Goal: Task Accomplishment & Management: Manage account settings

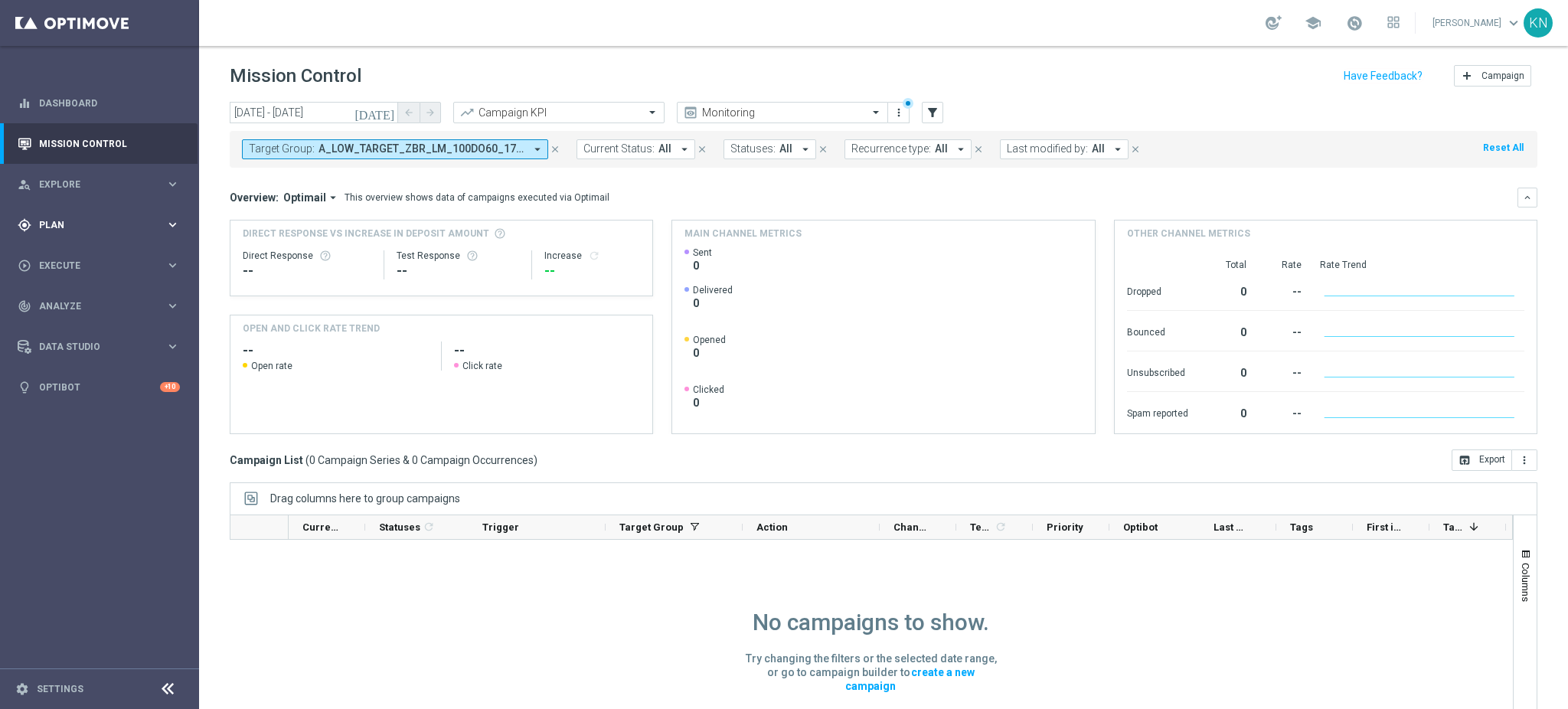
click at [86, 209] on div "gps_fixed Plan keyboard_arrow_right" at bounding box center [98, 225] width 198 height 40
drag, startPoint x: 87, startPoint y: 244, endPoint x: 88, endPoint y: 261, distance: 17.0
click at [88, 261] on div "Target Groups" at bounding box center [119, 256] width 158 height 23
click at [88, 261] on link "Target Groups" at bounding box center [99, 256] width 119 height 12
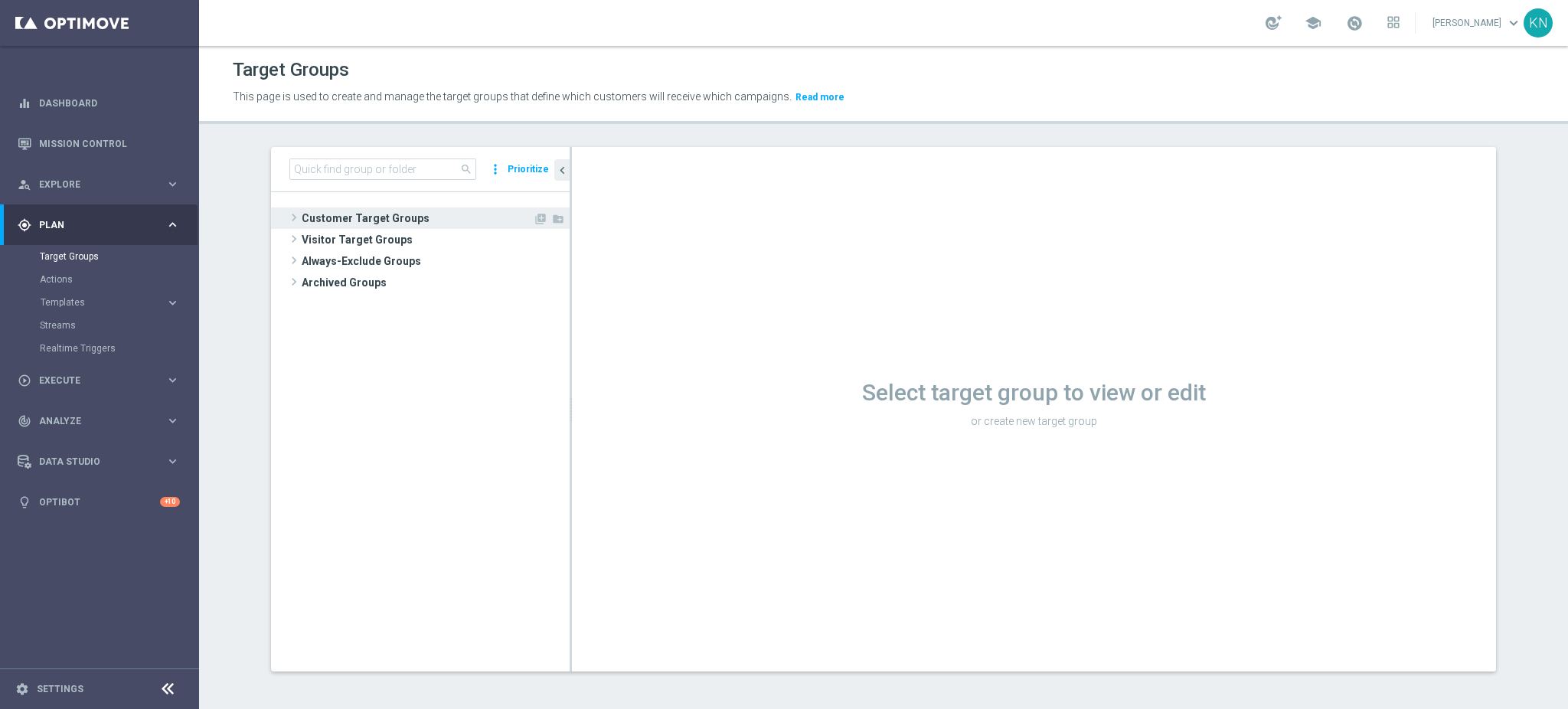
click at [325, 212] on span "Customer Target Groups" at bounding box center [417, 218] width 231 height 21
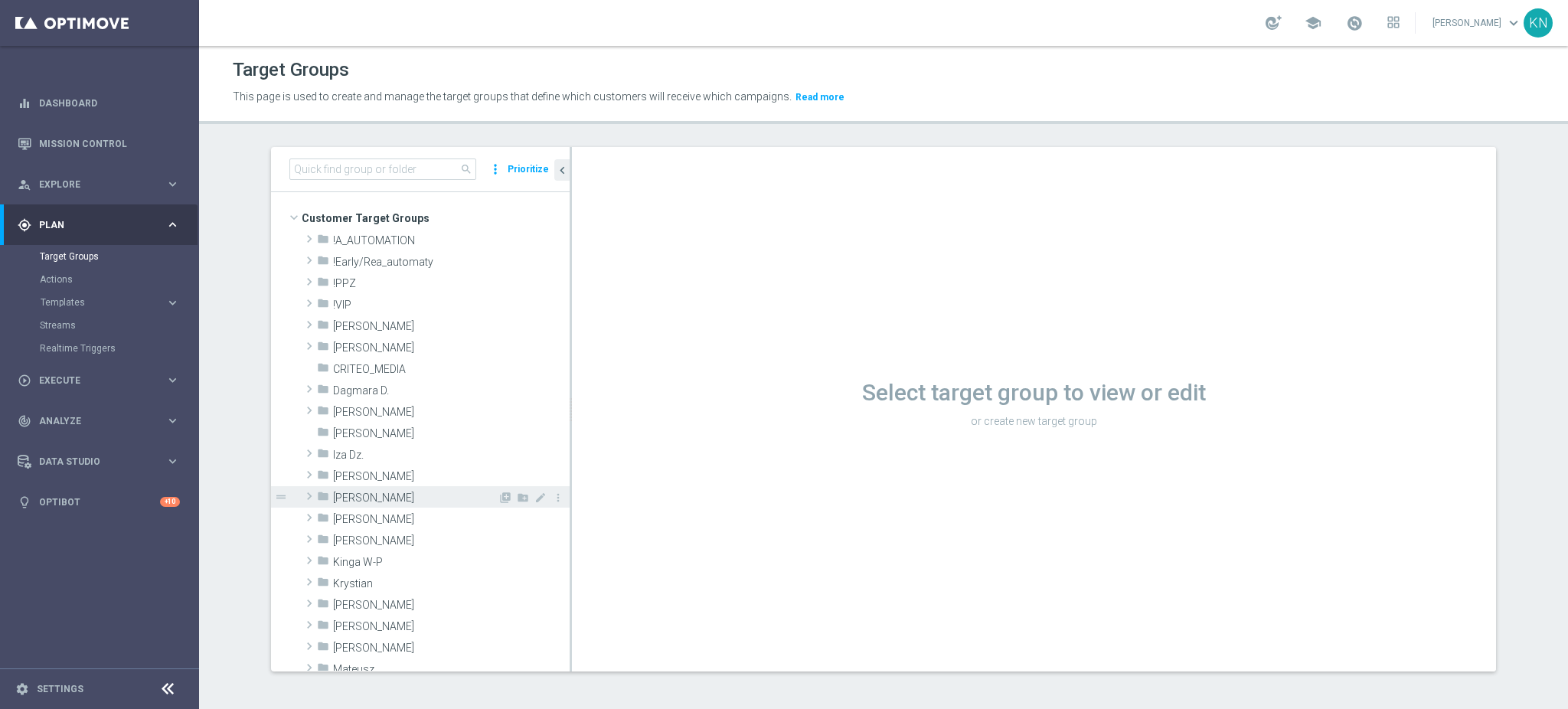
click at [353, 495] on span "Kamil N." at bounding box center [414, 498] width 164 height 13
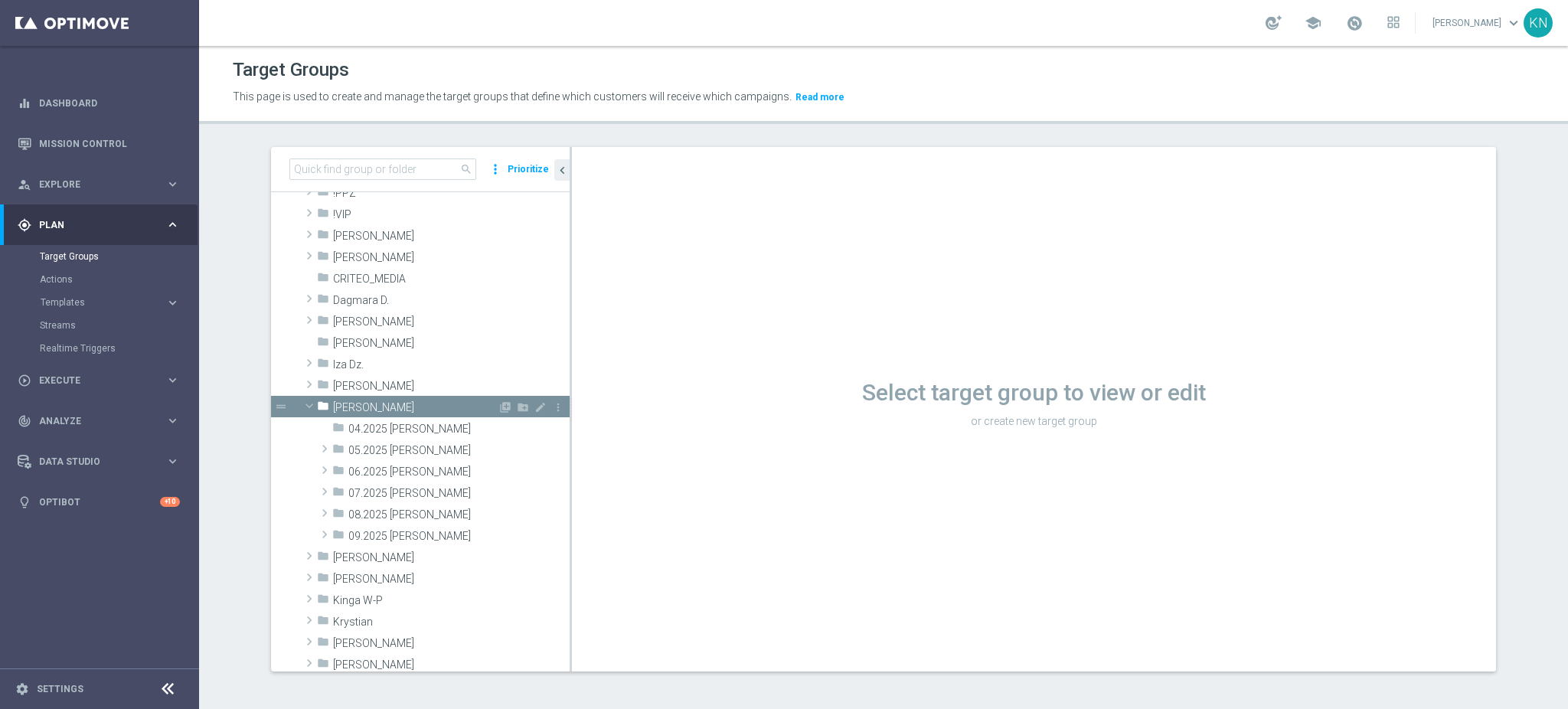
scroll to position [92, 0]
click at [360, 530] on span "09.2025 Kamil N." at bounding box center [423, 534] width 149 height 13
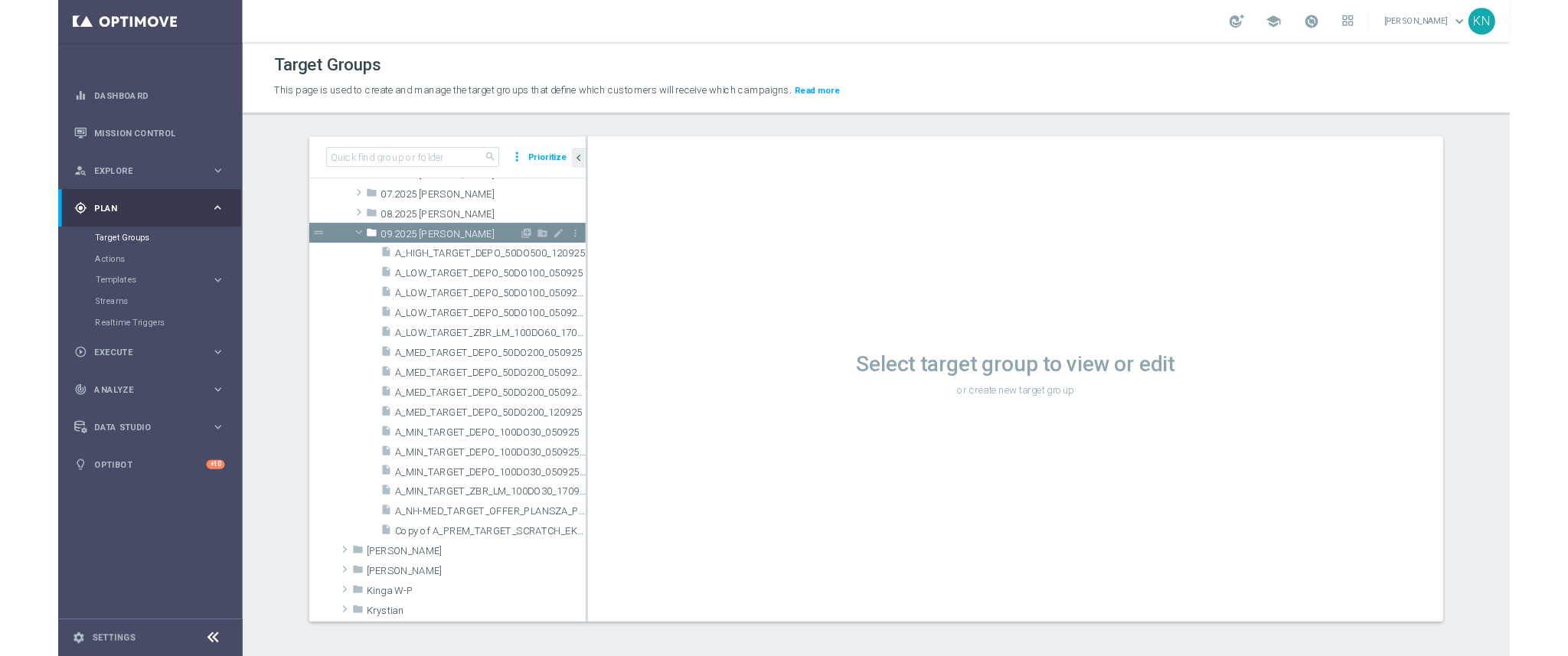
scroll to position [374, 0]
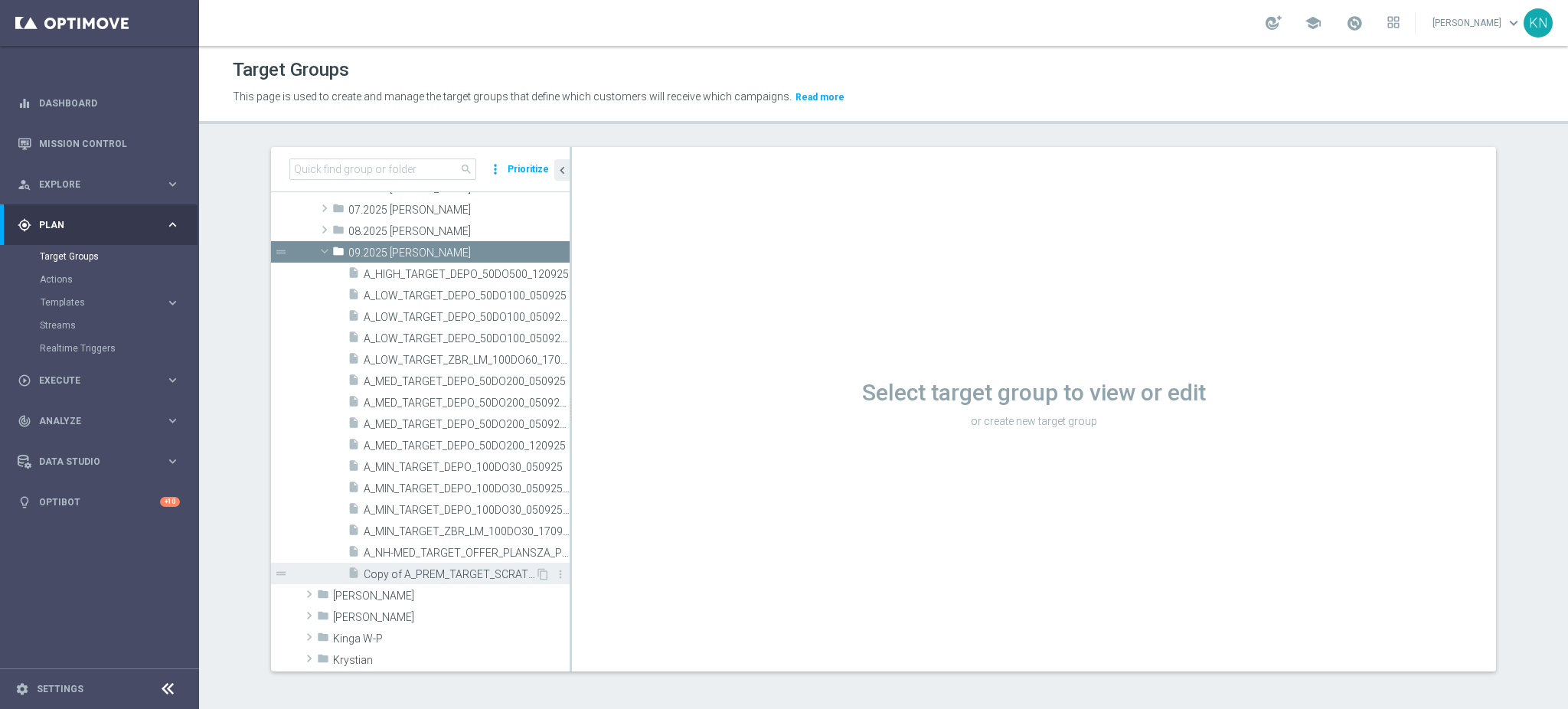
click at [383, 568] on span "Copy of A_PREM_TARGET_SCRATCH_EKSTRAKLASA_180725" at bounding box center [449, 574] width 171 height 13
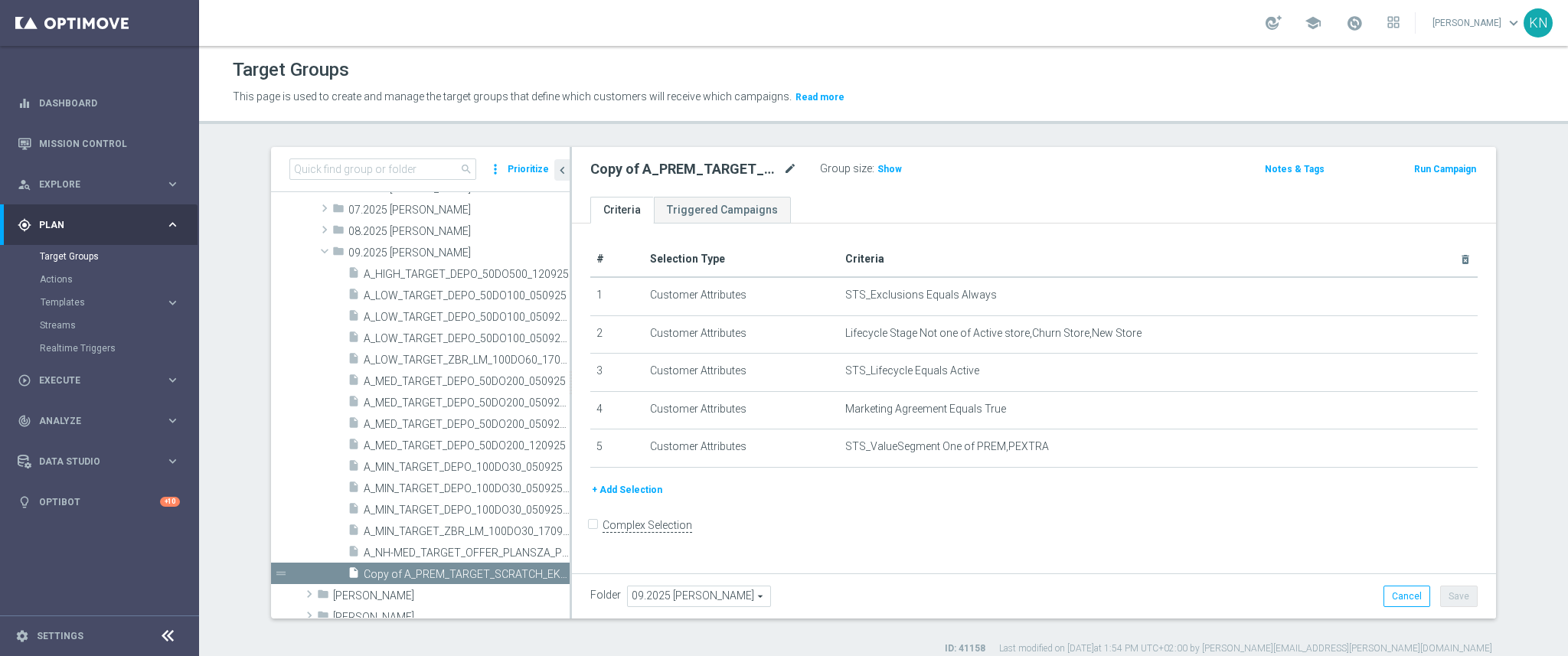
click at [787, 164] on body "equalizer Dashboard Mission Control" at bounding box center [784, 328] width 1568 height 656
click at [783, 168] on icon "mode_edit" at bounding box center [790, 169] width 14 height 18
type input "A_PREM-PEXTRA_AUTO_CASHDROP_WELCOME_PW_MRKT_WEEKLY"
click at [1115, 197] on ul "Criteria Triggered Campaigns" at bounding box center [1033, 210] width 924 height 27
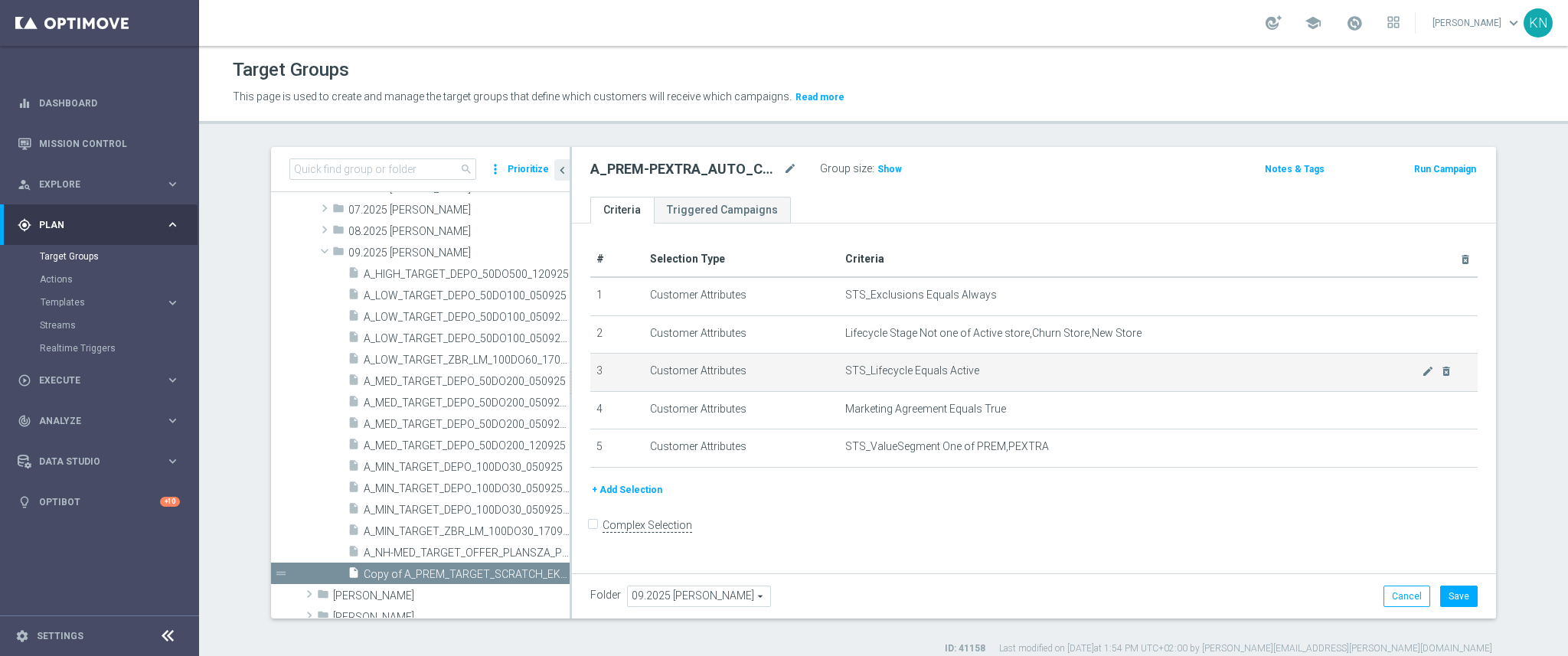
scroll to position [14, 0]
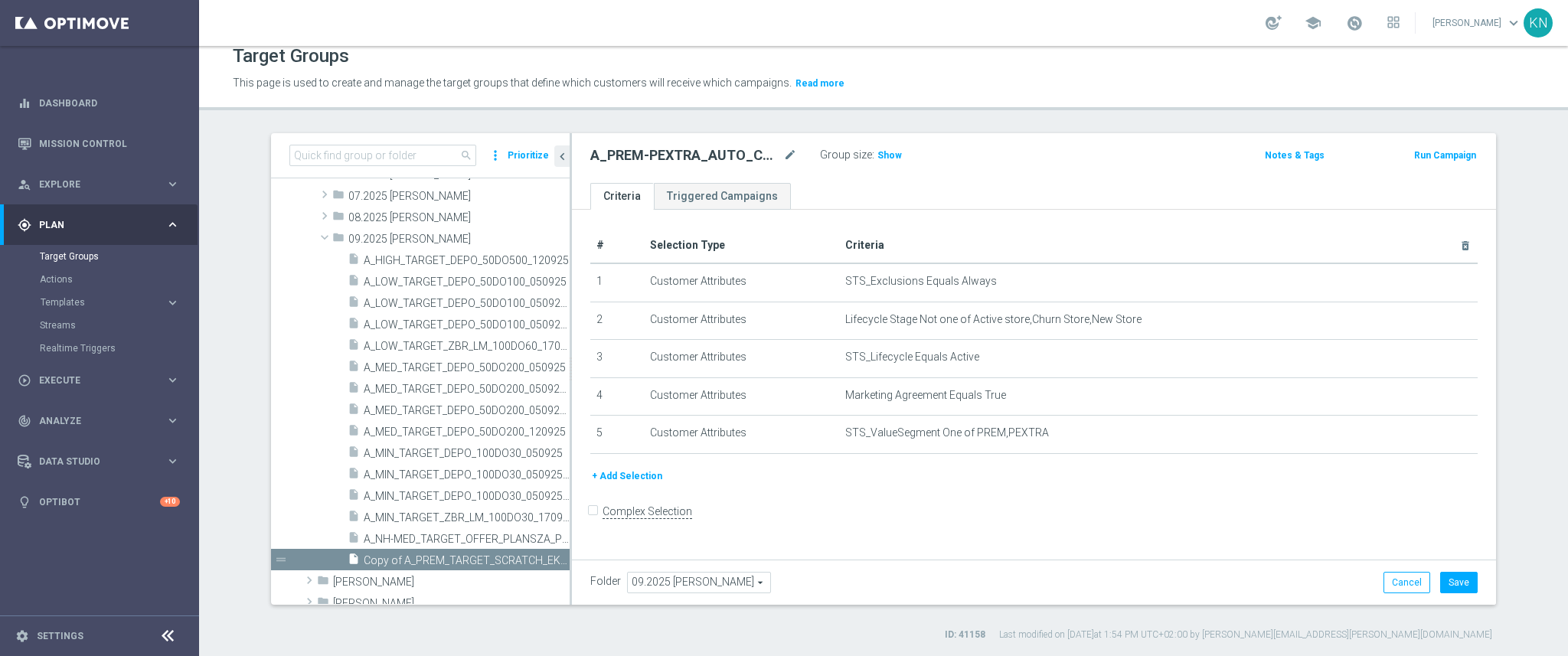
click at [1422, 118] on div "Target Groups This page is used to create and manage the target groups that def…" at bounding box center [883, 350] width 1369 height 610
click at [1517, 241] on div "search more_vert Prioritize Customer Target Groups library_add create_new_folde…" at bounding box center [883, 387] width 1286 height 508
click at [614, 477] on button "+ Add Selection" at bounding box center [627, 476] width 74 height 17
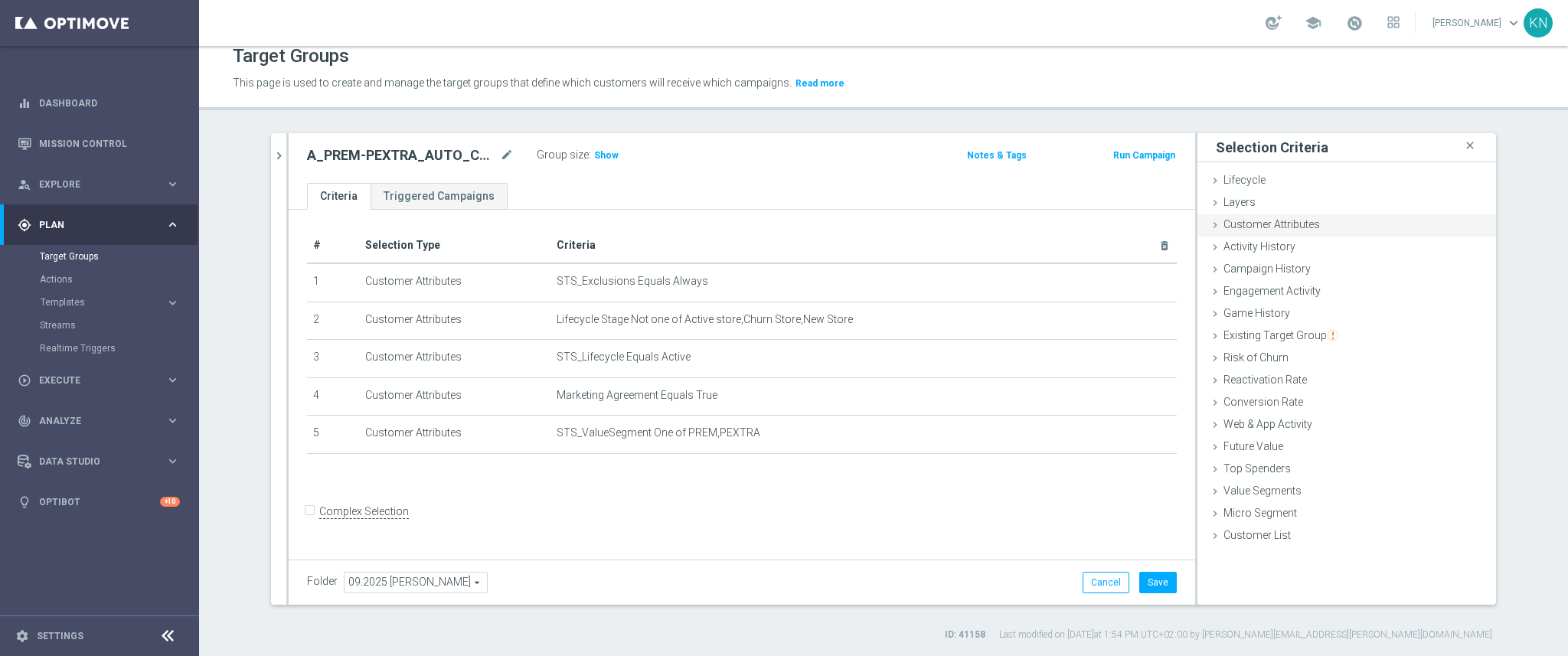
click at [1266, 226] on span "Customer Attributes" at bounding box center [1272, 225] width 97 height 12
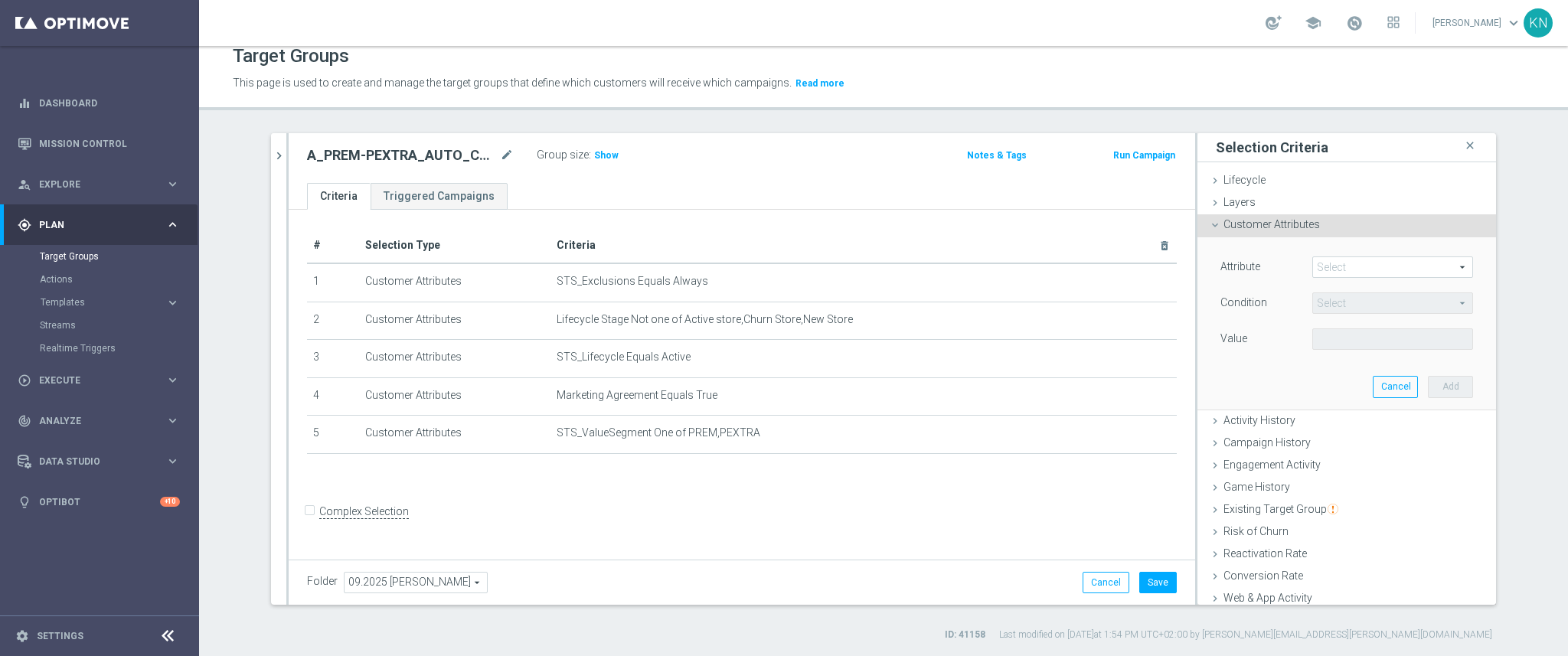
click at [1351, 262] on span at bounding box center [1392, 267] width 159 height 20
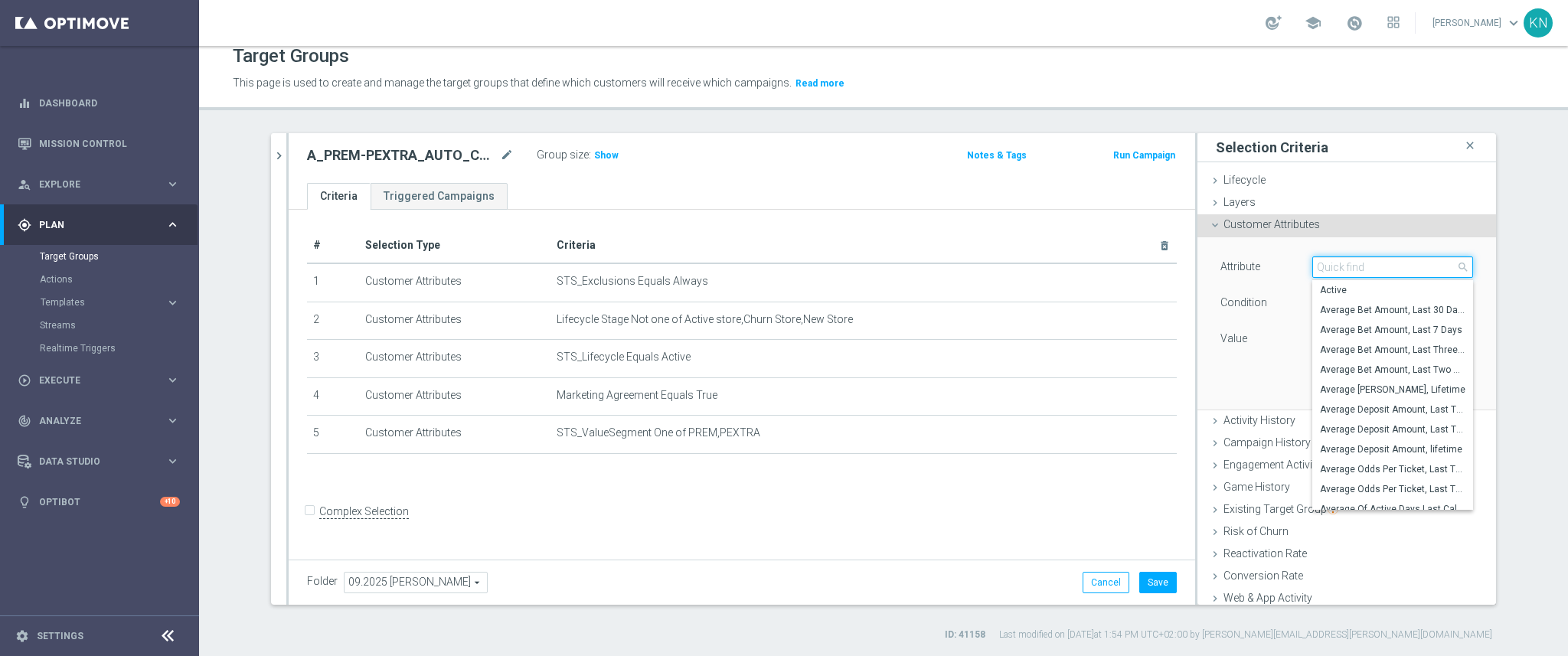
click at [1351, 262] on input "search" at bounding box center [1392, 267] width 161 height 21
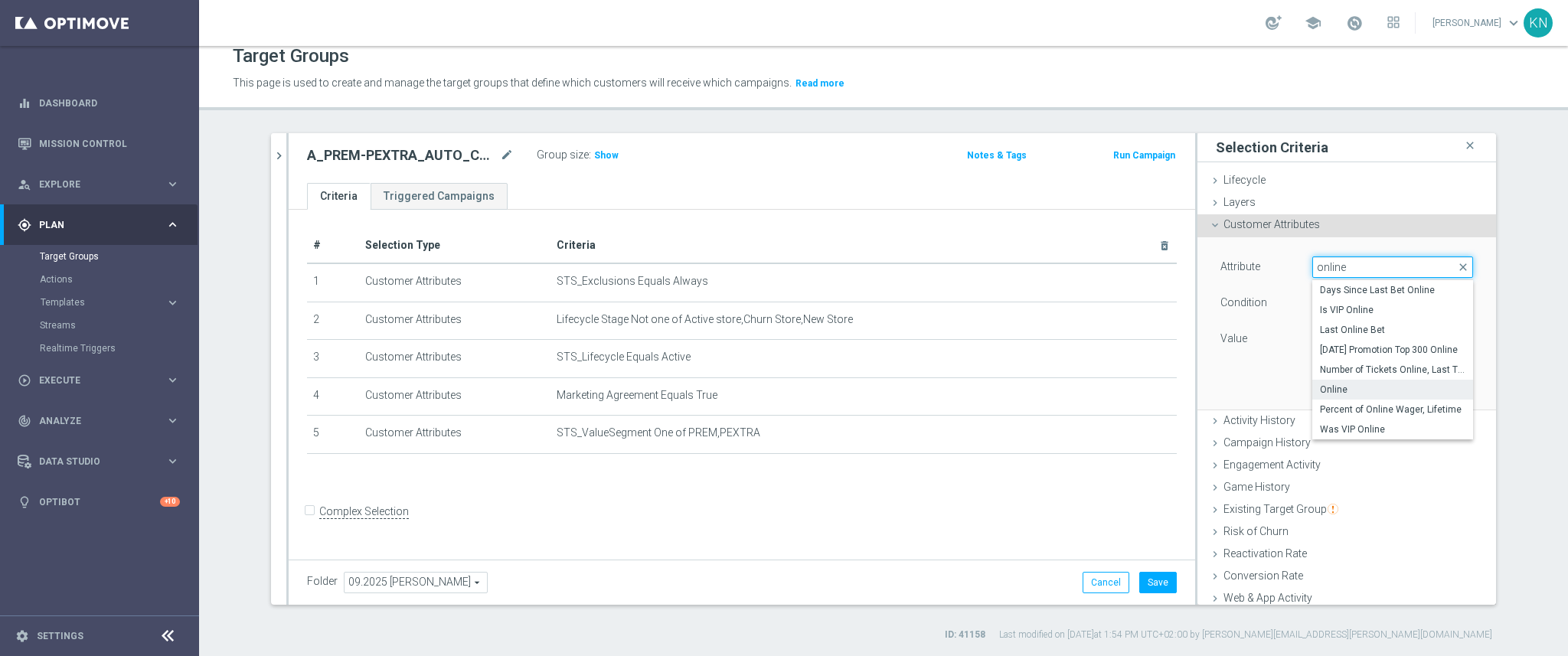
type input "online"
click at [1341, 384] on span "Online" at bounding box center [1392, 390] width 146 height 12
type input "Online"
type input "Equals"
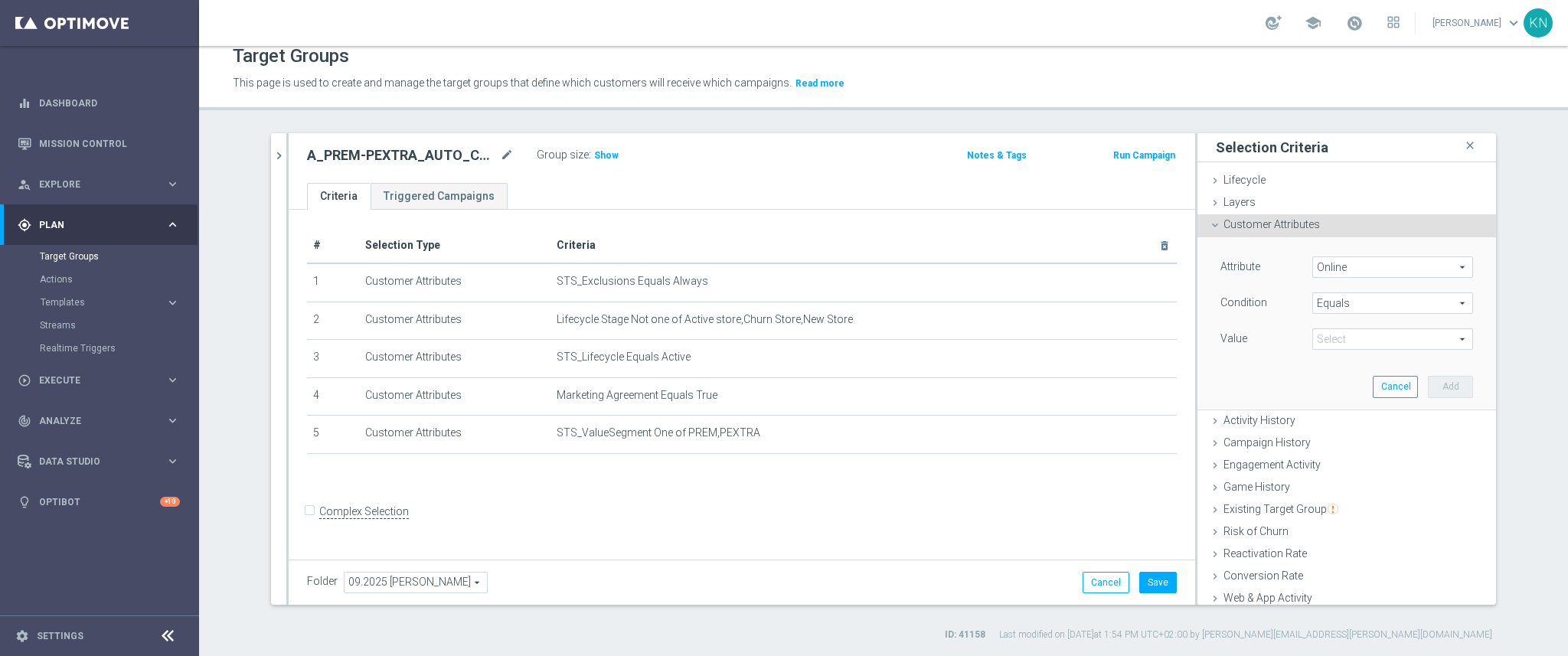
click at [1351, 335] on span at bounding box center [1392, 339] width 159 height 20
click at [1329, 376] on span "True" at bounding box center [1392, 382] width 146 height 12
type input "True"
click at [1428, 390] on button "Add" at bounding box center [1449, 386] width 45 height 21
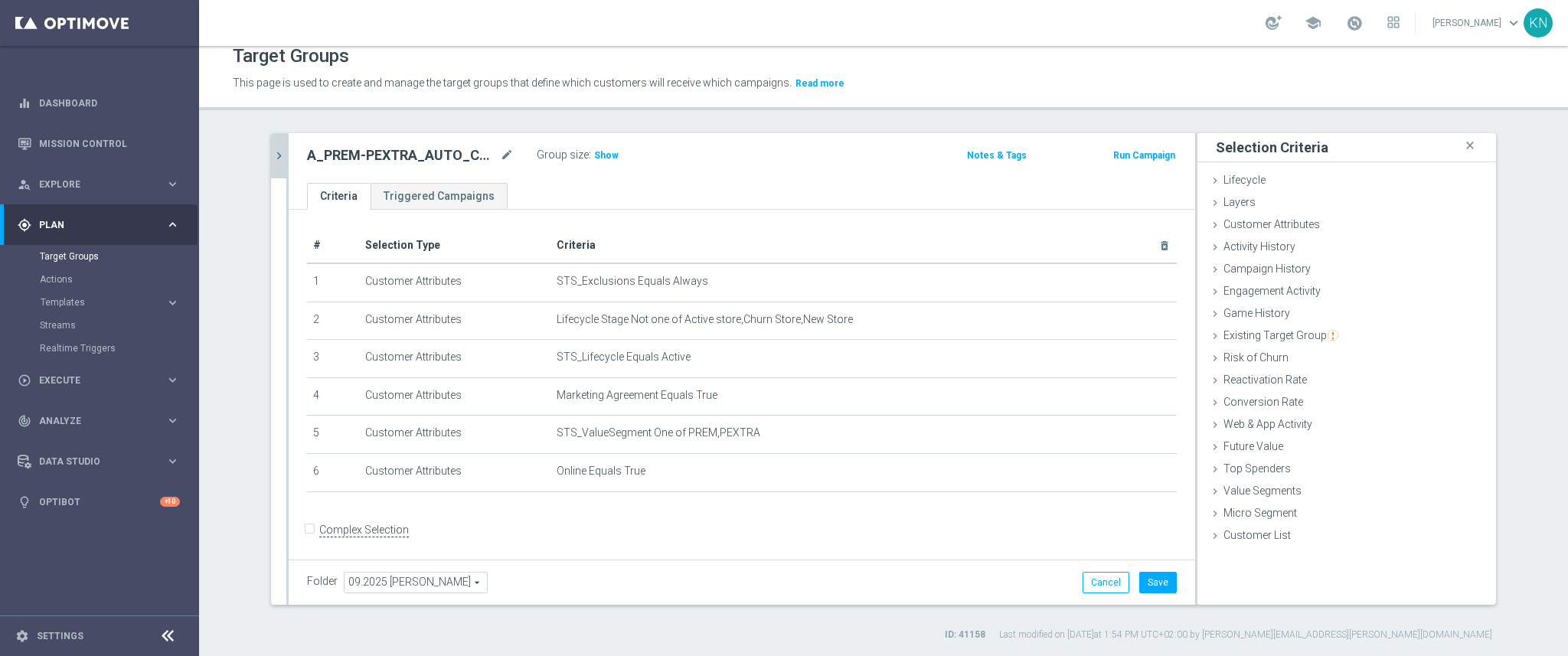
click at [273, 148] on icon "chevron_right" at bounding box center [279, 155] width 15 height 15
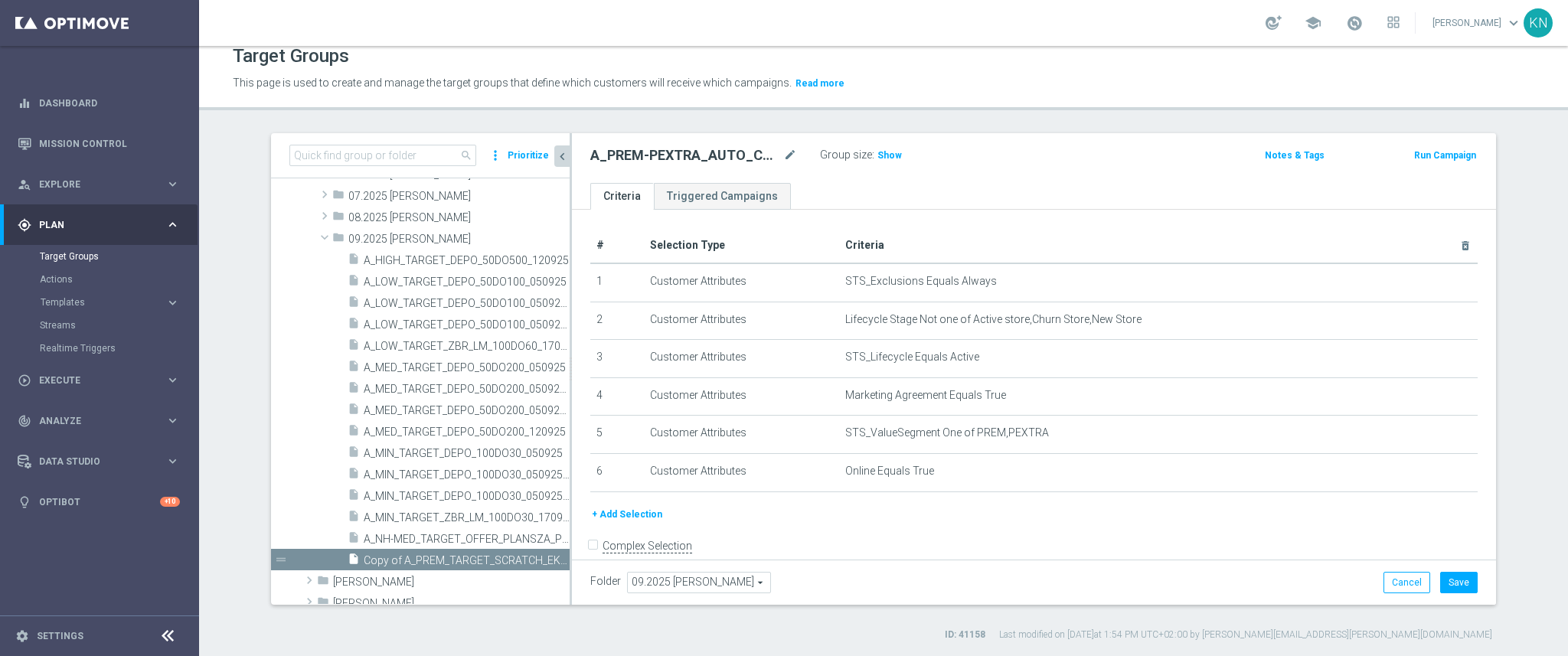
click at [625, 514] on button "+ Add Selection" at bounding box center [627, 514] width 74 height 17
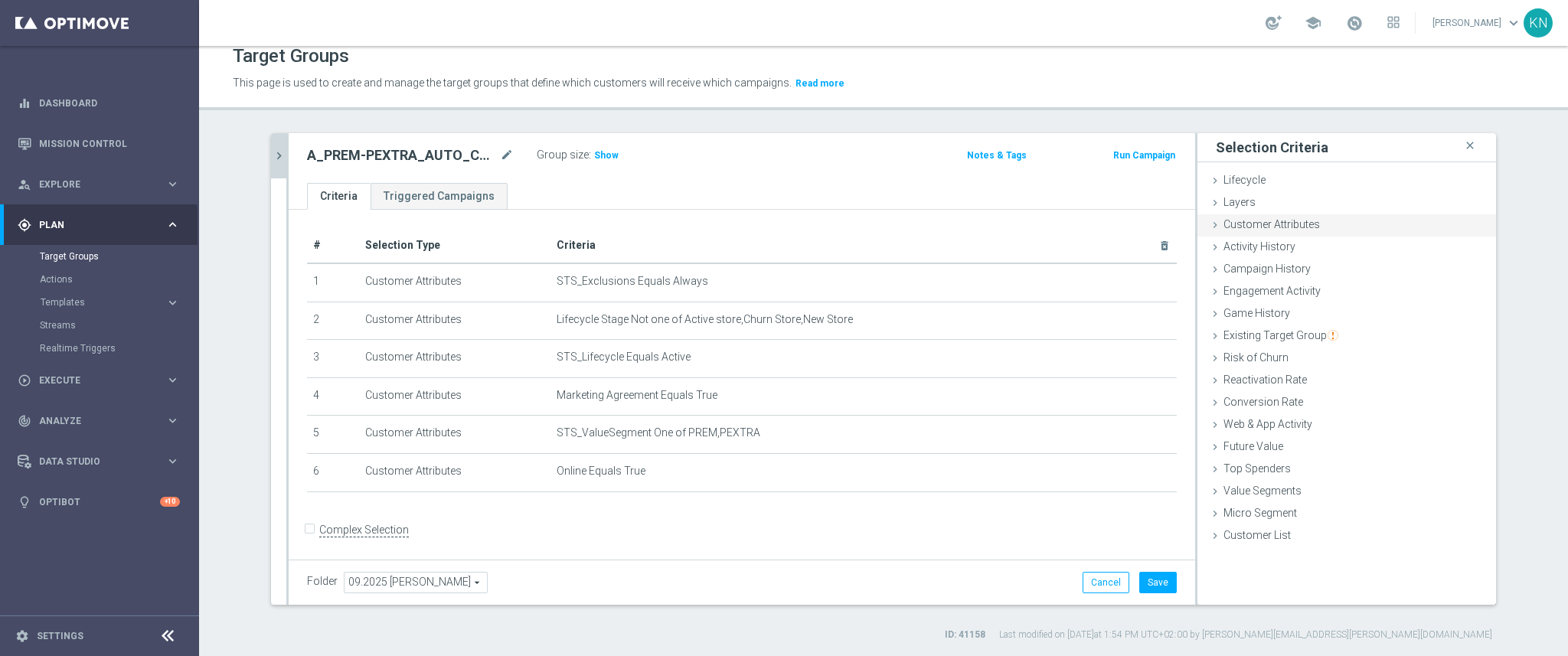
click at [1280, 233] on div "Customer Attributes done selection saved" at bounding box center [1347, 226] width 298 height 23
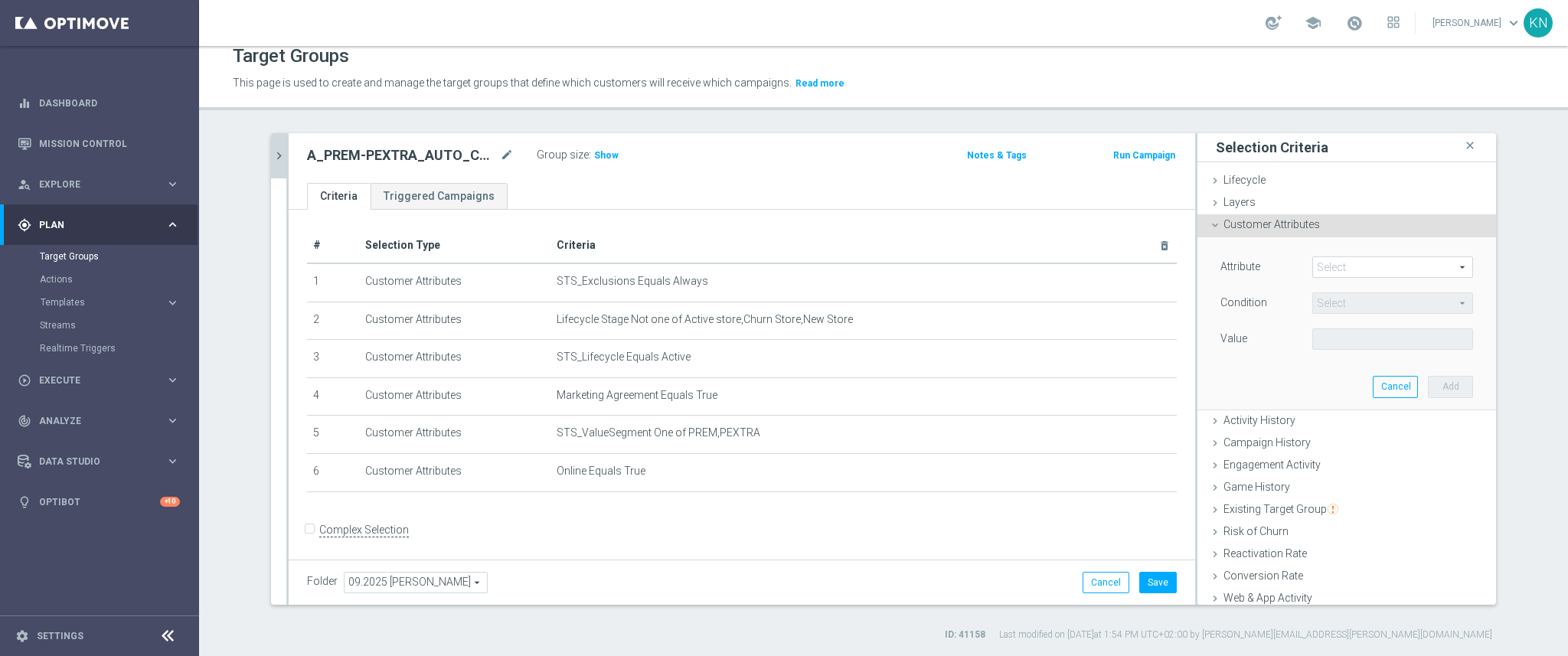
click at [1330, 265] on span at bounding box center [1392, 267] width 159 height 20
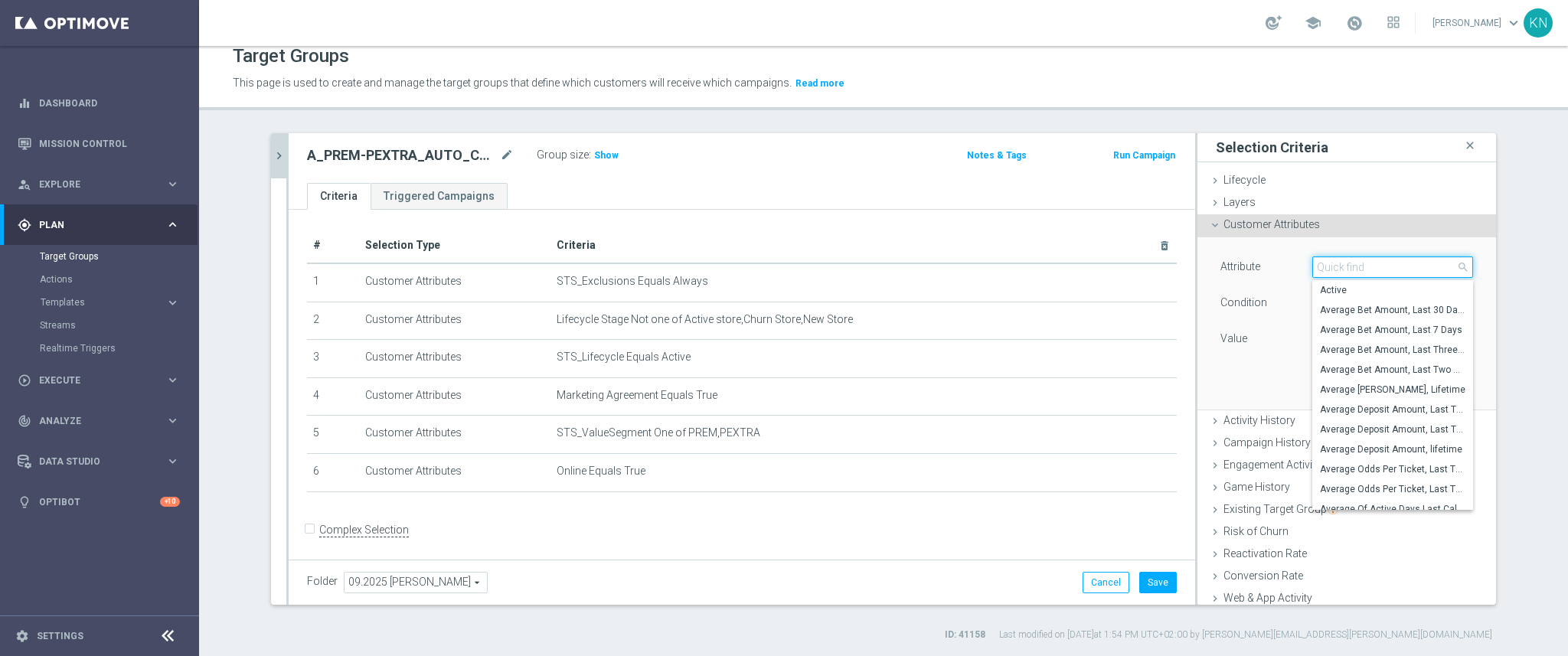
click at [1330, 265] on input "search" at bounding box center [1392, 267] width 161 height 21
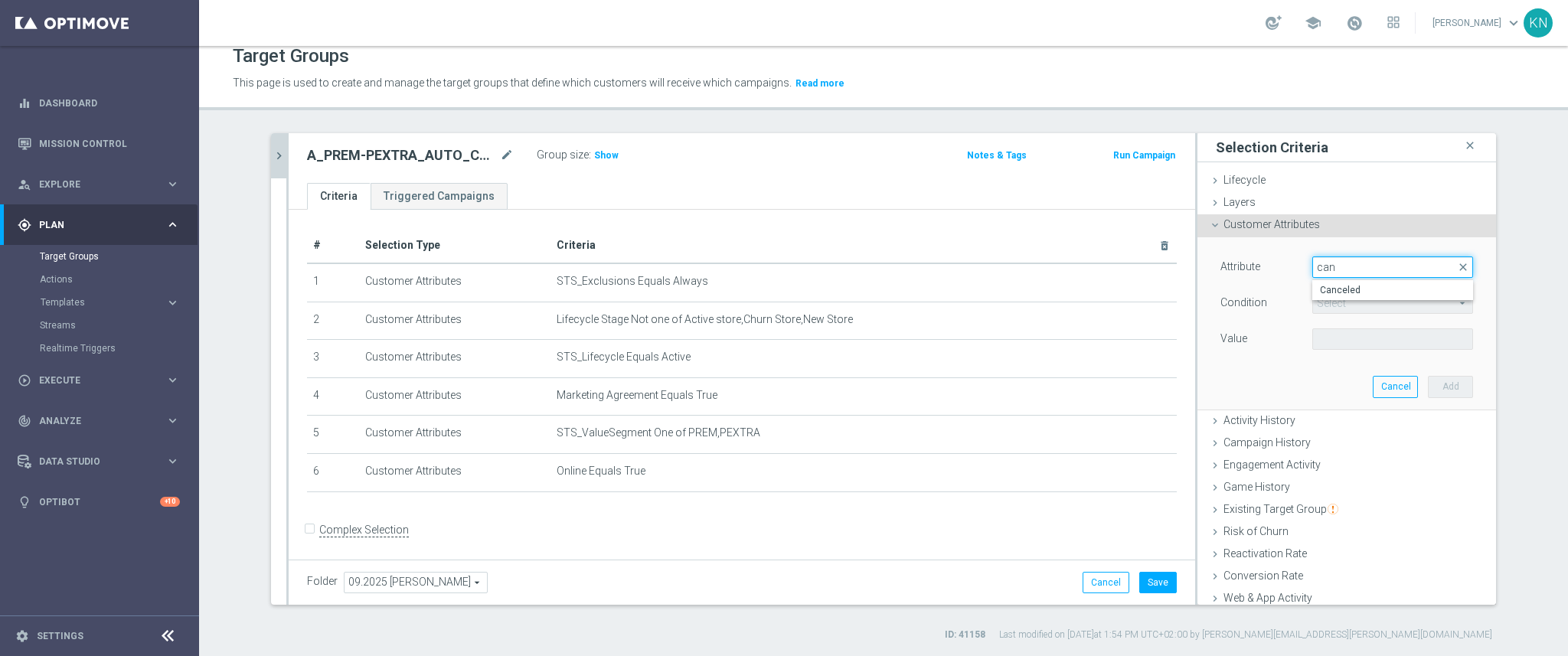
type input "canc"
click at [1349, 288] on span "Canceled" at bounding box center [1392, 291] width 146 height 12
type input "Canceled"
type input "Equals"
click at [1346, 340] on span at bounding box center [1392, 339] width 159 height 20
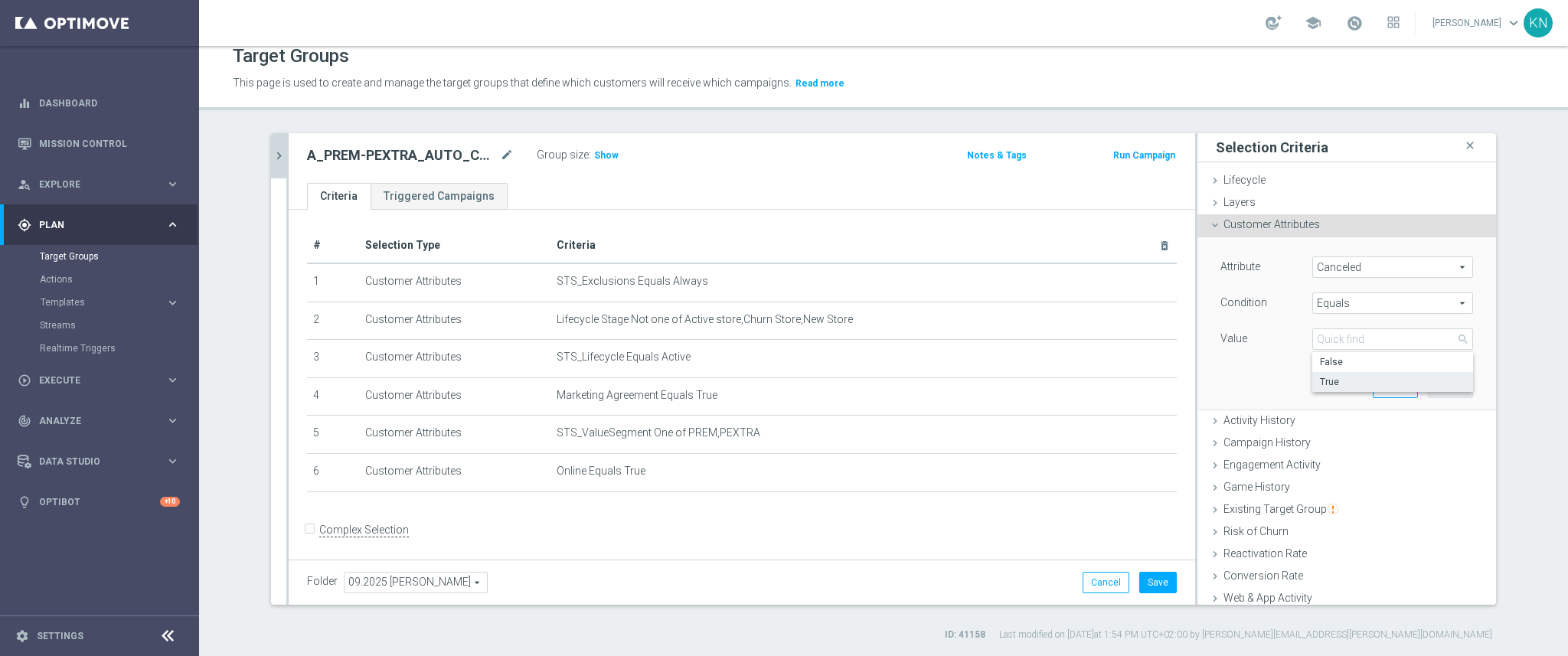
click at [1320, 373] on label "True" at bounding box center [1392, 382] width 161 height 20
click at [1331, 342] on span "True" at bounding box center [1392, 339] width 159 height 20
click at [1332, 364] on span "False" at bounding box center [1392, 363] width 146 height 12
type input "False"
click at [1442, 385] on button "Add" at bounding box center [1449, 386] width 45 height 21
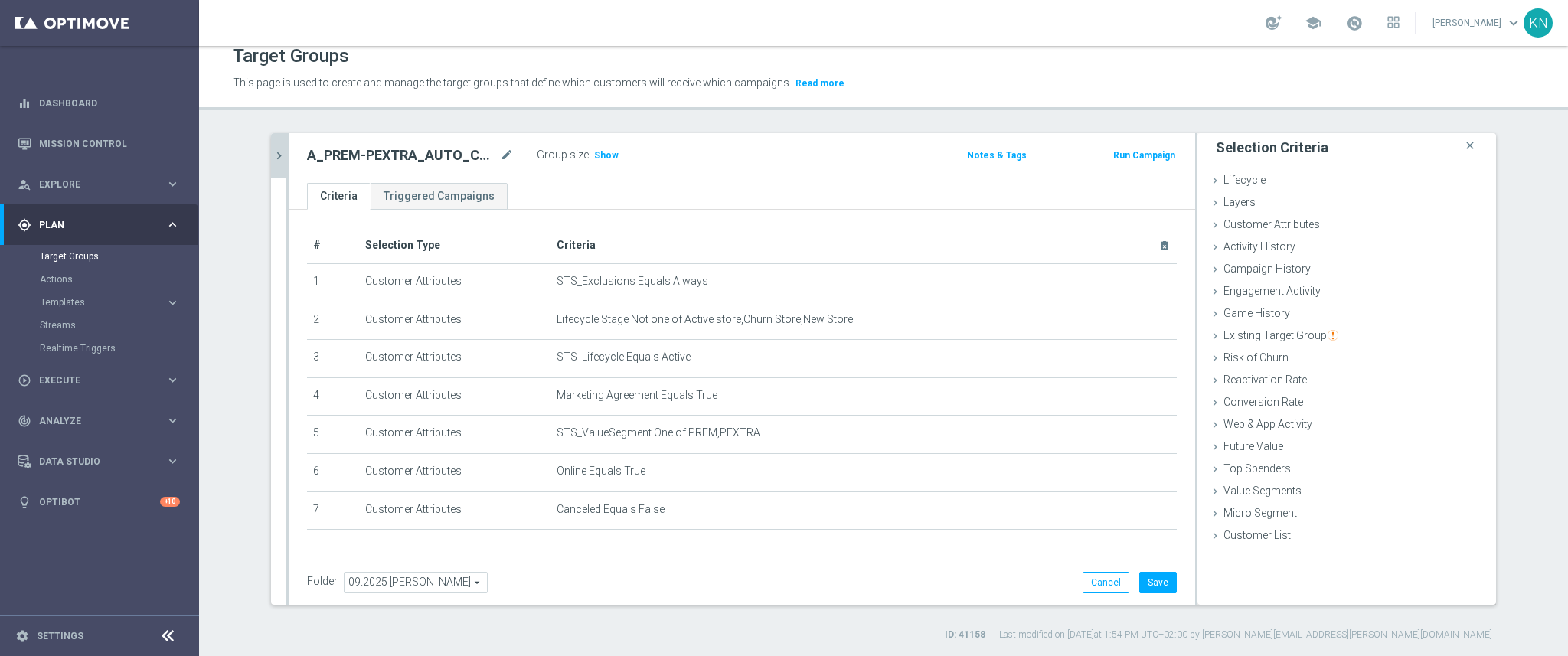
click at [273, 161] on icon "chevron_right" at bounding box center [279, 155] width 15 height 15
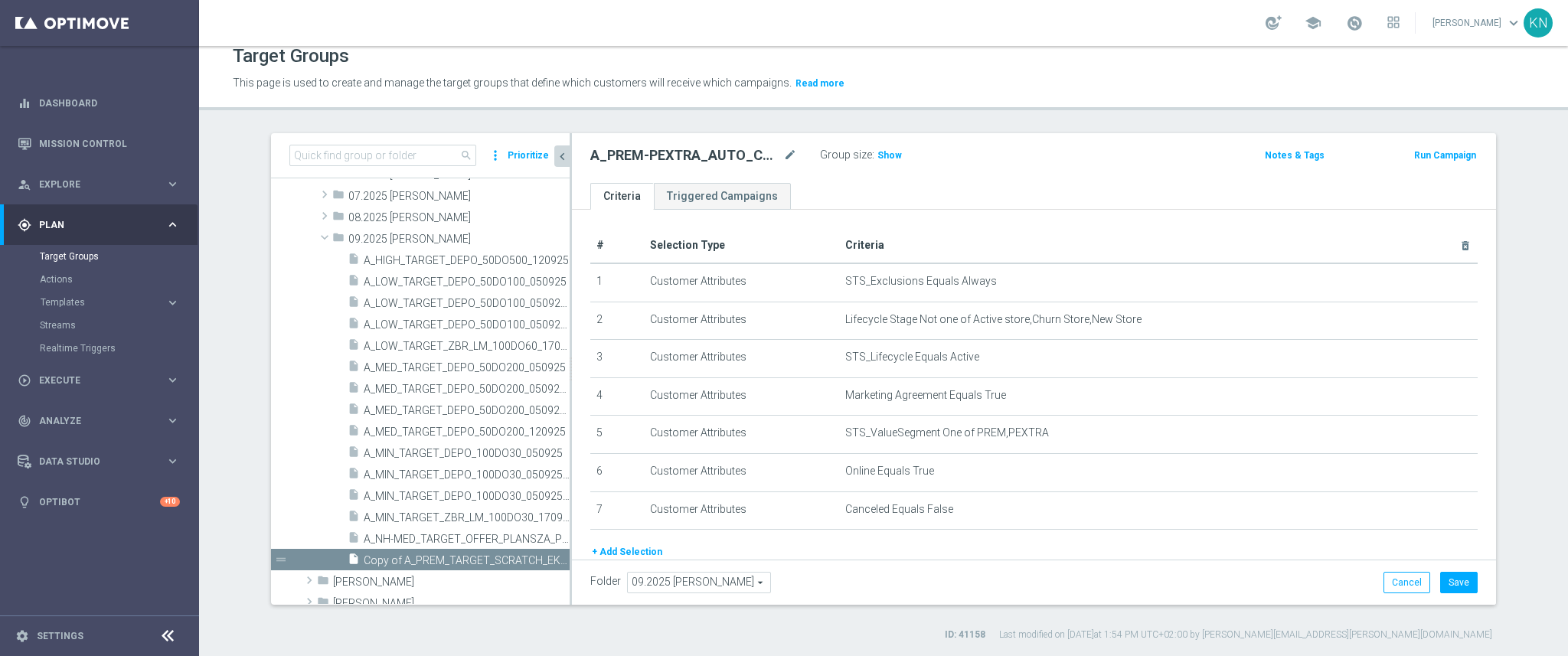
click at [606, 552] on button "+ Add Selection" at bounding box center [627, 551] width 74 height 17
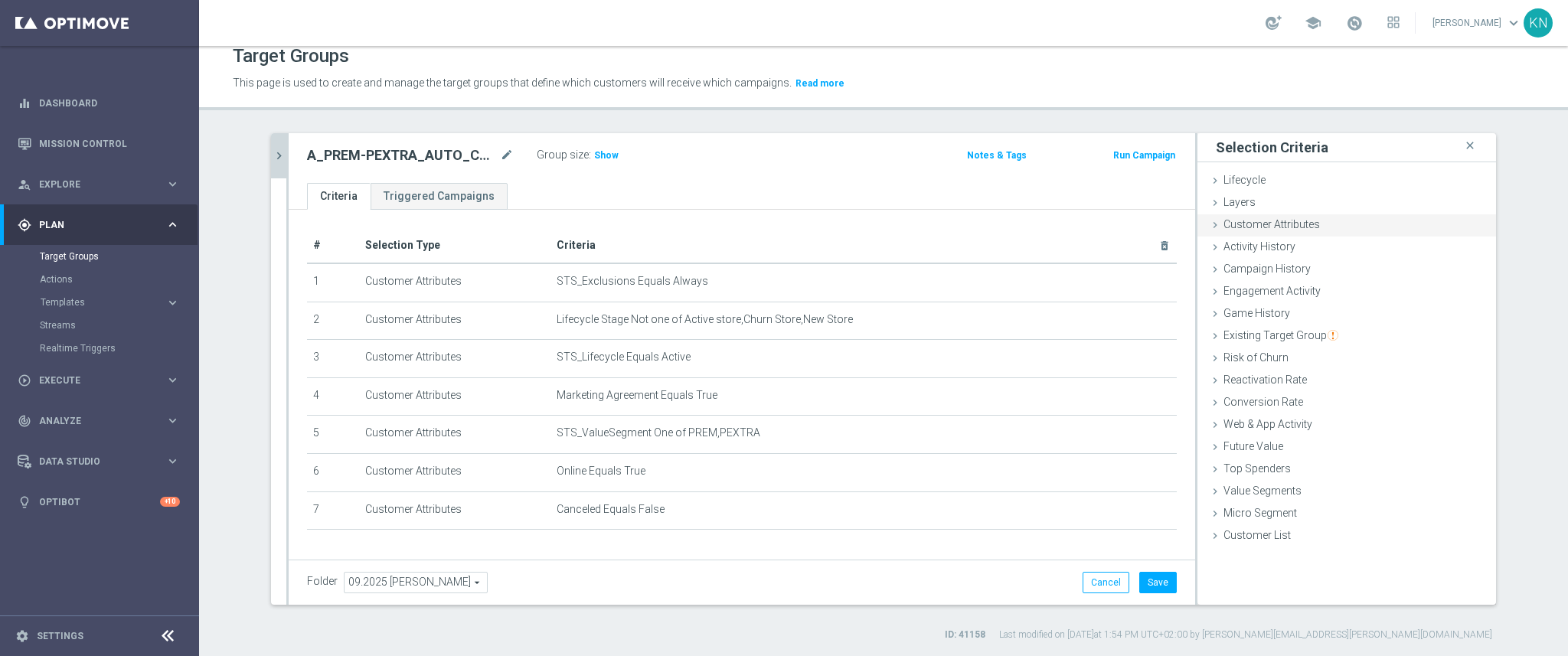
click at [1243, 219] on span "Customer Attributes" at bounding box center [1272, 225] width 97 height 12
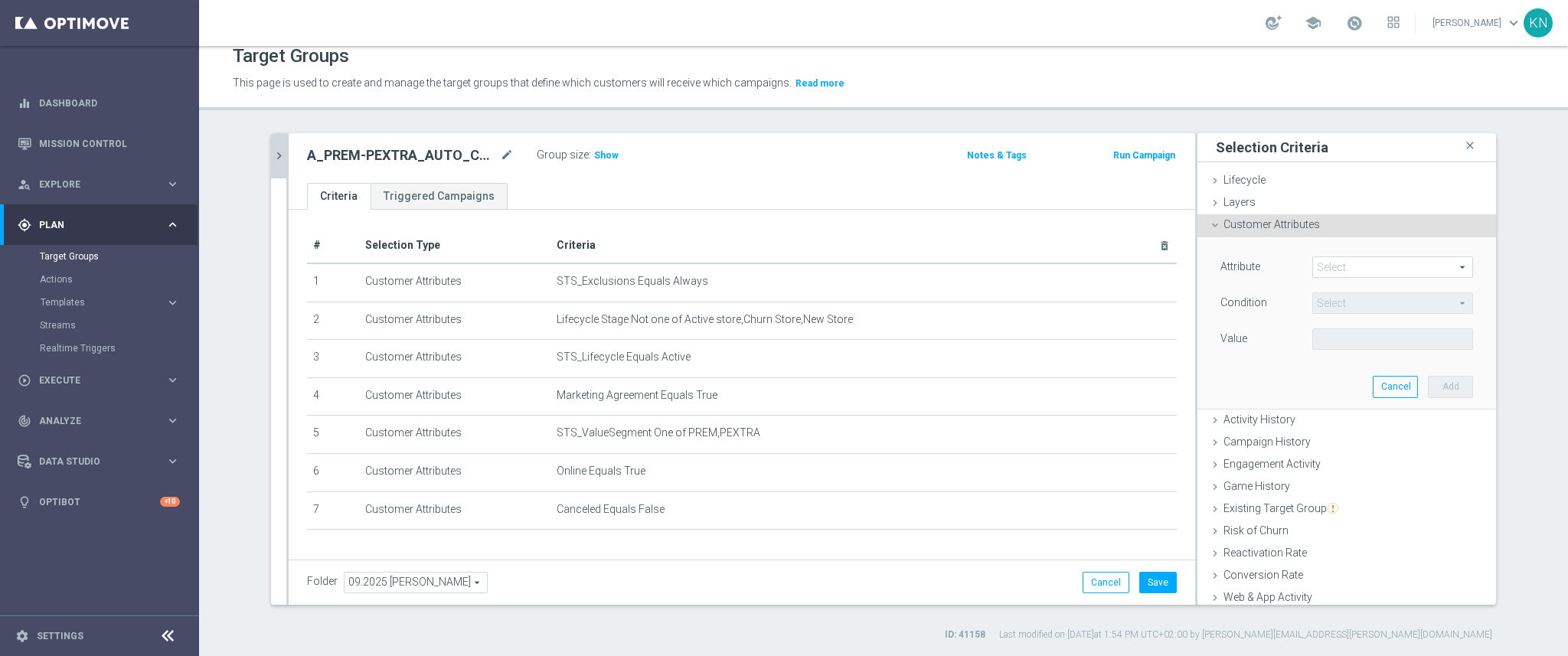
click at [1243, 219] on span "Customer Attributes" at bounding box center [1272, 225] width 97 height 12
click at [1341, 268] on span at bounding box center [1392, 267] width 159 height 20
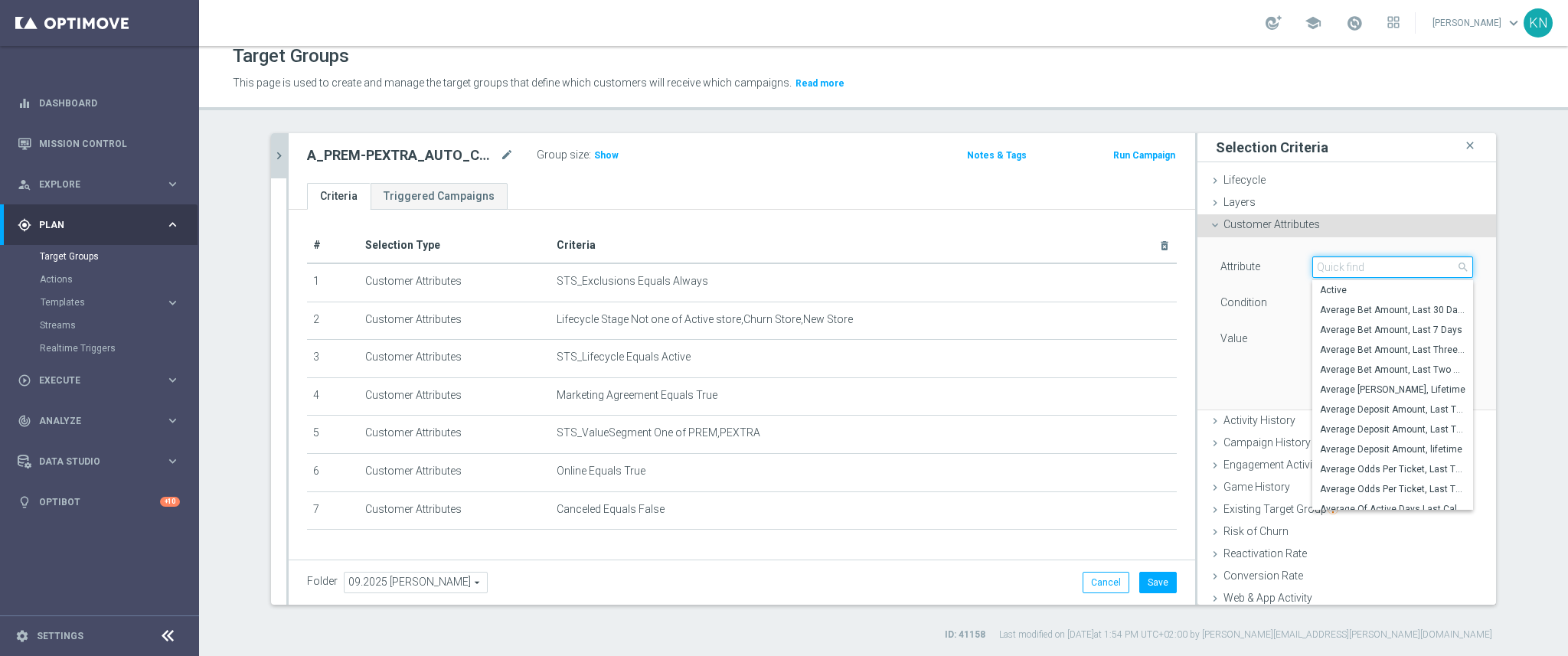
click at [1341, 268] on input "search" at bounding box center [1392, 267] width 161 height 21
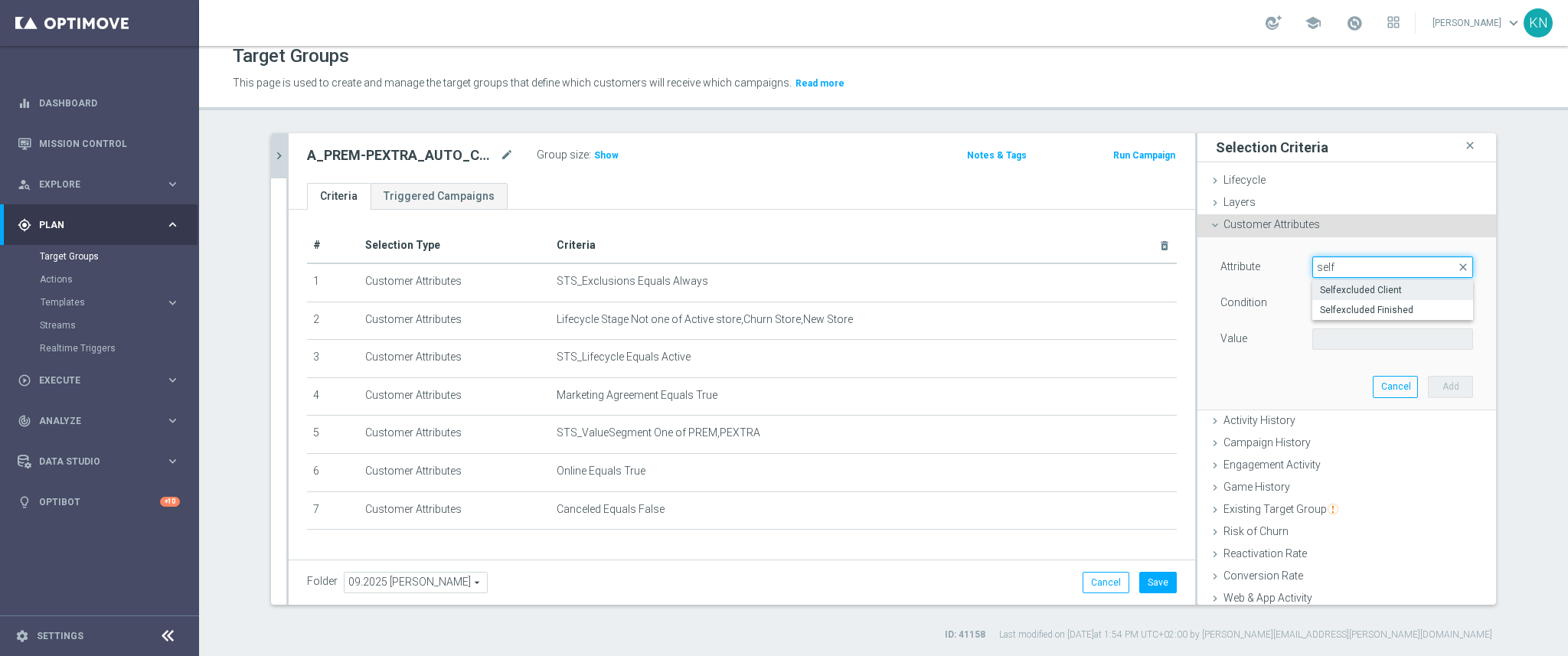
type input "self"
click at [1356, 291] on span "Selfexcluded Client" at bounding box center [1392, 291] width 146 height 12
type input "Selfexcluded Client"
click at [1363, 306] on span "Equals" at bounding box center [1392, 303] width 159 height 20
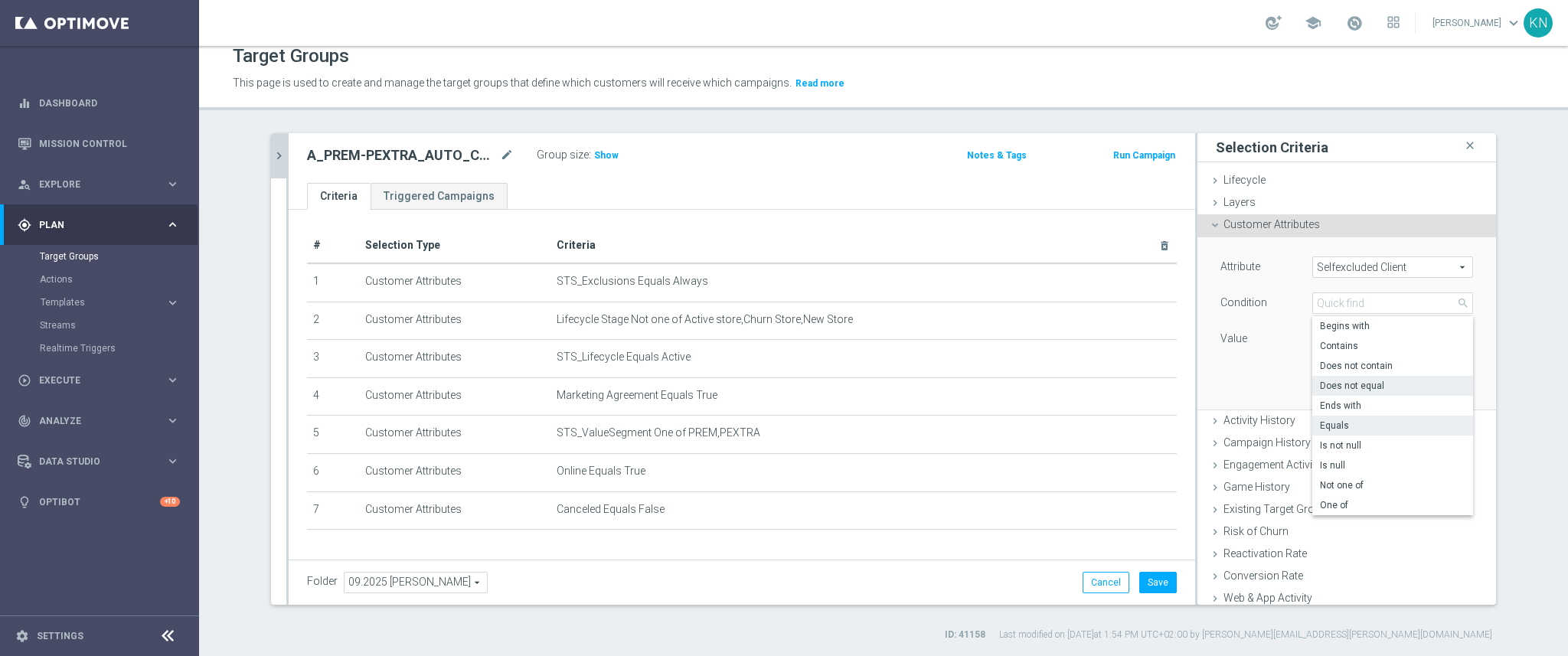
click at [1361, 386] on span "Does not equal" at bounding box center [1392, 386] width 146 height 12
type input "Does not equal"
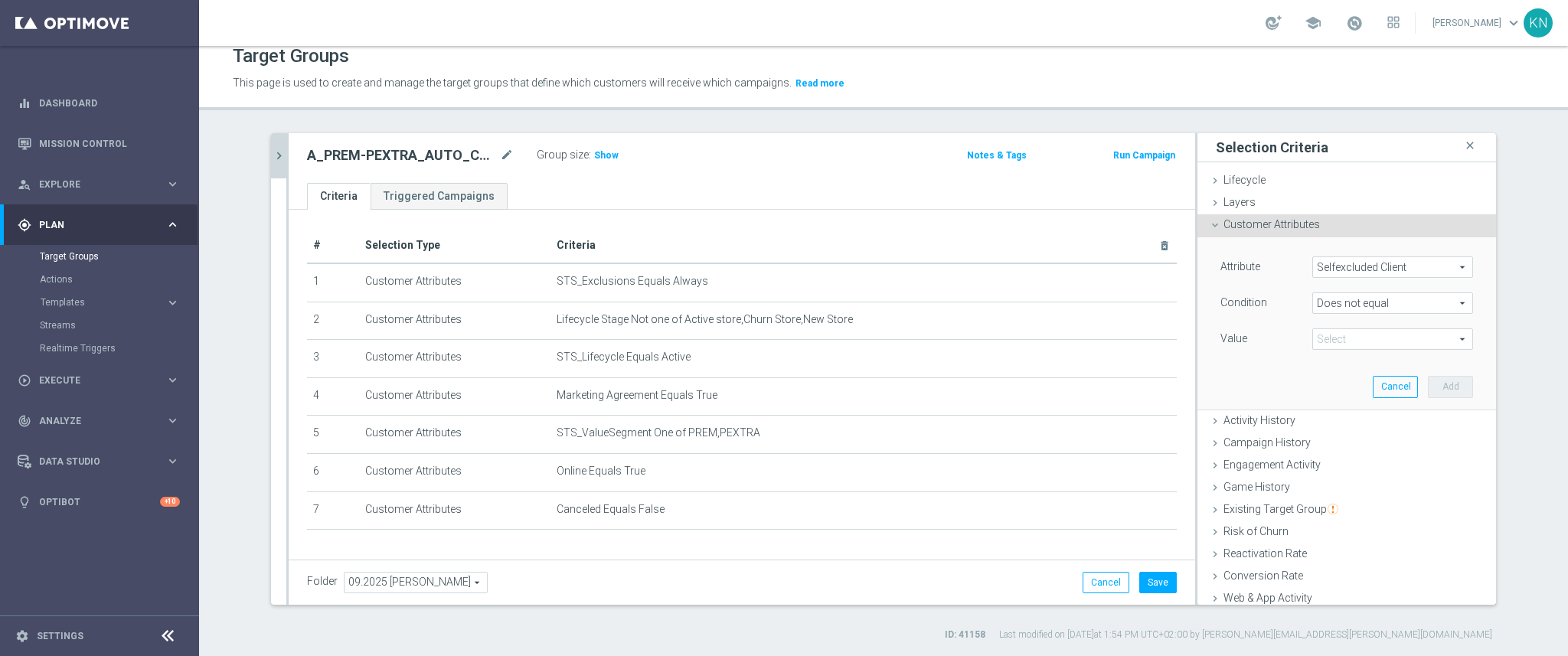
click at [1370, 341] on span at bounding box center [1392, 339] width 159 height 20
click at [1326, 396] on span "True" at bounding box center [1392, 402] width 146 height 12
type input "True"
click at [1435, 385] on button "Add" at bounding box center [1449, 386] width 45 height 21
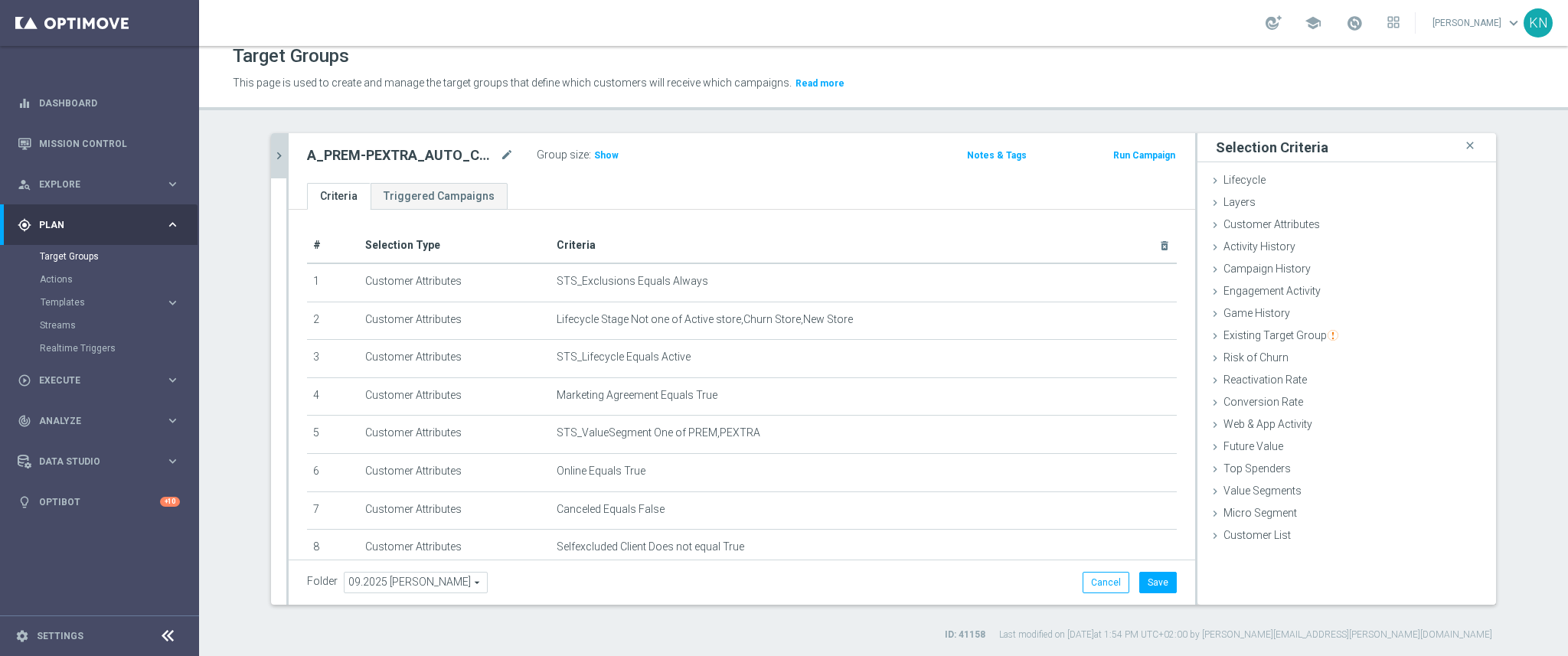
click at [272, 155] on icon "chevron_right" at bounding box center [279, 155] width 15 height 15
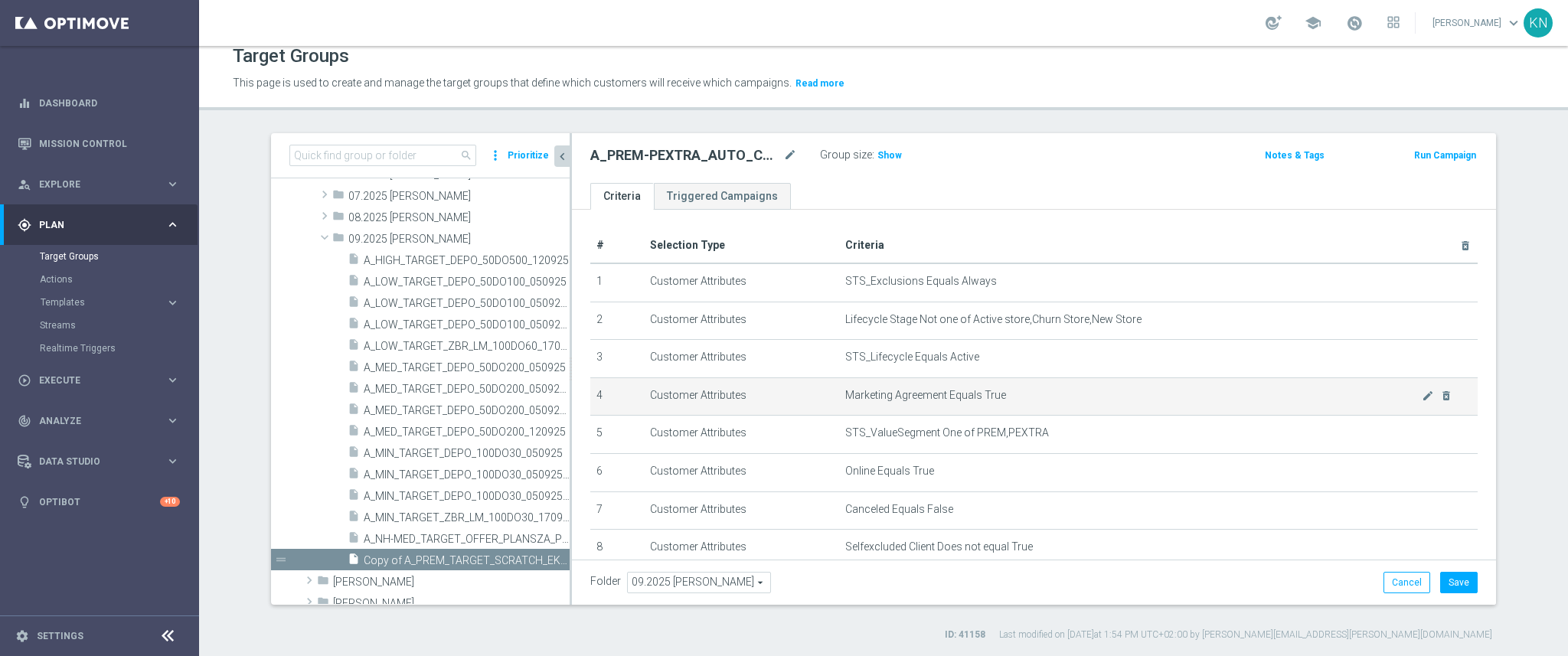
scroll to position [94, 0]
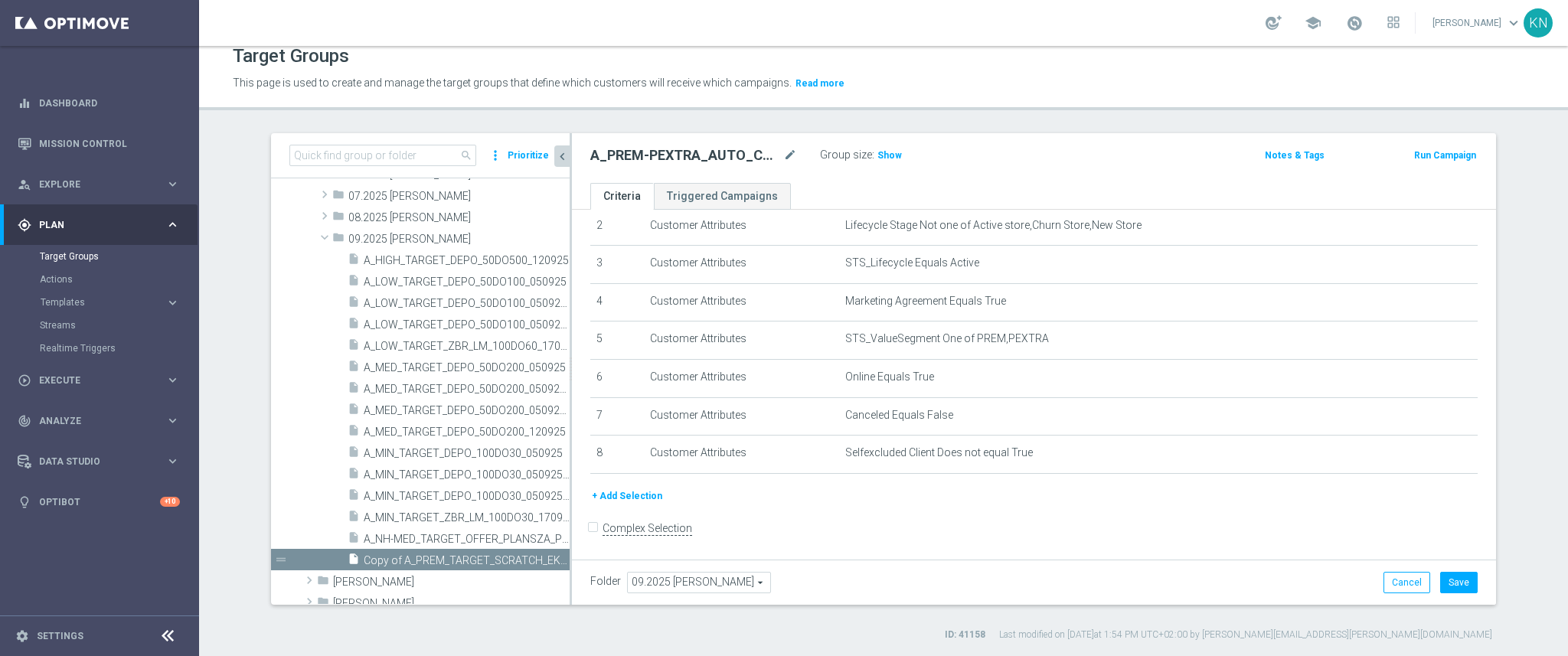
click at [629, 491] on button "+ Add Selection" at bounding box center [627, 496] width 74 height 17
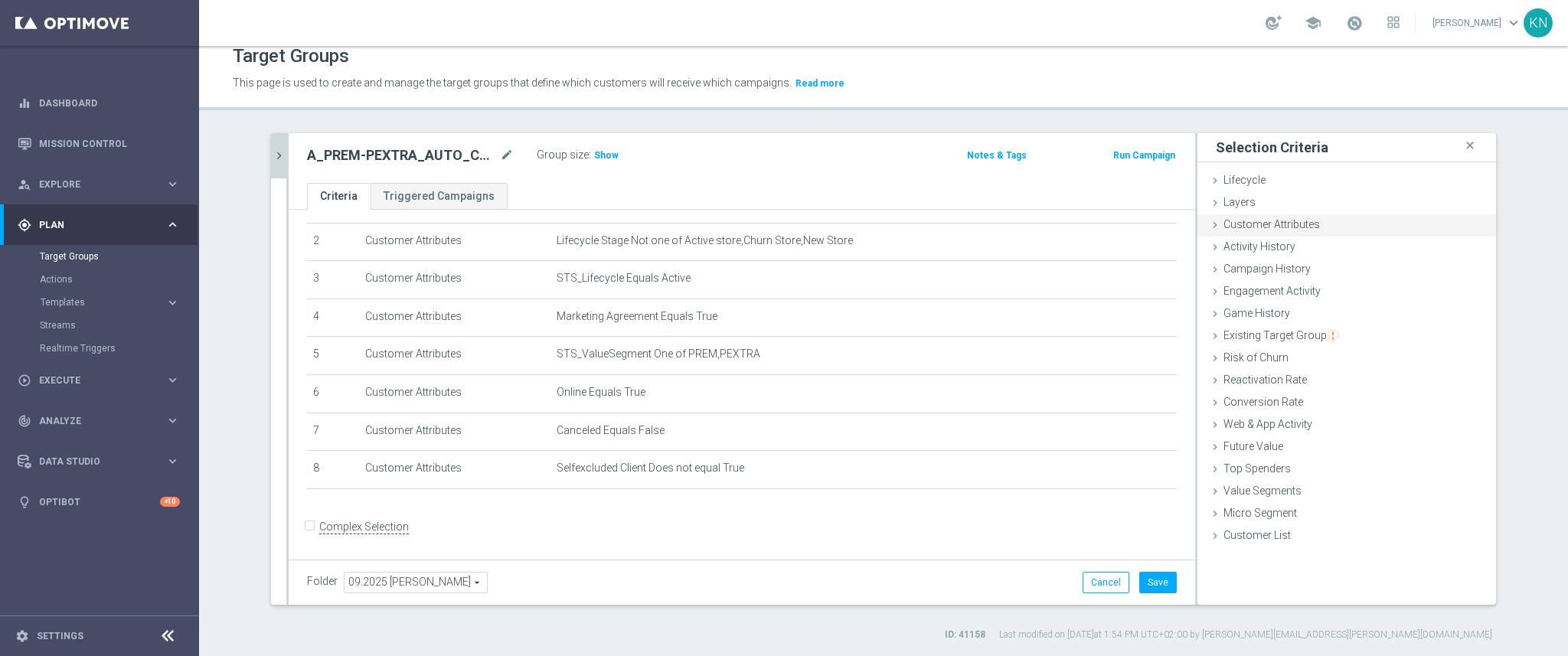
click at [1269, 227] on span "Customer Attributes" at bounding box center [1272, 225] width 97 height 12
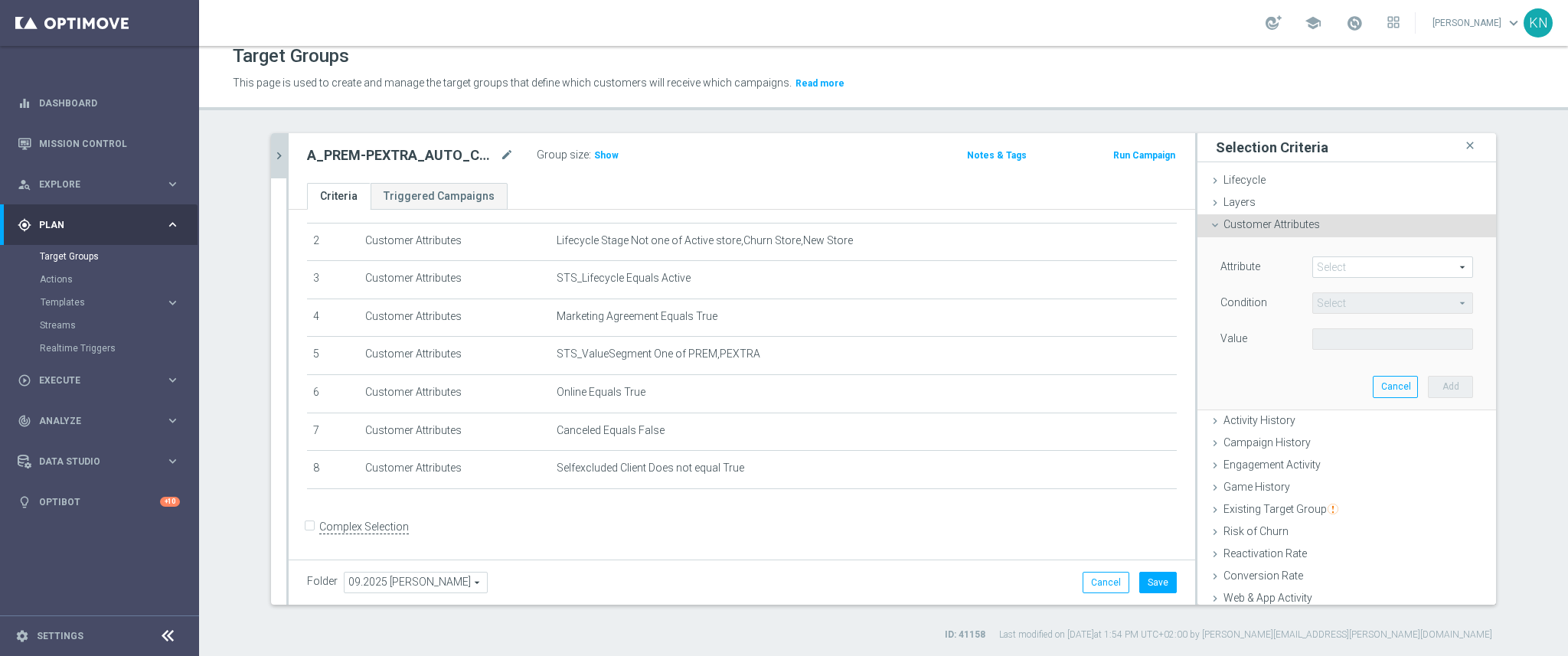
click at [1335, 273] on span at bounding box center [1392, 267] width 159 height 20
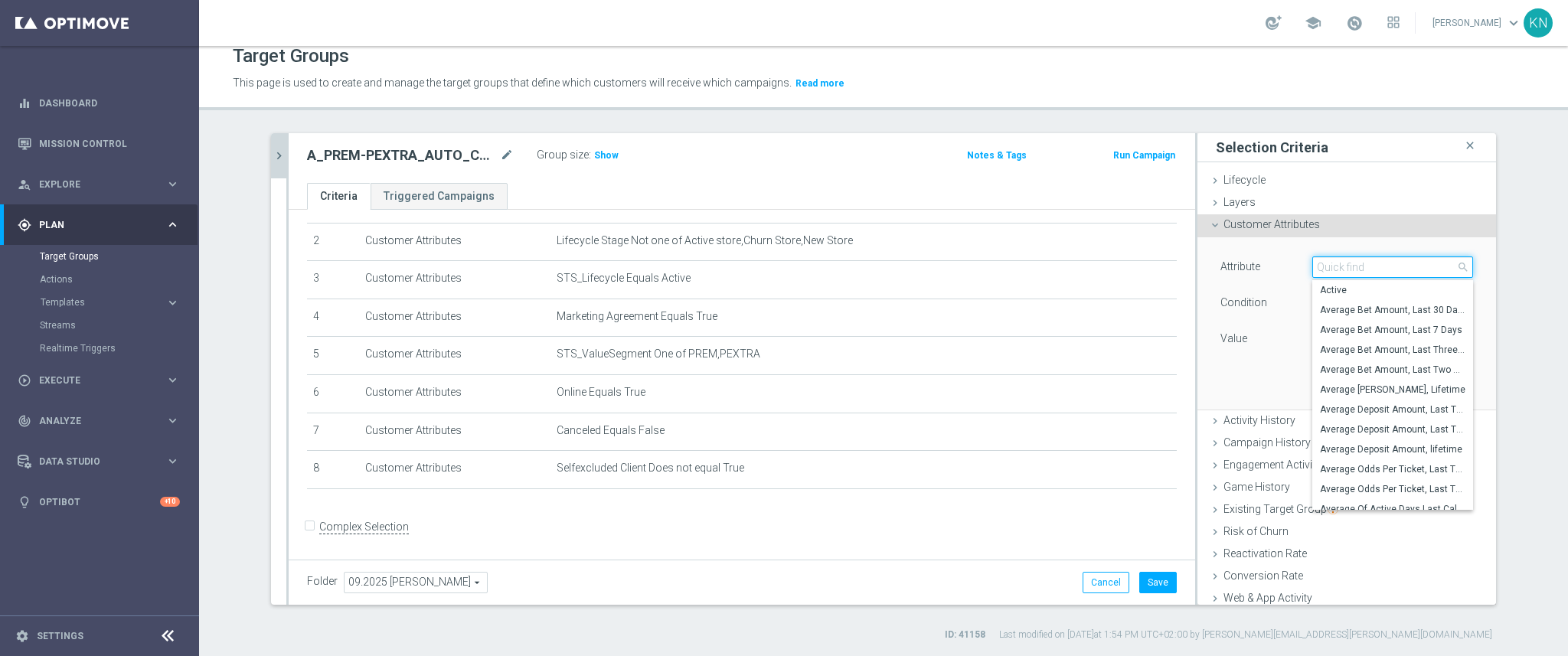
click at [1335, 268] on input "search" at bounding box center [1392, 267] width 161 height 21
type input "inco"
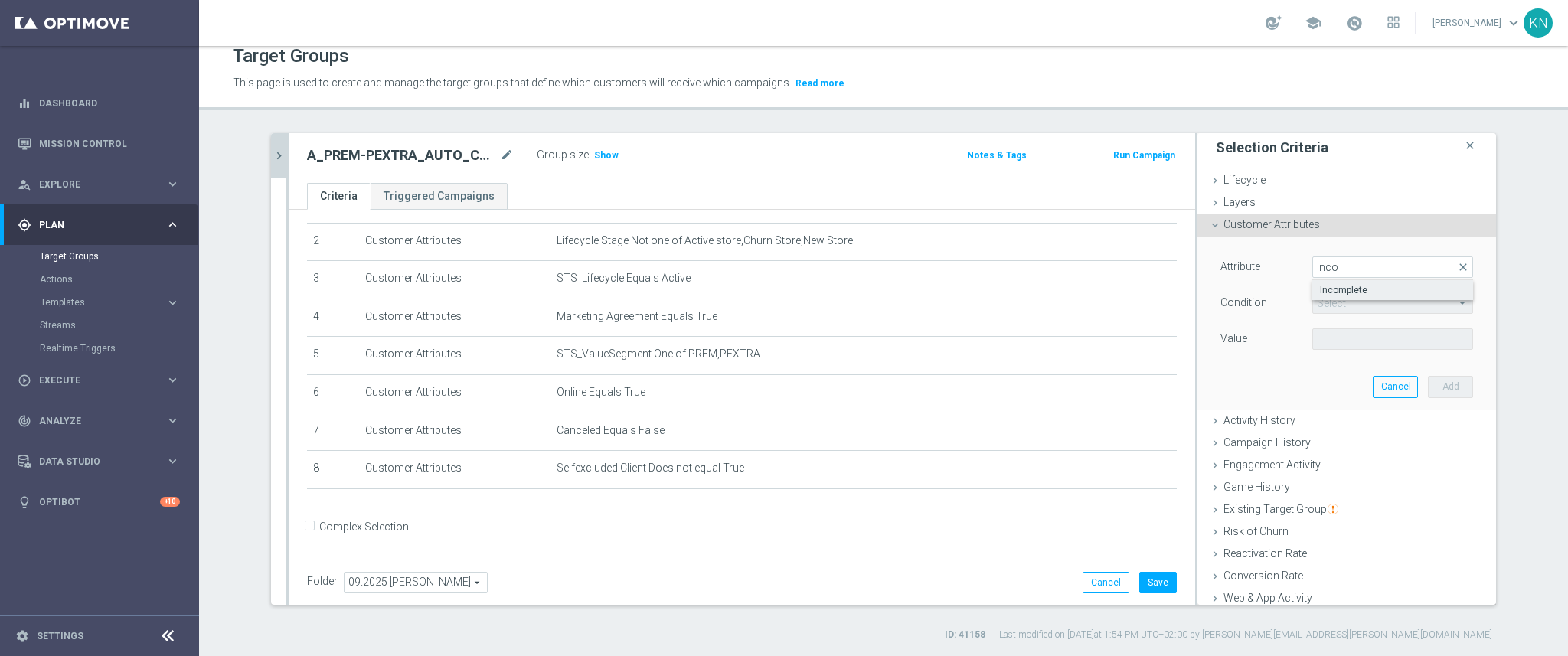
click at [1337, 292] on span "Incomplete" at bounding box center [1392, 291] width 146 height 12
type input "Incomplete"
click at [1338, 298] on span "Equals" at bounding box center [1392, 303] width 159 height 20
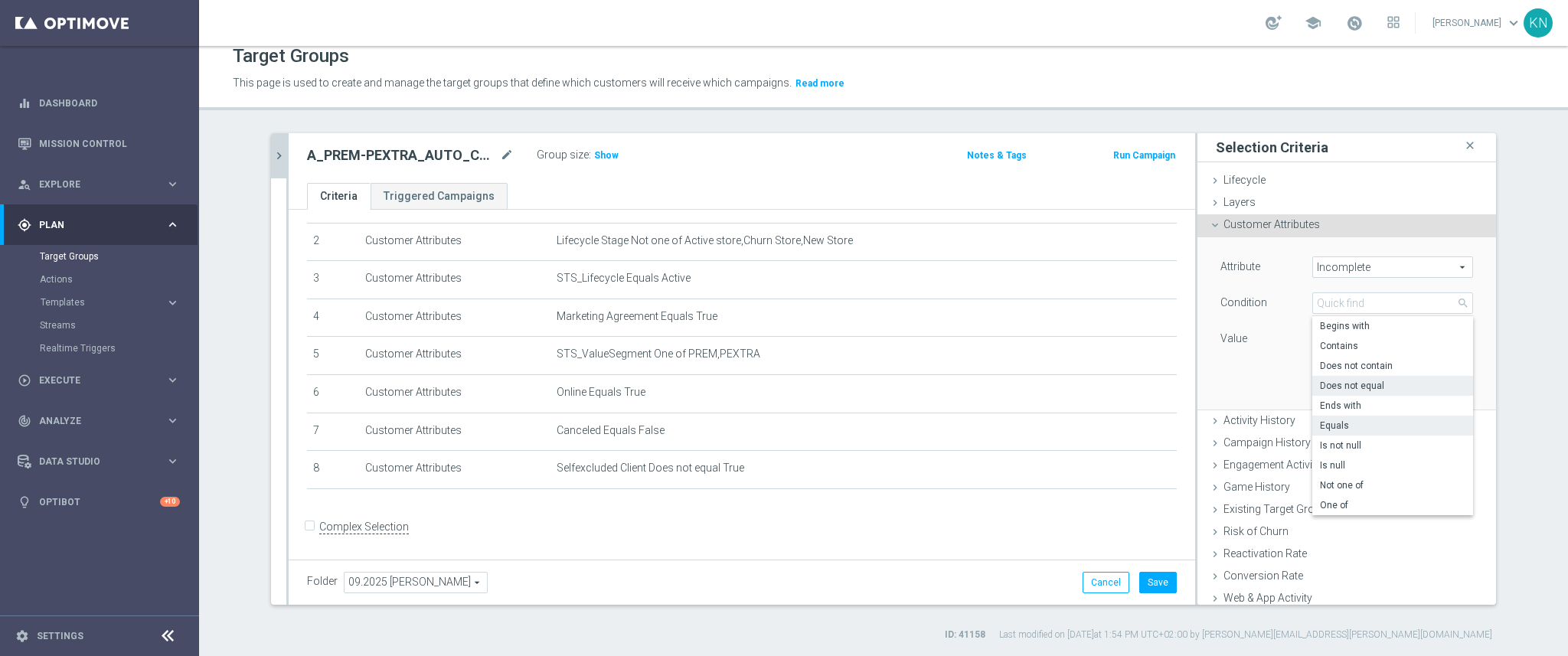
click at [1353, 390] on span "Does not equal" at bounding box center [1392, 386] width 146 height 12
type input "Does not equal"
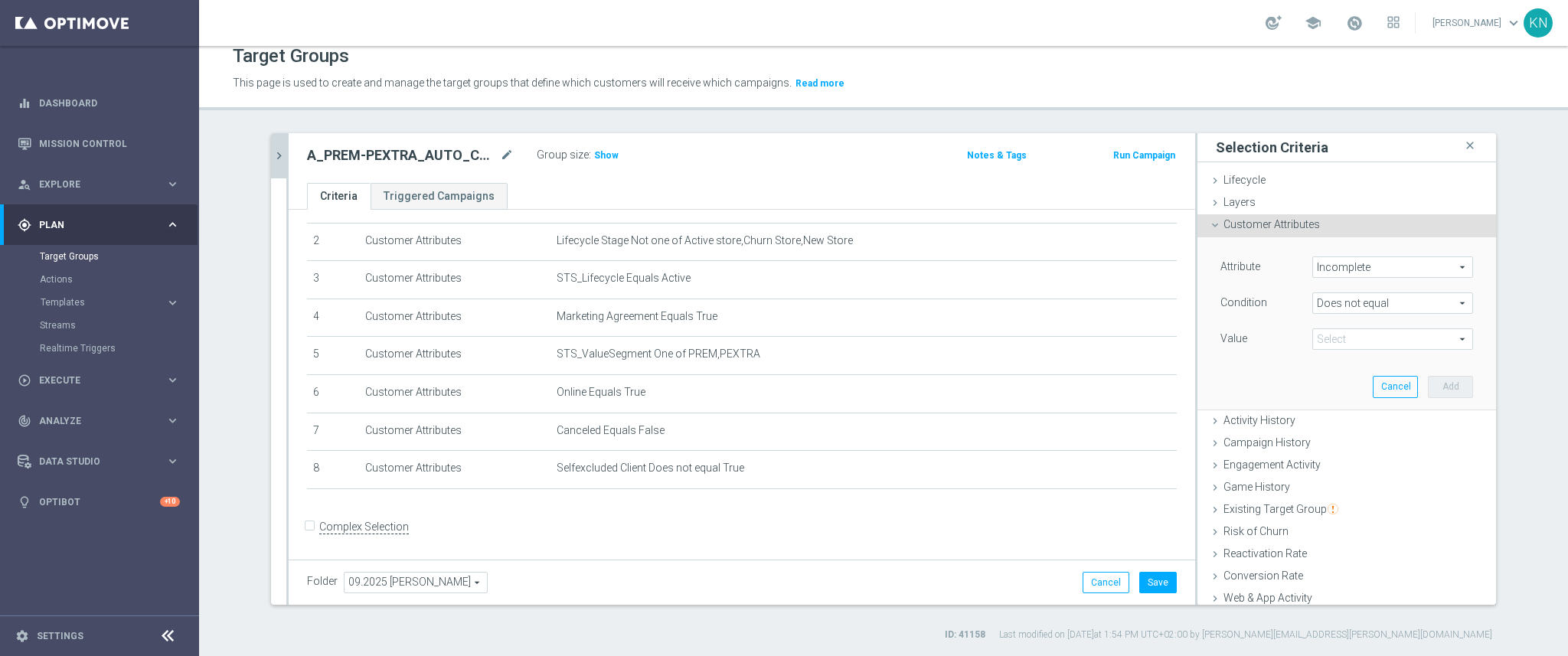
click at [1364, 332] on span at bounding box center [1392, 339] width 159 height 20
click at [1336, 377] on span "True" at bounding box center [1392, 382] width 146 height 12
type input "True"
click at [1428, 384] on button "Add" at bounding box center [1449, 386] width 45 height 21
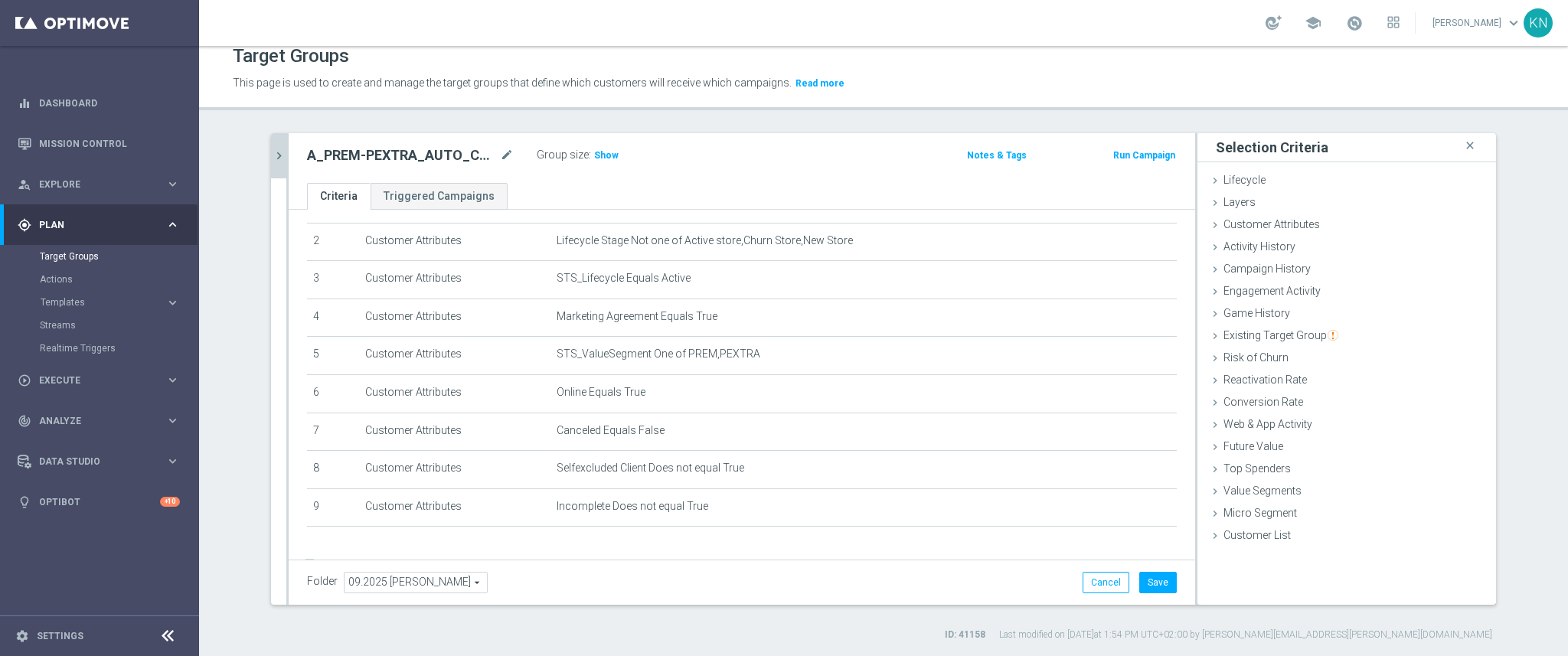
click at [278, 148] on icon "chevron_right" at bounding box center [279, 155] width 15 height 15
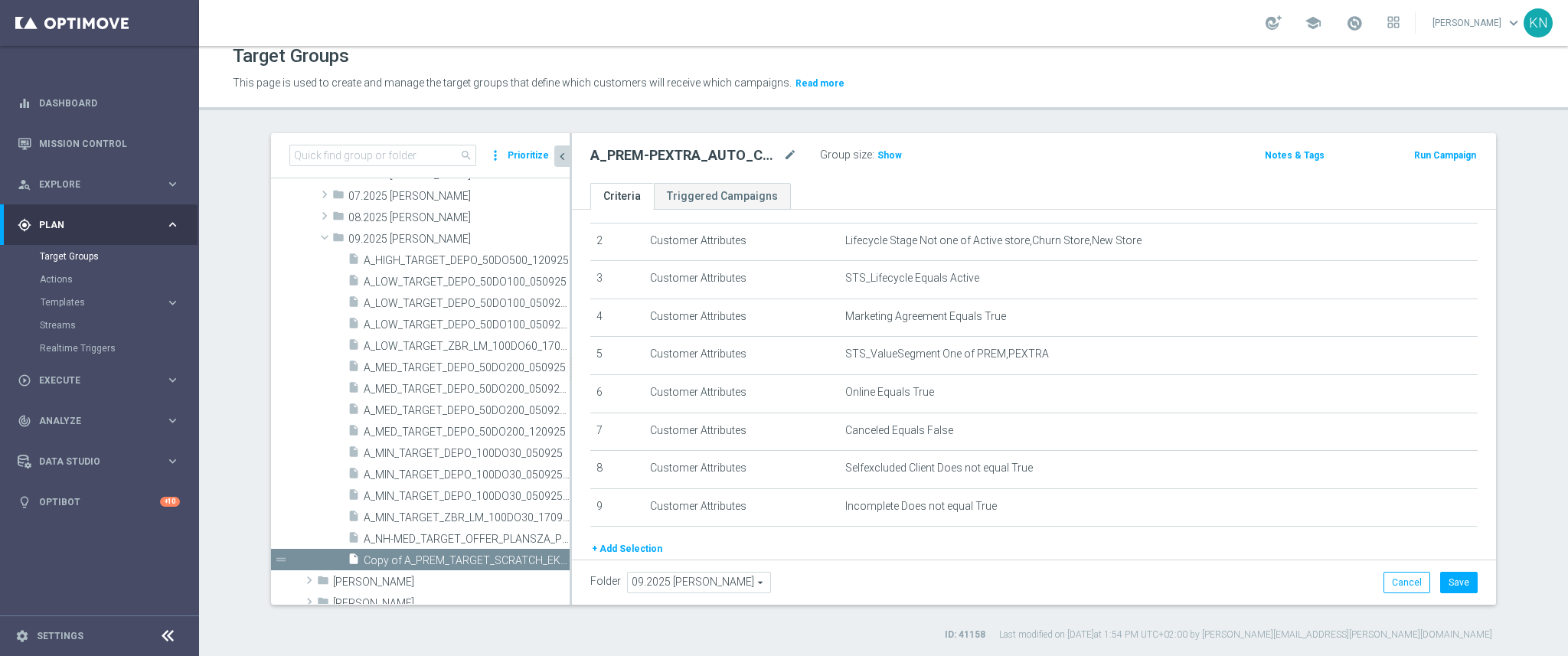
click at [628, 549] on button "+ Add Selection" at bounding box center [627, 549] width 74 height 17
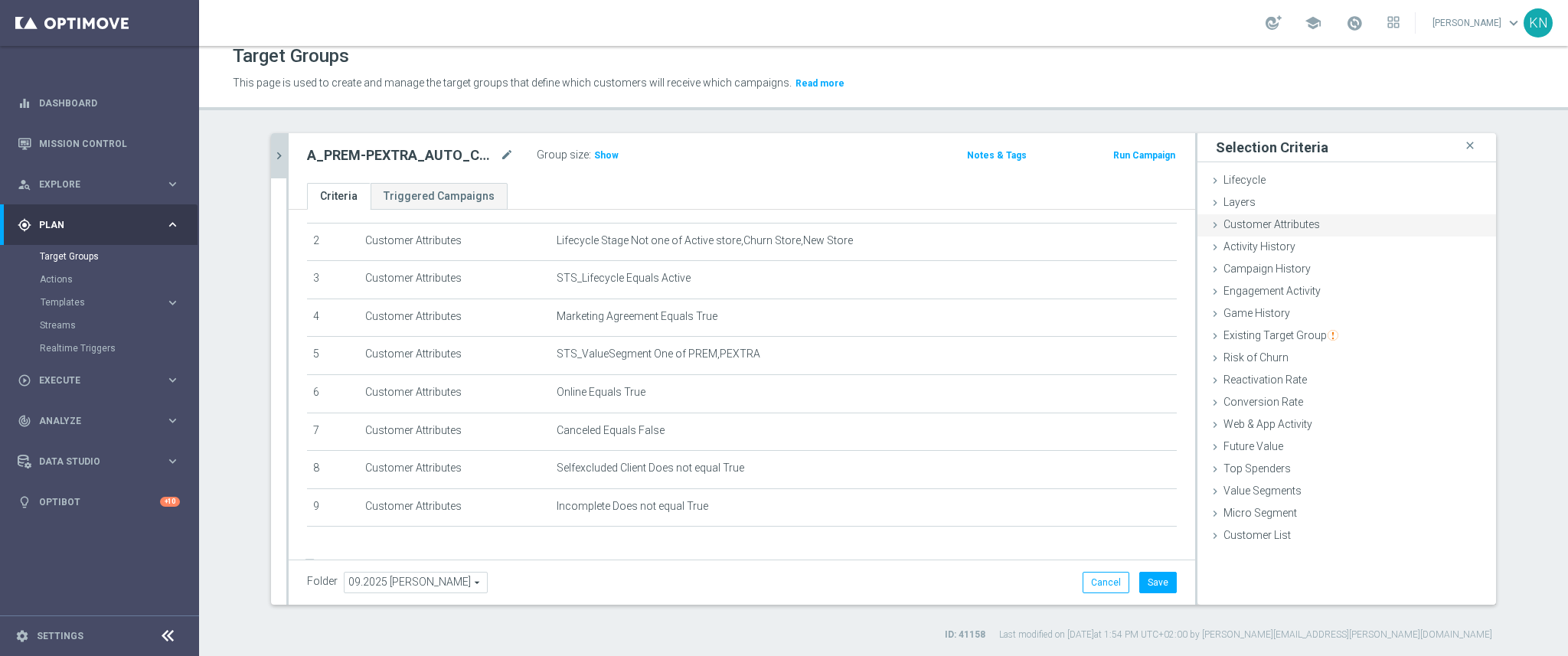
click at [1242, 225] on span "Customer Attributes" at bounding box center [1272, 225] width 97 height 12
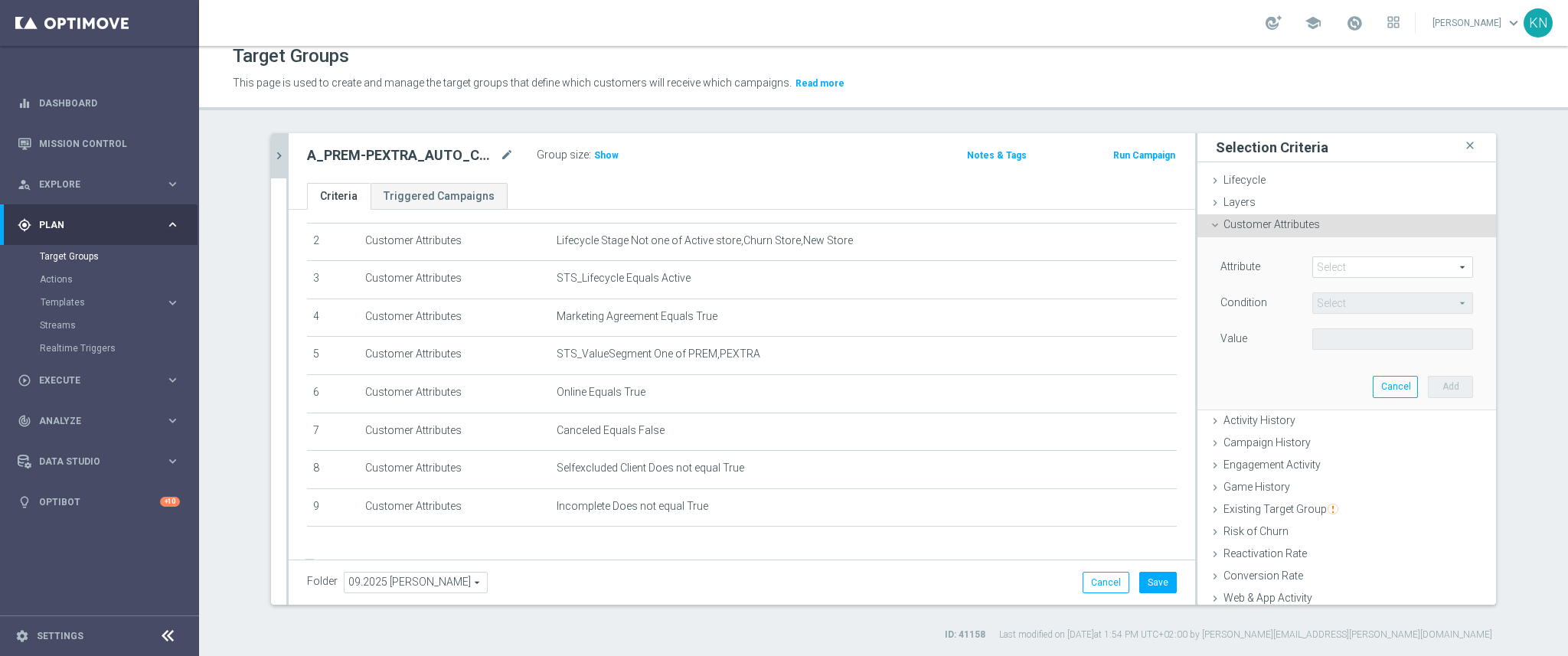
click at [1324, 268] on span at bounding box center [1392, 267] width 159 height 20
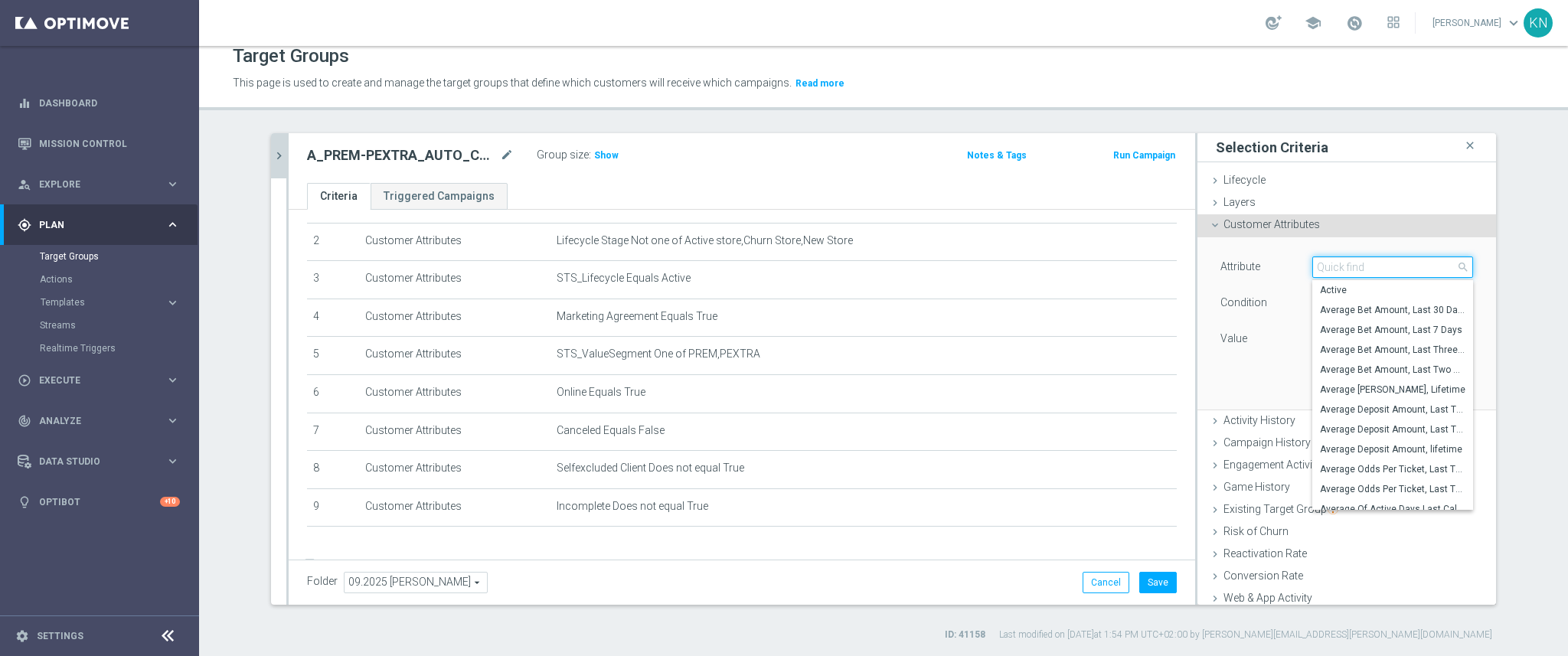
click at [1324, 268] on input "search" at bounding box center [1392, 267] width 161 height 21
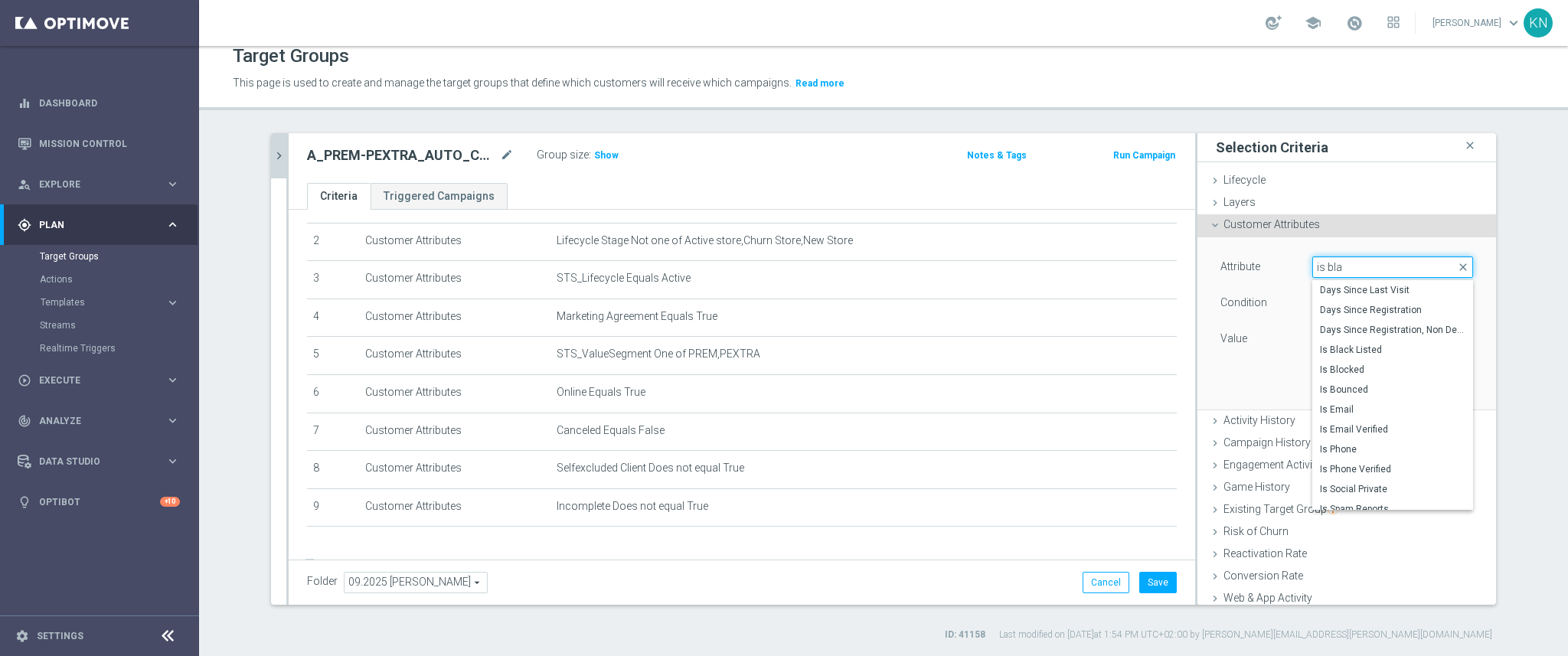
type input "is blac"
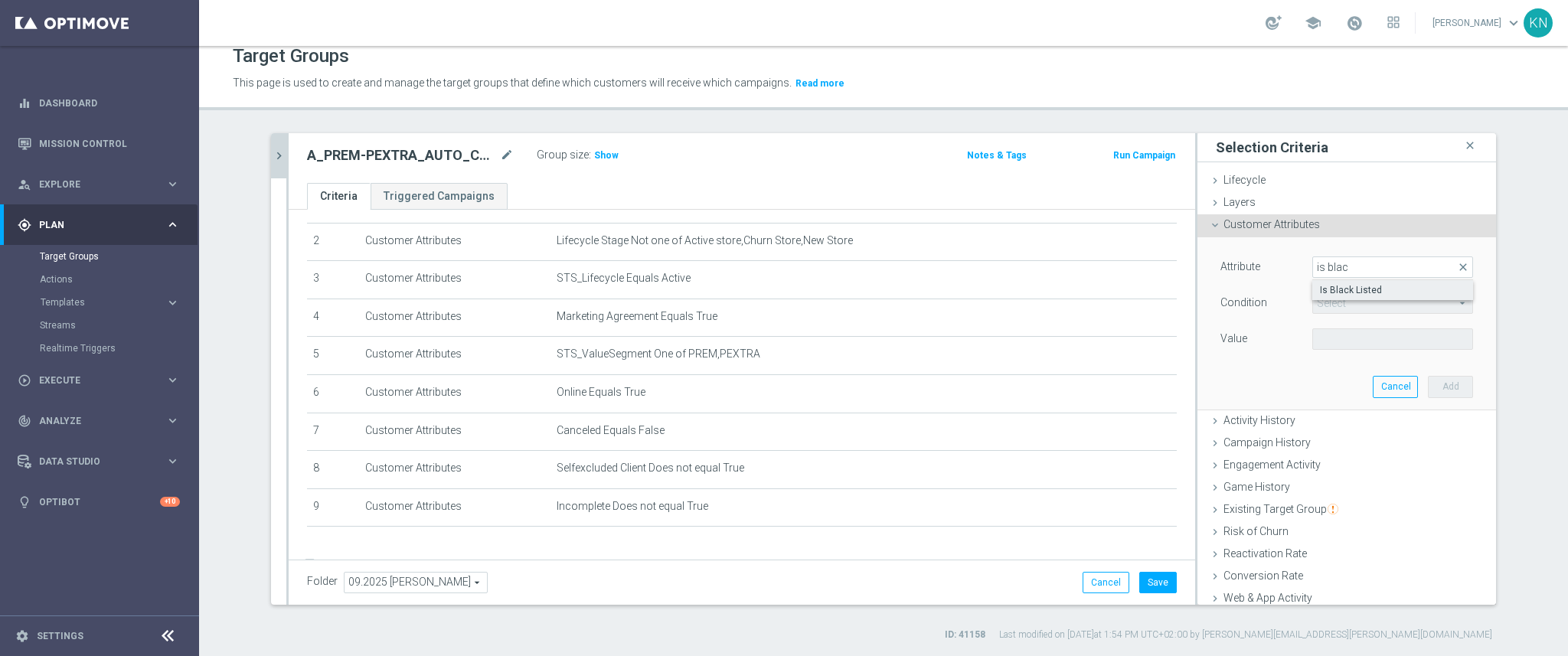
click at [1333, 296] on label "Is Black Listed" at bounding box center [1392, 290] width 161 height 20
type input "Is Black Listed"
type input "Equals"
click at [1383, 337] on span at bounding box center [1392, 339] width 159 height 20
click at [1349, 364] on span "False" at bounding box center [1392, 363] width 146 height 12
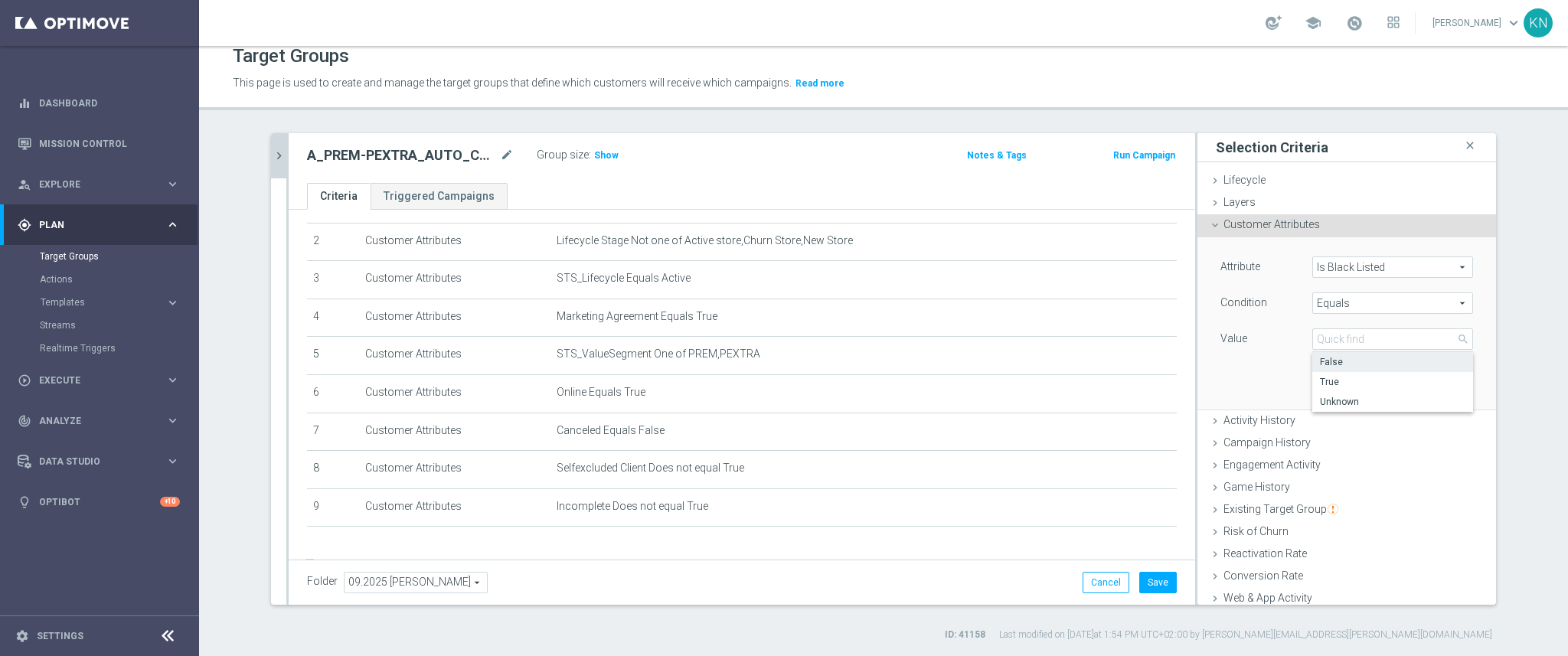
type input "False"
click at [1428, 379] on button "Add" at bounding box center [1449, 386] width 45 height 21
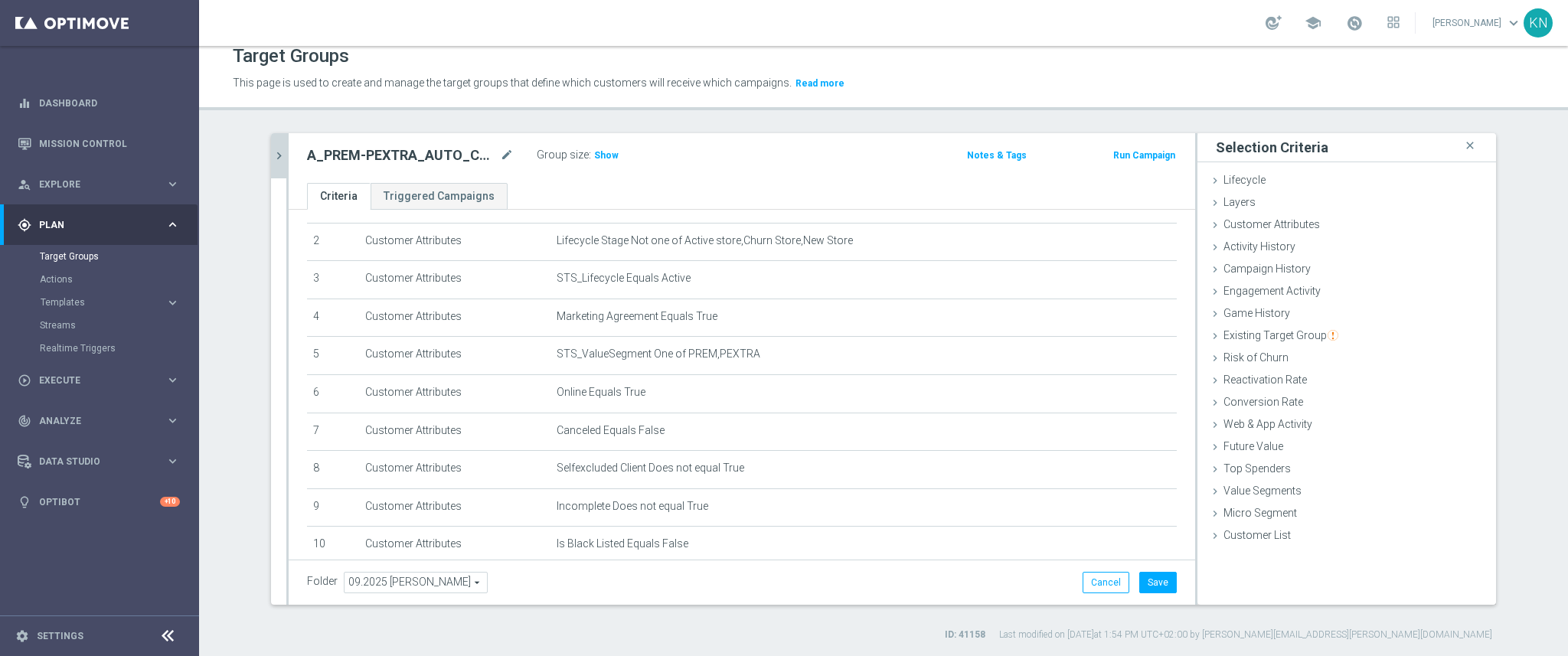
click at [272, 155] on icon "chevron_right" at bounding box center [279, 155] width 15 height 15
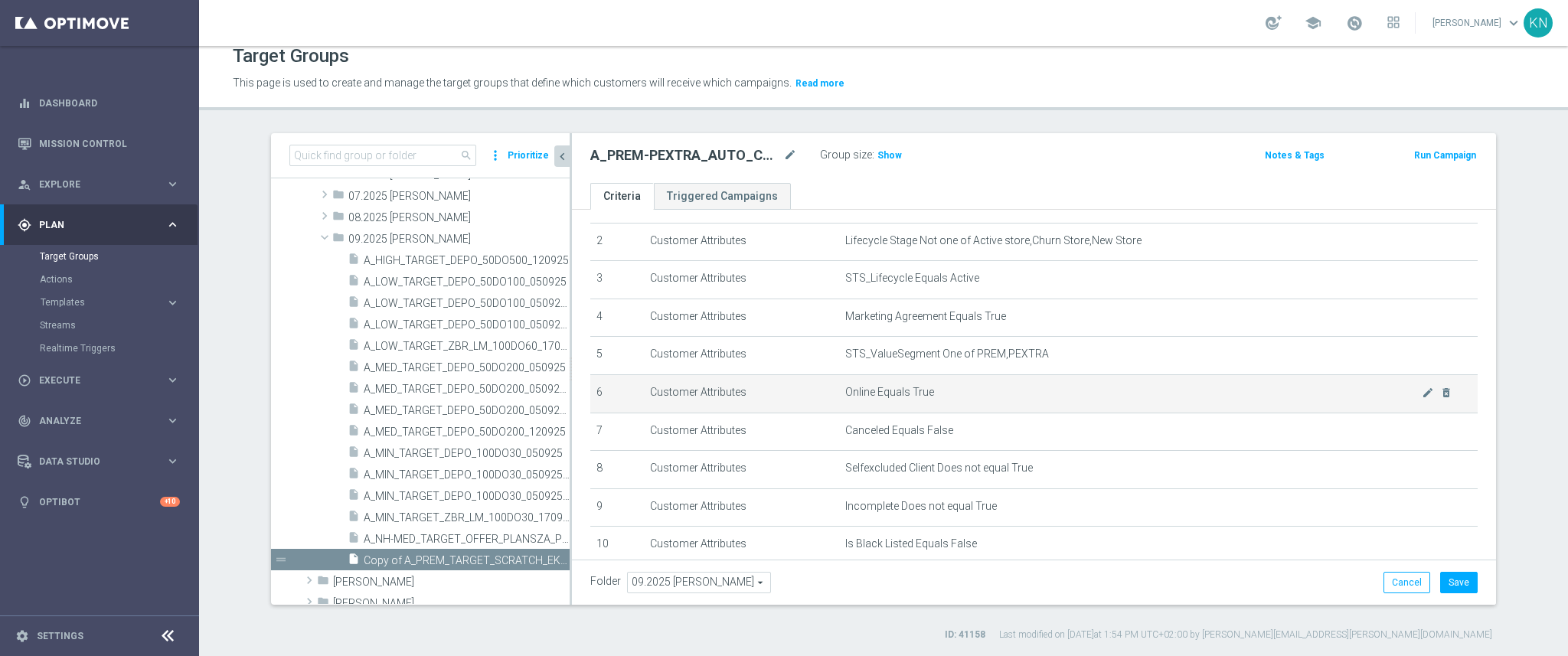
scroll to position [171, 0]
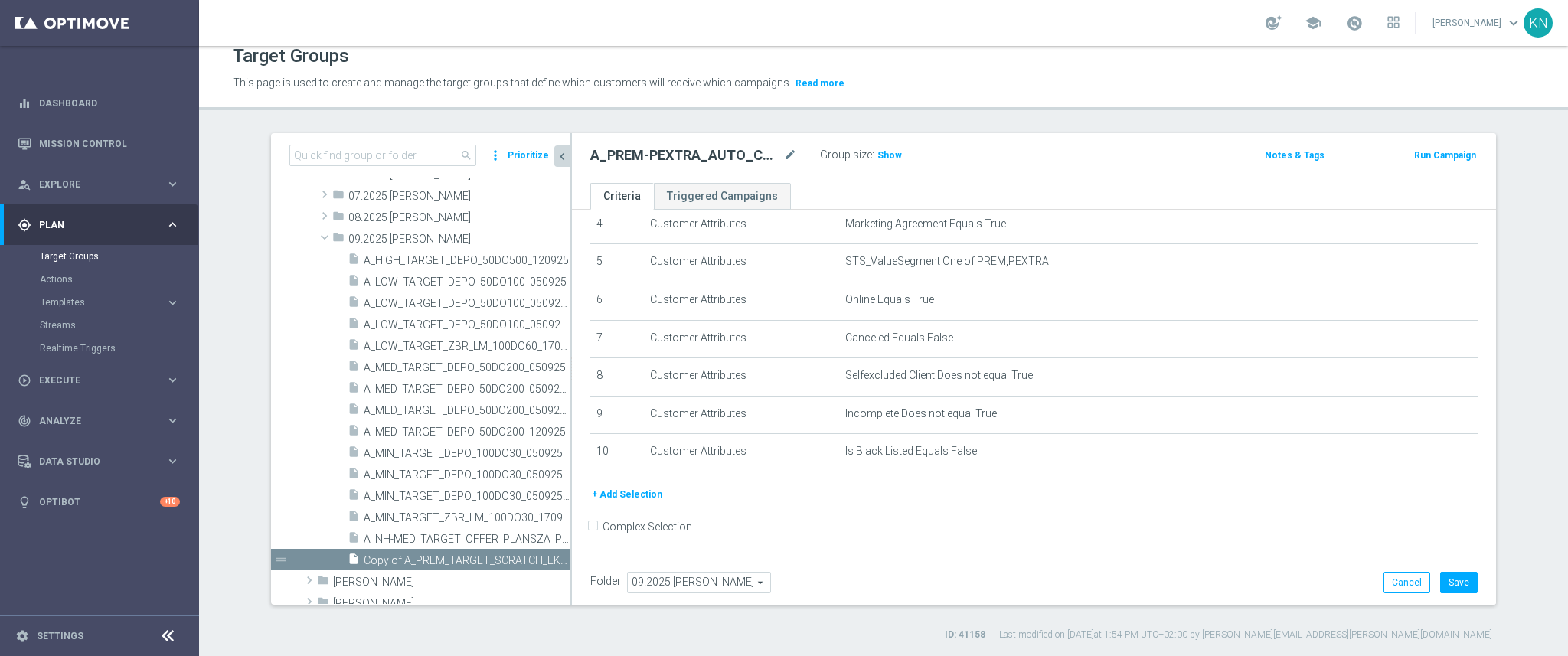
click at [629, 494] on button "+ Add Selection" at bounding box center [627, 494] width 74 height 17
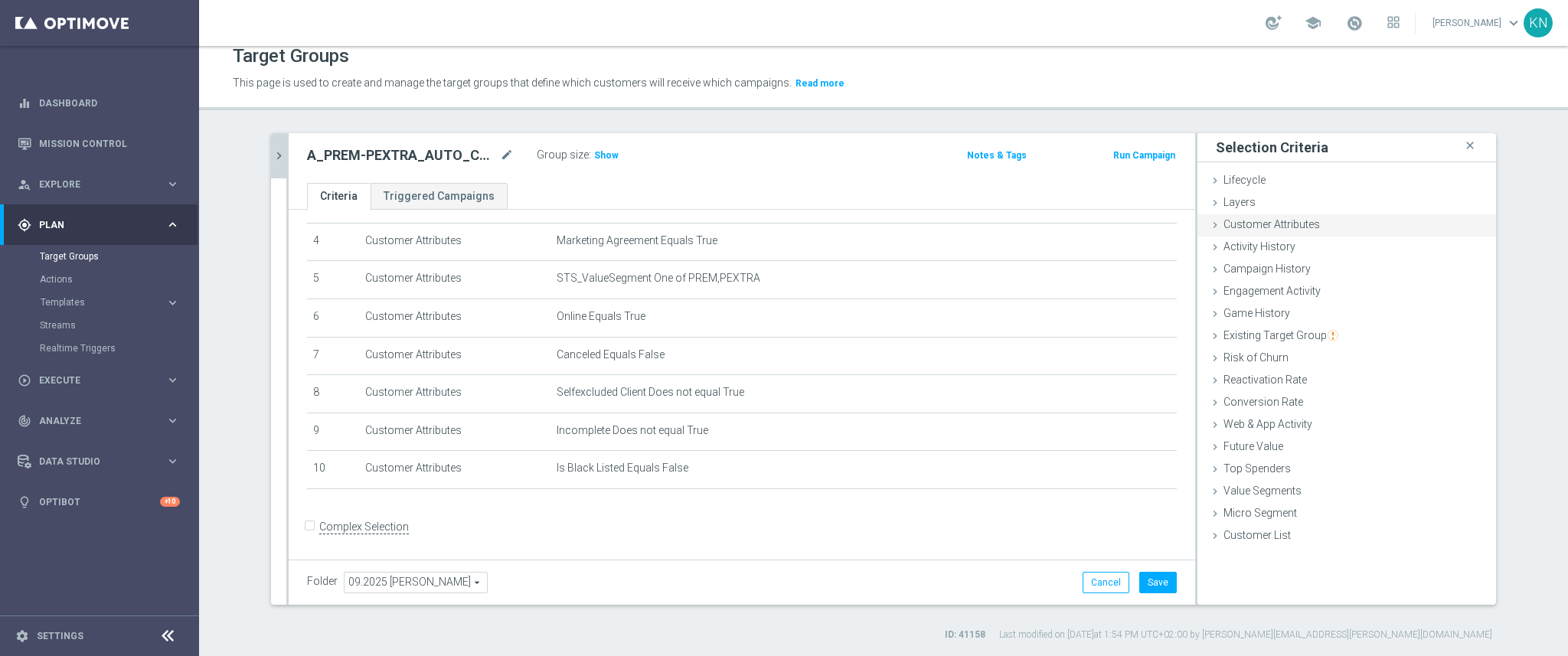
click at [1292, 230] on span "Customer Attributes" at bounding box center [1272, 225] width 97 height 12
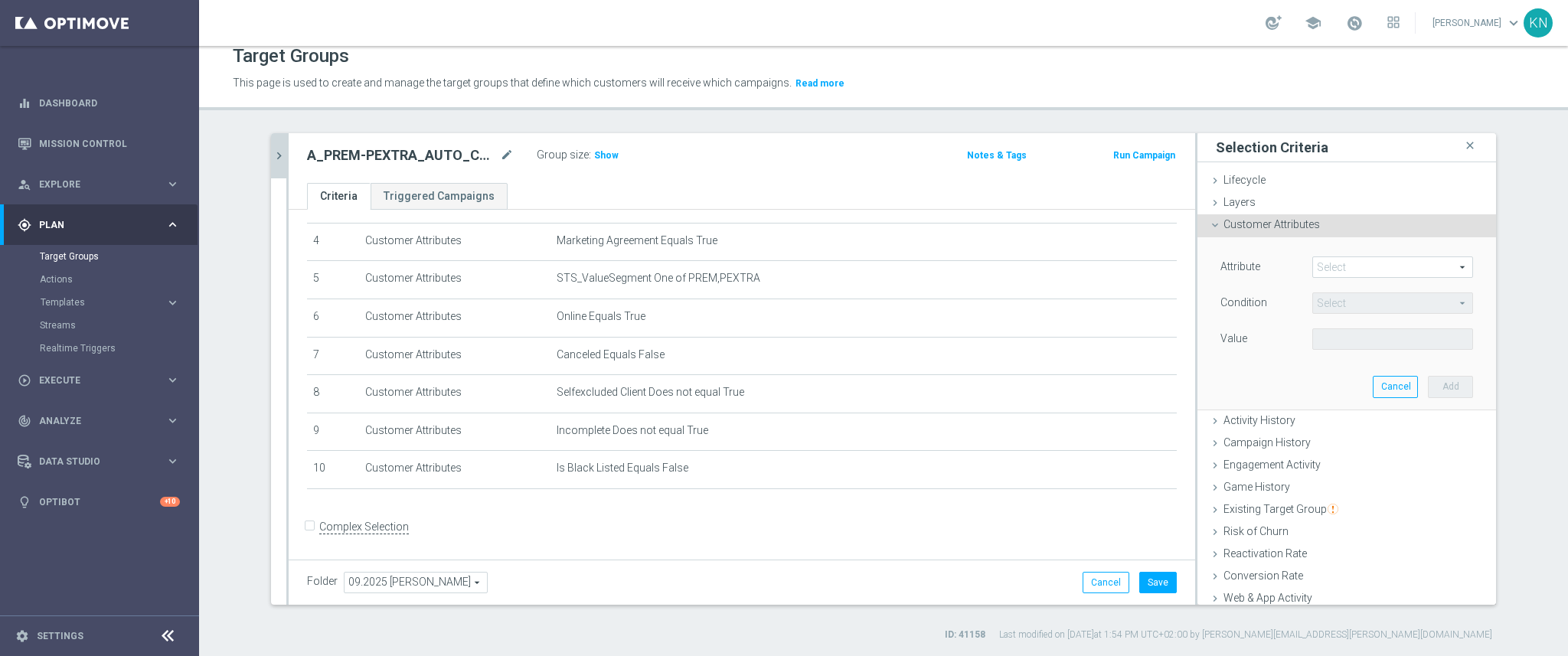
click at [1339, 266] on span at bounding box center [1392, 267] width 159 height 20
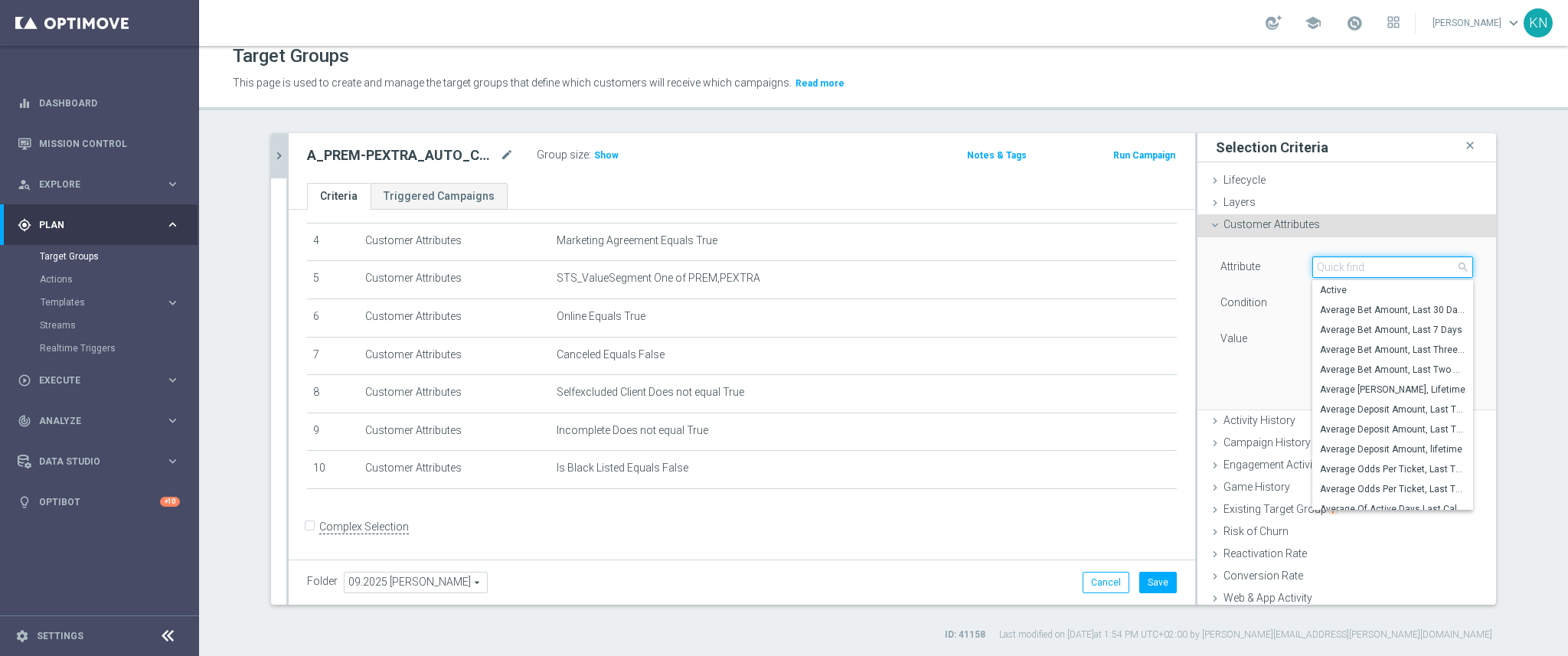
click at [1339, 266] on input "search" at bounding box center [1392, 267] width 161 height 21
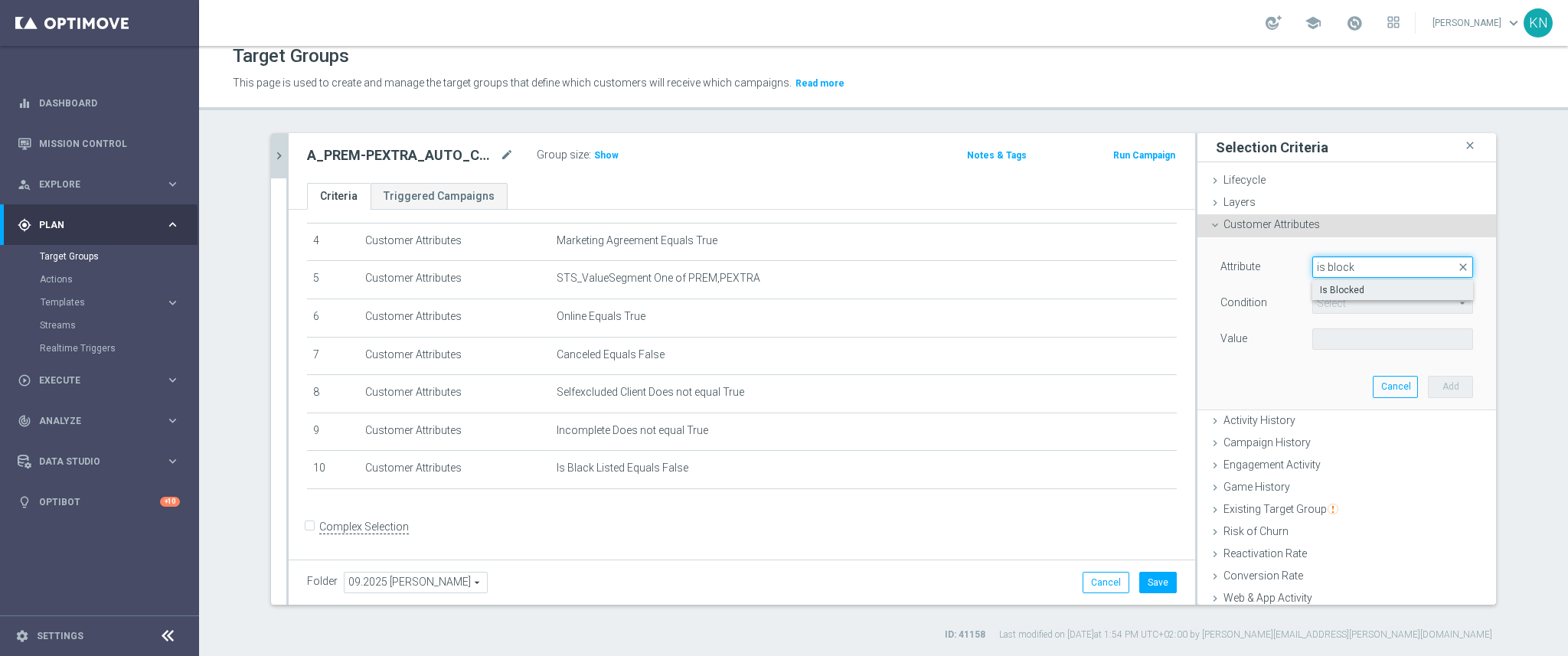
type input "is block"
click at [1335, 291] on span "Is Blocked" at bounding box center [1392, 291] width 146 height 12
type input "Is Blocked"
type input "Equals"
click at [1327, 351] on div "Value Select arrow_drop_down search" at bounding box center [1347, 341] width 276 height 25
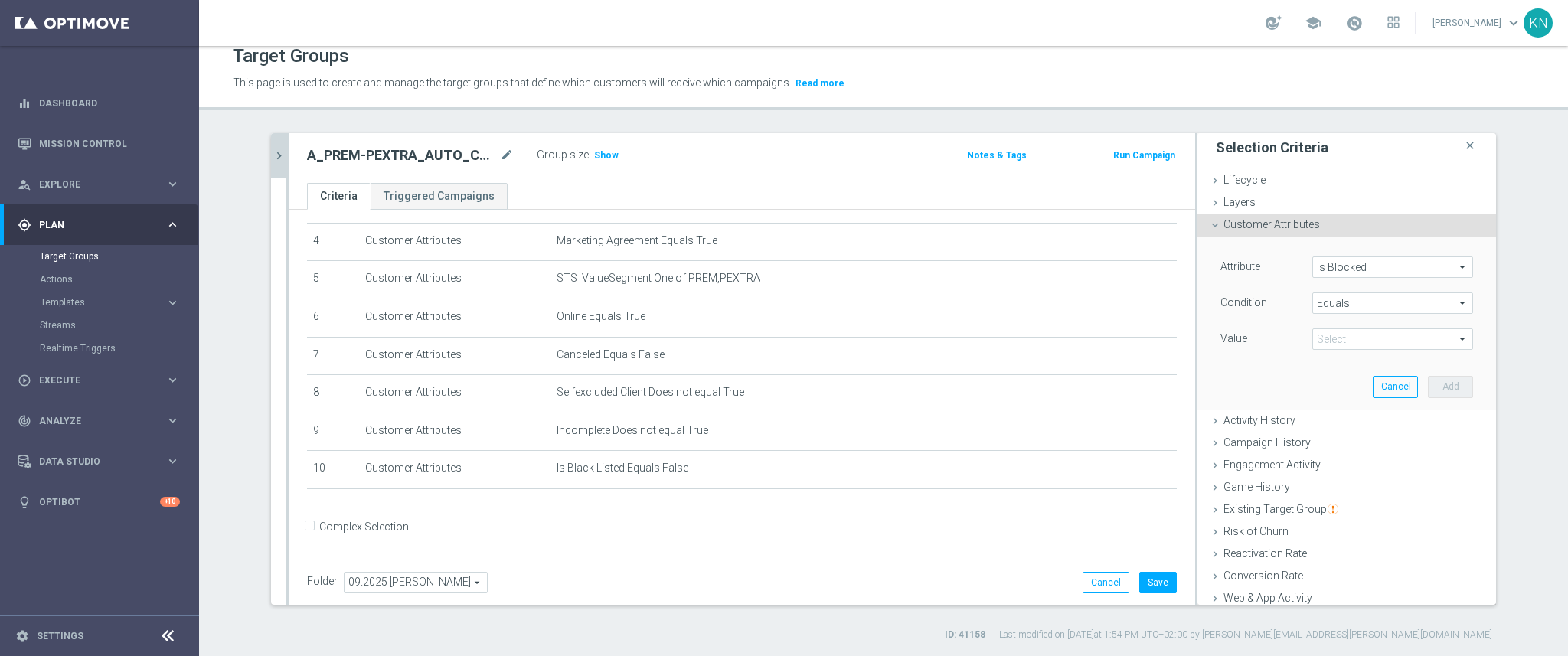
click at [1330, 344] on span at bounding box center [1392, 339] width 159 height 20
click at [1328, 364] on span "False" at bounding box center [1392, 363] width 146 height 12
type input "False"
click at [1432, 386] on button "Add" at bounding box center [1449, 386] width 45 height 21
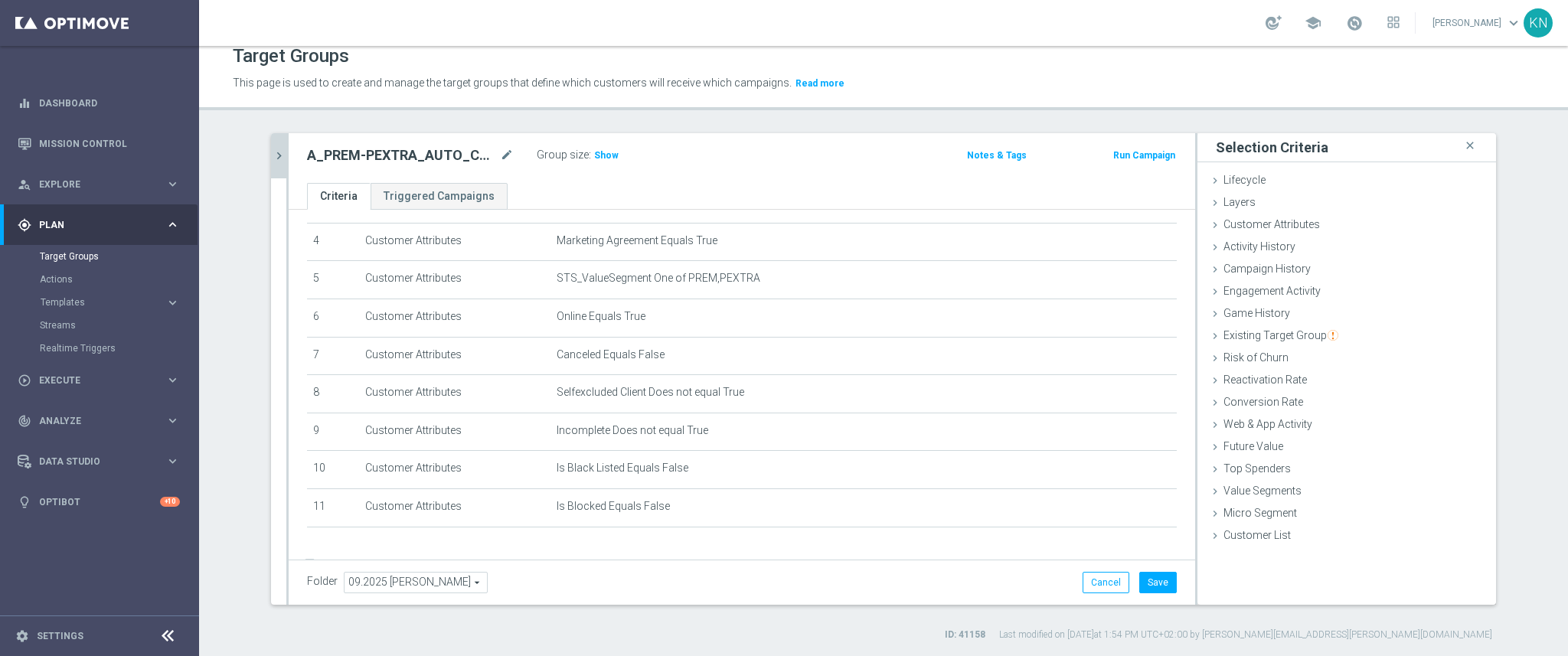
click at [272, 159] on icon "chevron_right" at bounding box center [279, 155] width 15 height 15
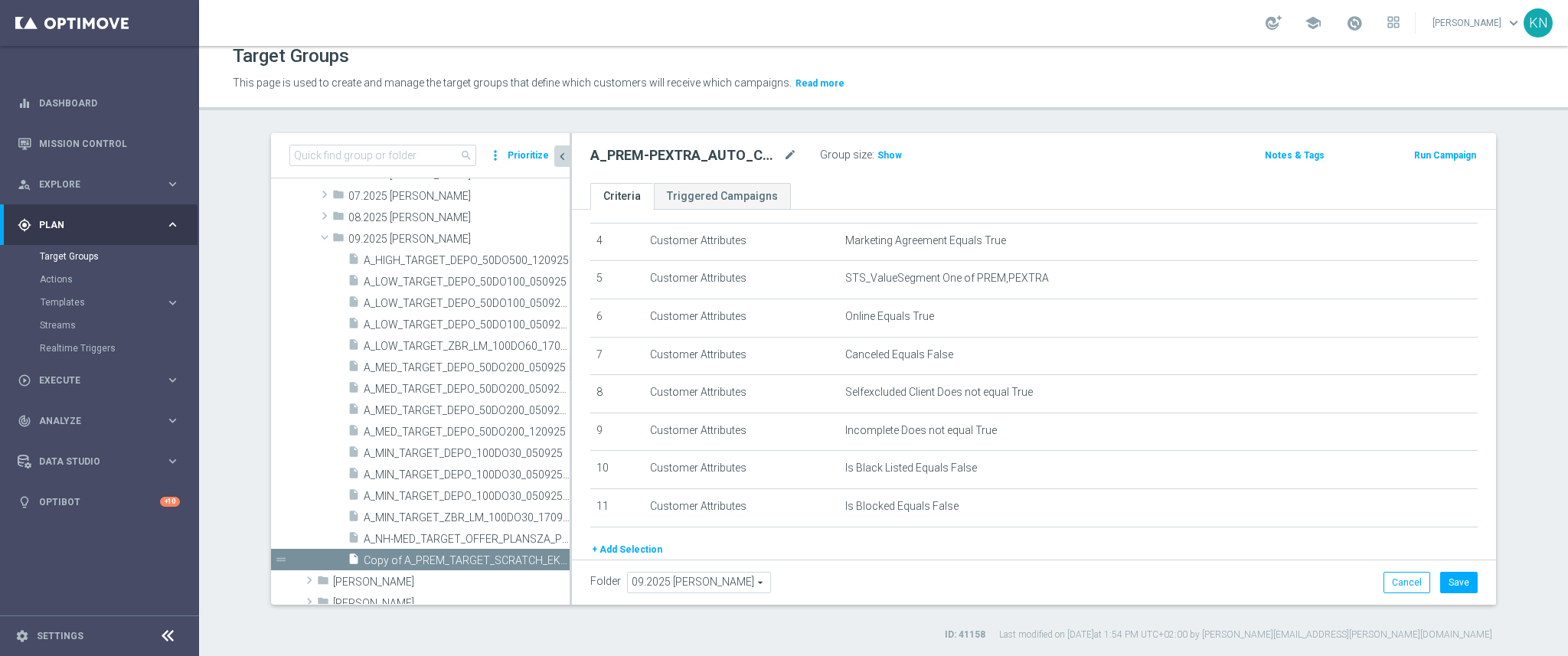
click at [621, 548] on button "+ Add Selection" at bounding box center [627, 550] width 74 height 17
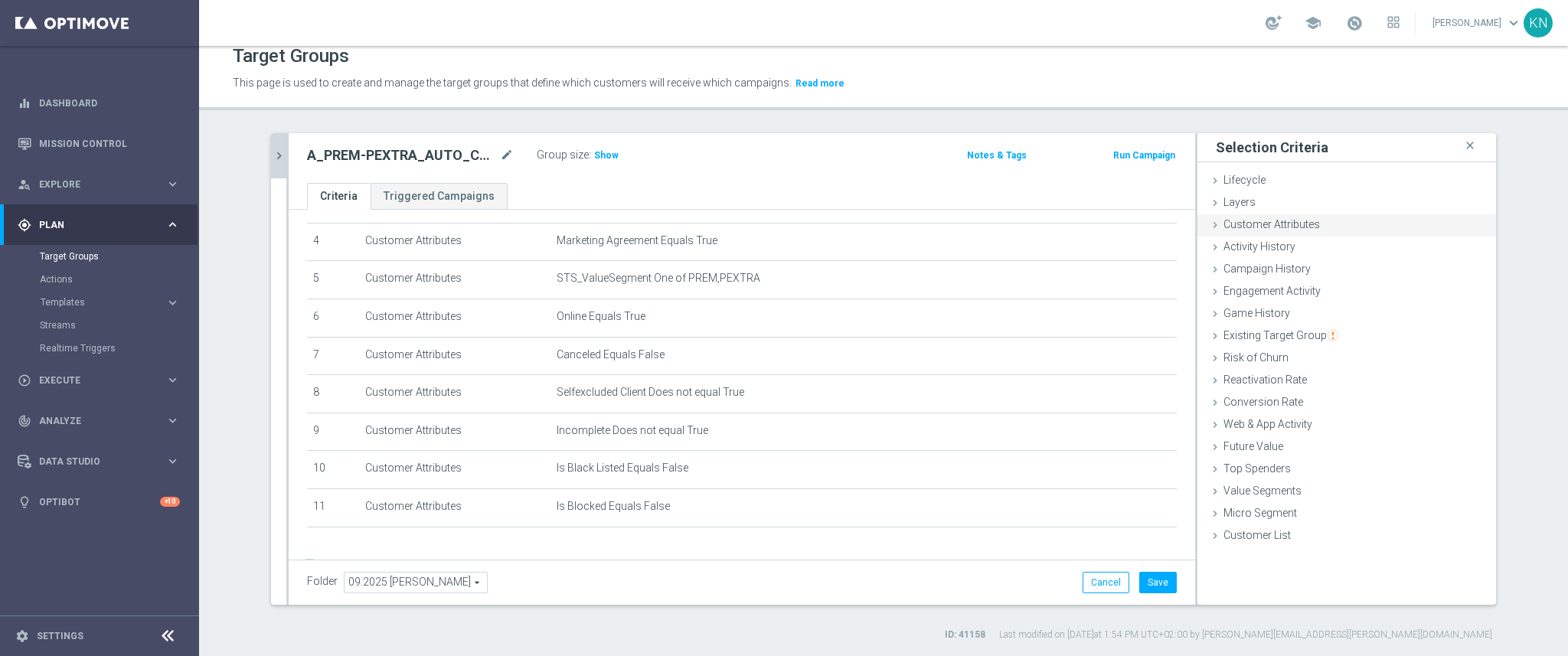
click at [1298, 226] on span "Customer Attributes" at bounding box center [1272, 225] width 97 height 12
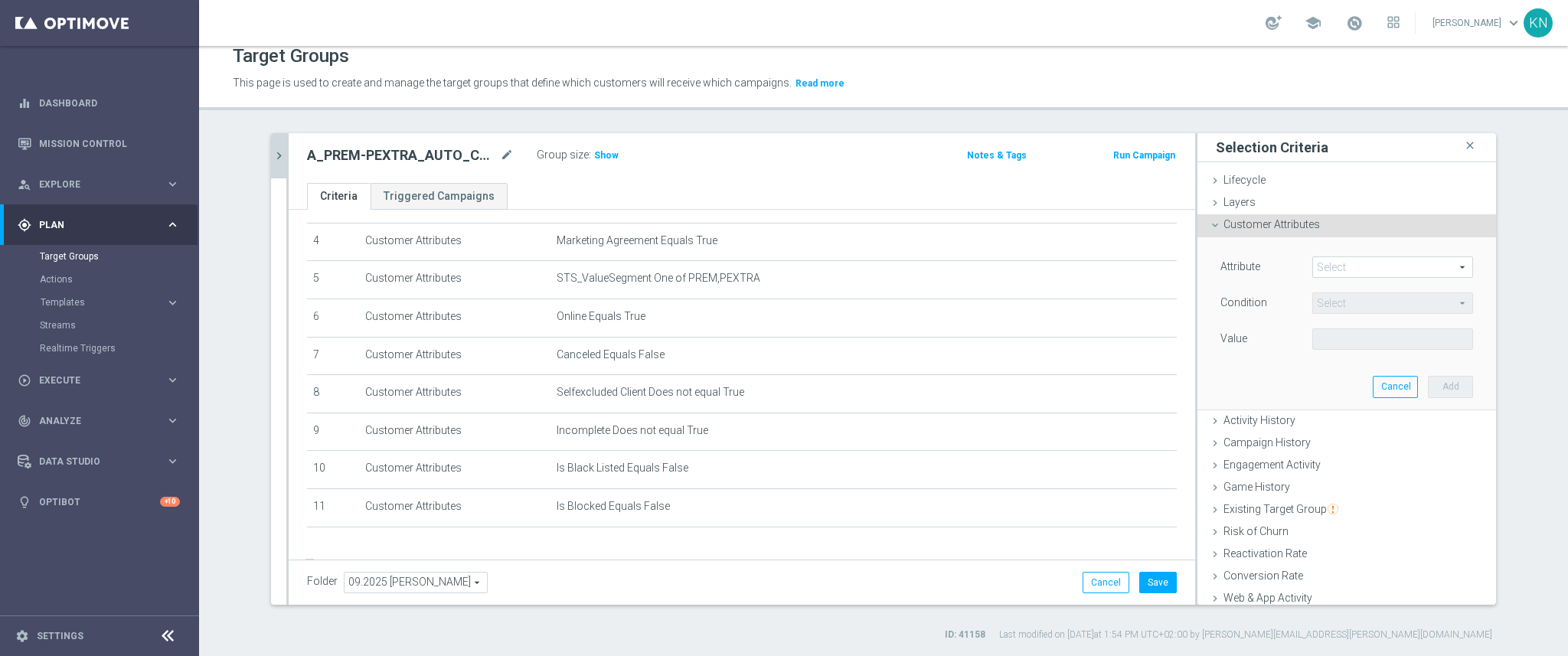
click at [1349, 266] on span at bounding box center [1392, 267] width 159 height 20
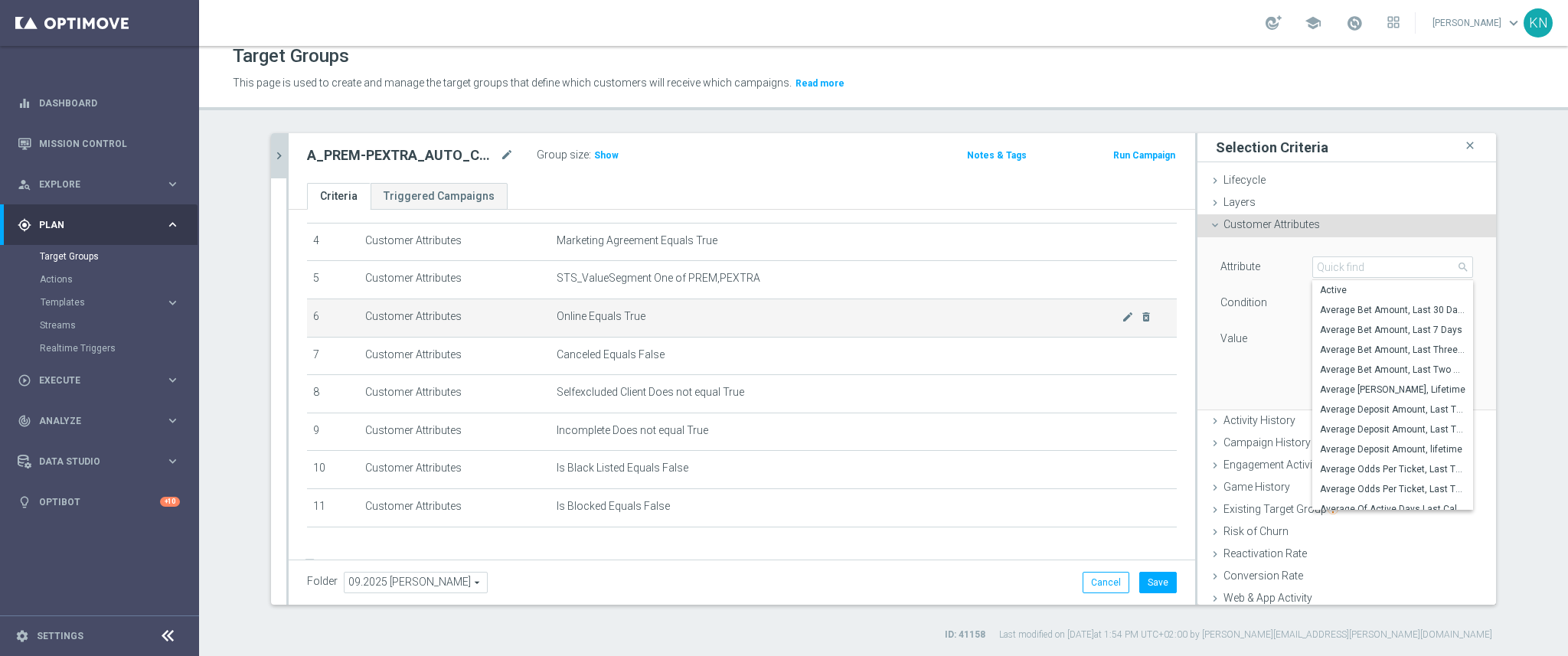
scroll to position [192, 0]
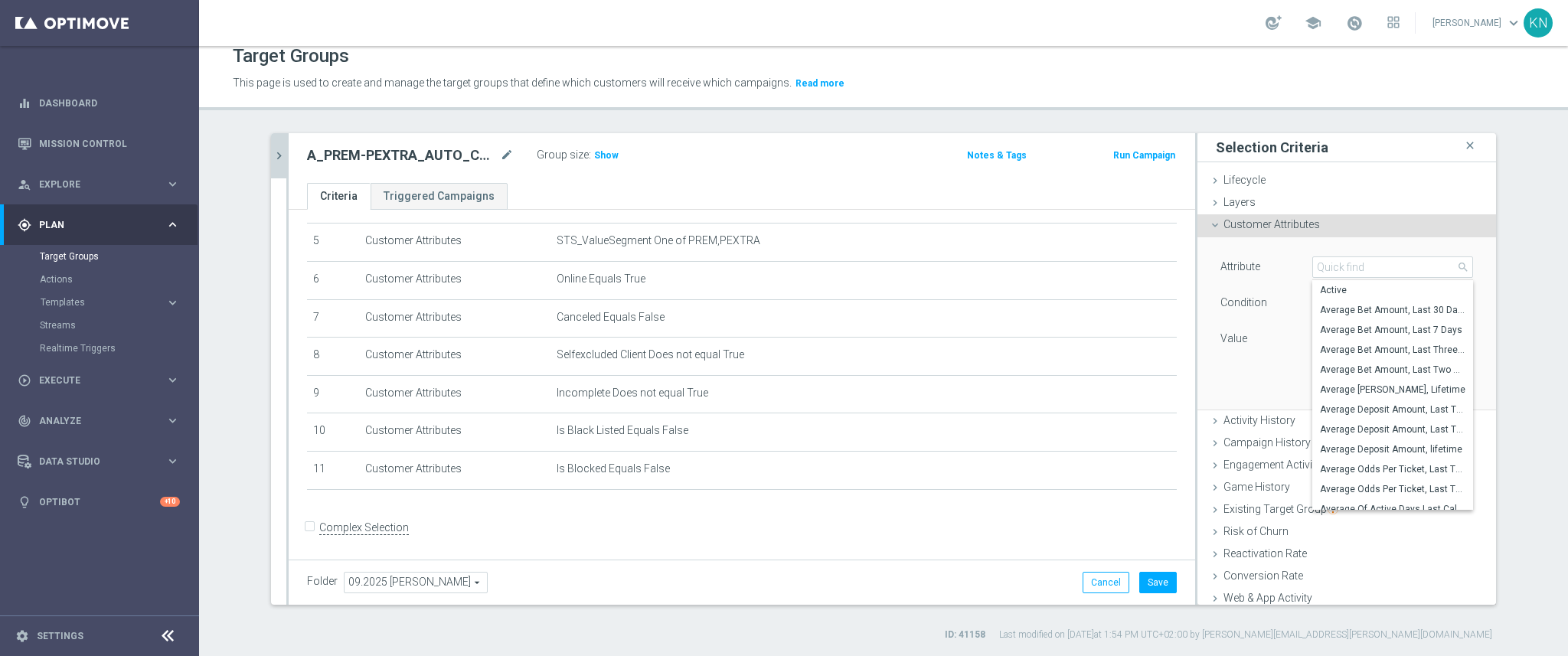
click at [954, 537] on form "Complex Selection Invalid Expression" at bounding box center [742, 544] width 870 height 57
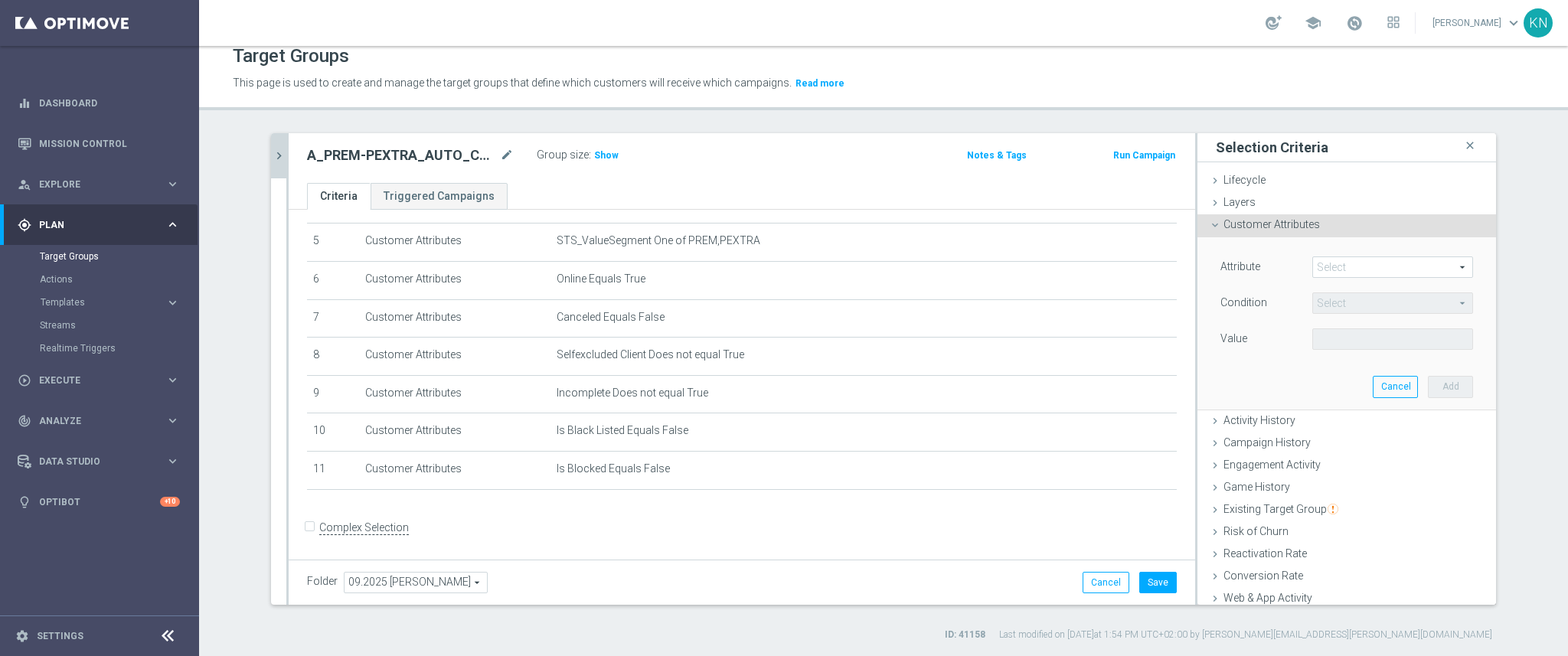
click at [272, 157] on icon "chevron_right" at bounding box center [279, 155] width 15 height 15
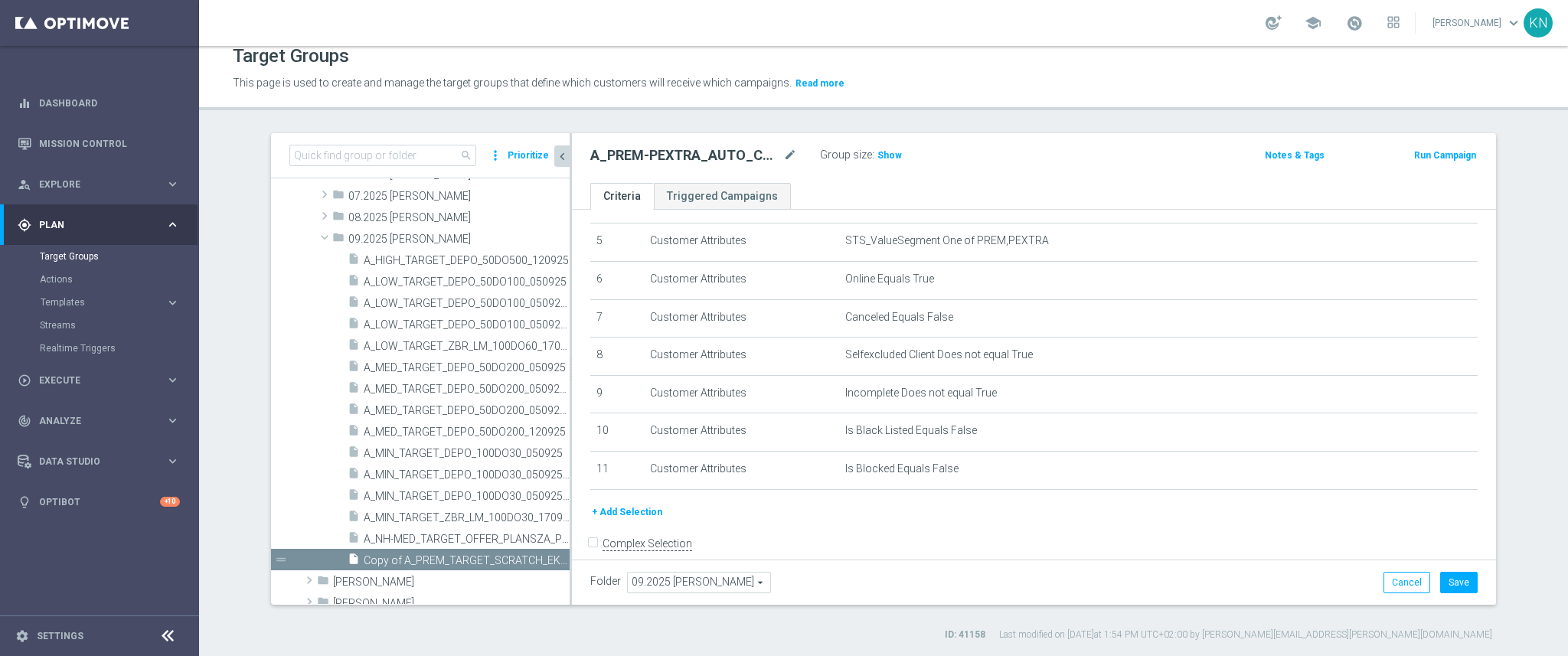
click at [623, 512] on button "+ Add Selection" at bounding box center [627, 512] width 74 height 17
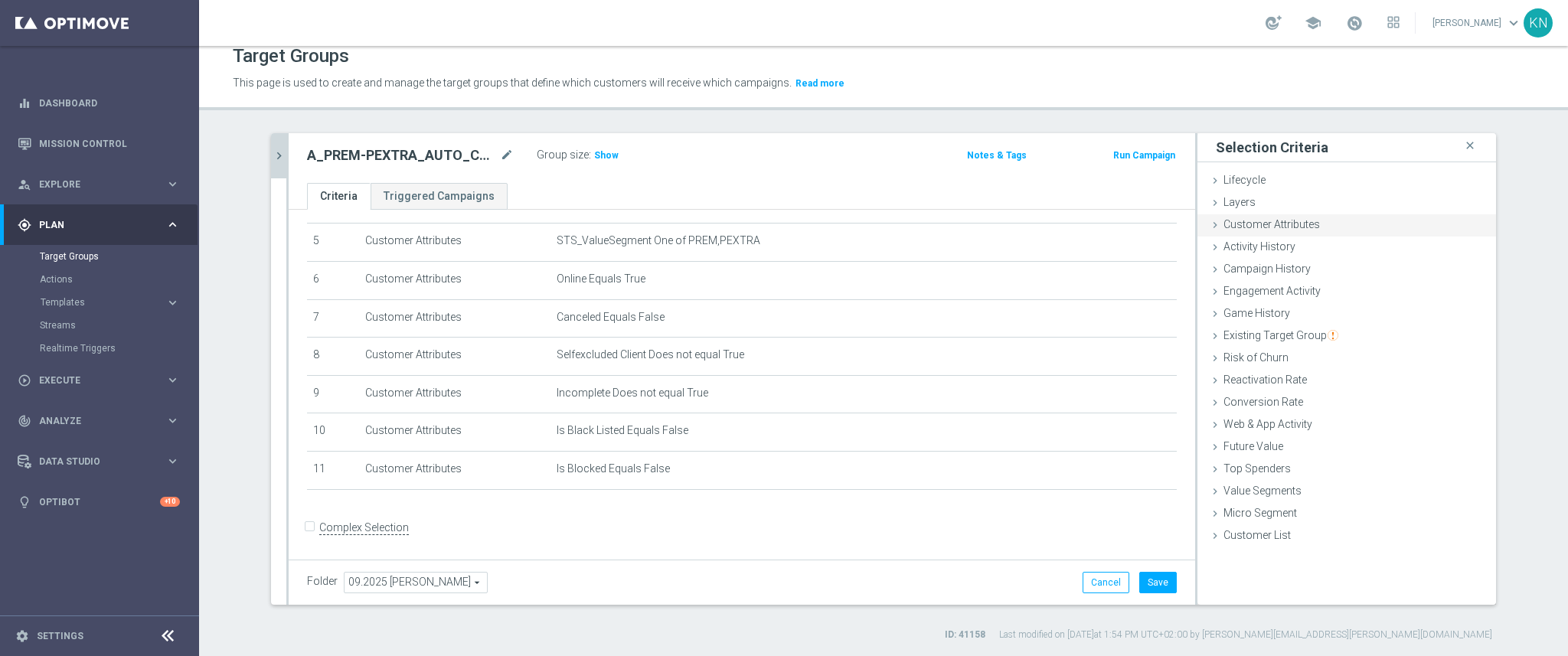
click at [1288, 220] on span "Customer Attributes" at bounding box center [1272, 225] width 97 height 12
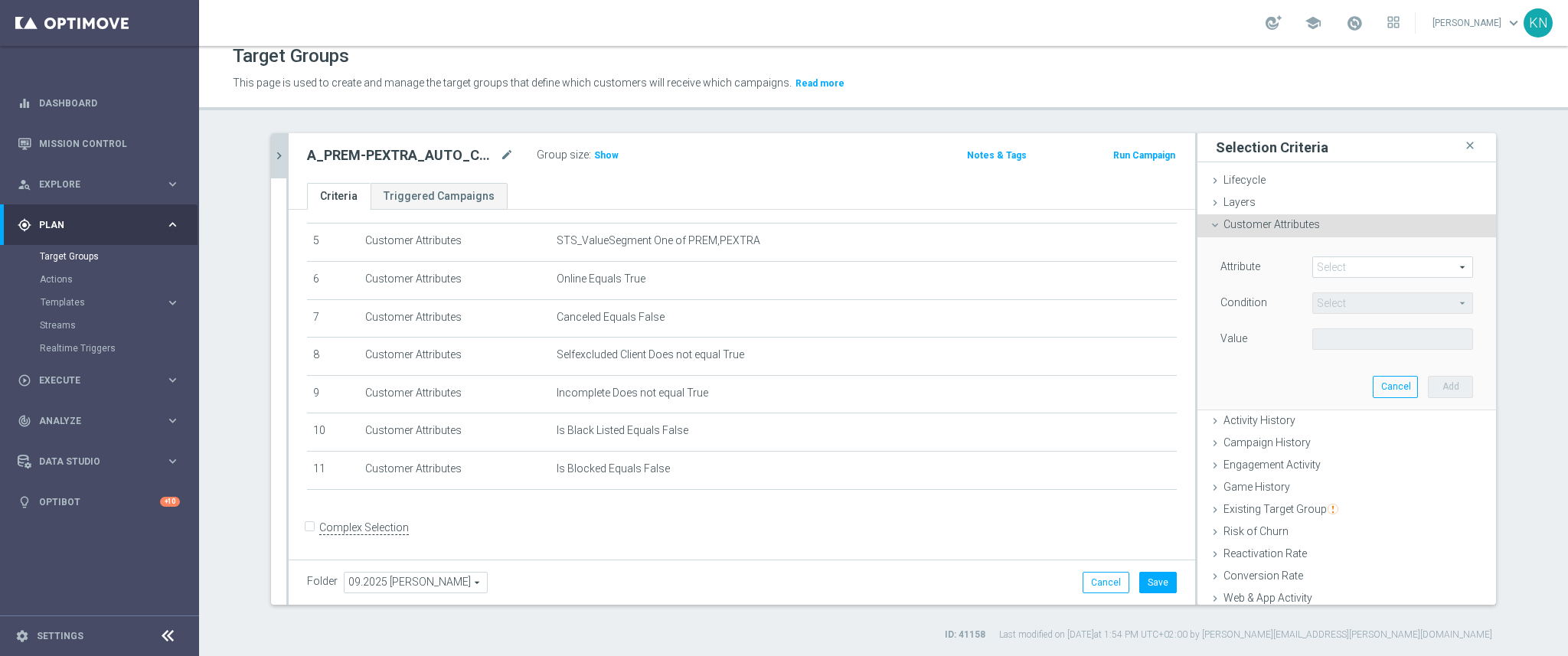
click at [1332, 273] on span at bounding box center [1392, 267] width 159 height 20
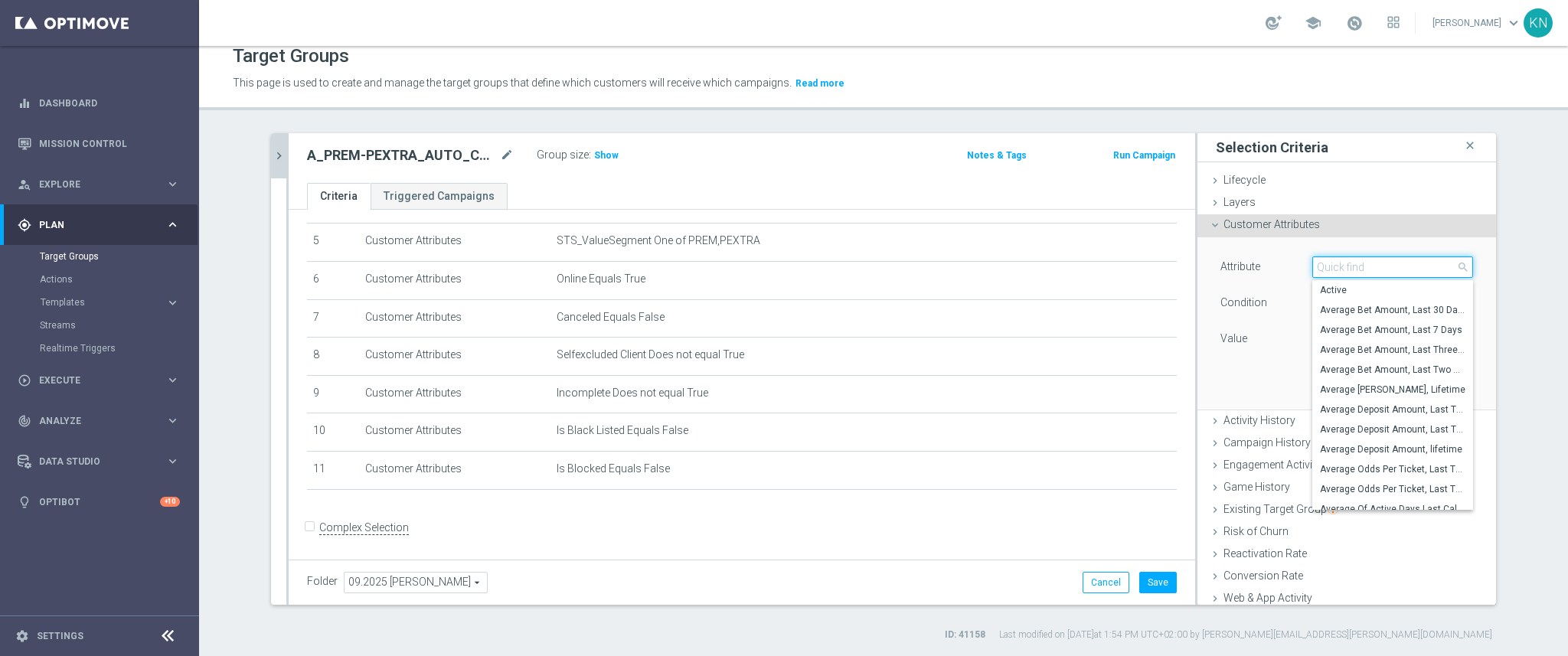
click at [1332, 273] on input "search" at bounding box center [1392, 267] width 161 height 21
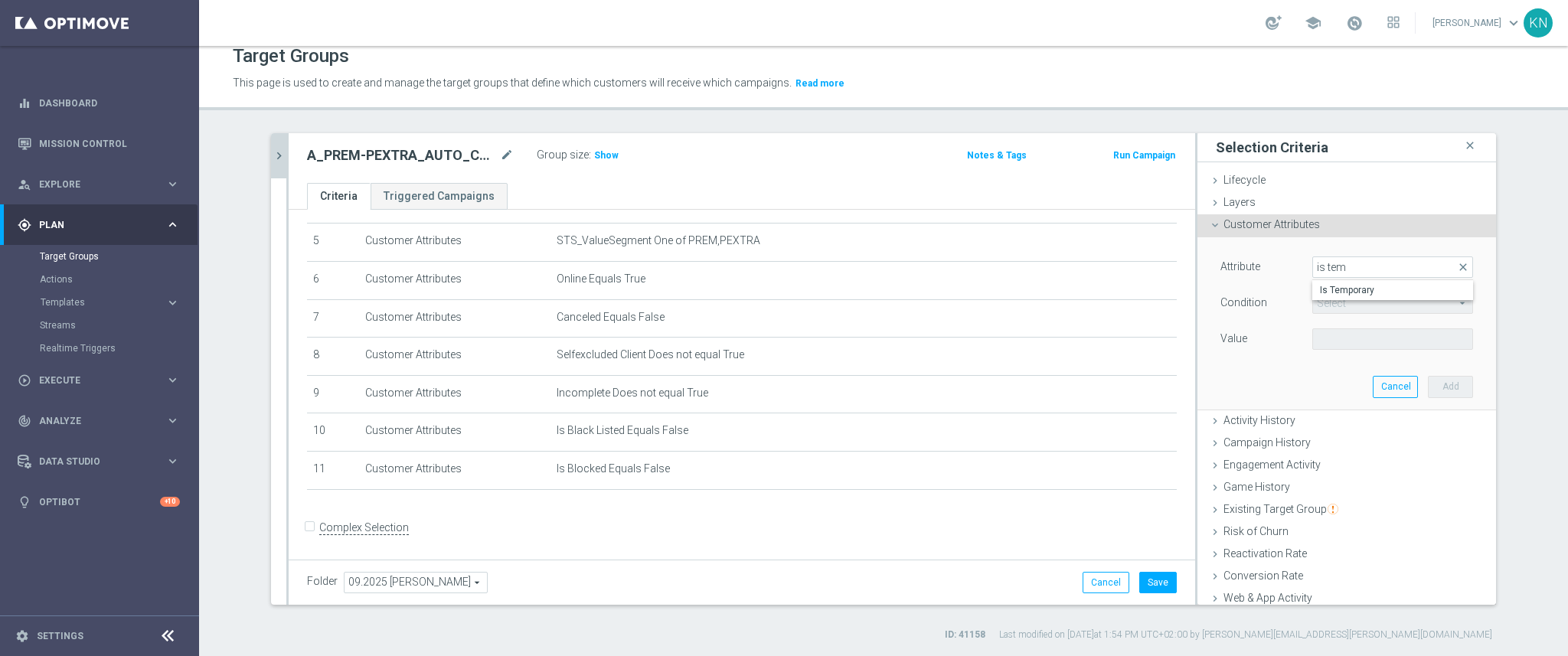
click at [1337, 306] on opti-search-list "Select arrow_drop_down search" at bounding box center [1392, 304] width 161 height 11
click at [1349, 265] on span at bounding box center [1392, 267] width 159 height 20
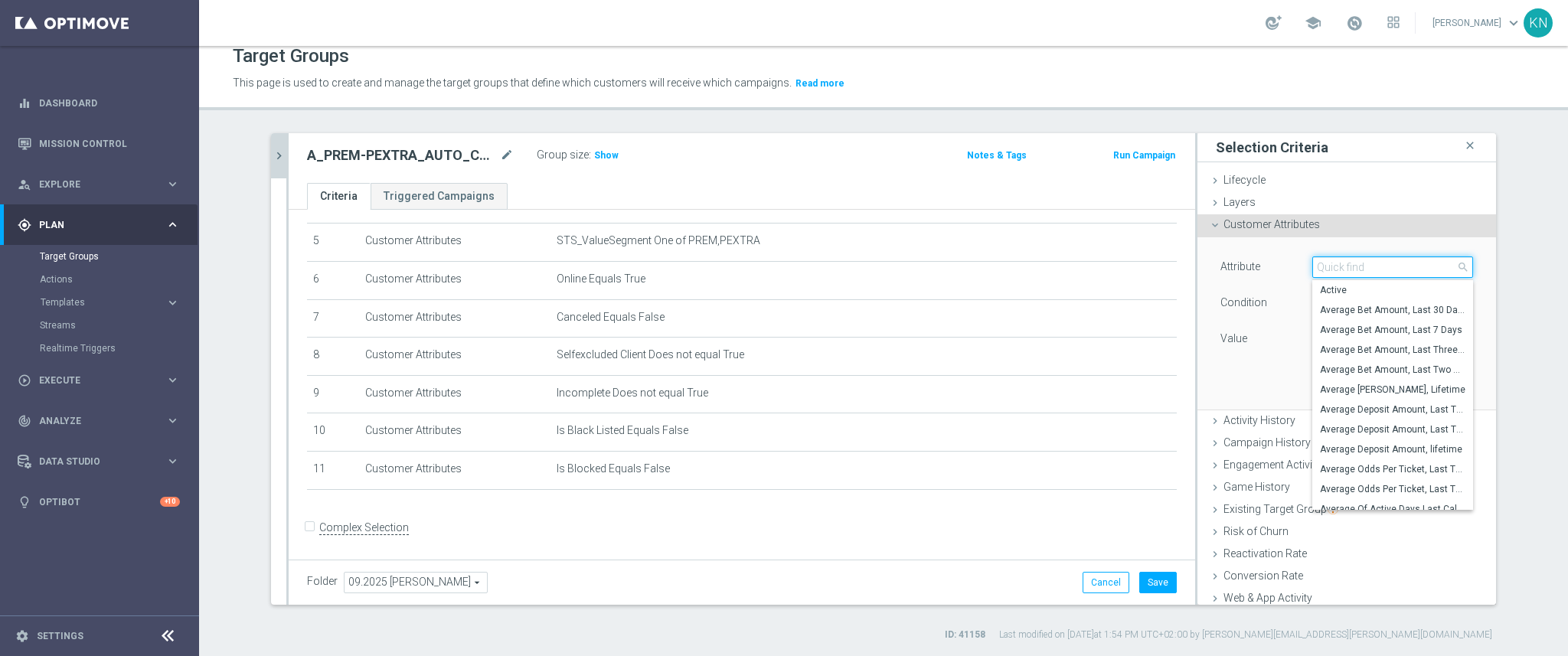
click at [1349, 265] on input "search" at bounding box center [1392, 267] width 161 height 21
click at [1349, 265] on input "is" at bounding box center [1392, 267] width 161 height 21
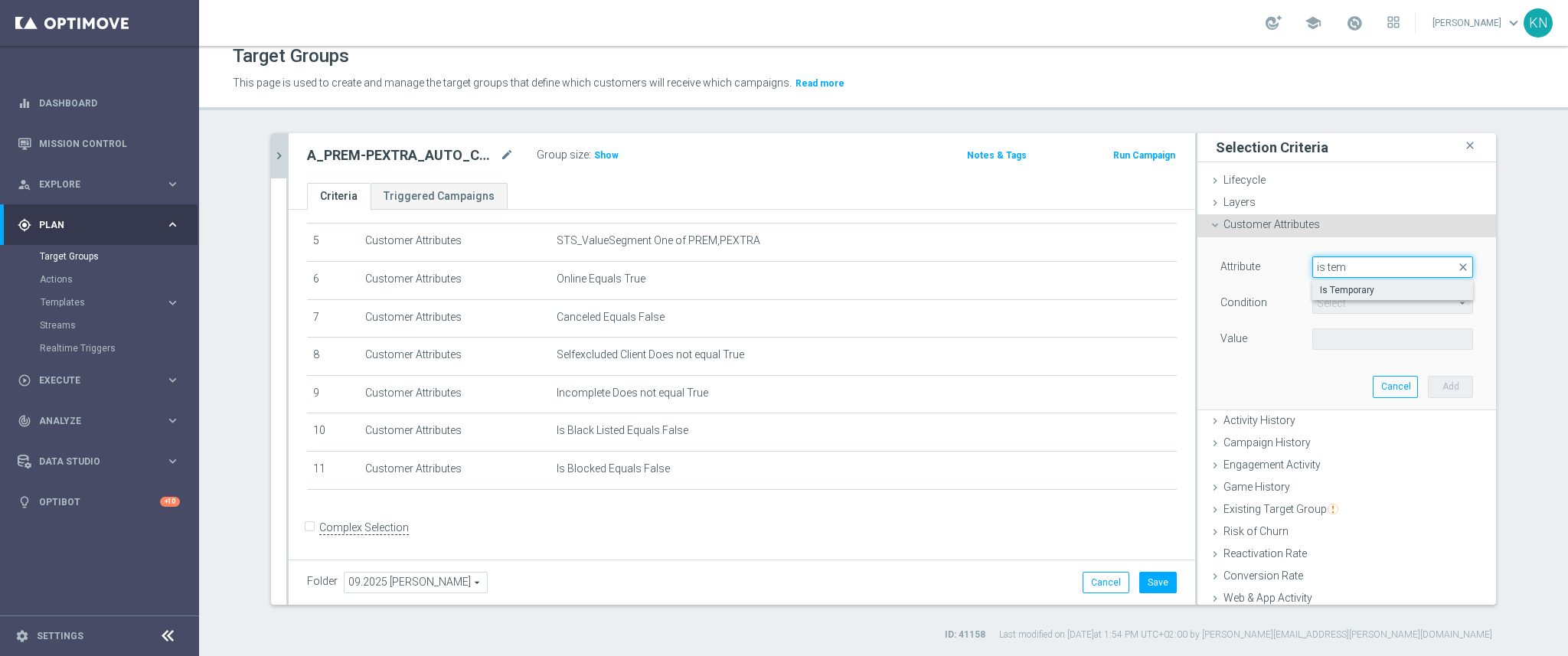
type input "is tem"
click at [1346, 292] on span "Is Temporary" at bounding box center [1392, 291] width 146 height 12
type input "Is Temporary"
type input "Equals"
click at [1341, 342] on span at bounding box center [1392, 339] width 159 height 20
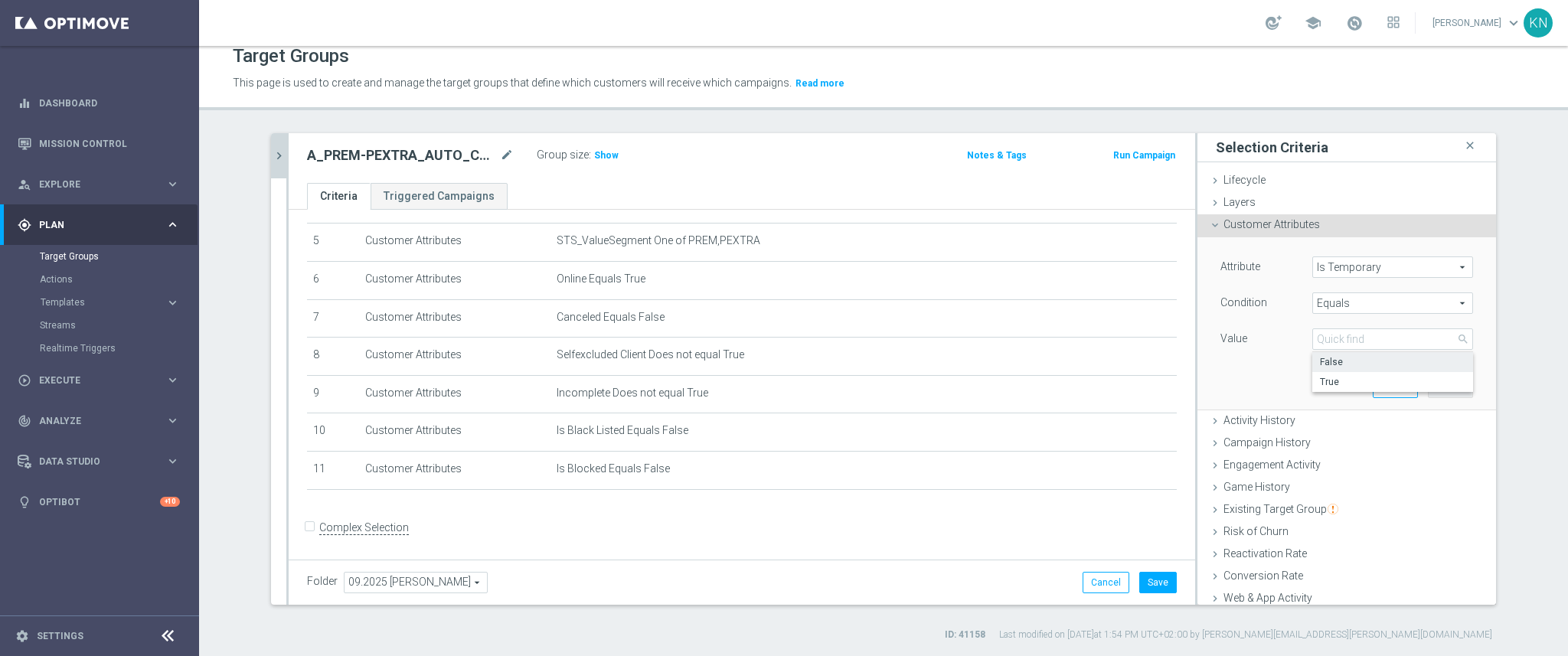
click at [1342, 352] on label "False" at bounding box center [1392, 362] width 161 height 20
type input "False"
click at [1434, 374] on div "Attribute Is Temporary Is Temporary arrow_drop_down search Condition Equals Equ…" at bounding box center [1347, 322] width 276 height 171
click at [1411, 398] on div "Attribute Is Temporary Is Temporary arrow_drop_down search Condition Equals Equ…" at bounding box center [1347, 322] width 276 height 171
click at [1428, 387] on button "Add" at bounding box center [1449, 386] width 45 height 21
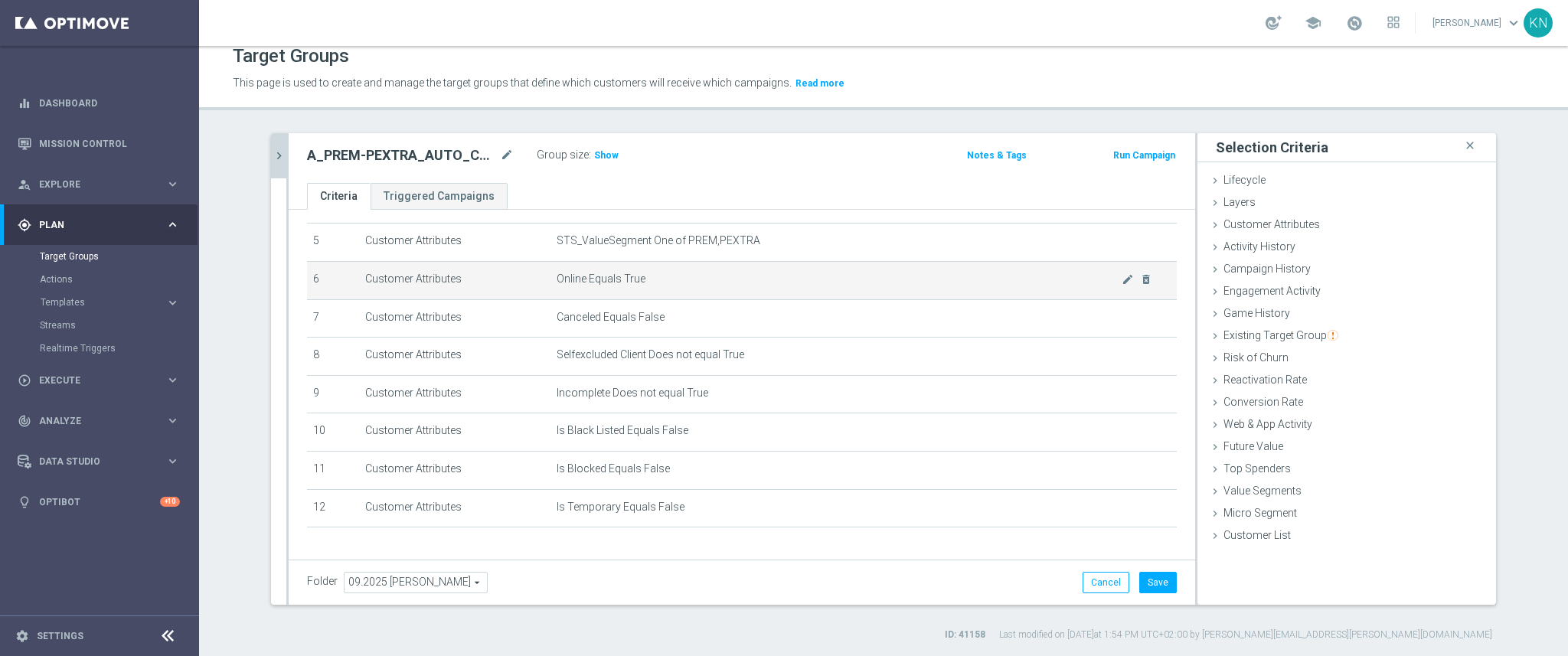
scroll to position [230, 0]
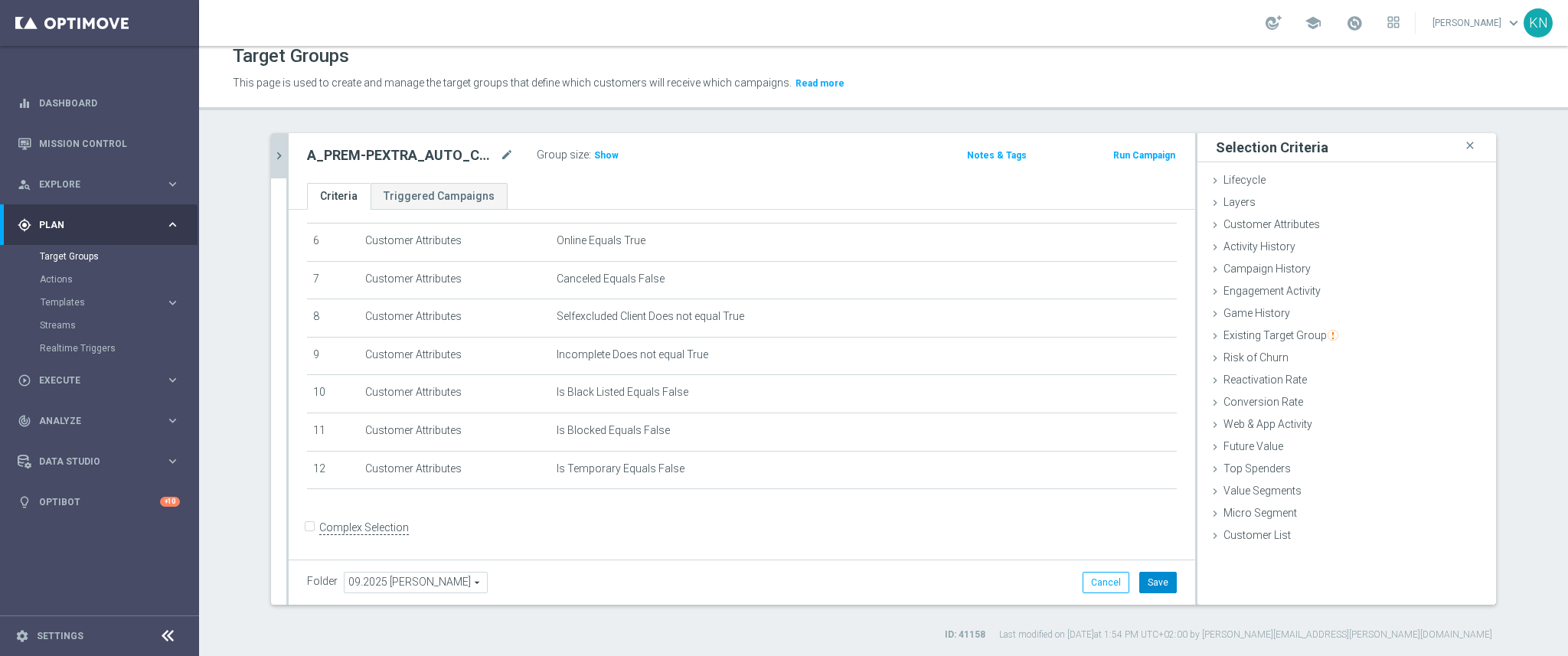
click at [1158, 582] on button "Save" at bounding box center [1158, 582] width 38 height 21
click at [743, 550] on form "Complex Selection Invalid Expression" at bounding box center [742, 544] width 870 height 57
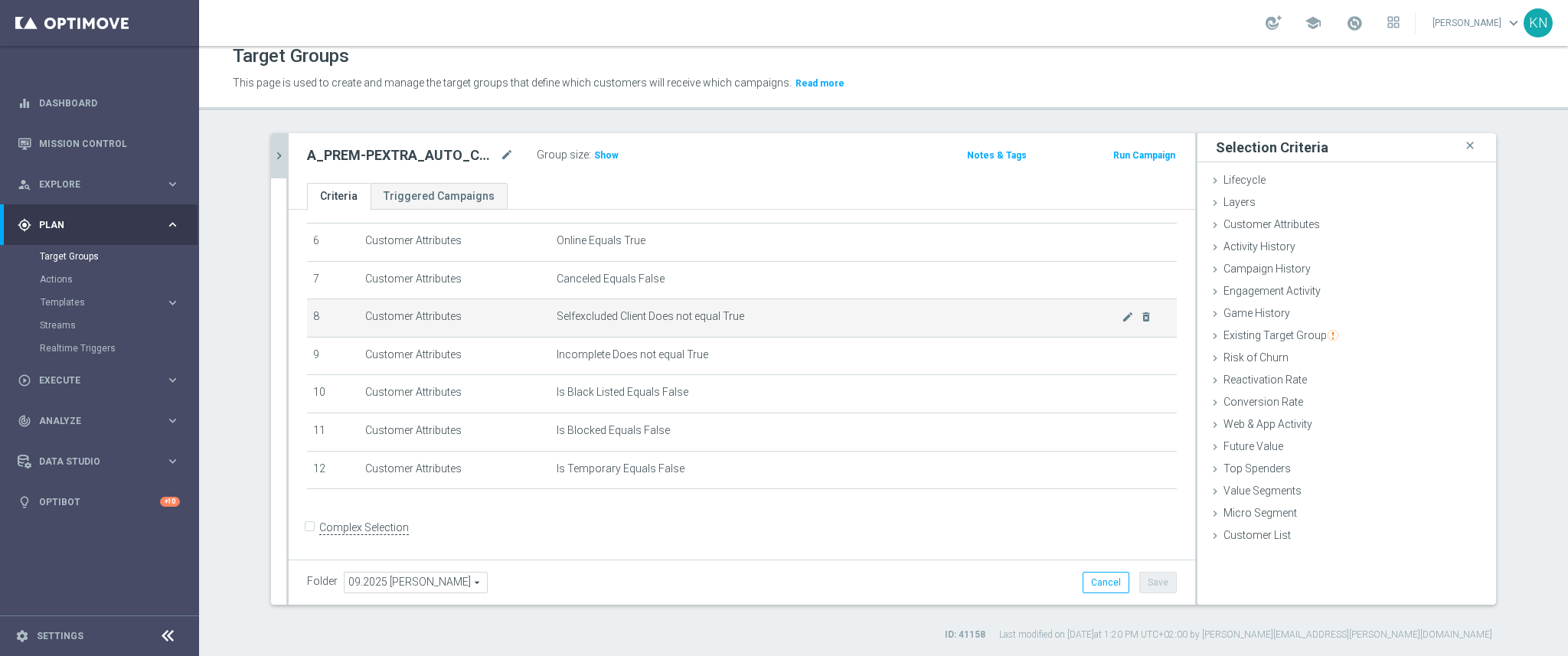
scroll to position [0, 0]
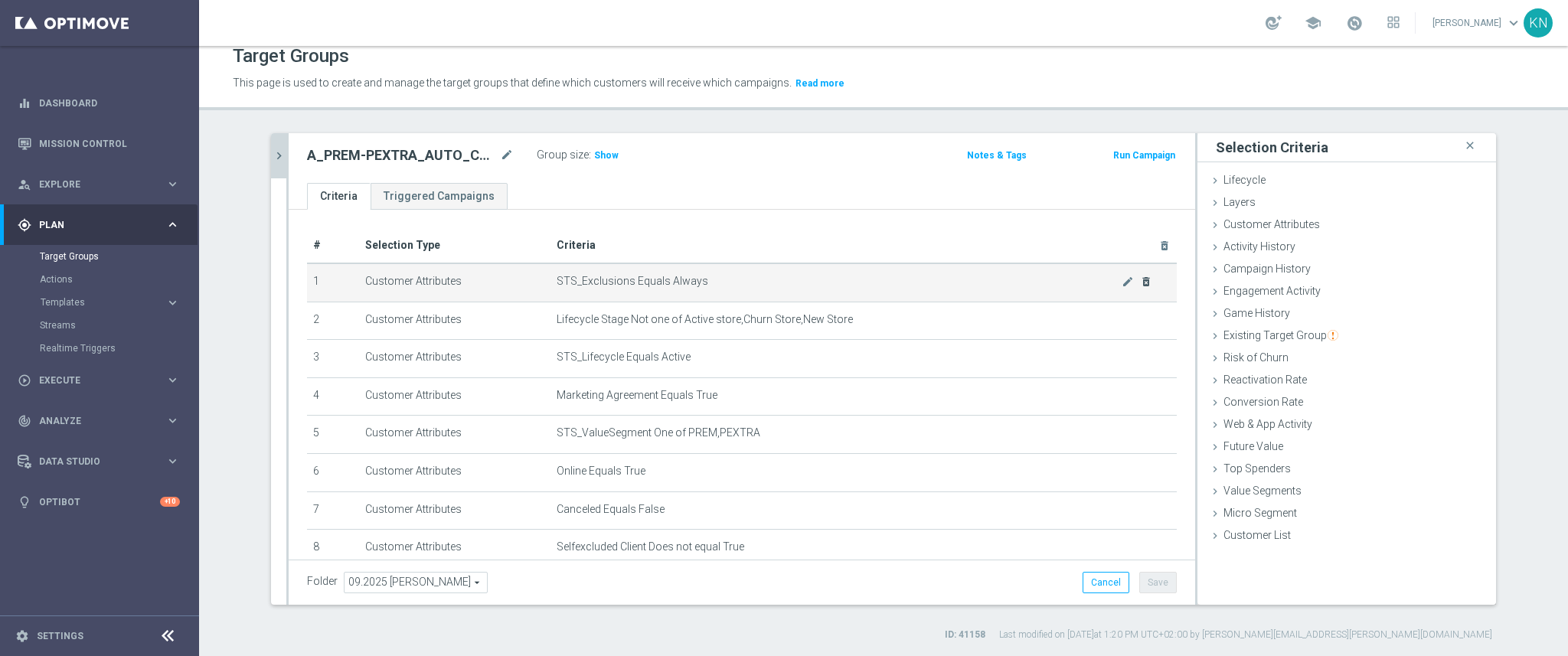
click at [1122, 278] on body "equalizer Dashboard Mission Control" at bounding box center [784, 328] width 1568 height 656
click at [1140, 280] on icon "delete_forever" at bounding box center [1147, 282] width 12 height 12
click at [694, 275] on span "Marketing Agreement Equals True" at bounding box center [839, 281] width 565 height 13
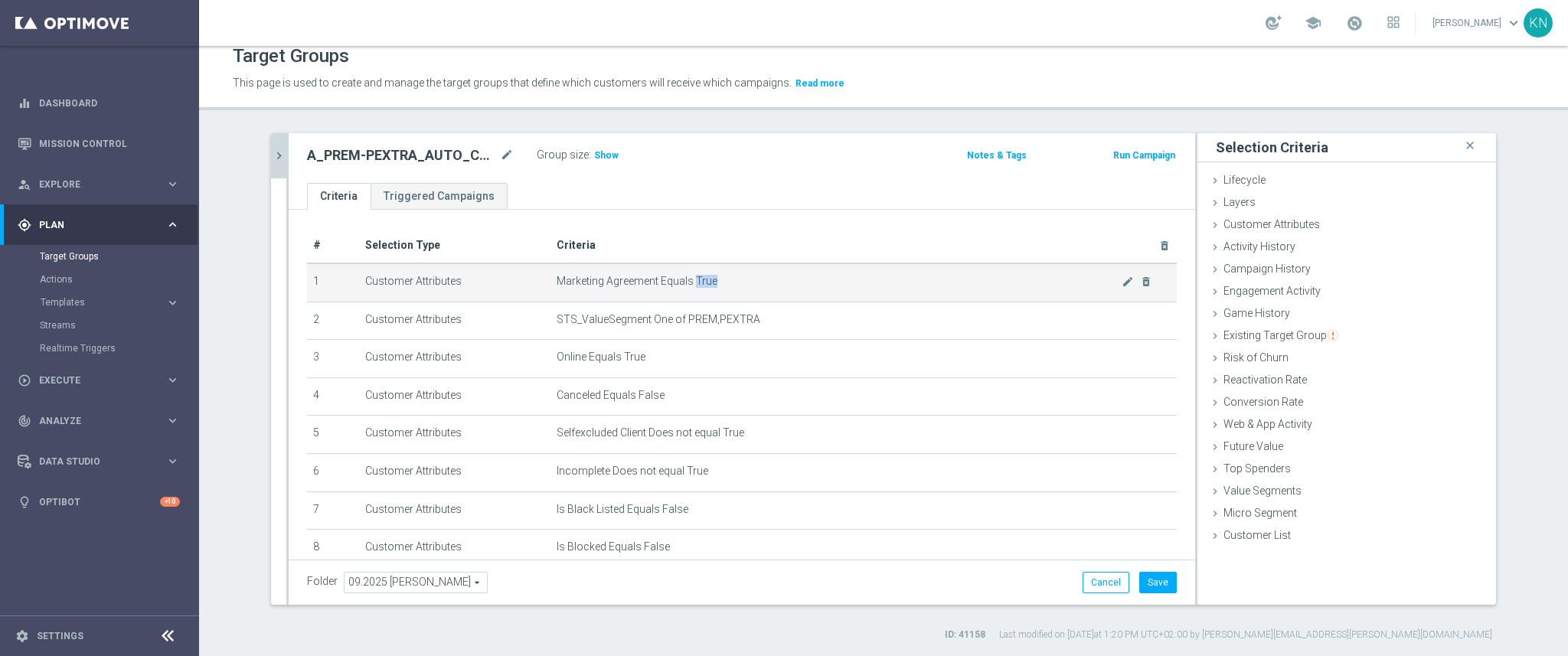
click at [694, 275] on span "Marketing Agreement Equals True" at bounding box center [839, 281] width 565 height 13
click at [818, 280] on span "Marketing Agreement Equals True" at bounding box center [839, 281] width 565 height 13
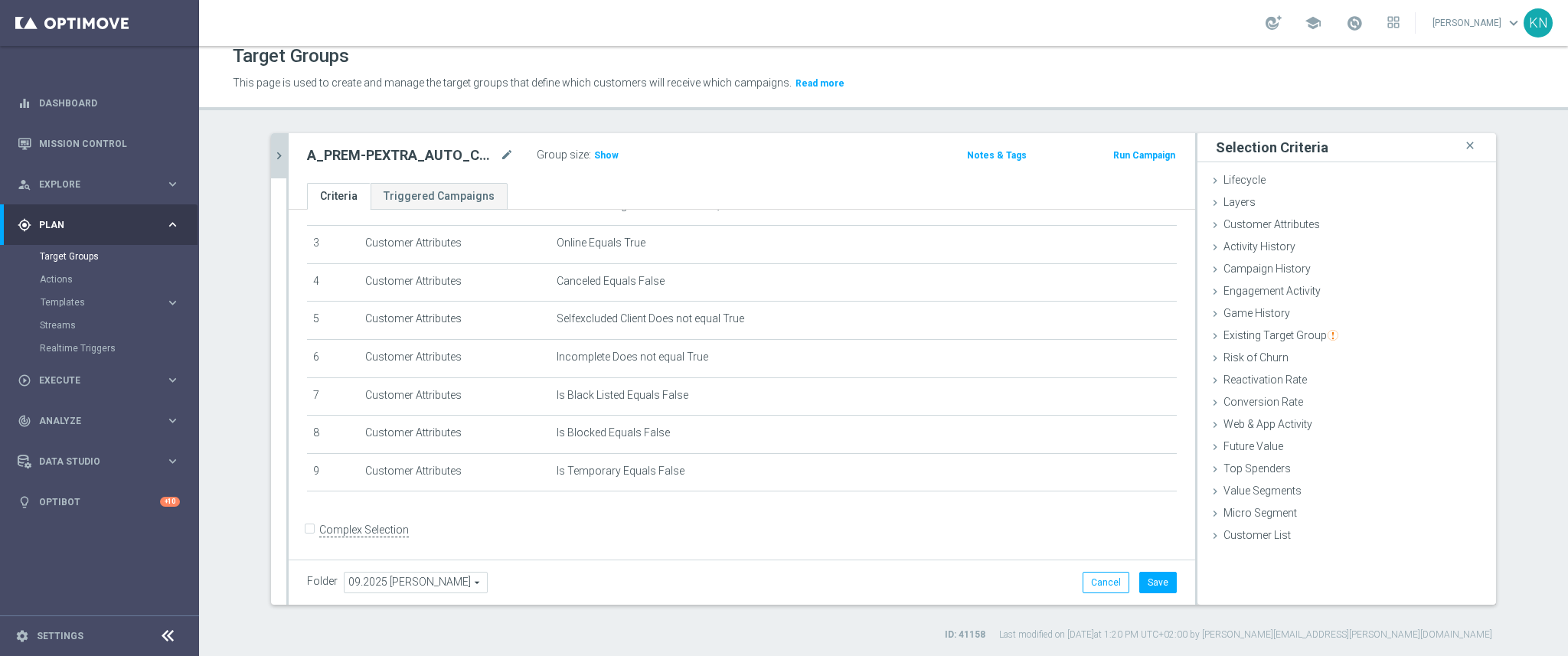
scroll to position [117, 0]
click at [650, 515] on form "Complex Selection Invalid Expression" at bounding box center [742, 544] width 870 height 57
click at [843, 532] on form "Complex Selection Invalid Expression" at bounding box center [742, 544] width 870 height 57
click at [1250, 179] on span "Lifecycle" at bounding box center [1245, 180] width 42 height 12
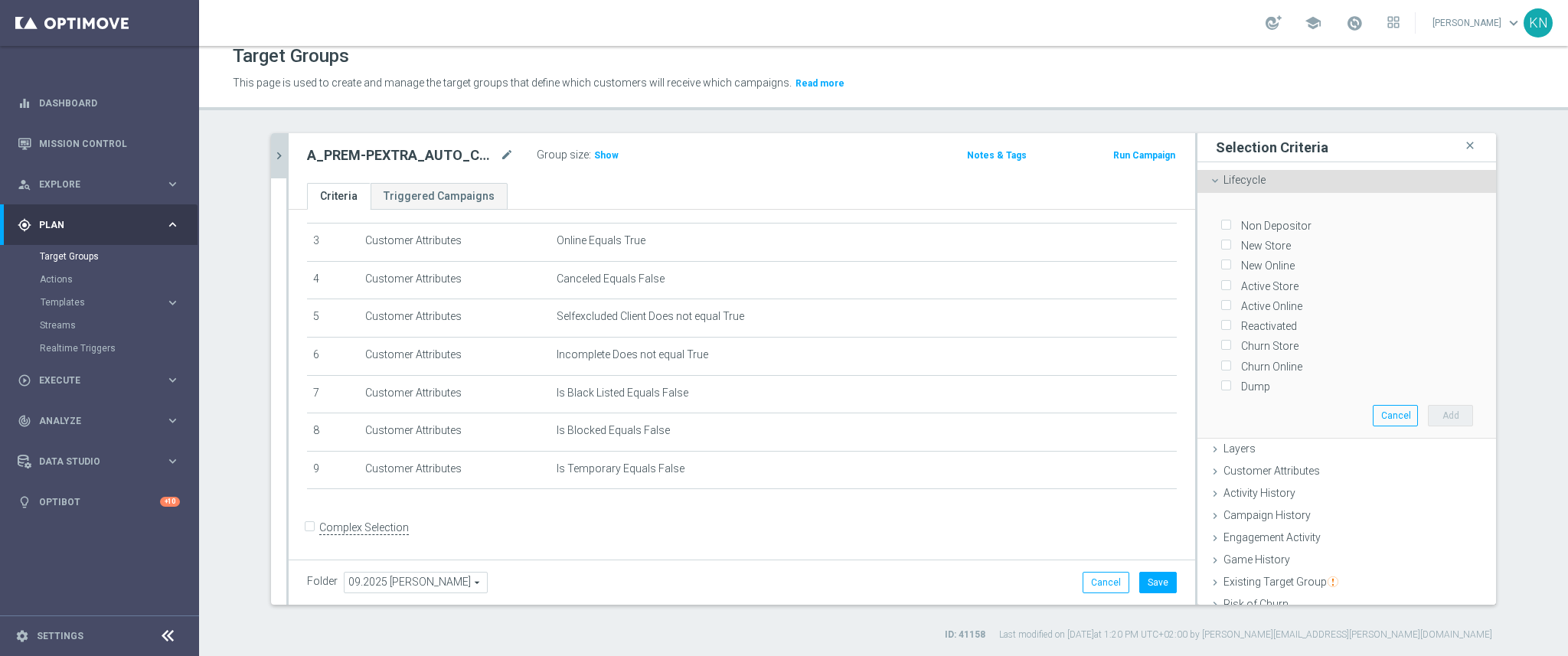
click at [1250, 179] on span "Lifecycle" at bounding box center [1245, 180] width 42 height 12
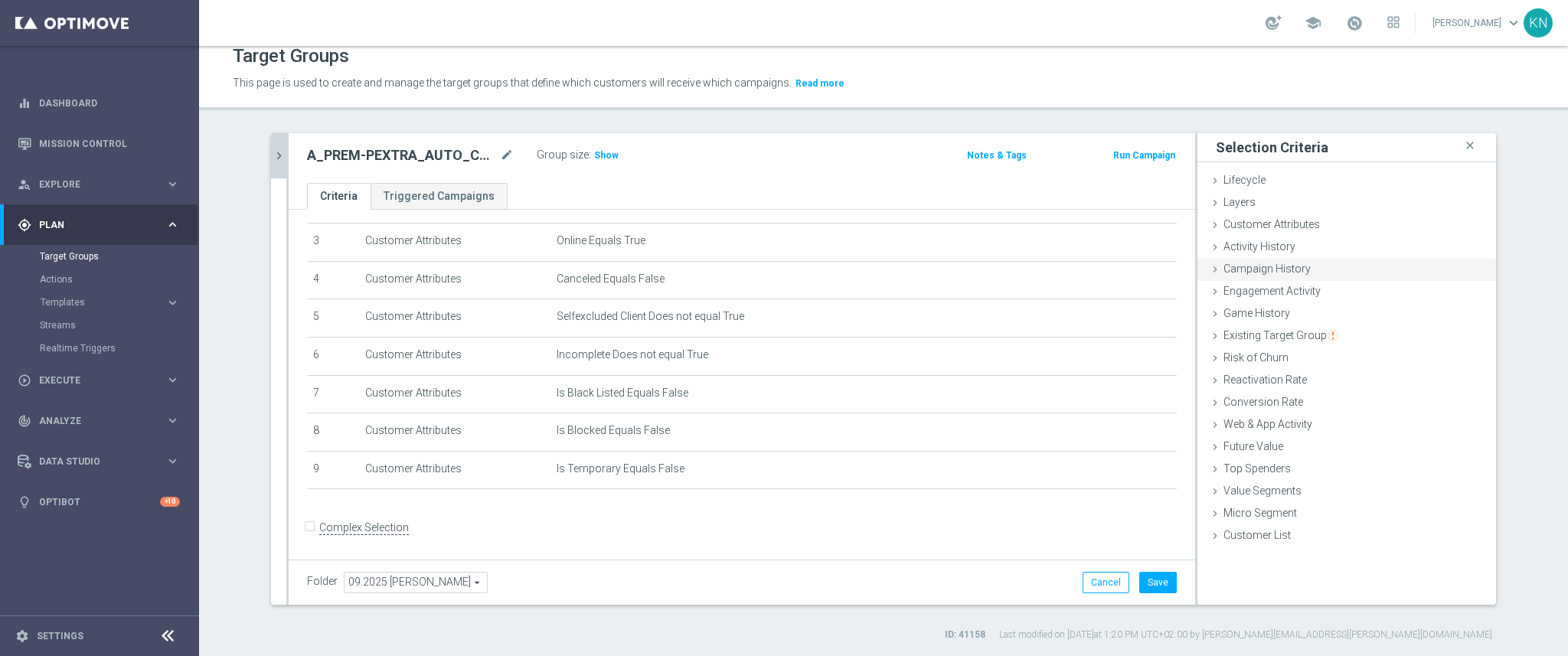
click at [1271, 270] on span "Campaign History" at bounding box center [1267, 269] width 87 height 12
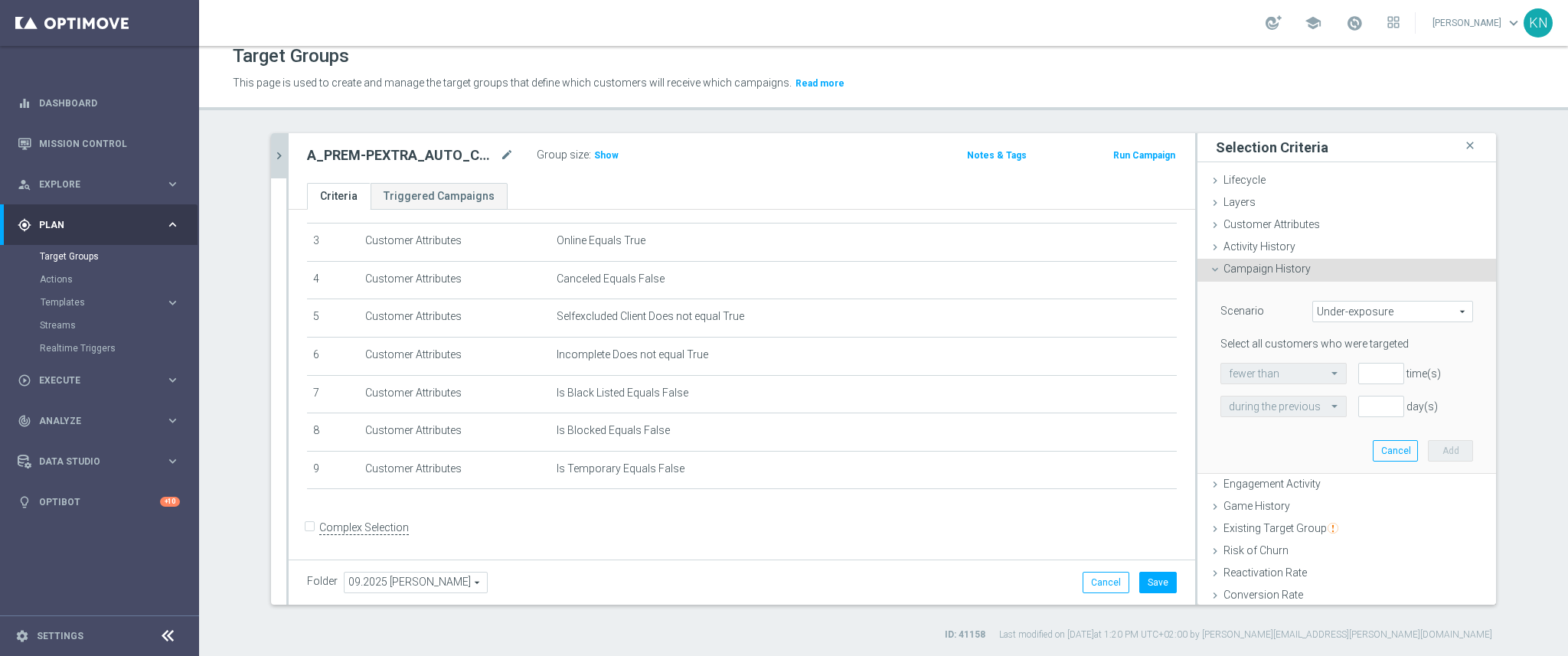
click at [1363, 309] on span "Under-exposure" at bounding box center [1392, 312] width 159 height 20
click at [1234, 438] on div "Scenario Under-exposure Under-exposure arrow_drop_down search Under-exposure In…" at bounding box center [1347, 378] width 276 height 191
click at [1147, 580] on button "Save" at bounding box center [1158, 582] width 38 height 21
click at [69, 282] on link "Actions" at bounding box center [99, 279] width 119 height 12
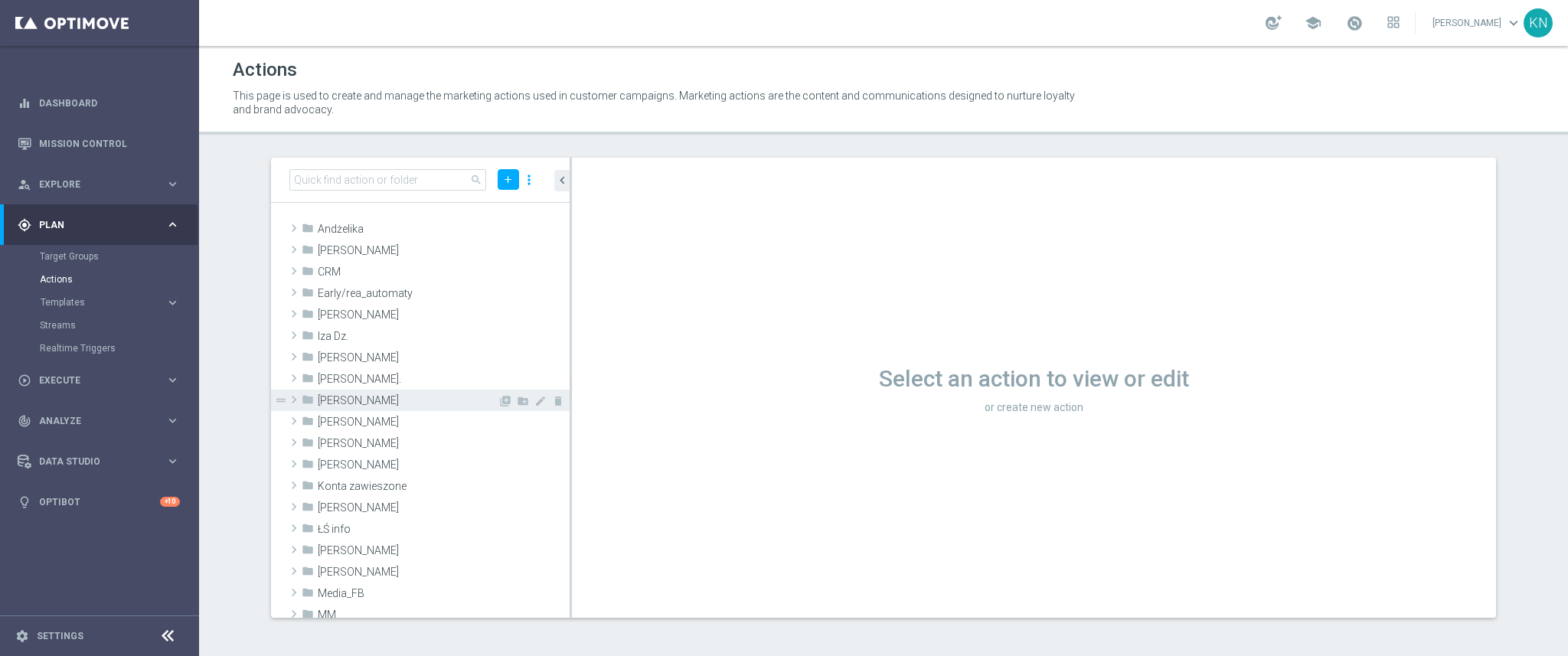
click at [298, 401] on span at bounding box center [293, 400] width 15 height 18
click at [517, 401] on icon "create_new_folder" at bounding box center [523, 401] width 12 height 12
type input "09.2025"
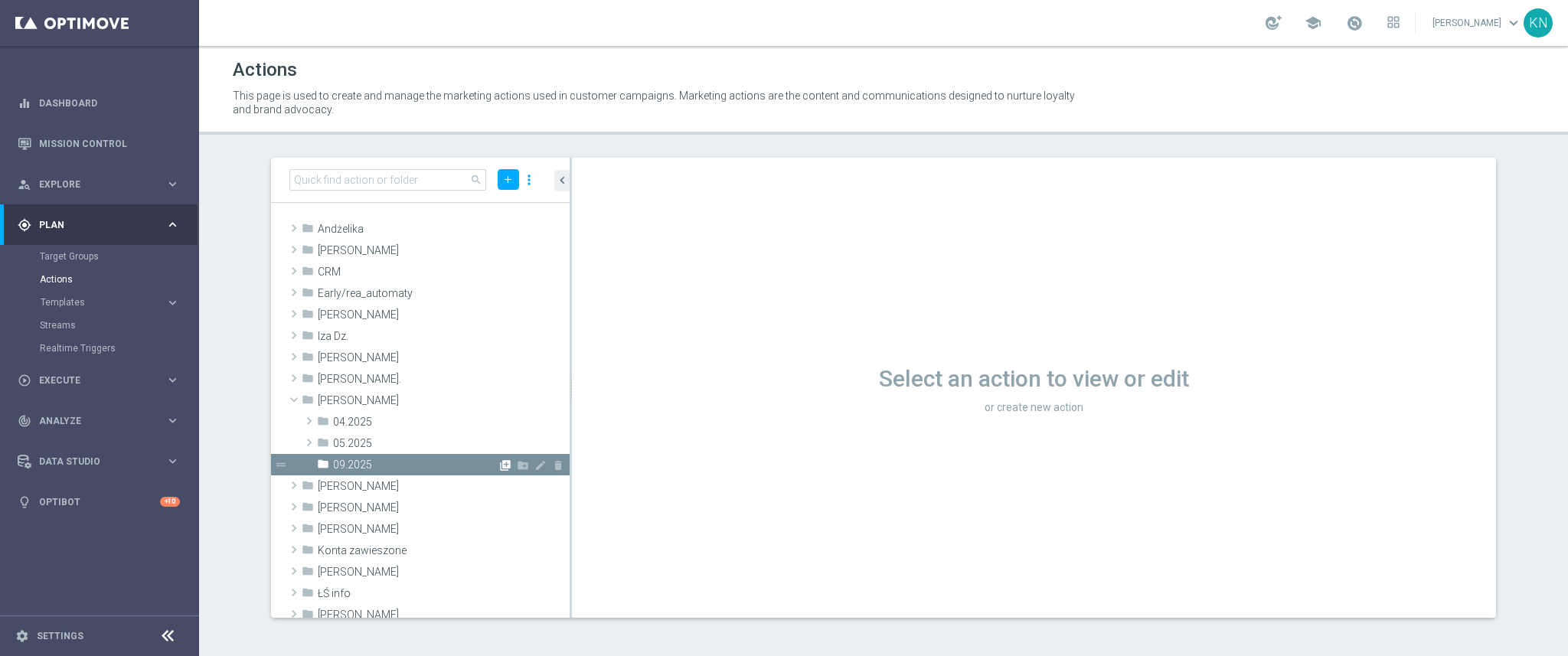
click at [500, 463] on icon "library_add" at bounding box center [506, 465] width 12 height 12
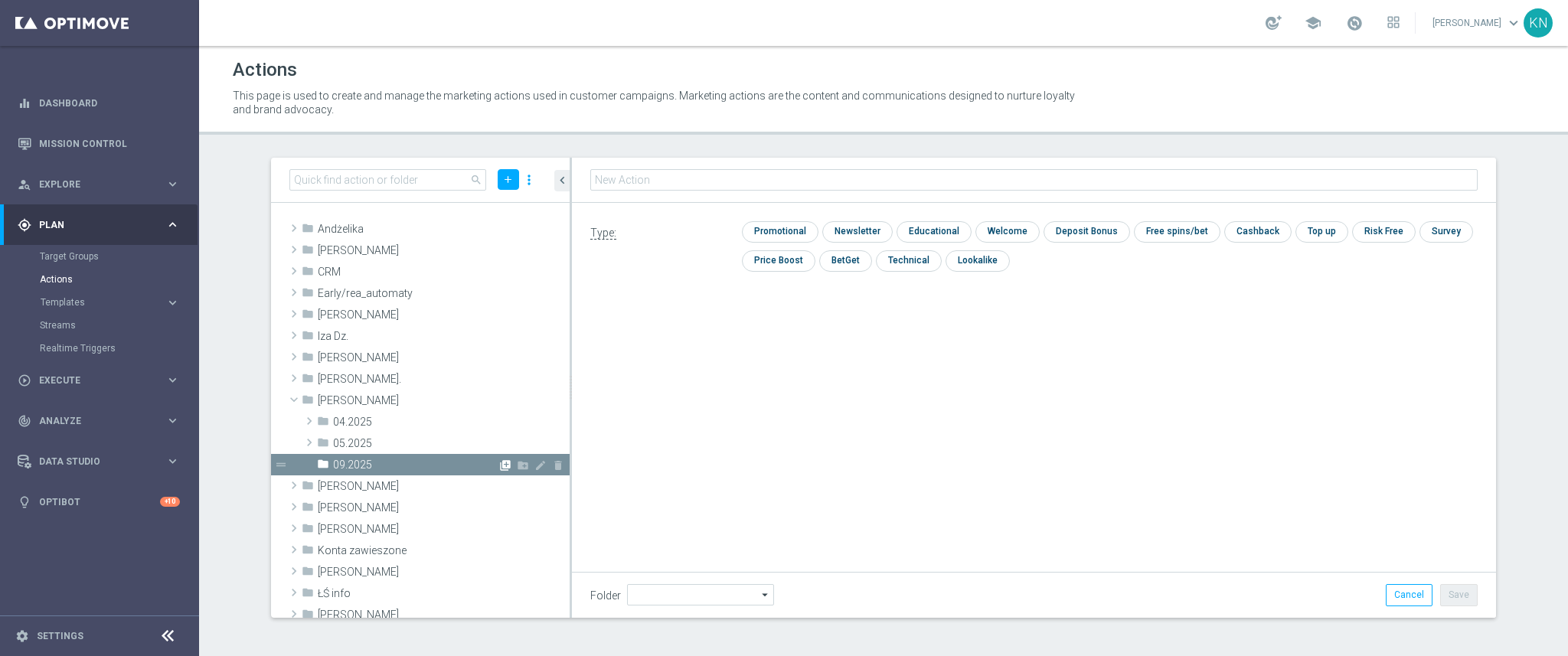
type input "09.2025"
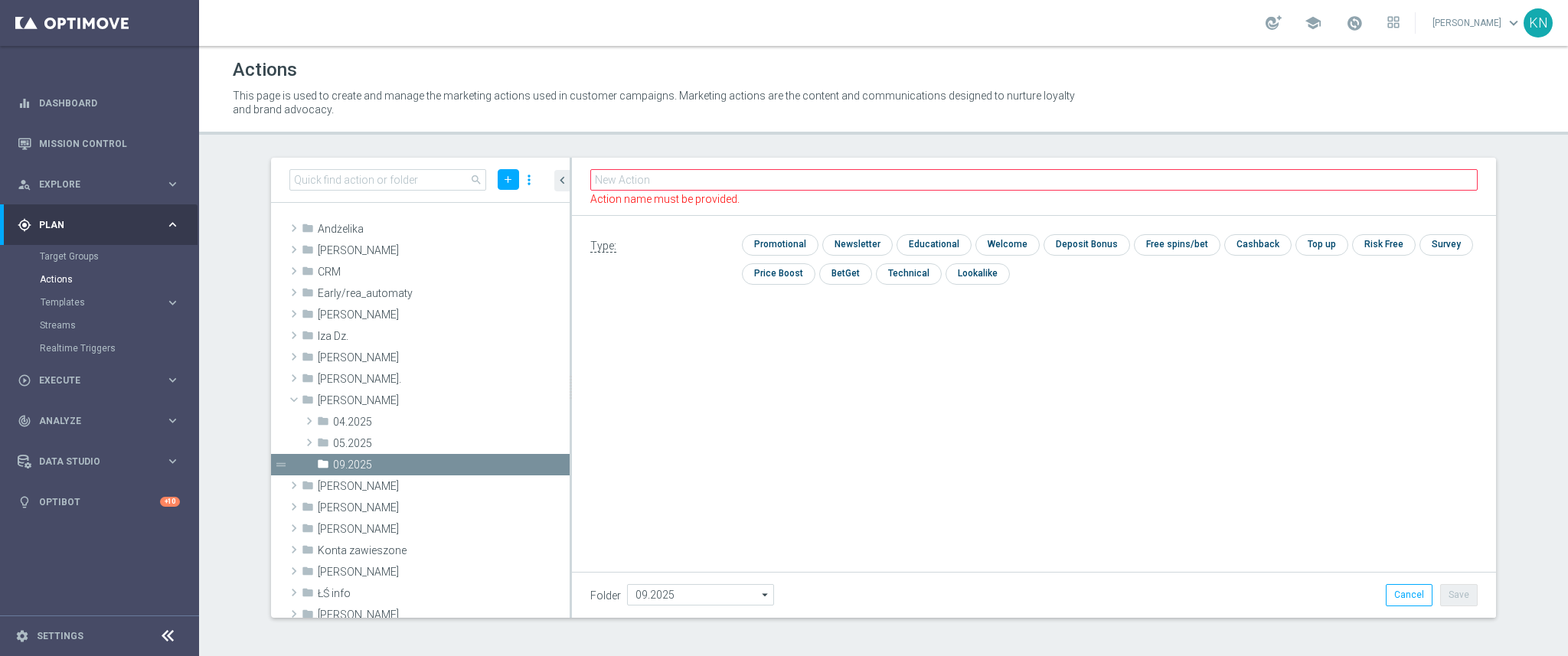
click at [227, 564] on section "search add more_vert folder Andżelika library_add create_new_folder mode_edit d…" at bounding box center [883, 388] width 1369 height 460
click at [626, 176] on input "text" at bounding box center [1033, 180] width 888 height 21
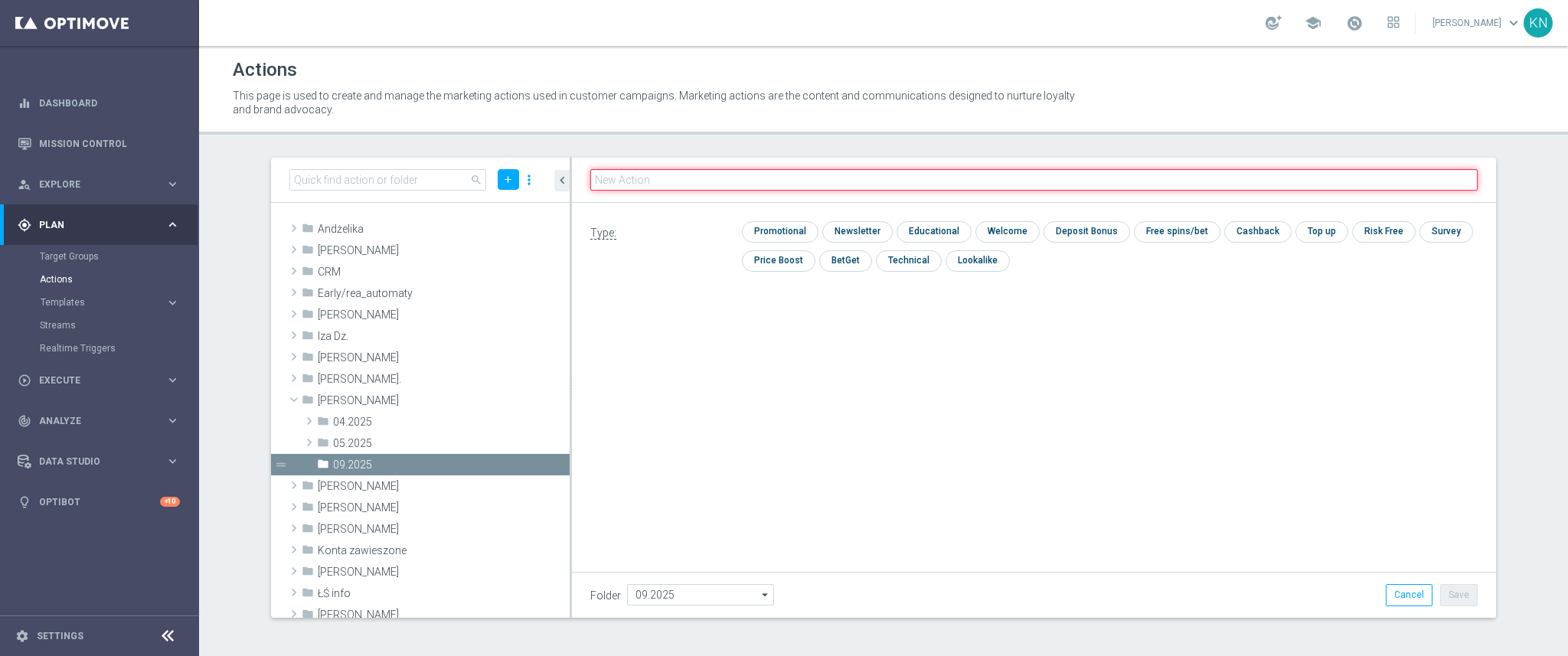
paste input "A_PREM-PEXTRA_AUTO_CASHDROP_WELCOME_PW_MRKT_WEEKLY"
type input "A_PREM-PEXTRA_AUTO_CASHDROP_WELCOME_PW_MRKT_WEEKLY"
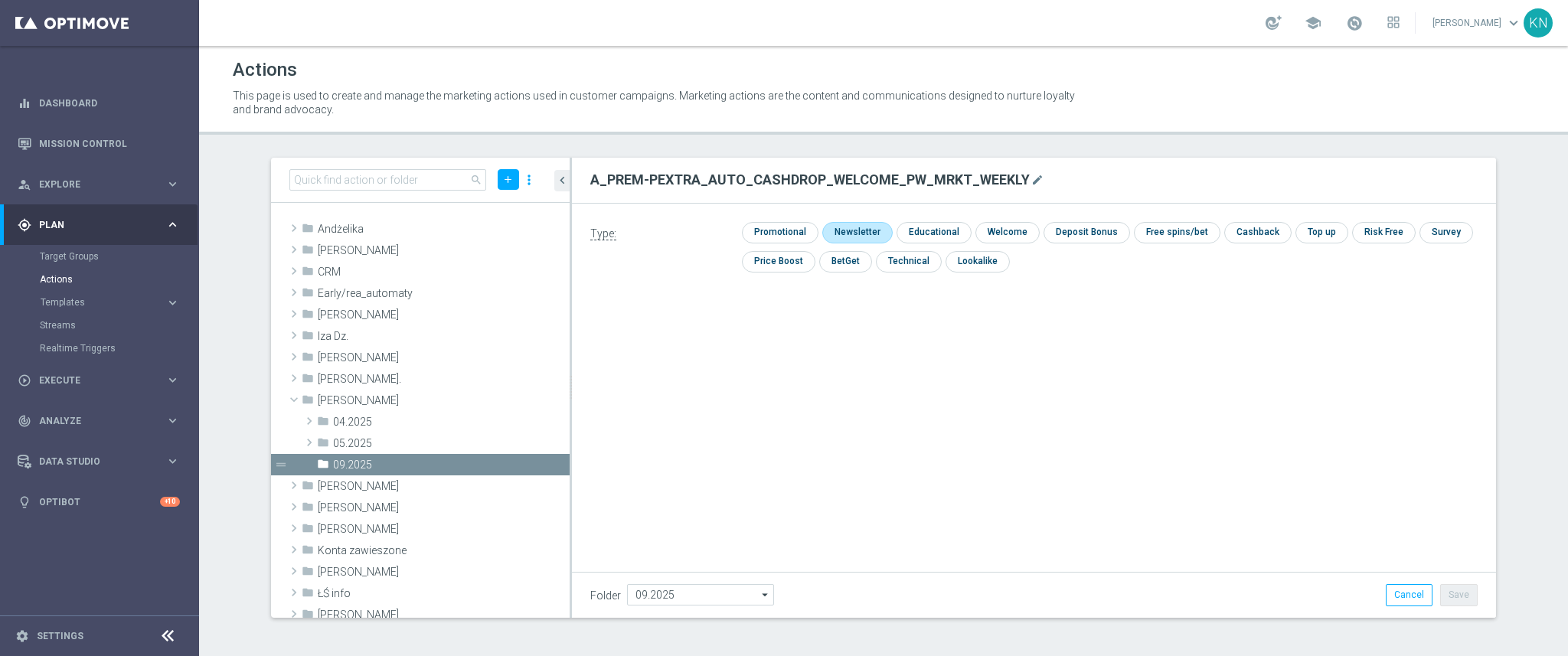
click at [847, 230] on input "checkbox" at bounding box center [856, 233] width 67 height 21
checkbox input "true"
click at [1464, 595] on button "Save" at bounding box center [1458, 595] width 38 height 21
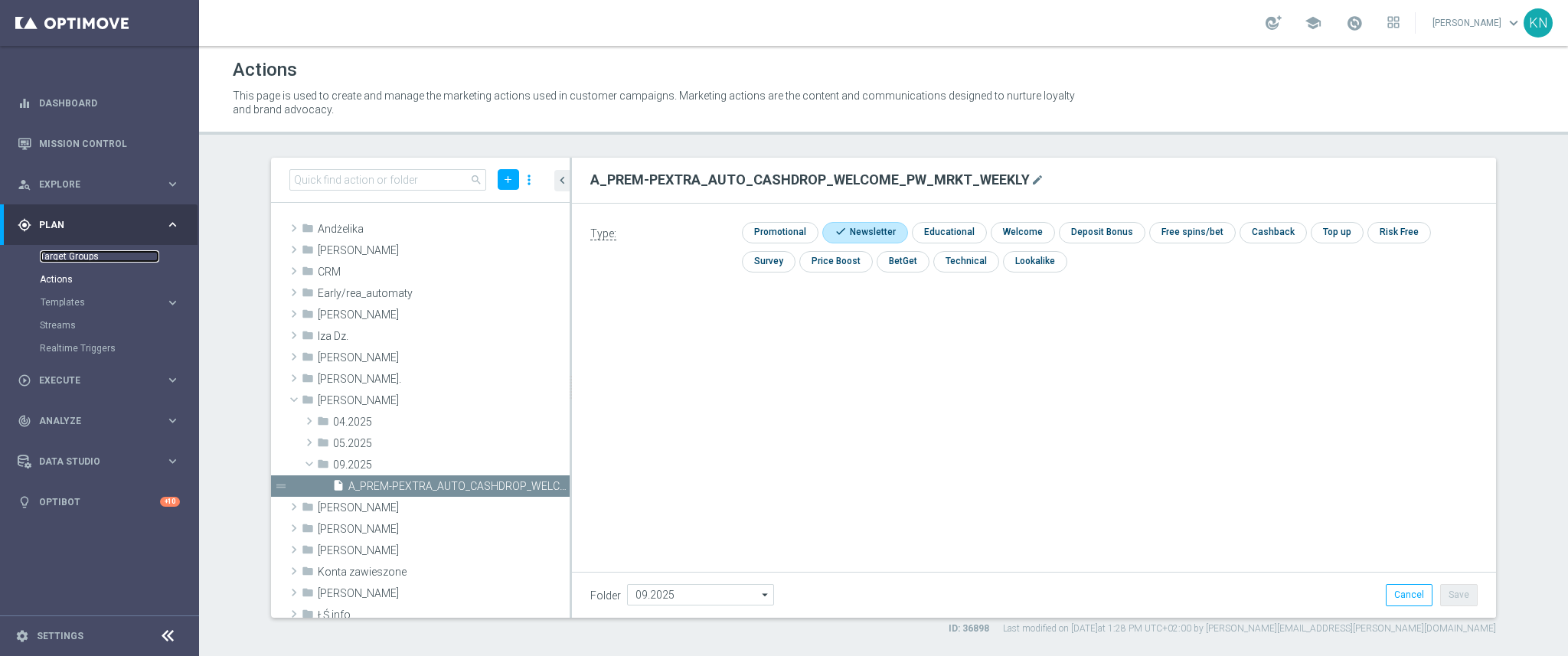
click at [74, 254] on link "Target Groups" at bounding box center [99, 256] width 119 height 12
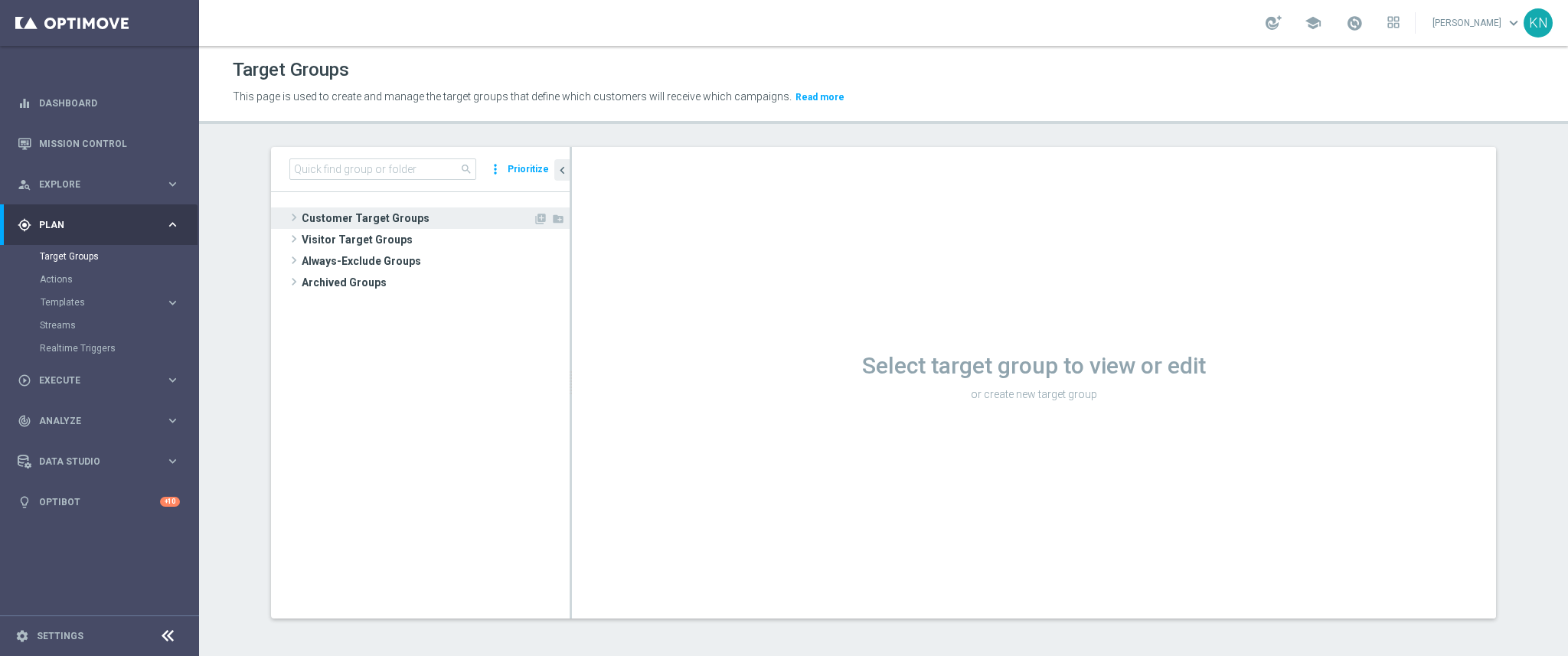
click at [291, 210] on span at bounding box center [293, 217] width 15 height 18
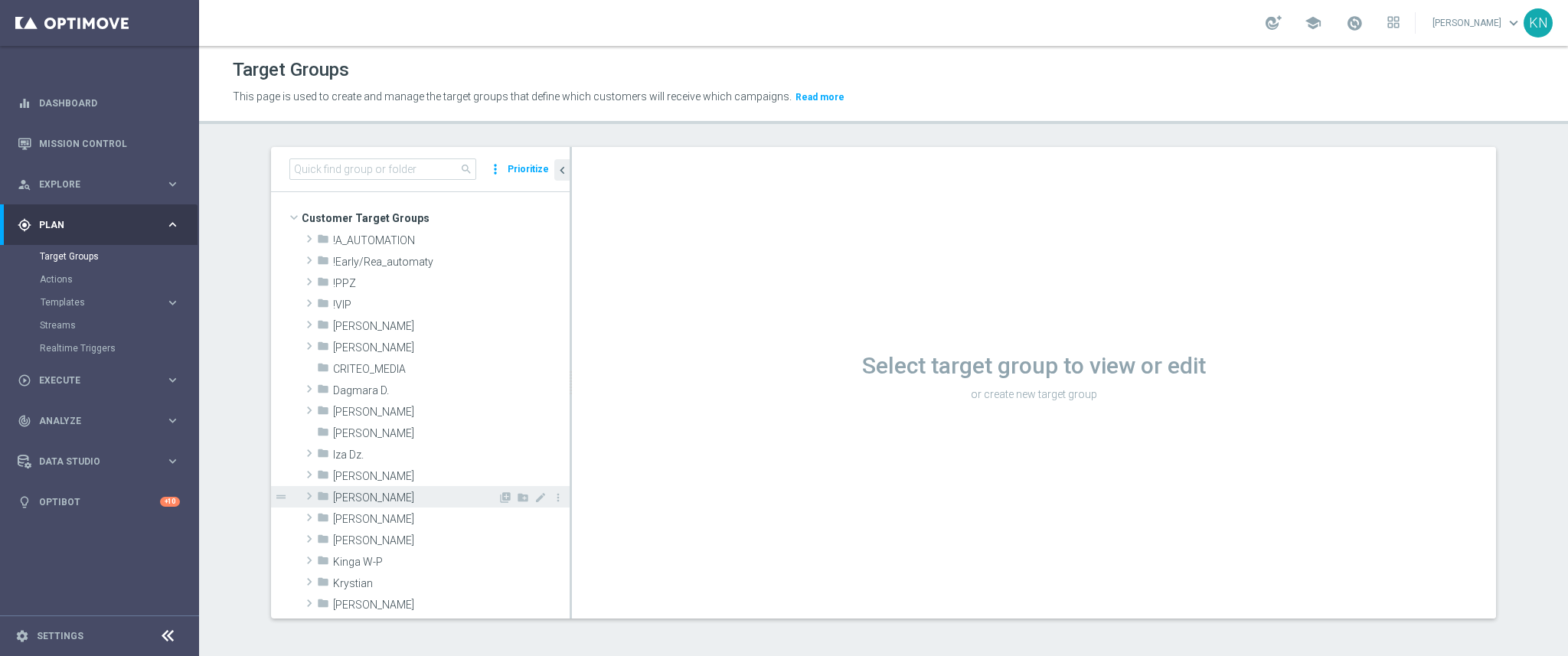
click at [302, 498] on span at bounding box center [309, 496] width 15 height 18
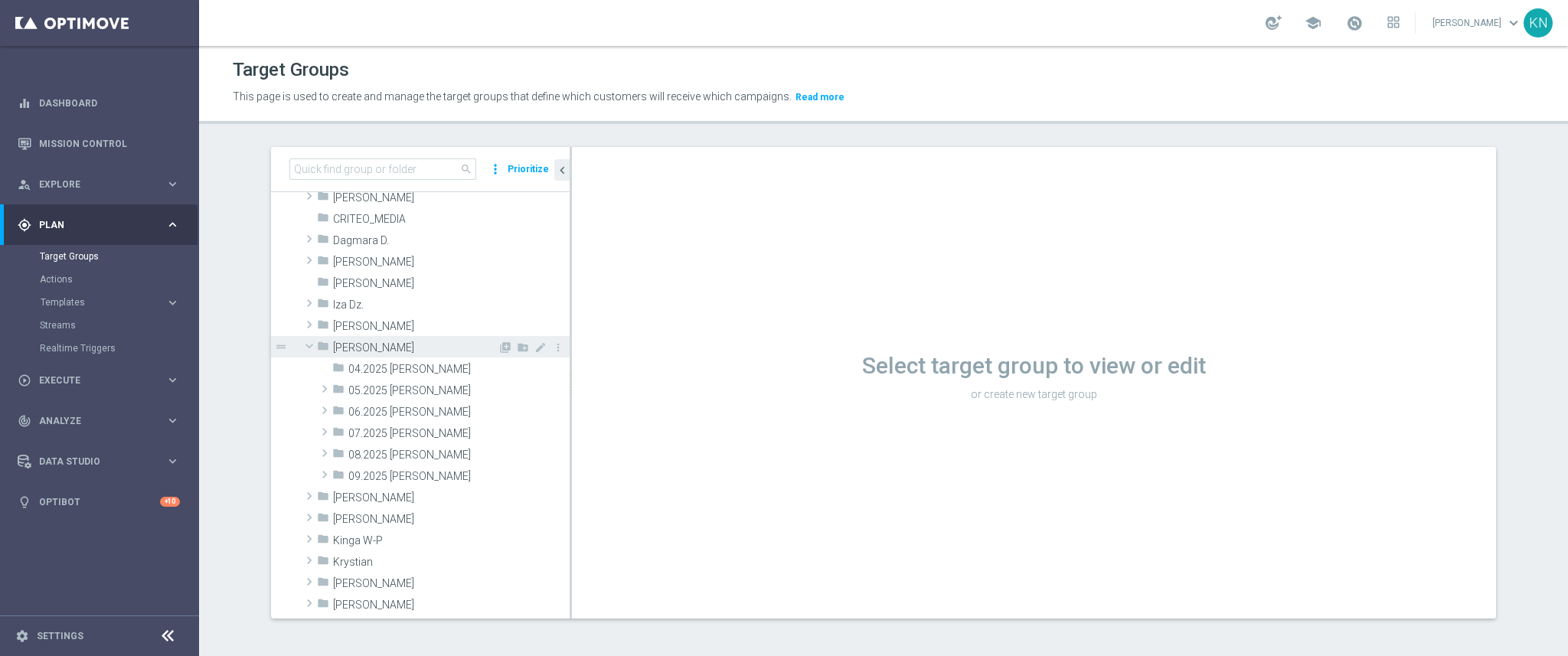
scroll to position [152, 0]
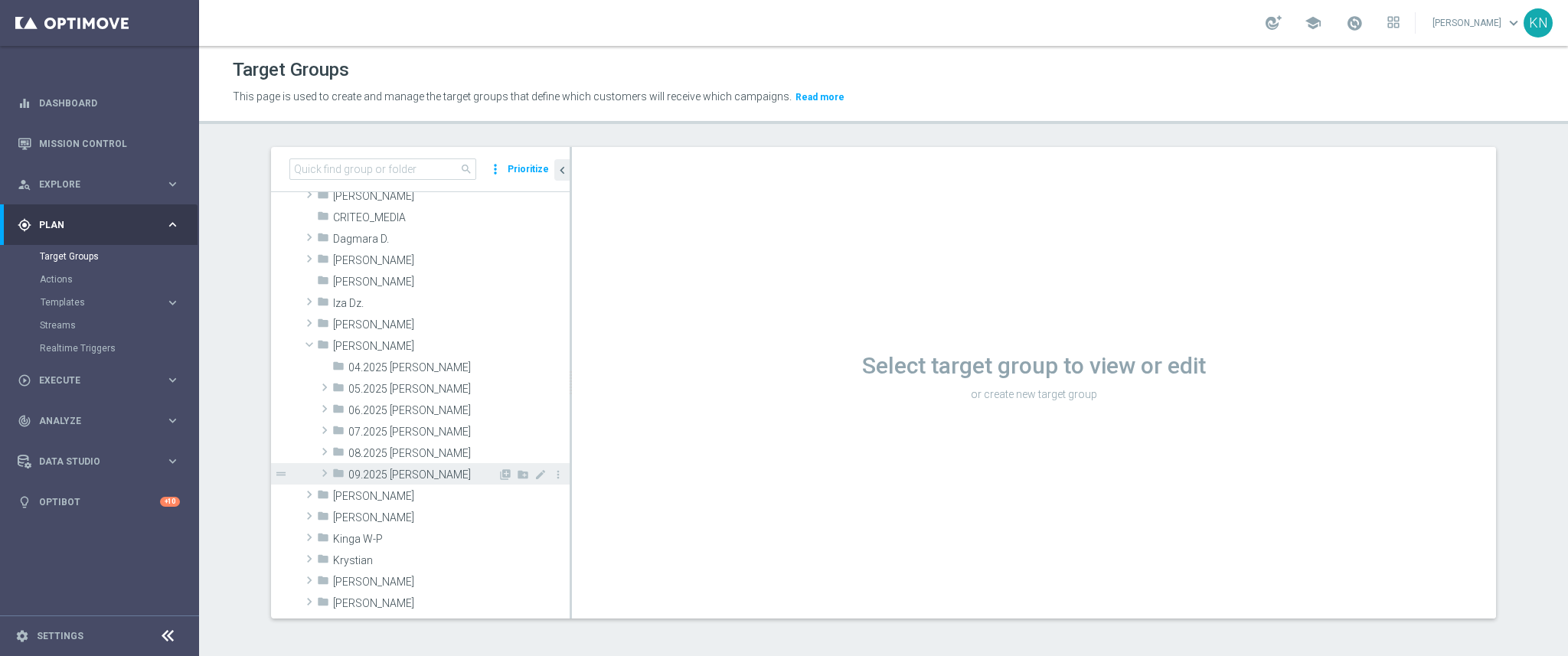
click at [417, 475] on span "09.2025 Kamil N." at bounding box center [423, 475] width 149 height 13
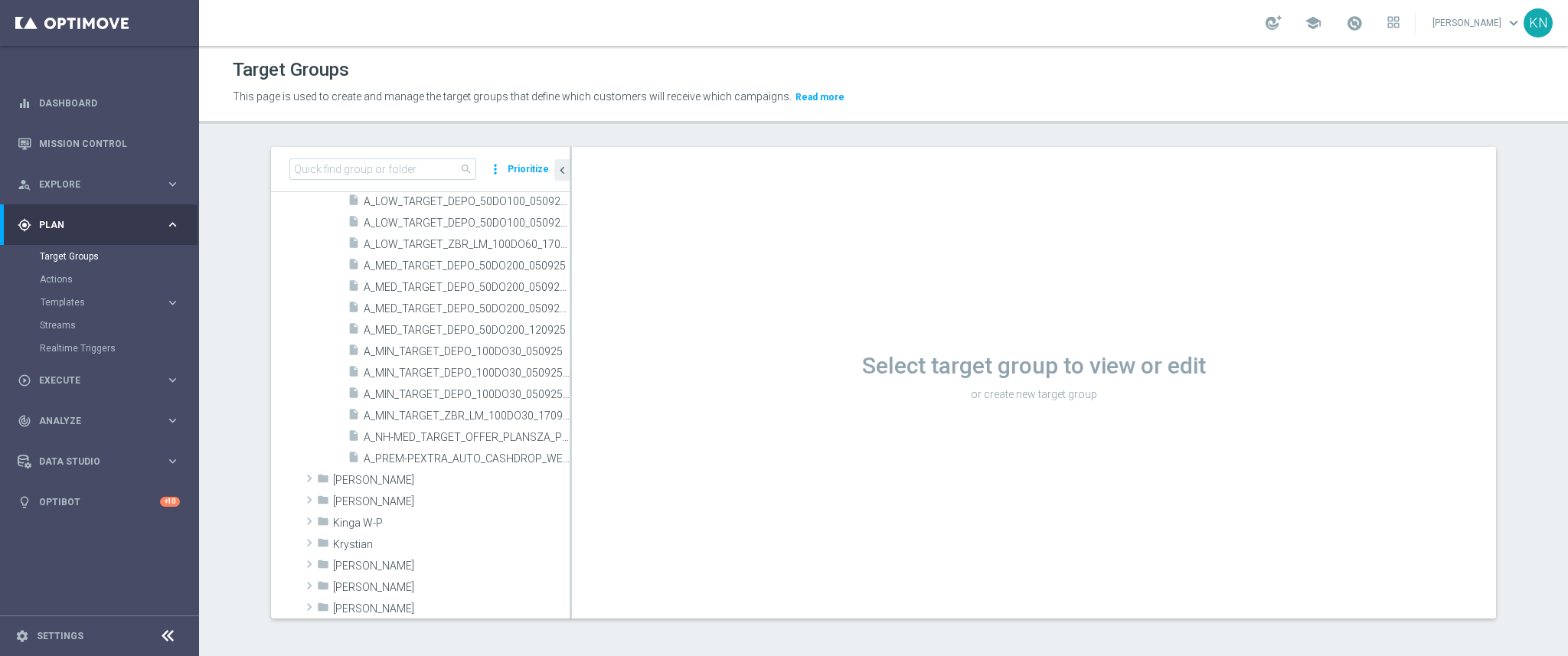
scroll to position [488, 0]
click at [431, 452] on span "A_PREM-PEXTRA_AUTO_CASHDROP_WELCOME_PW_MRKT_WEEKLY" at bounding box center [449, 456] width 171 height 13
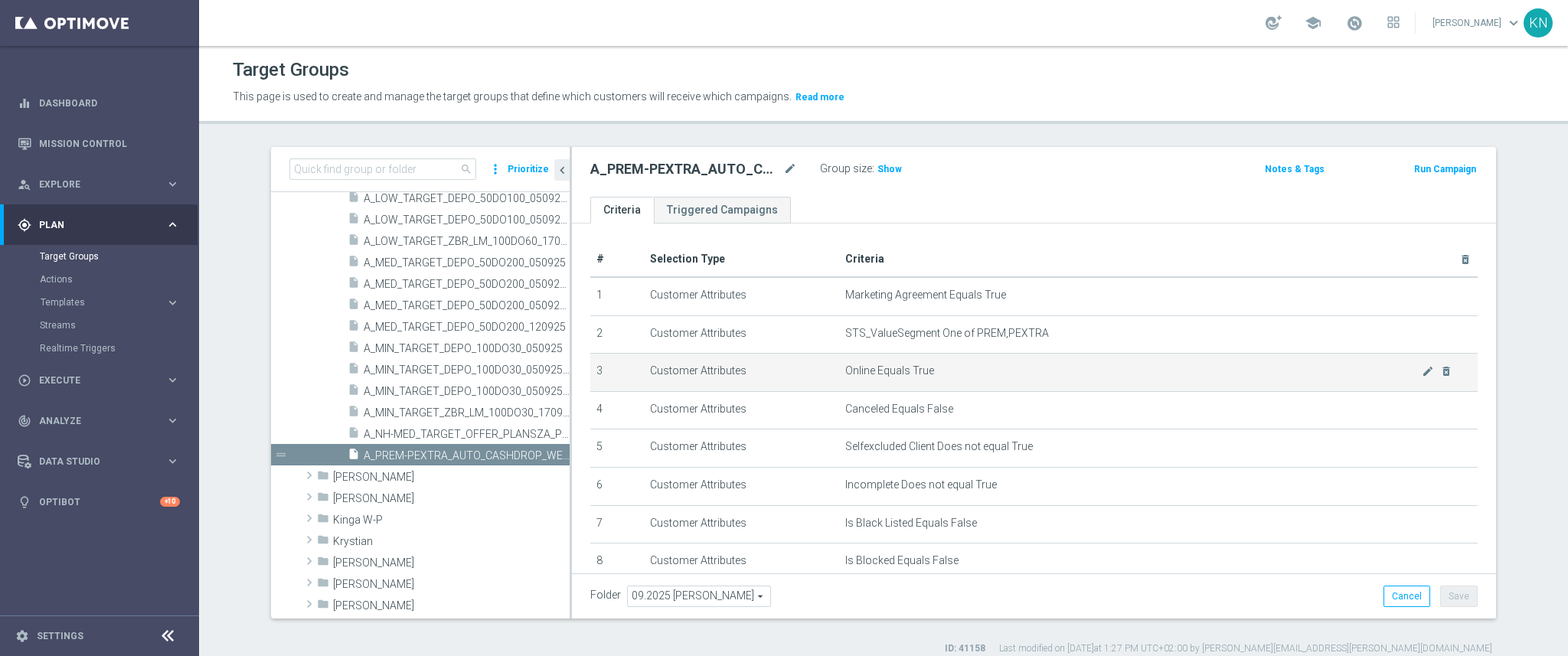
scroll to position [133, 0]
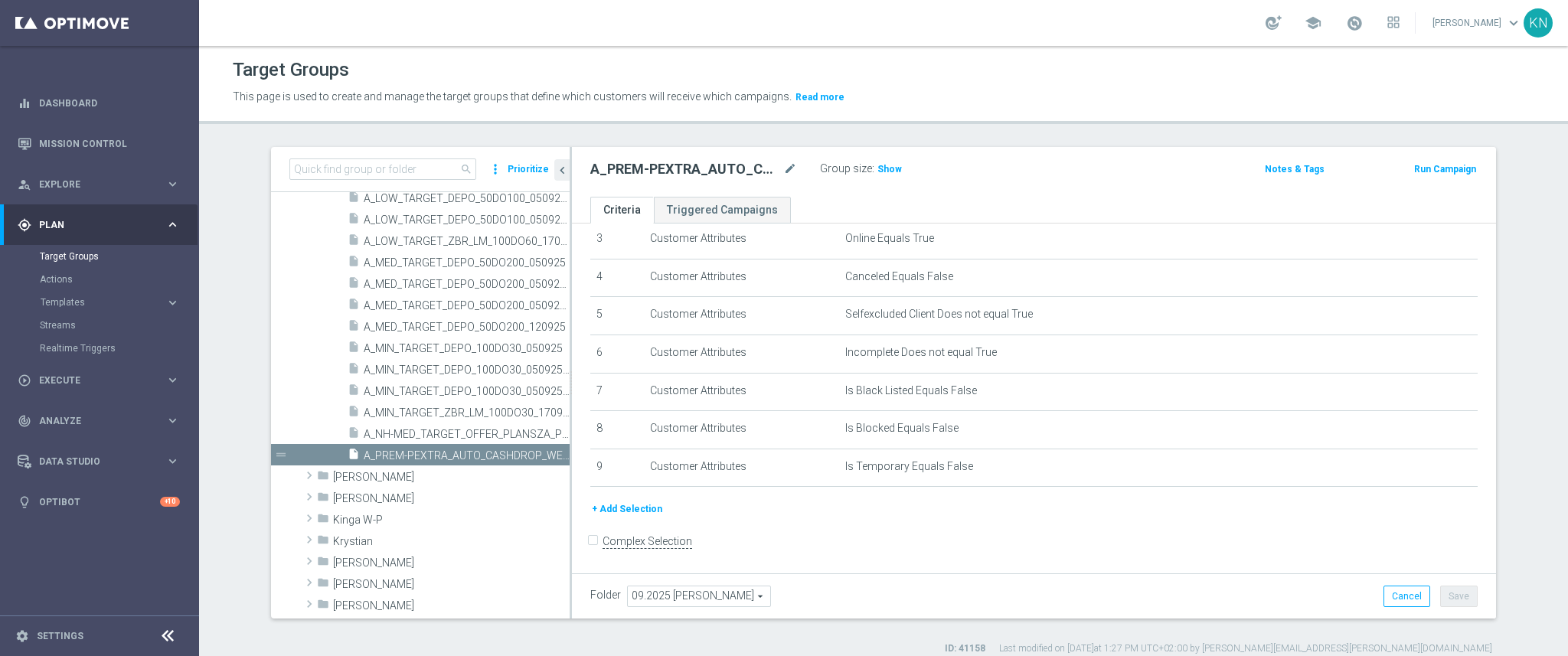
click at [621, 518] on div "+ Add Selection" at bounding box center [1033, 515] width 910 height 28
click at [622, 509] on button "+ Add Selection" at bounding box center [627, 508] width 74 height 17
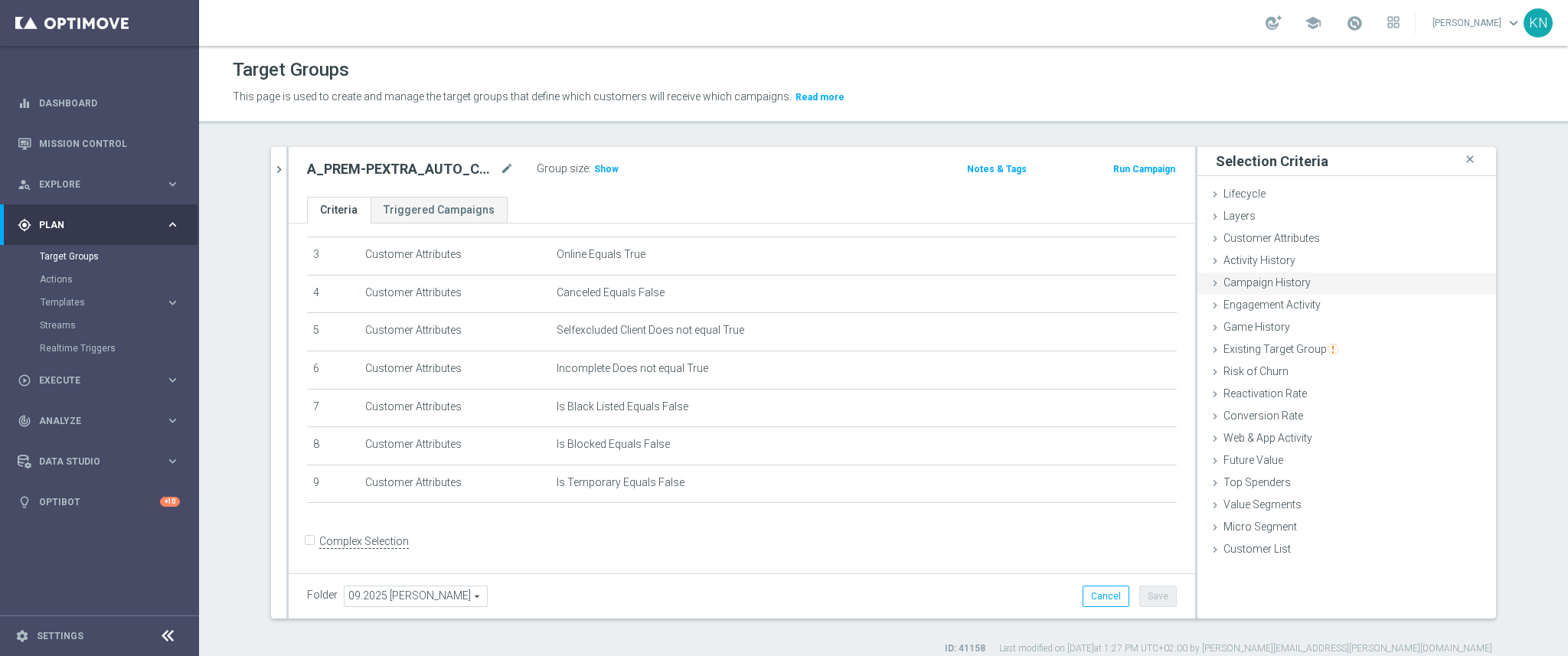
click at [1210, 281] on icon at bounding box center [1215, 284] width 12 height 12
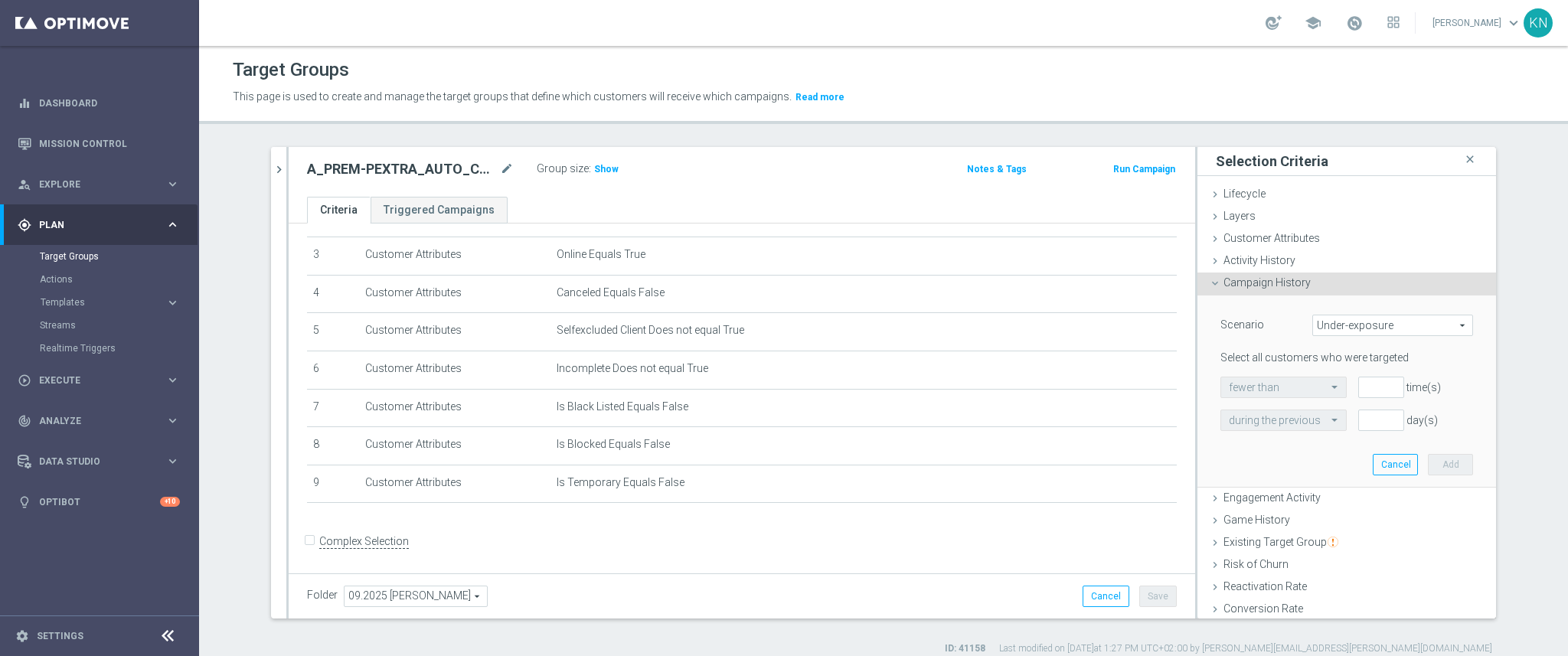
click at [1362, 321] on span "Under-exposure" at bounding box center [1392, 325] width 159 height 20
click at [1379, 381] on span "Targeted with a specific action" at bounding box center [1392, 387] width 144 height 12
type input "Targeted with a specific action"
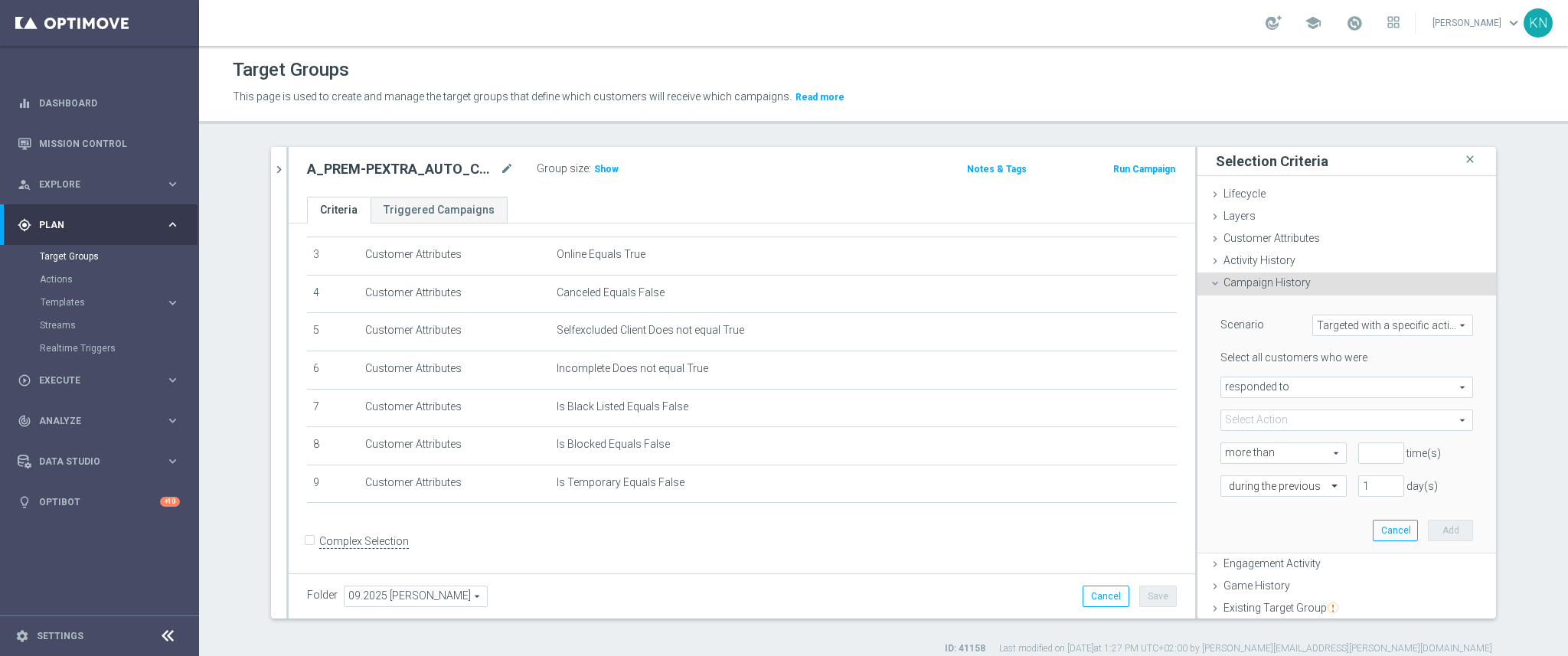
click at [1340, 386] on span "responded to" at bounding box center [1347, 387] width 251 height 20
click at [1307, 427] on span "were targeted with" at bounding box center [1347, 429] width 236 height 12
type input "were targeted with"
click at [1288, 417] on span at bounding box center [1347, 420] width 251 height 20
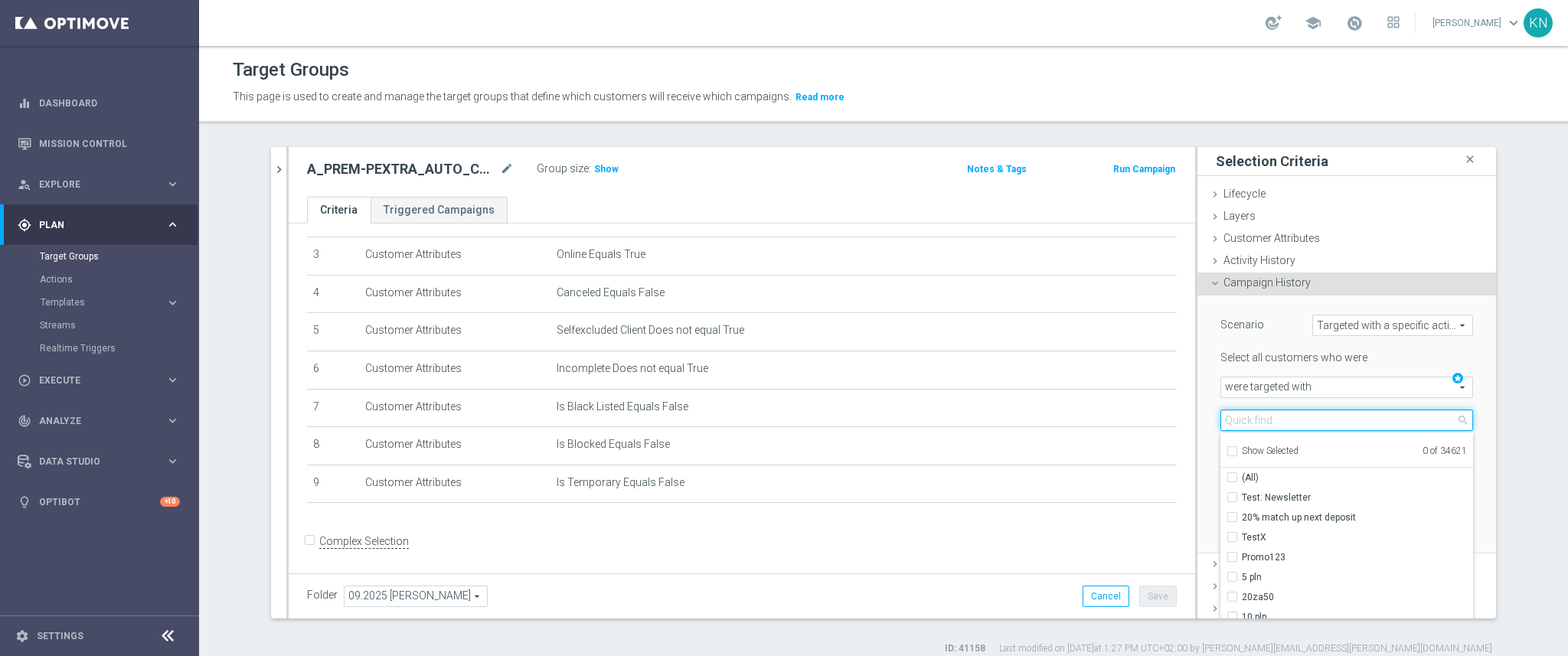
click at [1259, 420] on input "search" at bounding box center [1347, 421] width 253 height 21
paste input "A_PREM-PEXTRA_AUTO_CASHDROP_WELCOME_PW_MRKT_WEEKLY"
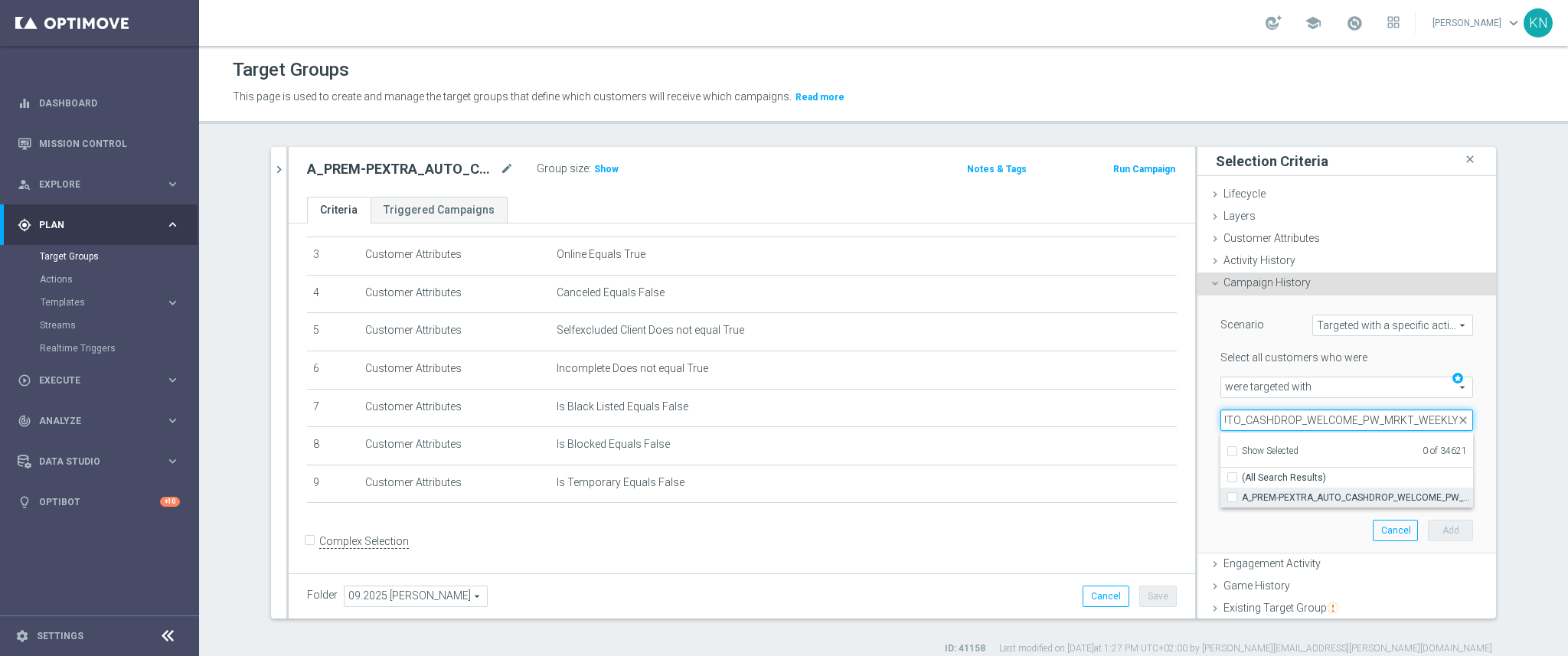
type input "A_PREM-PEXTRA_AUTO_CASHDROP_WELCOME_PW_MRKT_WEEKLY"
click at [1232, 494] on input "A_PREM-PEXTRA_AUTO_CASHDROP_WELCOME_PW_MRKT_WEEKLY" at bounding box center [1236, 497] width 10 height 10
checkbox input "true"
type input "A_PREM-PEXTRA_AUTO_CASHDROP_WELCOME_PW_MRKT_WEEKLY"
checkbox input "true"
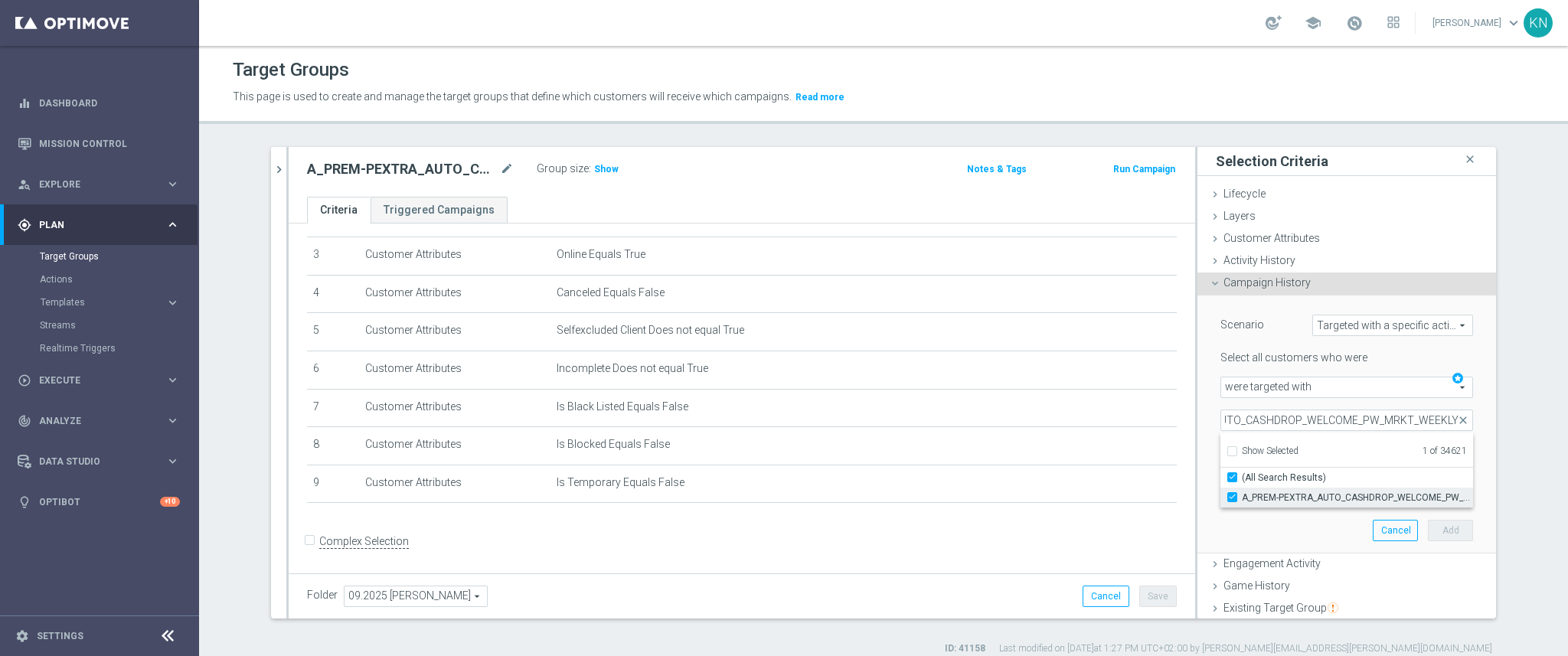
scroll to position [0, 0]
click at [1209, 521] on div "Scenario Targeted with a specific action Targeted with a specific action arrow_…" at bounding box center [1347, 424] width 276 height 257
click at [1308, 485] on div at bounding box center [1284, 487] width 125 height 14
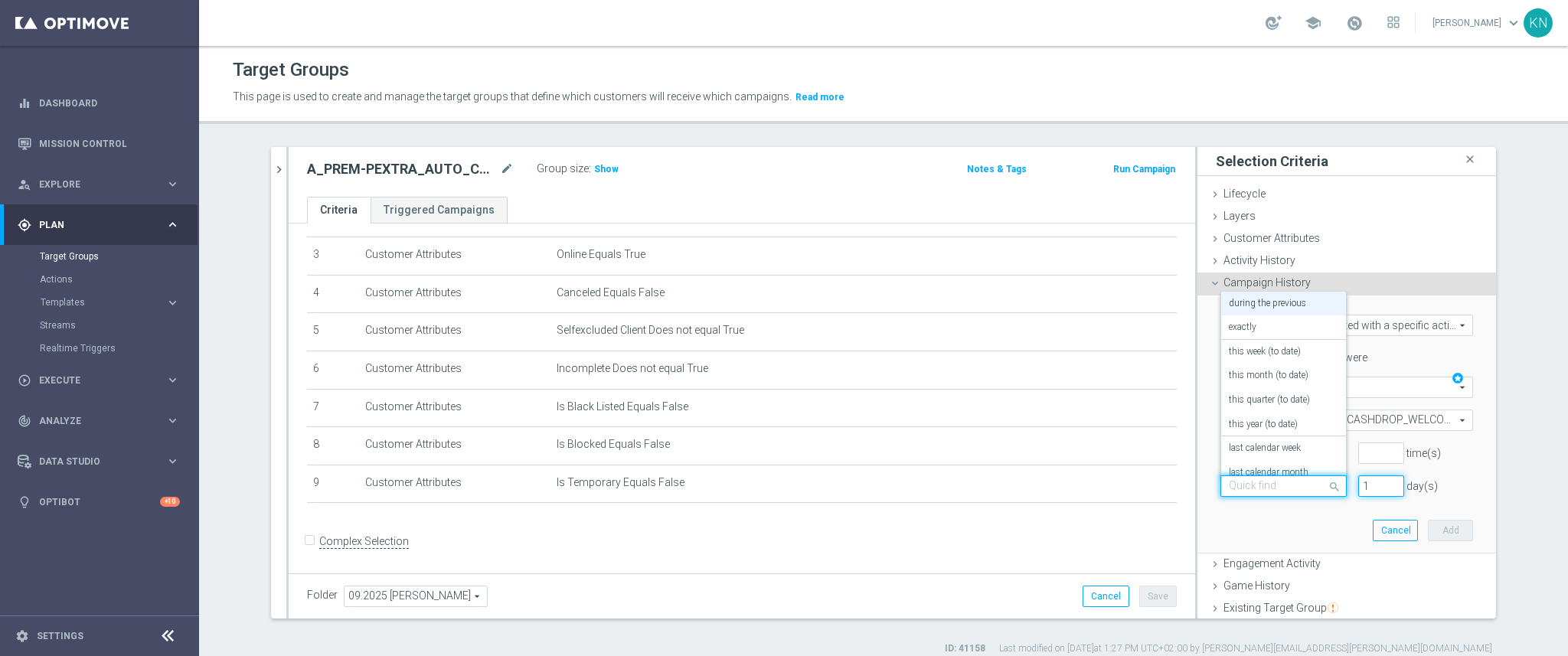
click at [1358, 488] on input "1" at bounding box center [1381, 487] width 46 height 21
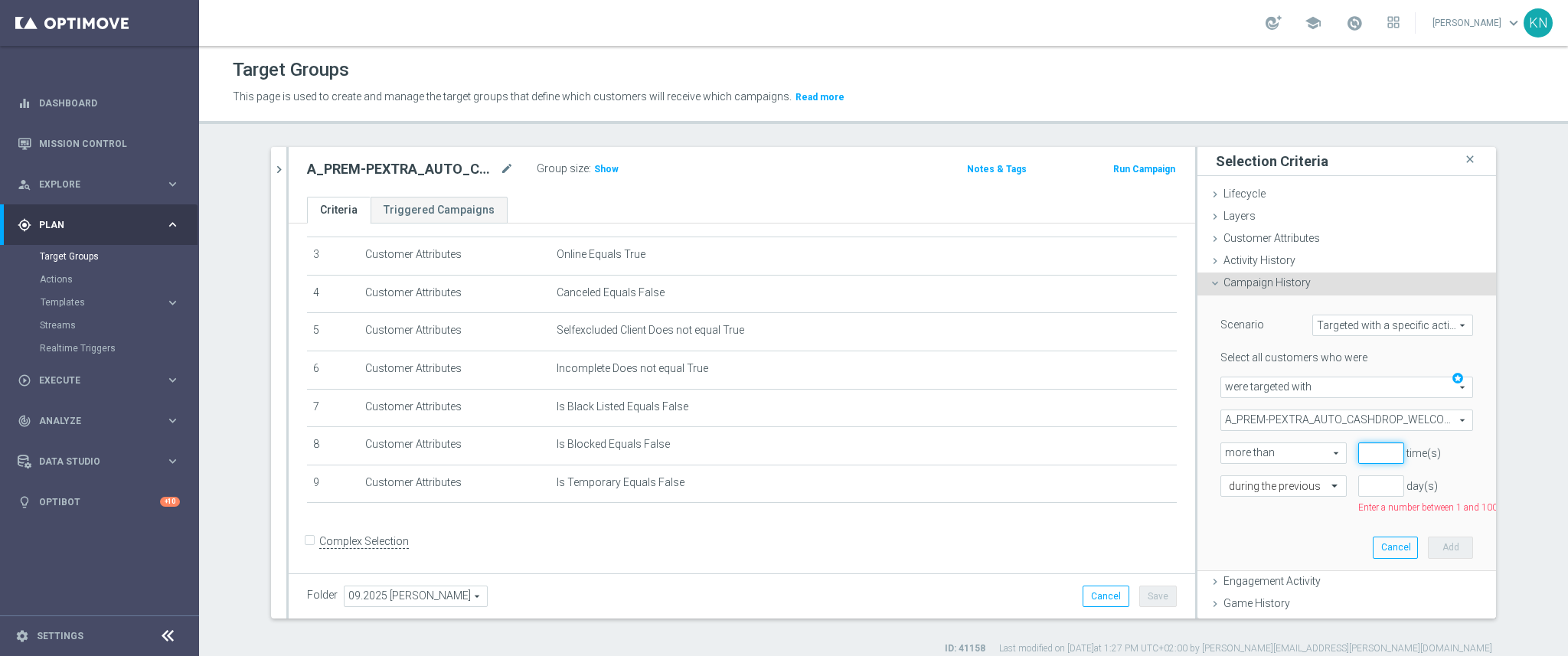
click at [1367, 454] on input "number" at bounding box center [1381, 453] width 46 height 21
type input "1"
type input "0"
click at [1358, 482] on input "number" at bounding box center [1381, 487] width 46 height 21
drag, startPoint x: 1342, startPoint y: 482, endPoint x: 1490, endPoint y: 438, distance: 154.4
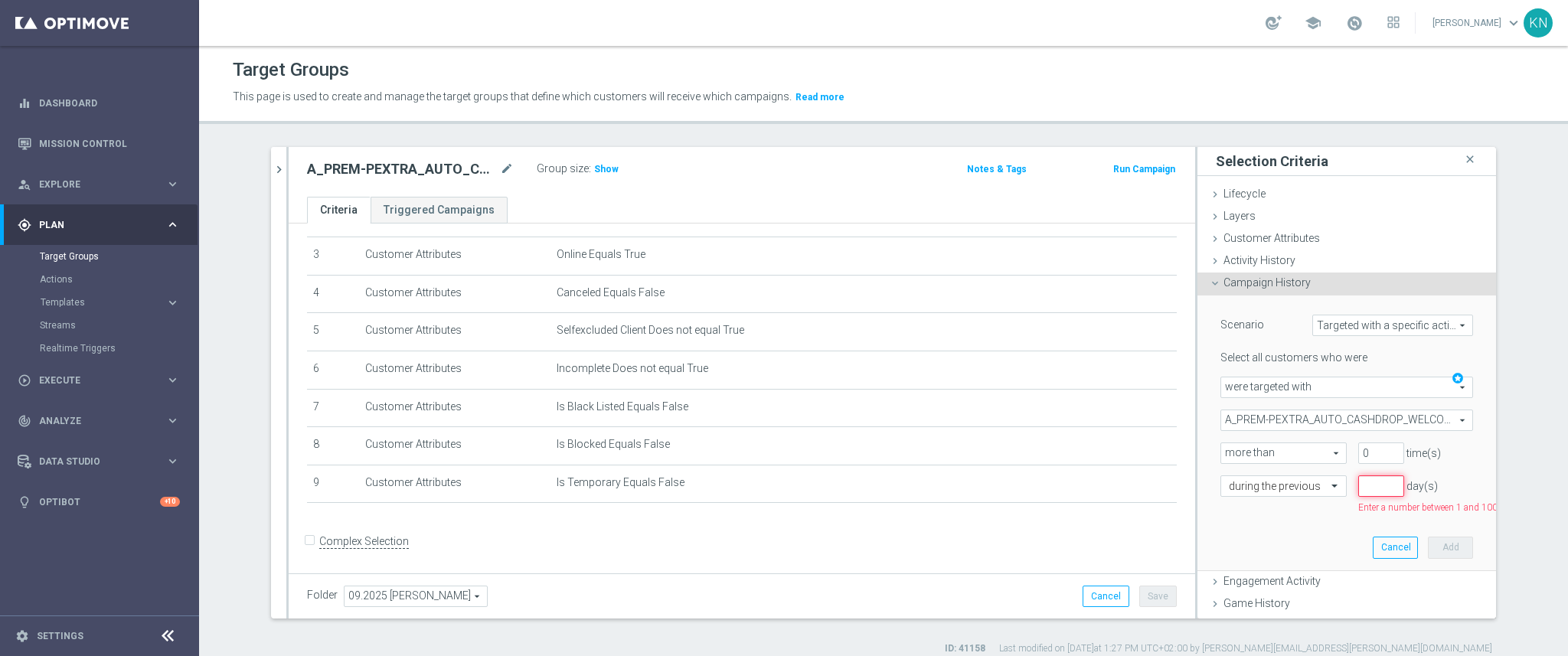
click at [1490, 438] on div "search more_vert Prioritize Customer Target Groups library_add create_new_folde…" at bounding box center [883, 400] width 1286 height 508
type input "800"
click at [1431, 512] on div "Scenario Targeted with a specific action Targeted with a specific action arrow_…" at bounding box center [1347, 424] width 276 height 257
click at [1428, 525] on button "Add" at bounding box center [1449, 530] width 45 height 21
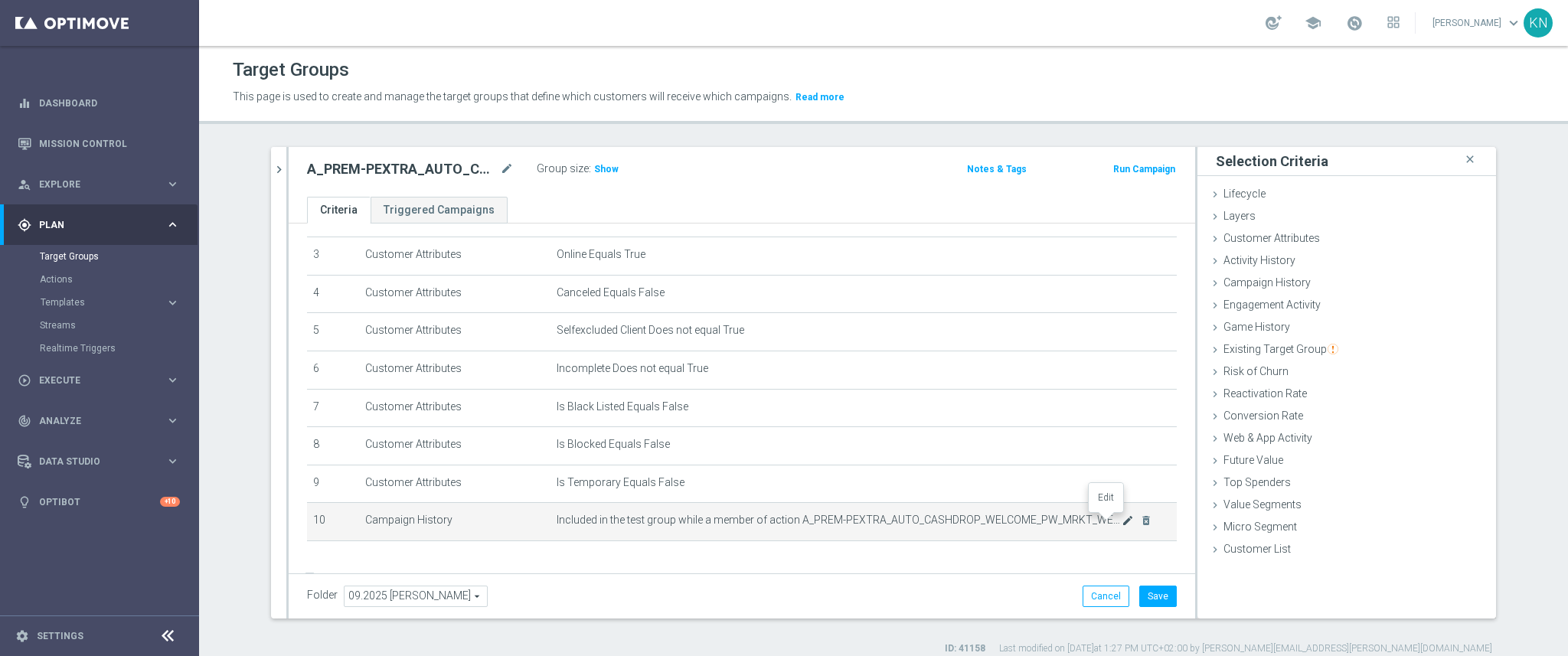
click at [1122, 523] on icon "mode_edit" at bounding box center [1128, 521] width 12 height 12
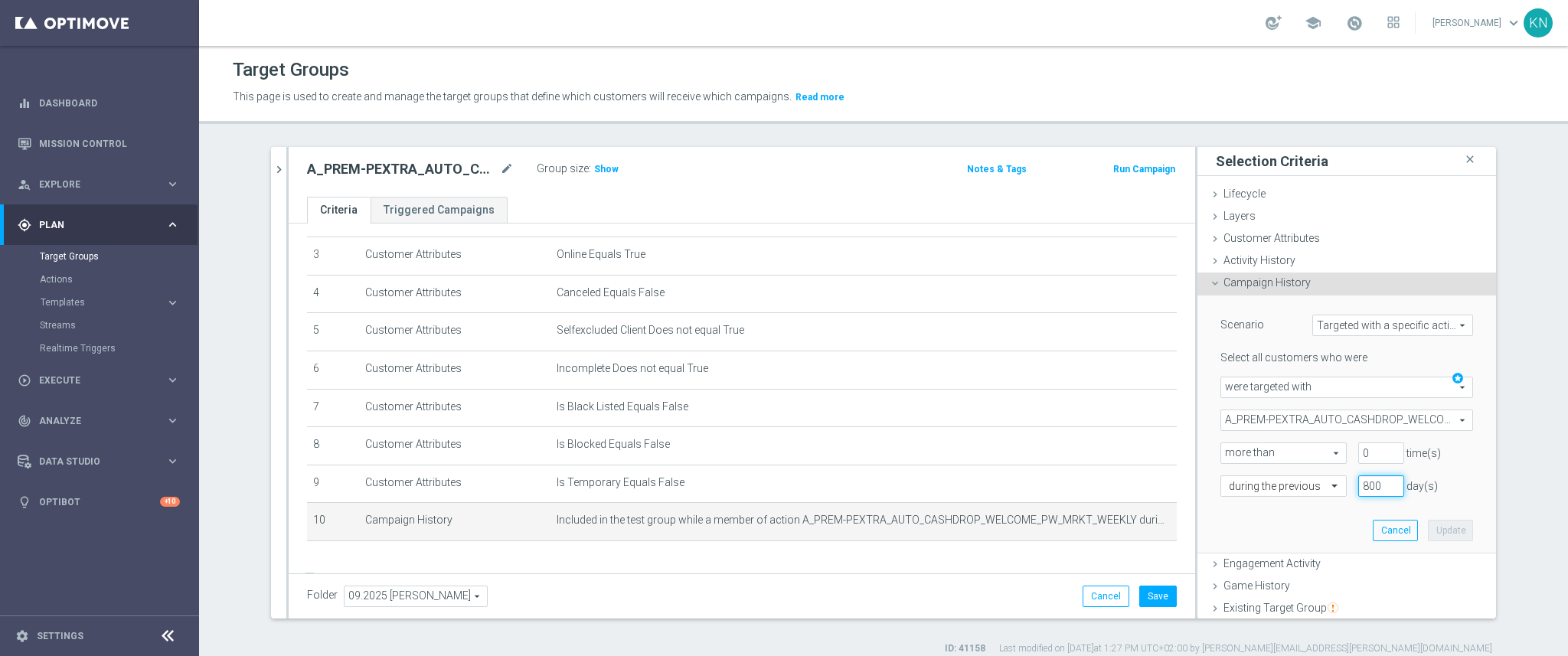
click at [1362, 487] on input "800" at bounding box center [1381, 487] width 46 height 21
type input "950"
click at [1434, 525] on button "Update" at bounding box center [1449, 530] width 45 height 21
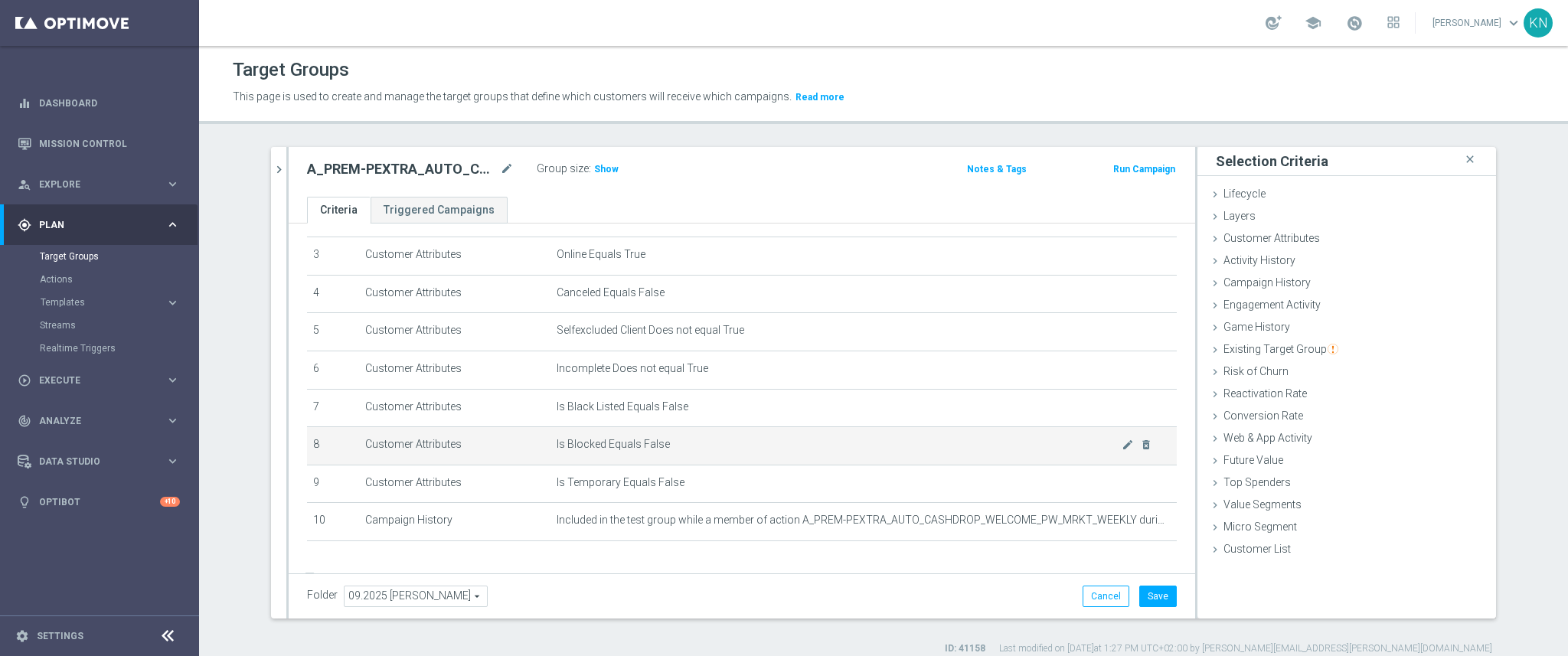
scroll to position [155, 0]
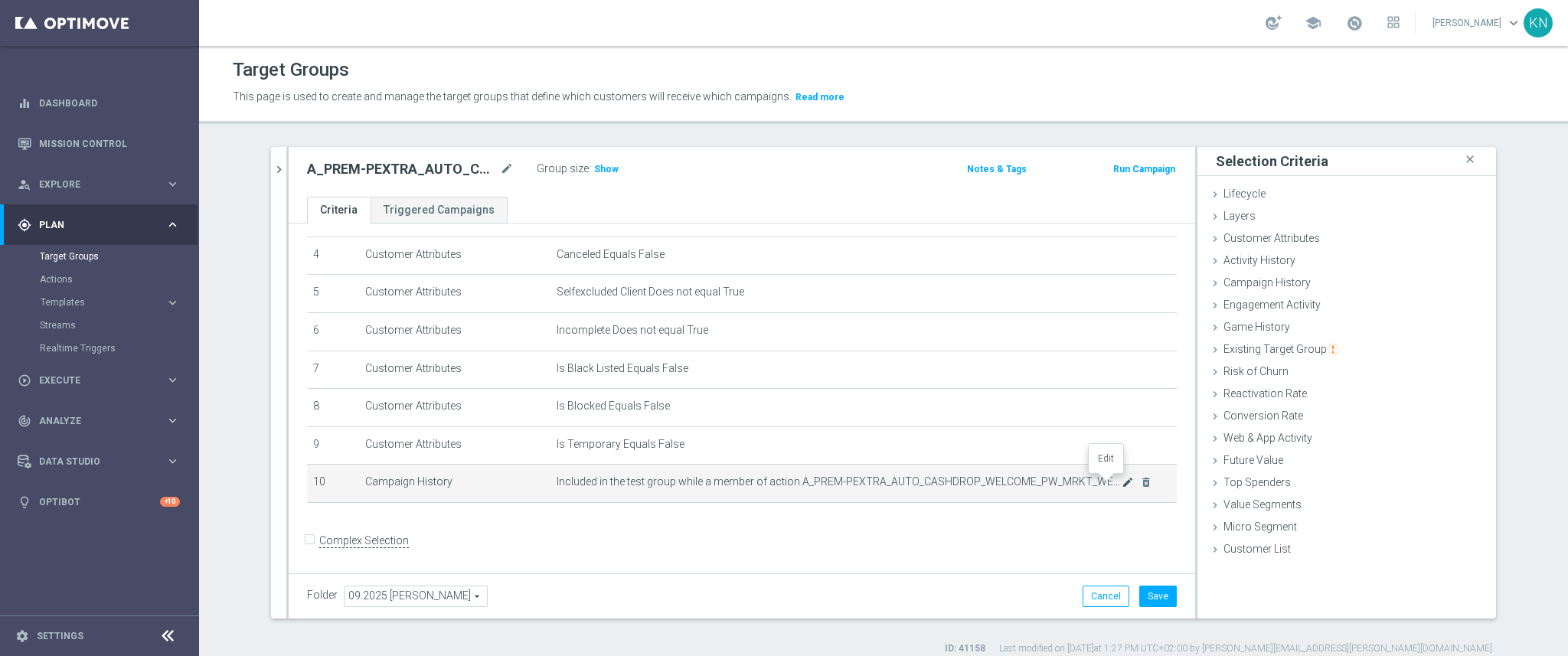
click at [1122, 484] on icon "mode_edit" at bounding box center [1128, 482] width 12 height 12
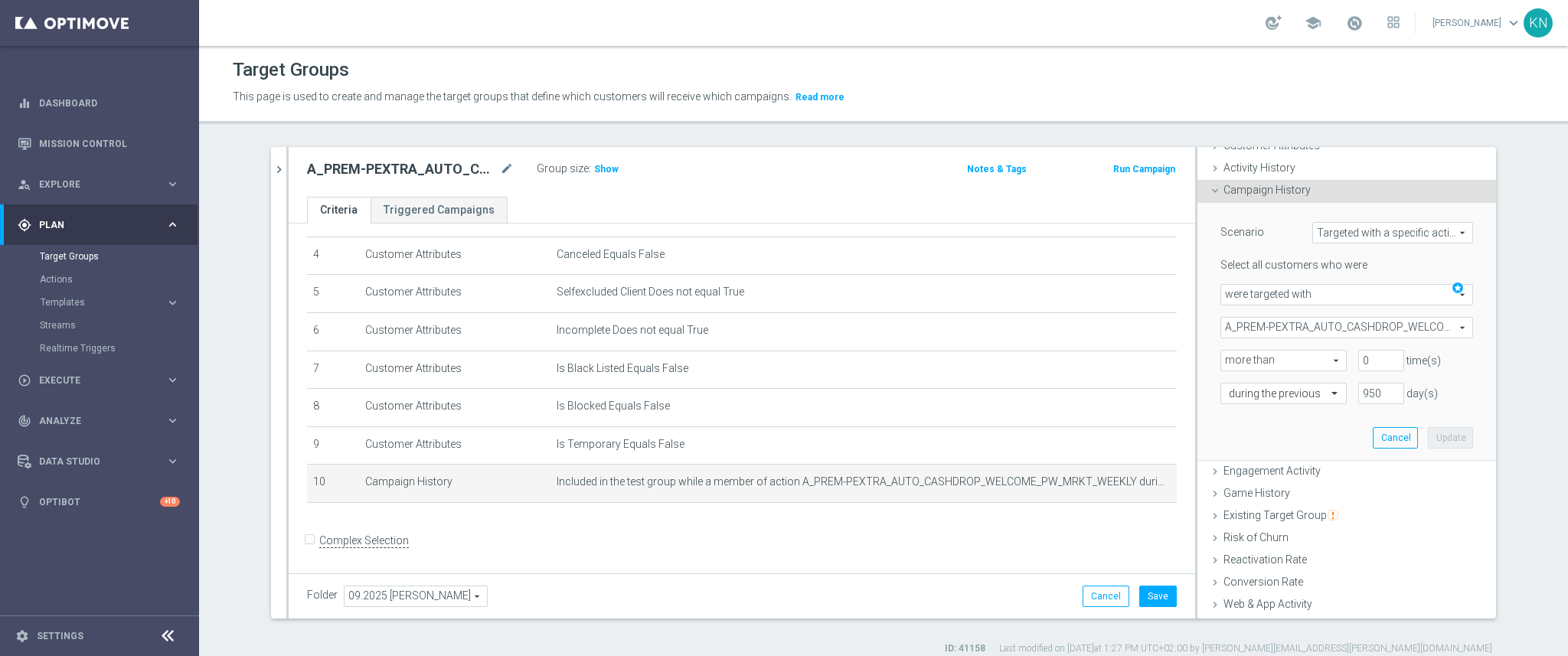
scroll to position [90, 0]
click at [1411, 232] on span "Targeted with a specific action" at bounding box center [1392, 235] width 159 height 20
click at [1199, 292] on div "Scenario Targeted with a specific action Targeted with a specific action arrow_…" at bounding box center [1347, 335] width 298 height 259
click at [1287, 292] on span "were targeted with" at bounding box center [1347, 298] width 251 height 20
click at [1198, 372] on div "Scenario Targeted with a specific action Targeted with a specific action arrow_…" at bounding box center [1347, 335] width 298 height 259
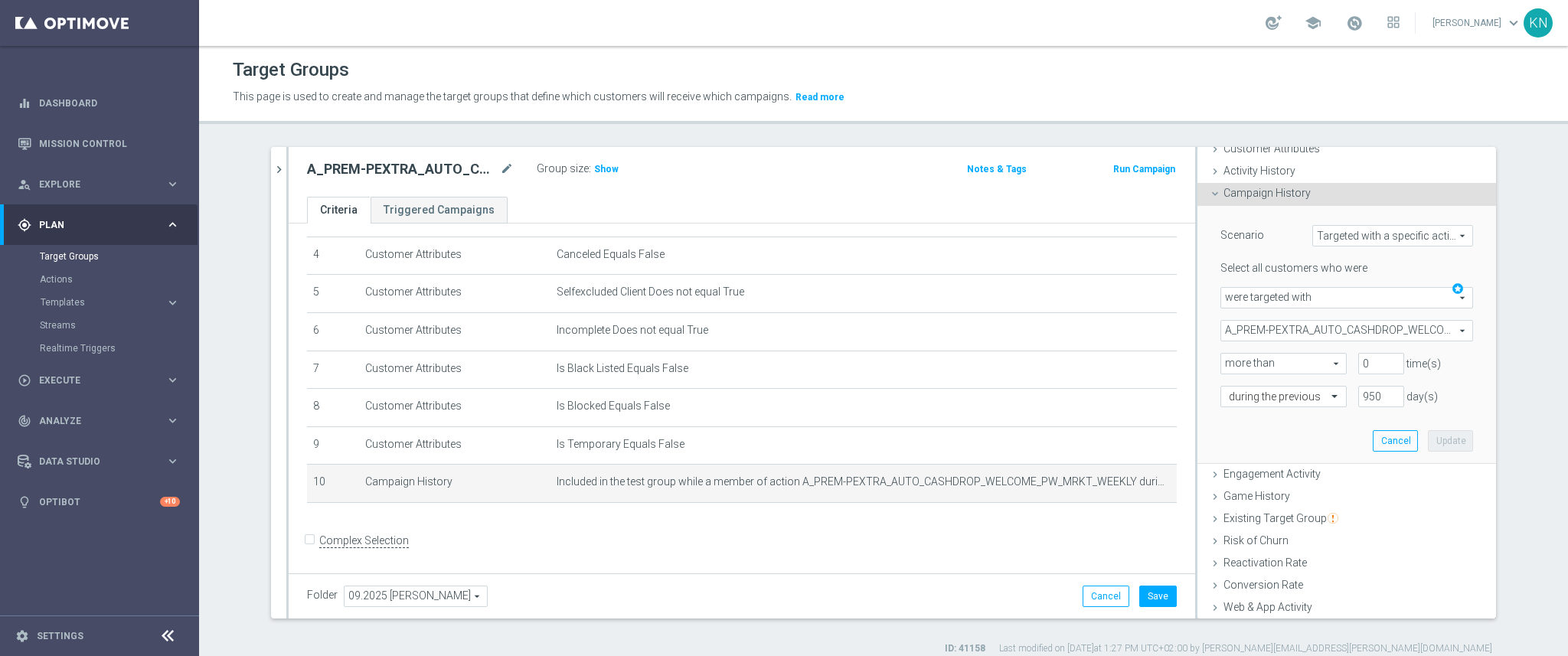
click at [1341, 239] on span "Targeted with a specific action" at bounding box center [1392, 235] width 159 height 20
click at [1341, 335] on span "Custom" at bounding box center [1392, 338] width 144 height 12
type input "Custom"
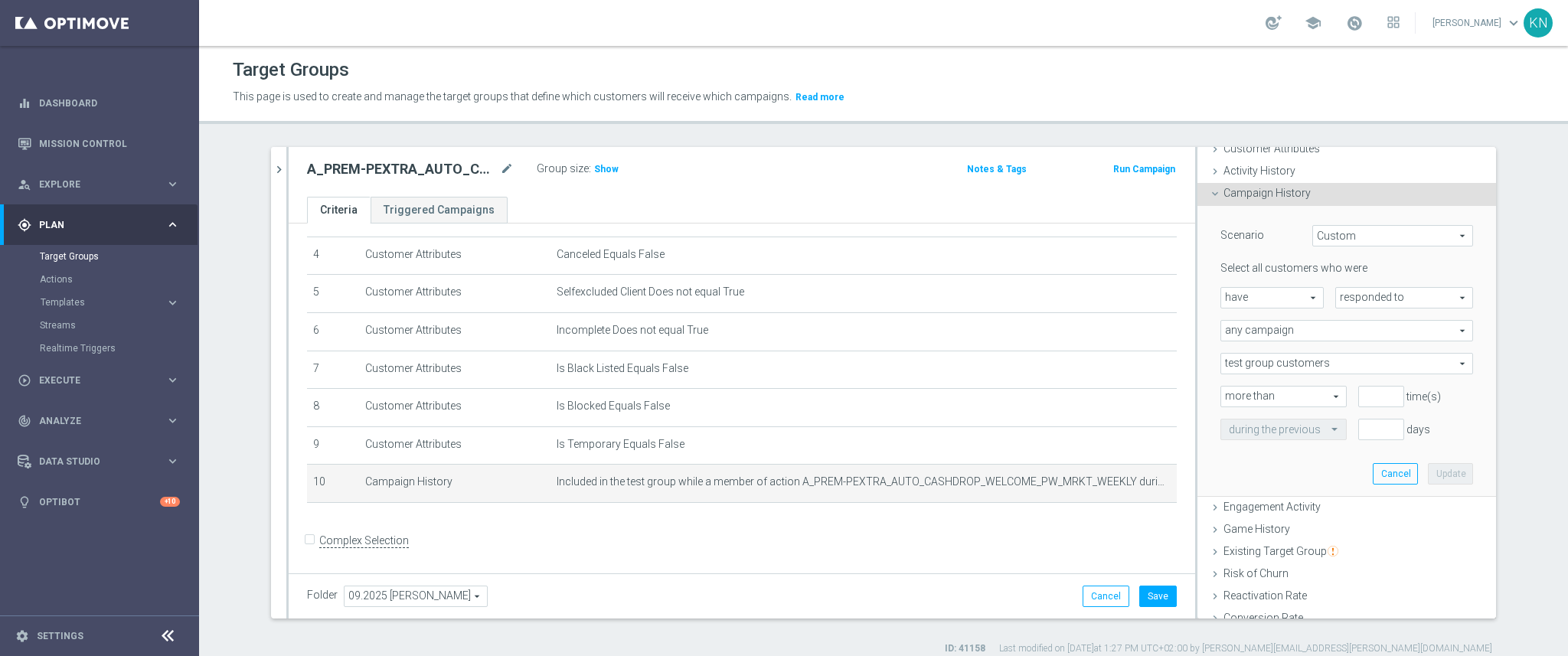
click at [1271, 295] on span "have" at bounding box center [1272, 298] width 102 height 20
click at [1259, 337] on span "have not" at bounding box center [1272, 340] width 87 height 12
type input "have not"
click at [1350, 292] on span "responded to" at bounding box center [1404, 298] width 136 height 20
click at [1358, 337] on span "been targeted with" at bounding box center [1404, 340] width 121 height 12
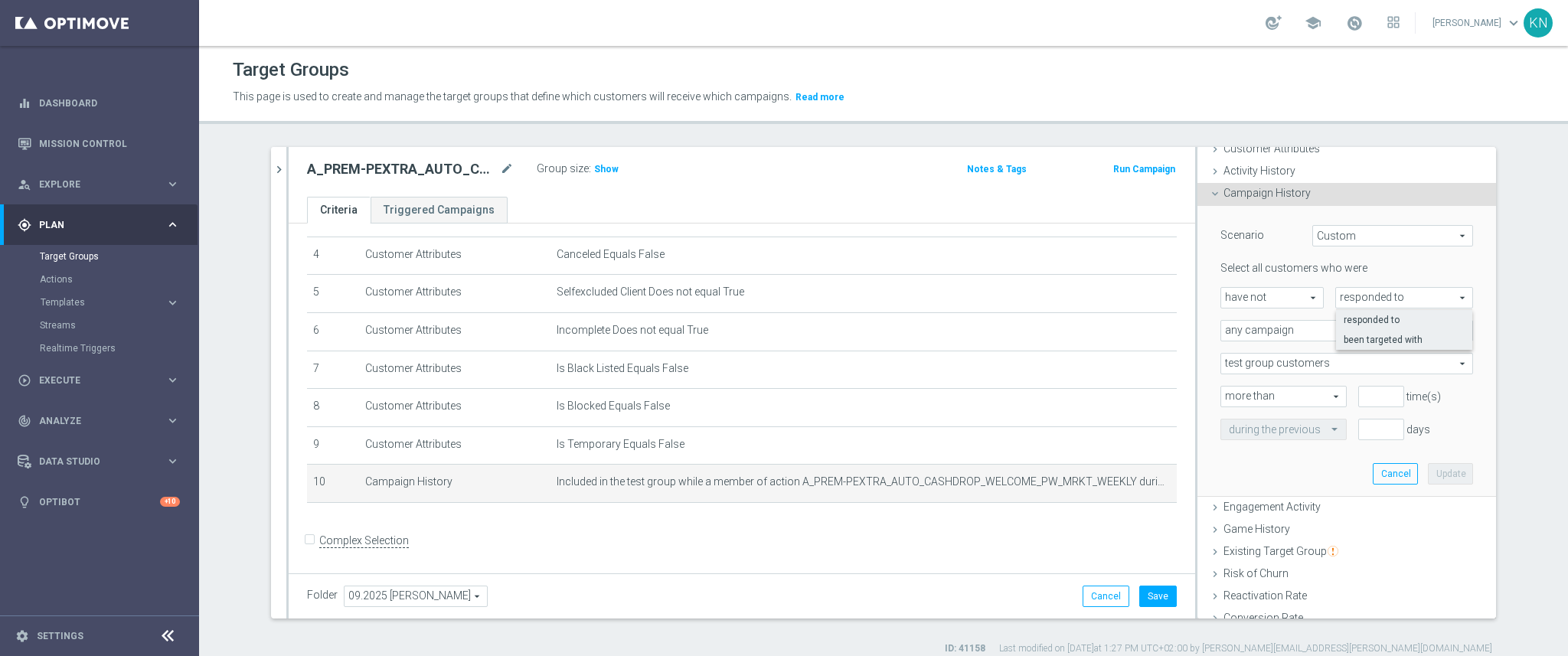
type input "been targeted with"
click at [1302, 328] on span "any campaign" at bounding box center [1347, 330] width 251 height 20
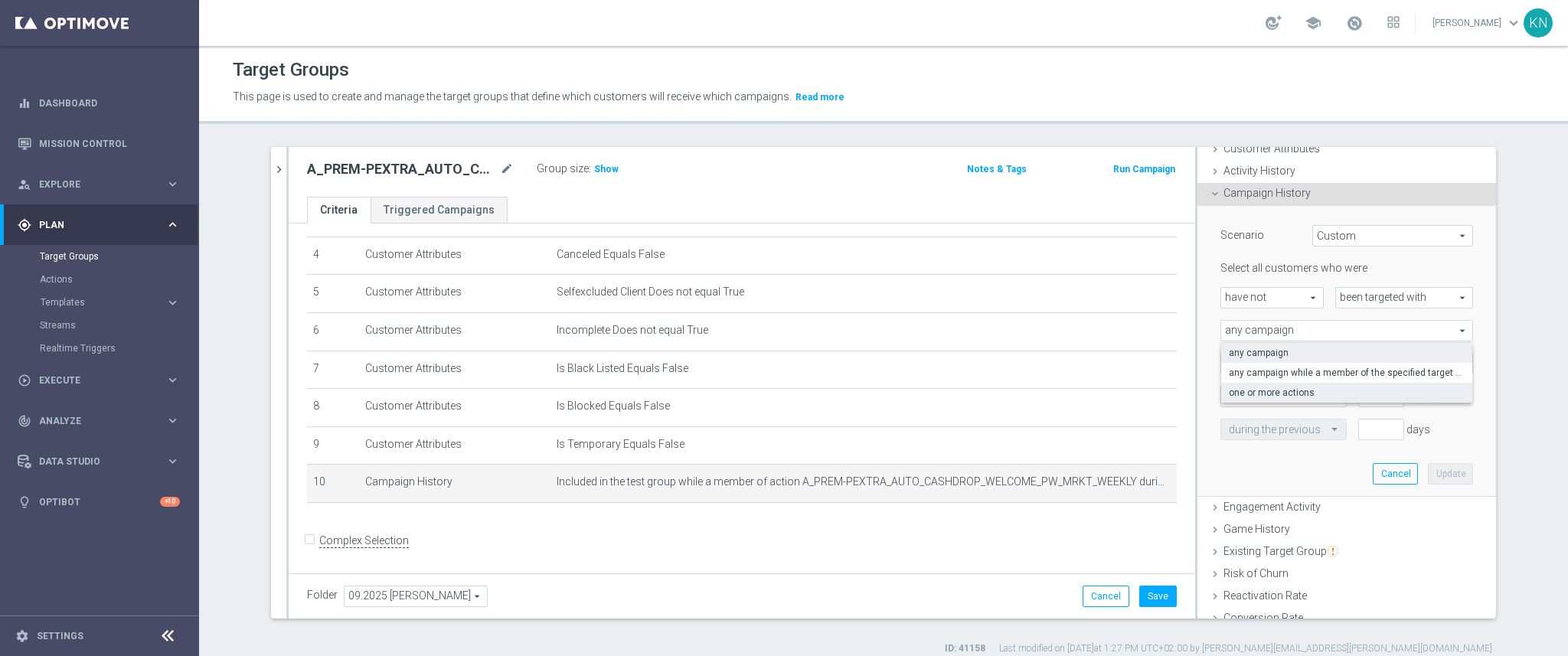
click at [1275, 392] on span "one or more actions" at bounding box center [1347, 393] width 236 height 12
type input "one or more actions"
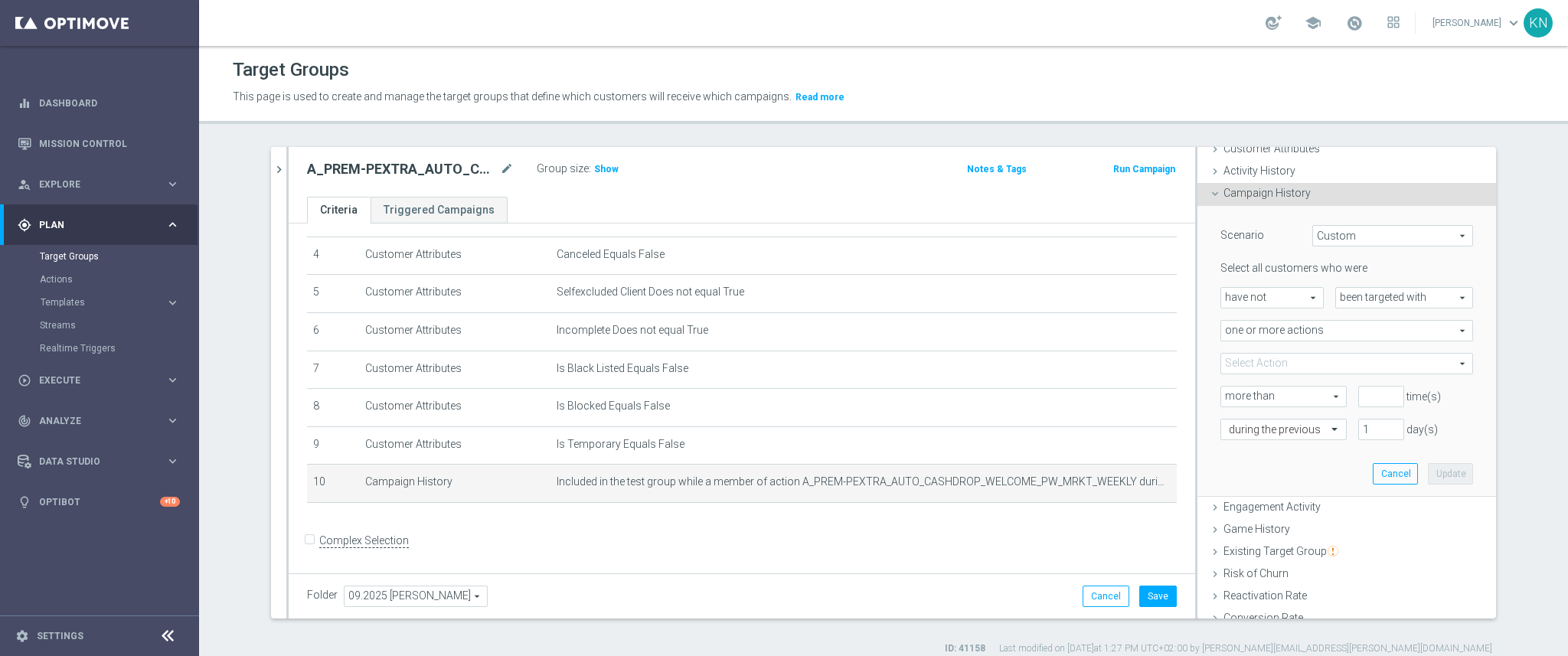
click at [1268, 355] on span at bounding box center [1347, 364] width 251 height 20
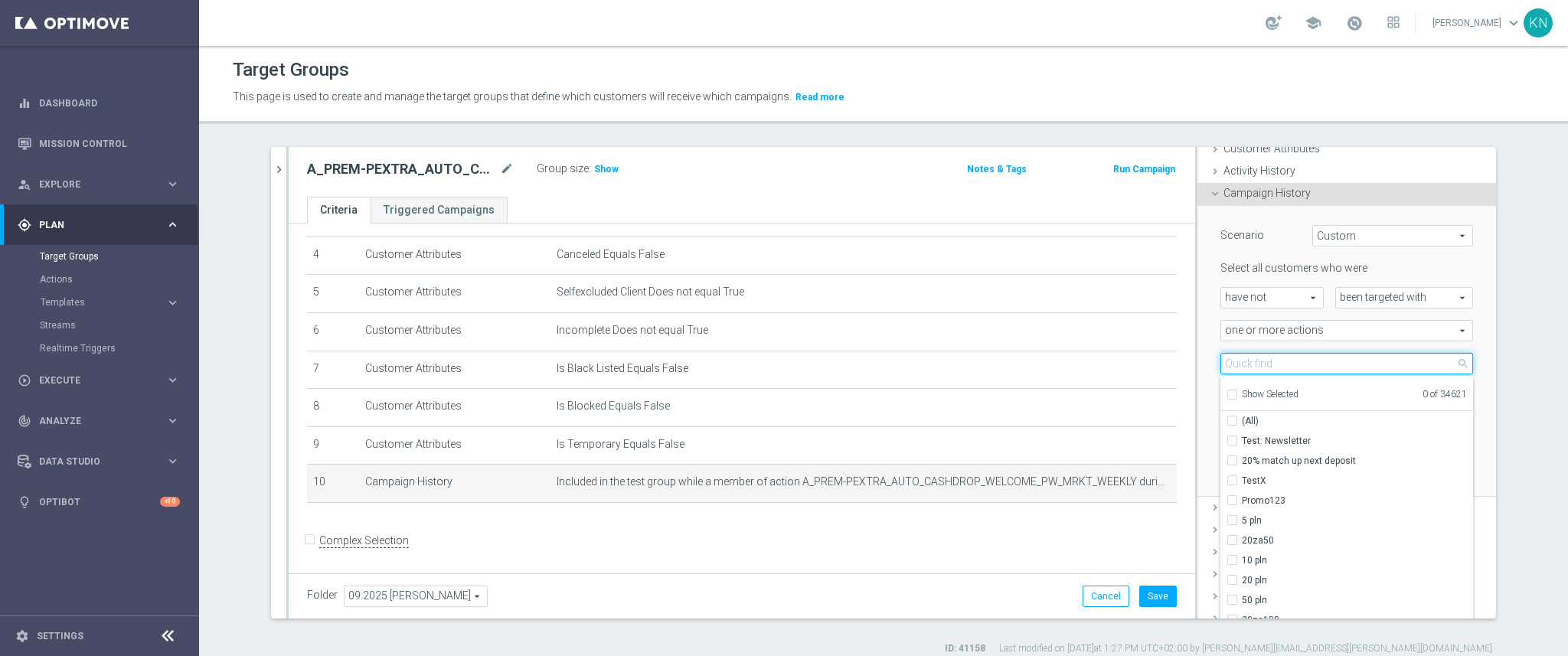
click at [1249, 363] on input "search" at bounding box center [1347, 364] width 253 height 21
paste input "A_PREM-PEXTRA_AUTO_CASHDROP_WELCOME_PW_MRKT_WEEKLY"
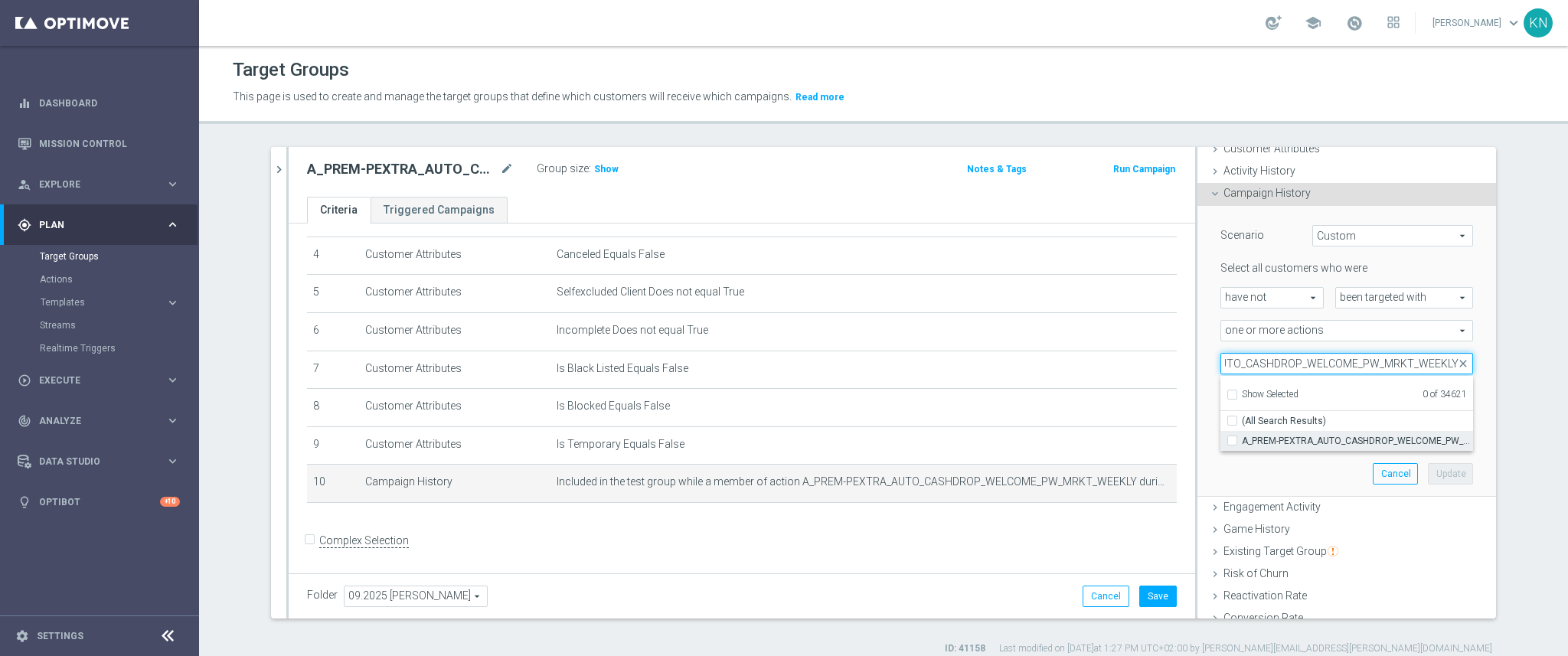
type input "A_PREM-PEXTRA_AUTO_CASHDROP_WELCOME_PW_MRKT_WEEKLY"
click at [1232, 439] on input "A_PREM-PEXTRA_AUTO_CASHDROP_WELCOME_PW_MRKT_WEEKLY" at bounding box center [1236, 440] width 10 height 10
checkbox input "true"
type input "A_PREM-PEXTRA_AUTO_CASHDROP_WELCOME_PW_MRKT_WEEKLY"
checkbox input "true"
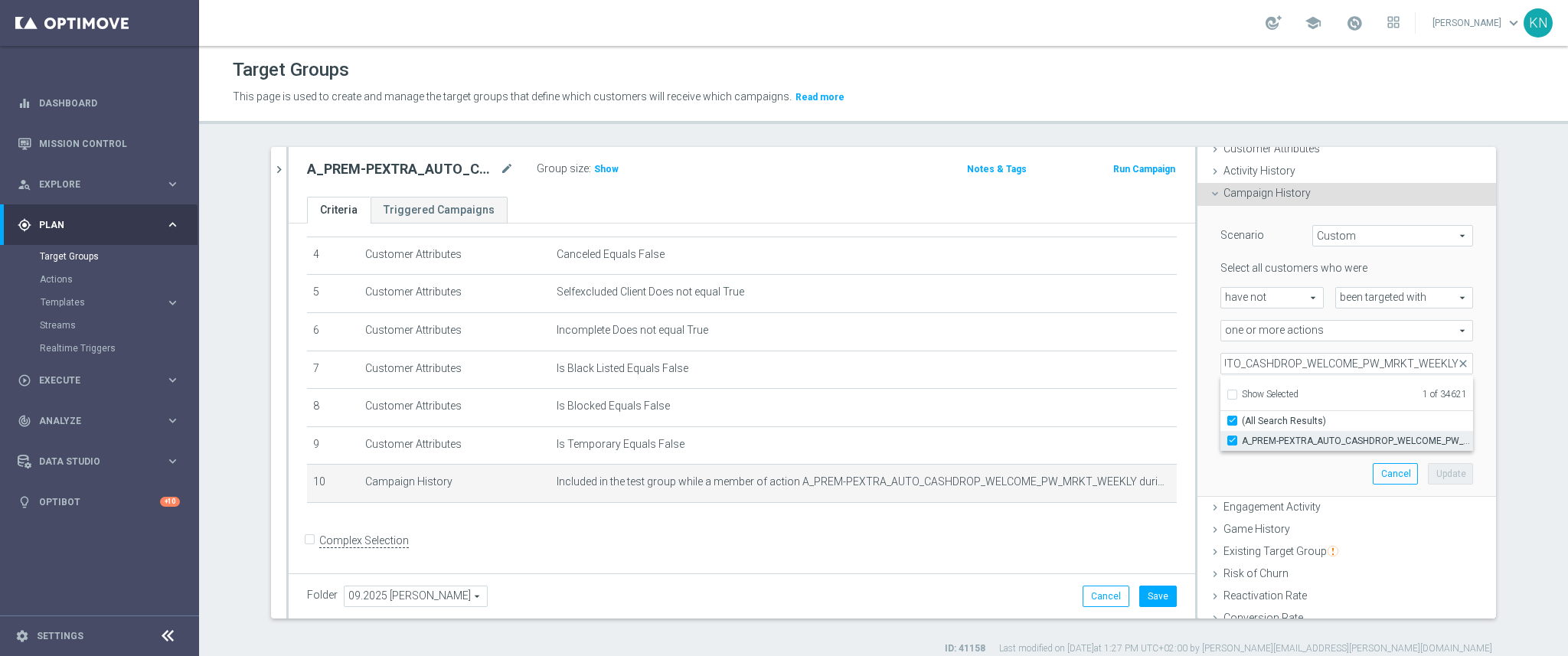
scroll to position [0, 0]
click at [1209, 438] on div "during the previous" at bounding box center [1277, 429] width 138 height 21
click at [1358, 393] on input "number" at bounding box center [1381, 397] width 46 height 21
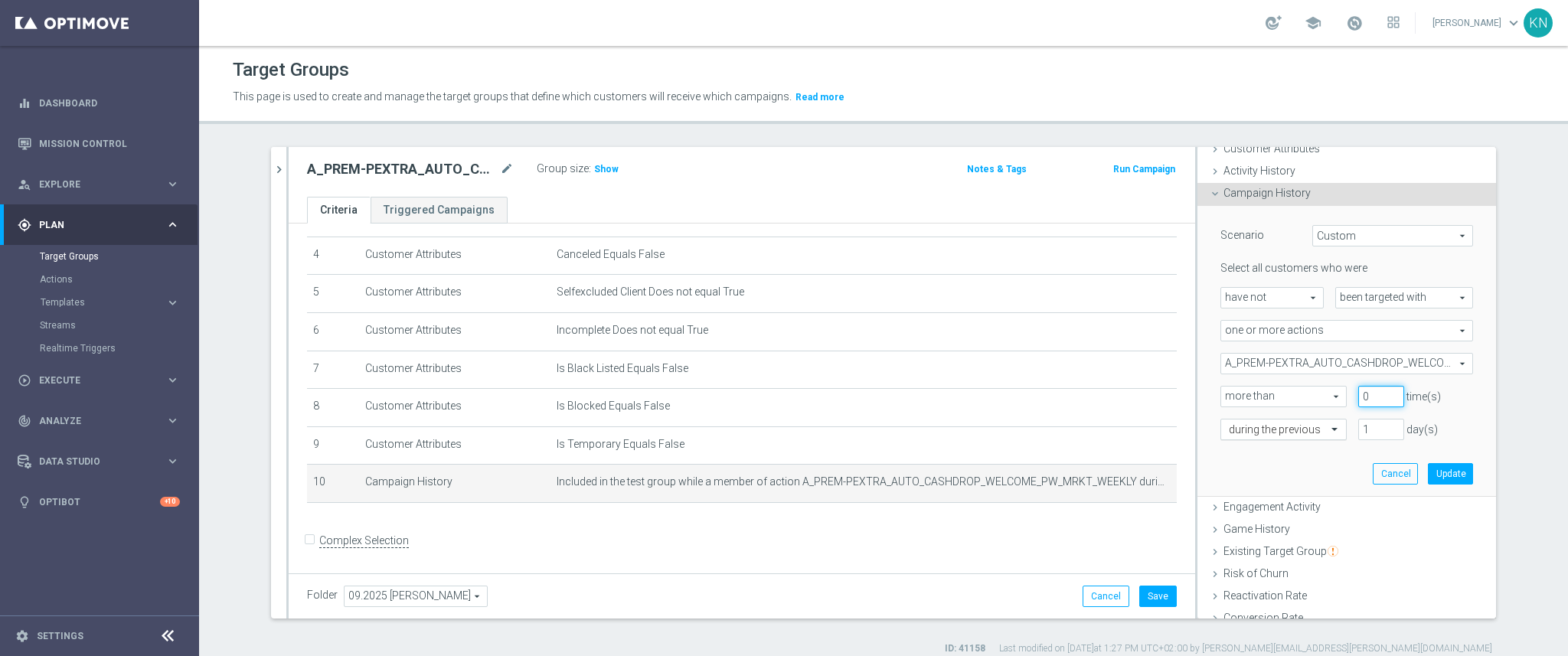
type input "0"
click at [1291, 436] on input "text" at bounding box center [1269, 430] width 79 height 14
click at [1358, 427] on input "1" at bounding box center [1381, 429] width 46 height 21
type input "950"
click at [1428, 470] on button "Update" at bounding box center [1449, 474] width 45 height 21
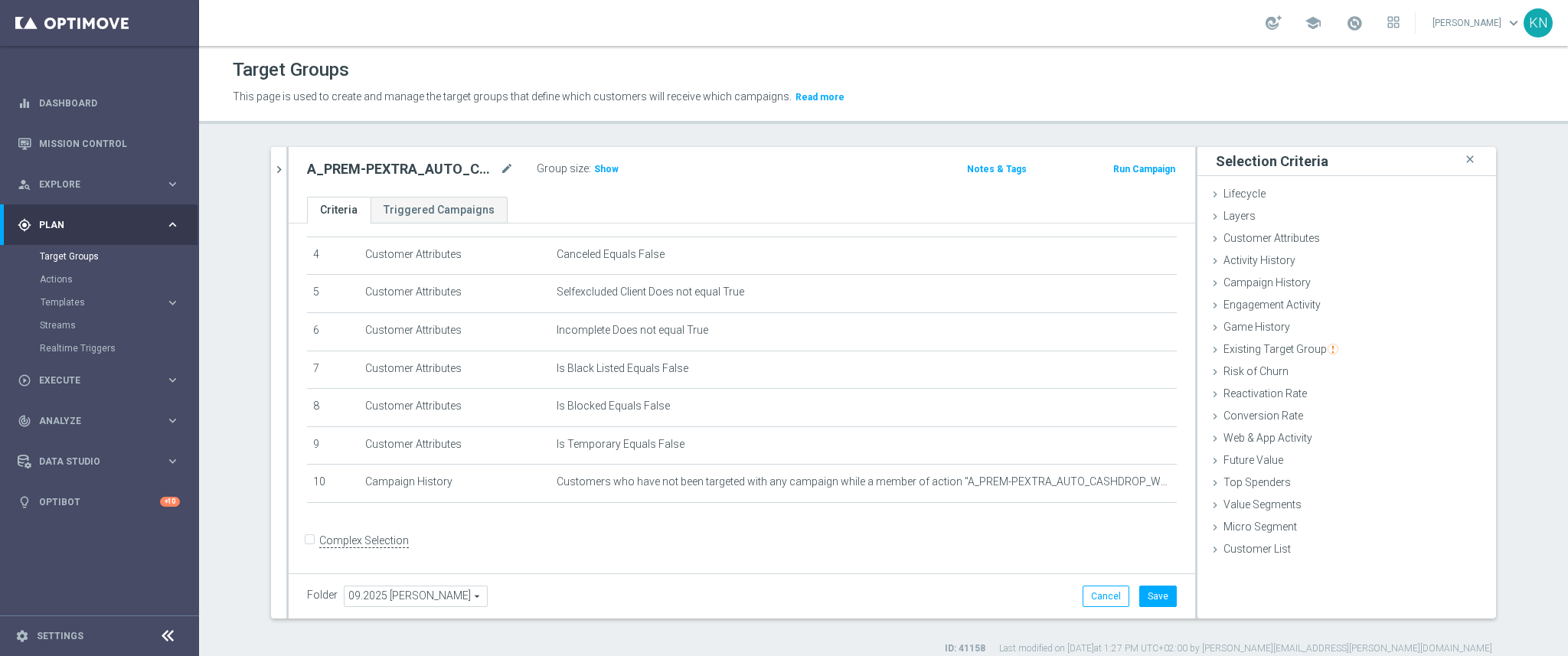
click at [1150, 582] on div "Folder 09.2025 Kamil N. 09.2025 Kamil N. arrow_drop_down search Cancel Save Sav…" at bounding box center [742, 595] width 907 height 45
click at [1153, 588] on button "Save" at bounding box center [1158, 596] width 38 height 21
click at [922, 546] on form "Complex Selection Invalid Expression" at bounding box center [742, 558] width 870 height 57
click at [868, 543] on form "Complex Selection Invalid Expression" at bounding box center [742, 558] width 870 height 57
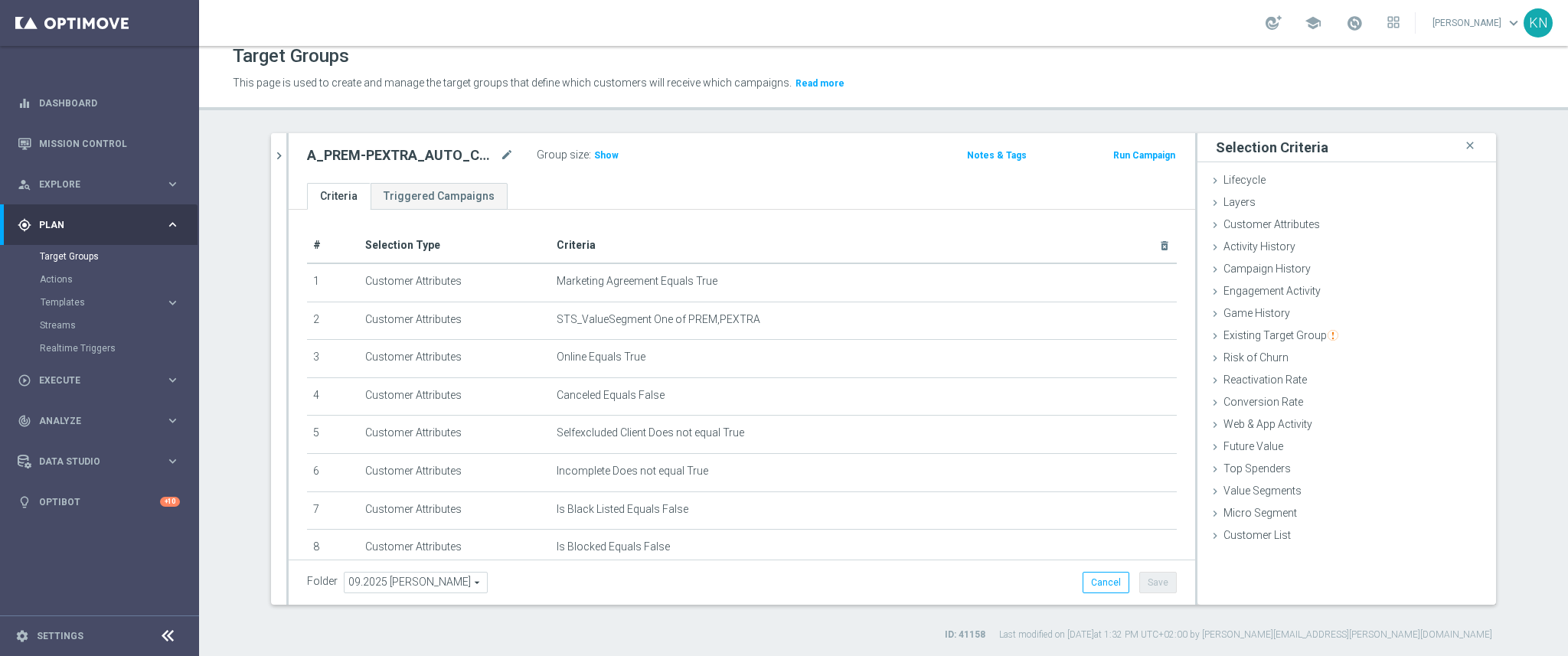
scroll to position [155, 0]
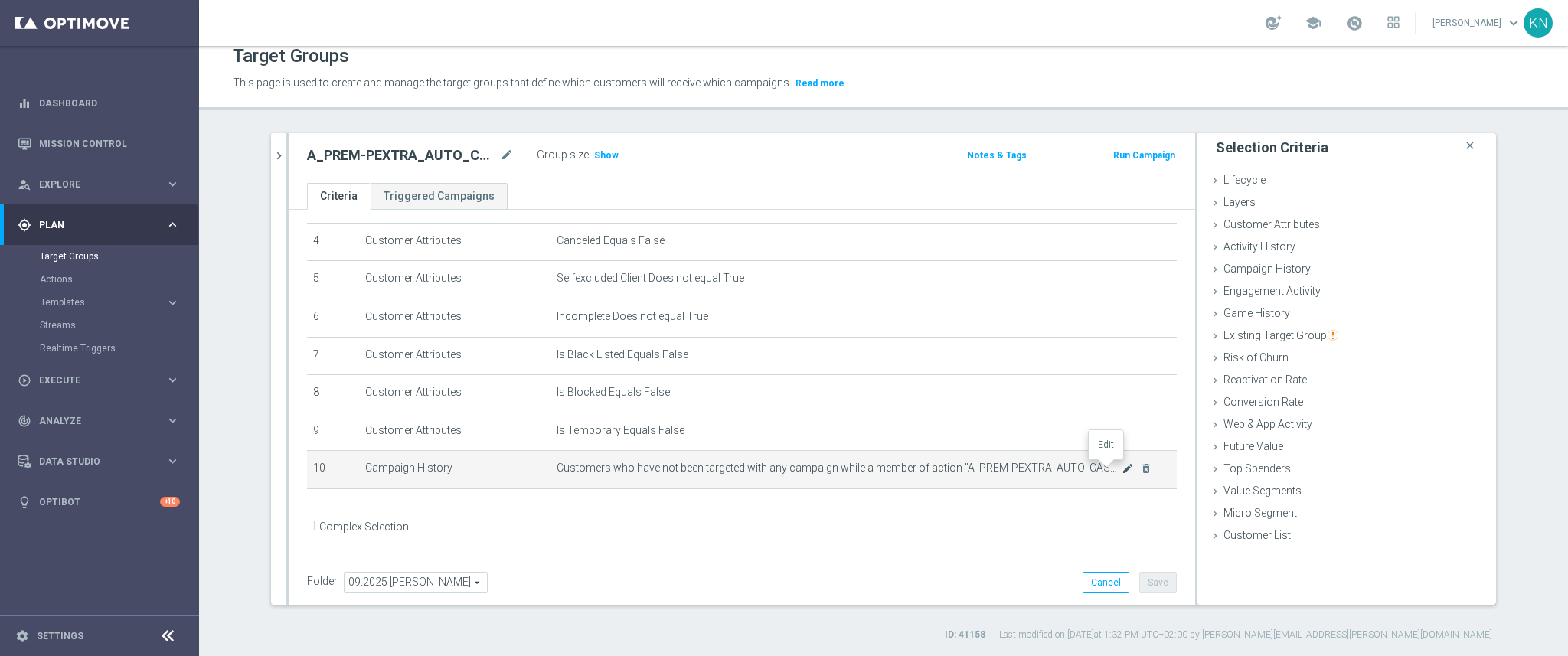
click at [1122, 471] on icon "mode_edit" at bounding box center [1128, 469] width 12 height 12
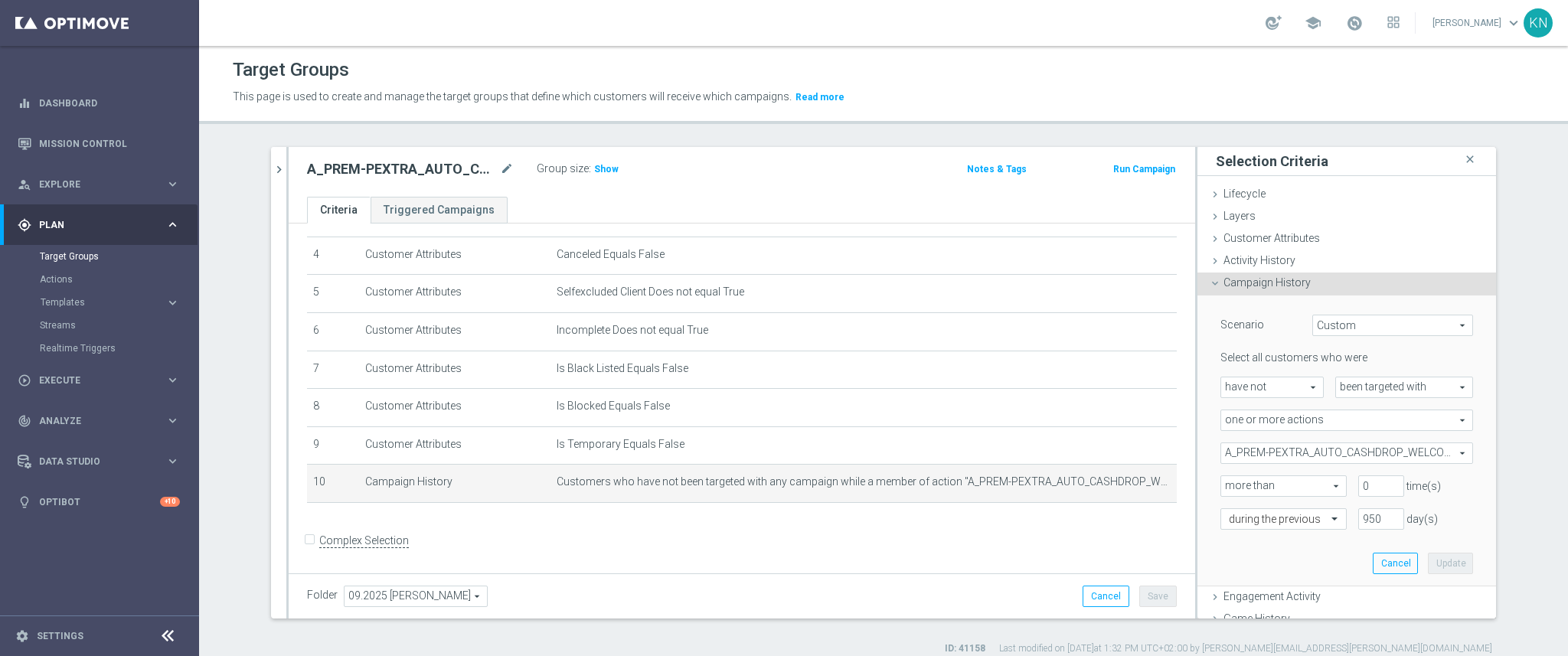
scroll to position [14, 0]
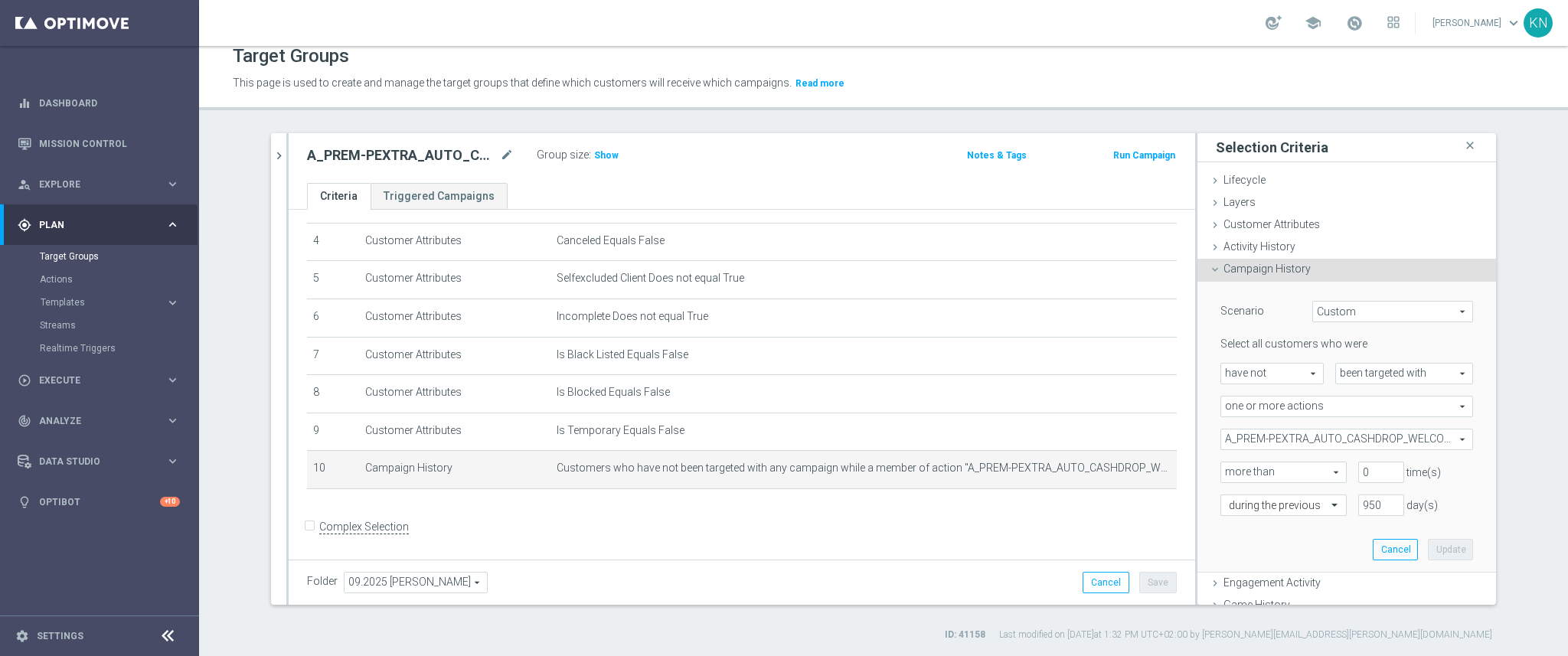
click at [825, 546] on form "Complex Selection Invalid Expression" at bounding box center [742, 544] width 870 height 57
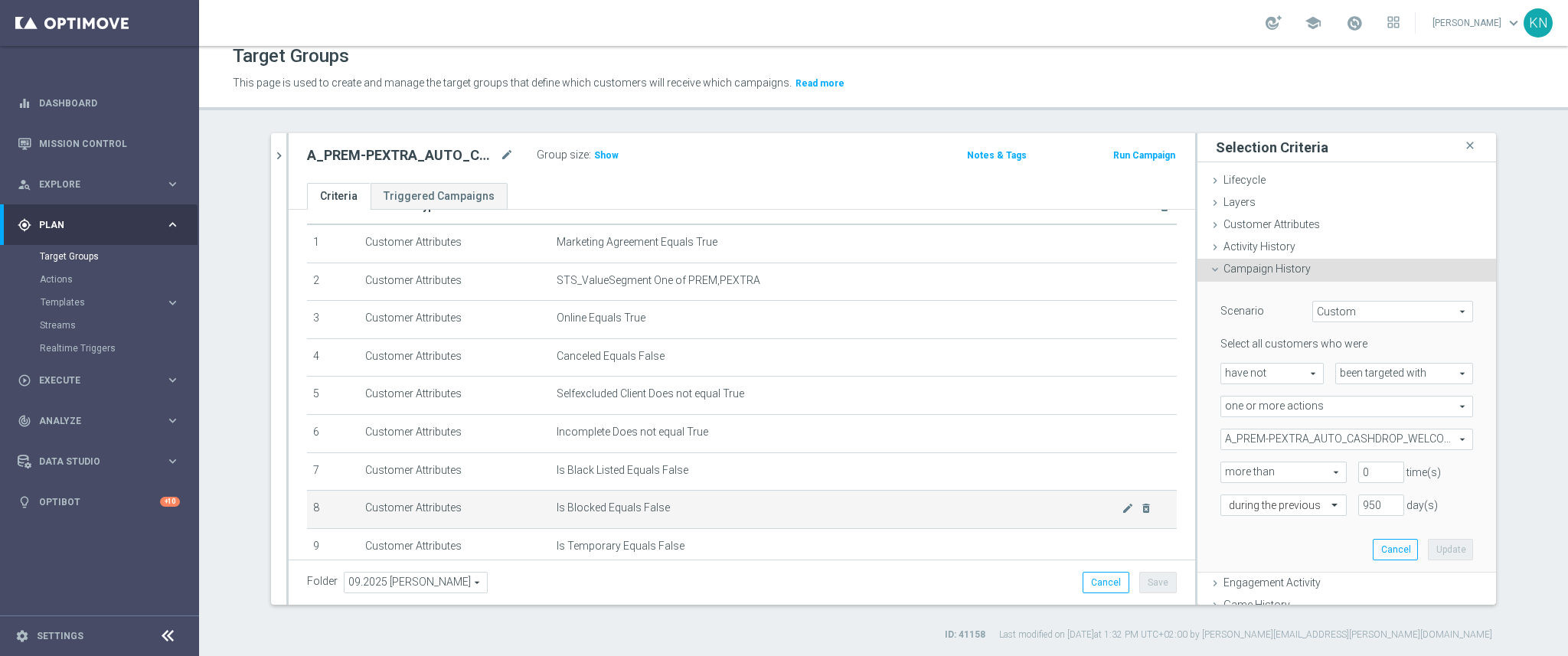
scroll to position [155, 0]
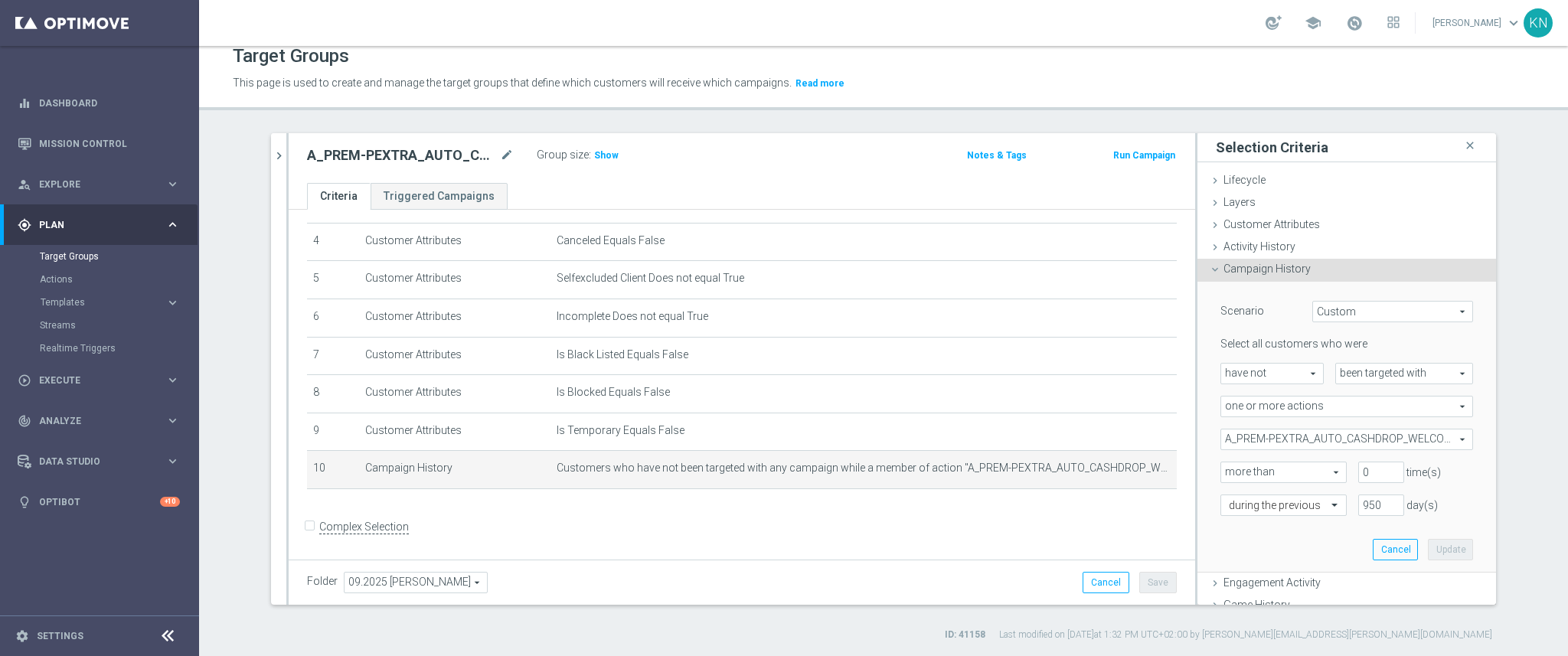
click at [741, 518] on form "Complex Selection Invalid Expression" at bounding box center [742, 544] width 870 height 57
click at [272, 152] on icon "chevron_right" at bounding box center [279, 155] width 15 height 15
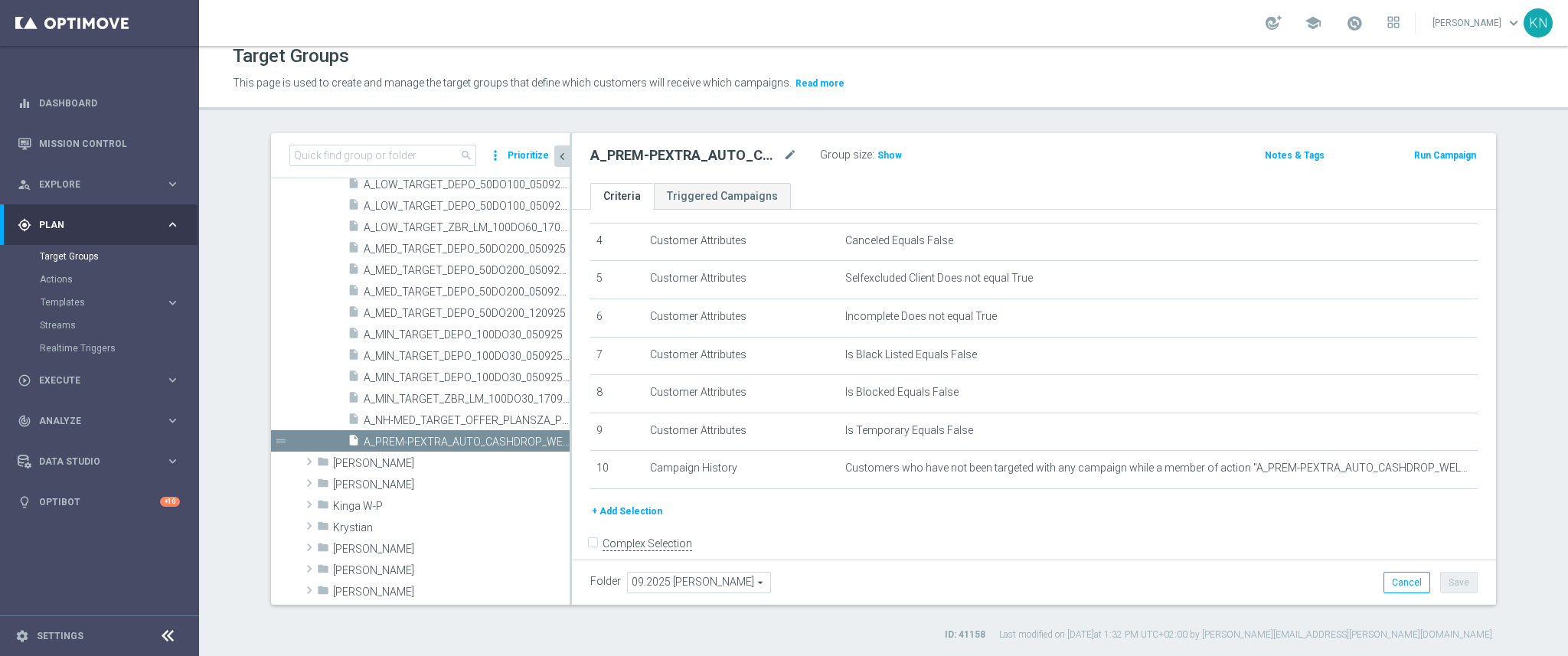
click at [638, 503] on button "+ Add Selection" at bounding box center [627, 511] width 74 height 17
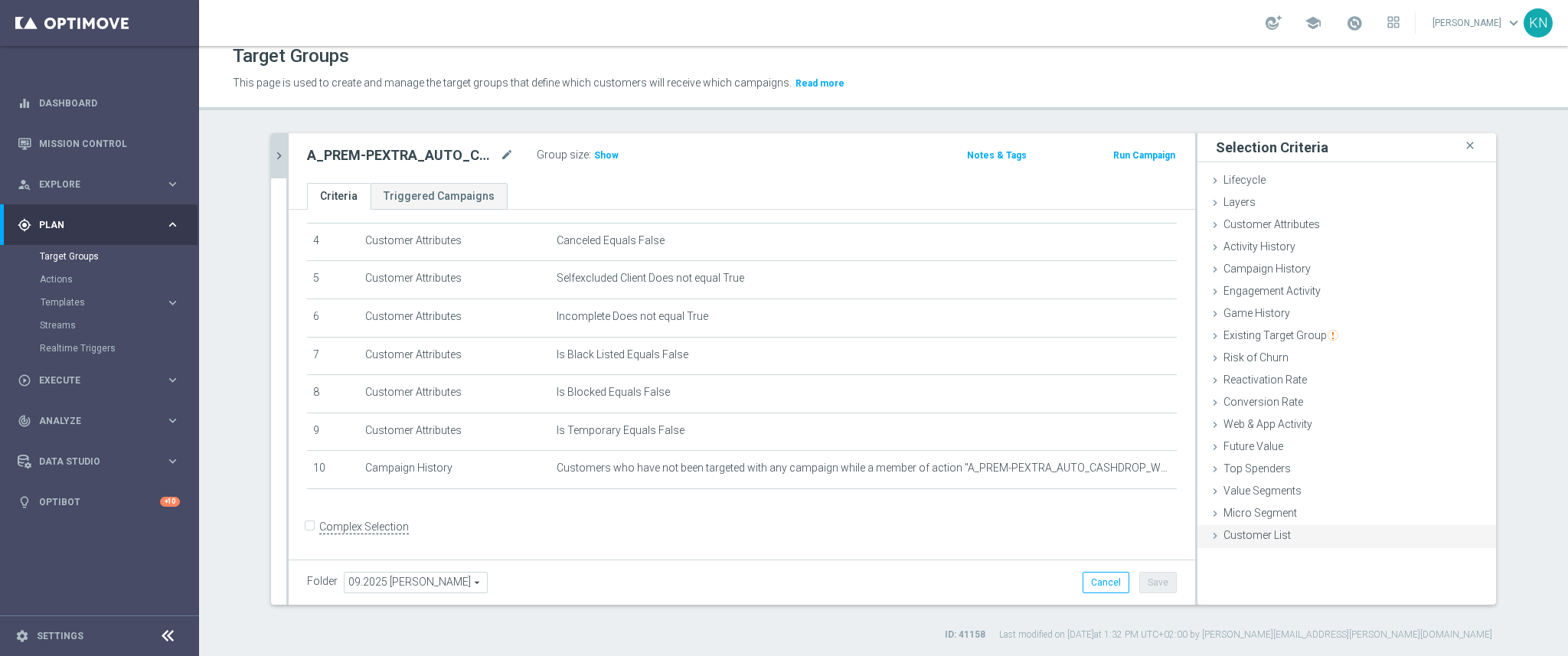
click at [1236, 533] on span "Customer List" at bounding box center [1257, 536] width 68 height 12
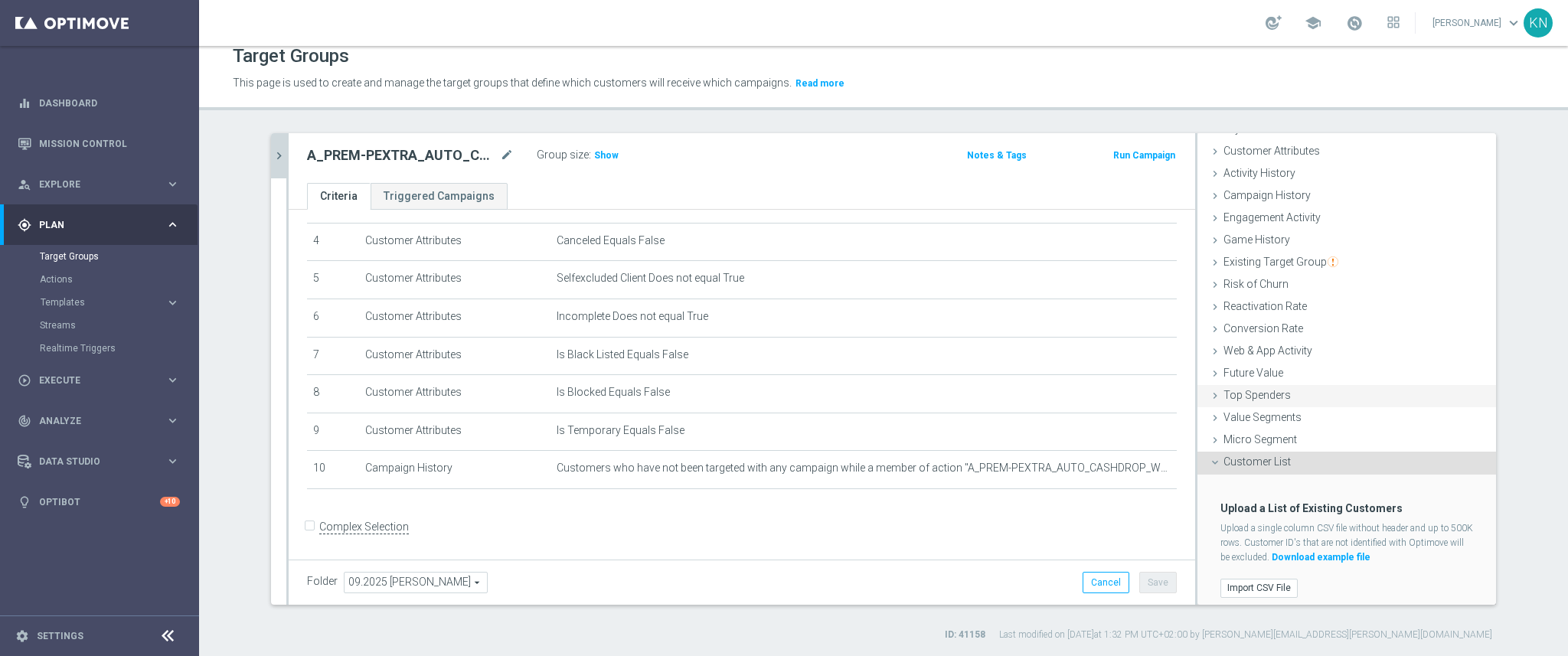
scroll to position [79, 0]
click at [1255, 575] on label "Import CSV File" at bounding box center [1259, 583] width 77 height 19
click at [0, 0] on input "Import CSV File" at bounding box center [0, 0] width 0 height 0
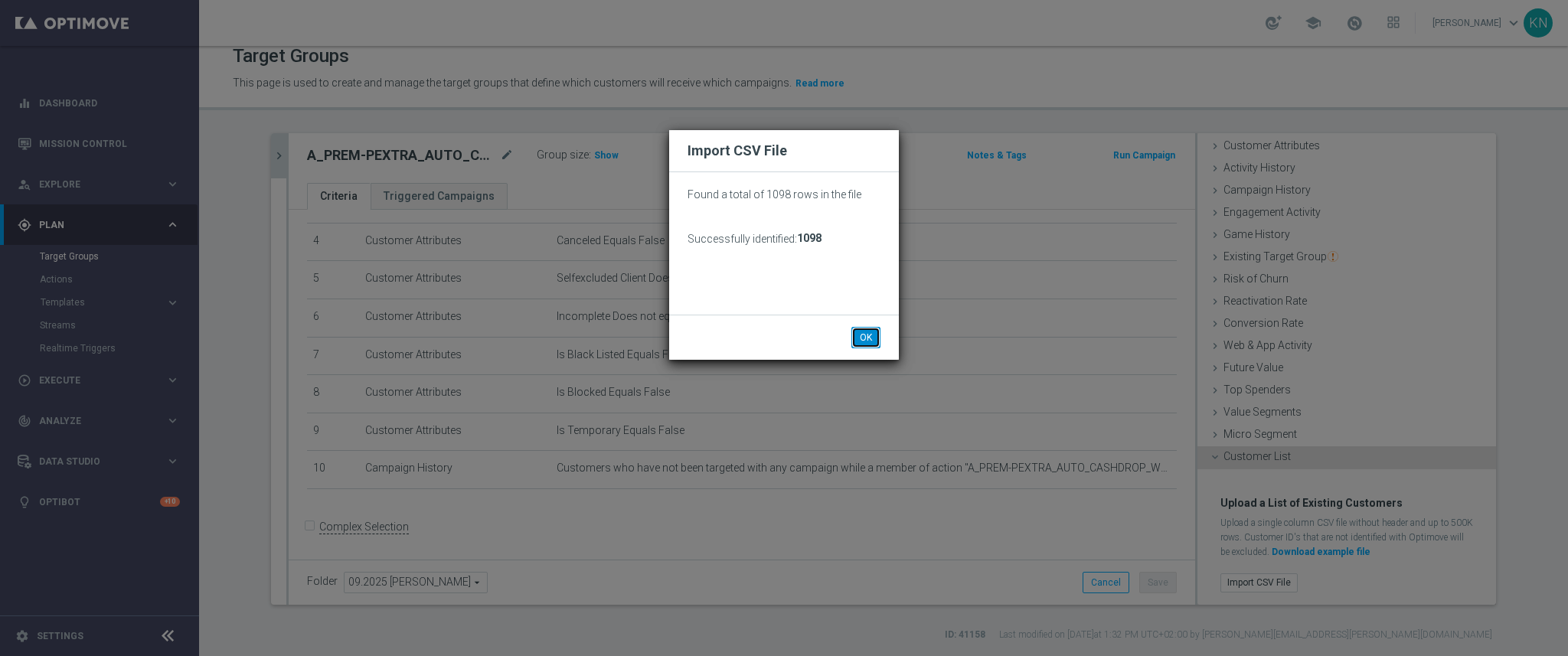
click at [870, 337] on button "OK" at bounding box center [866, 337] width 29 height 21
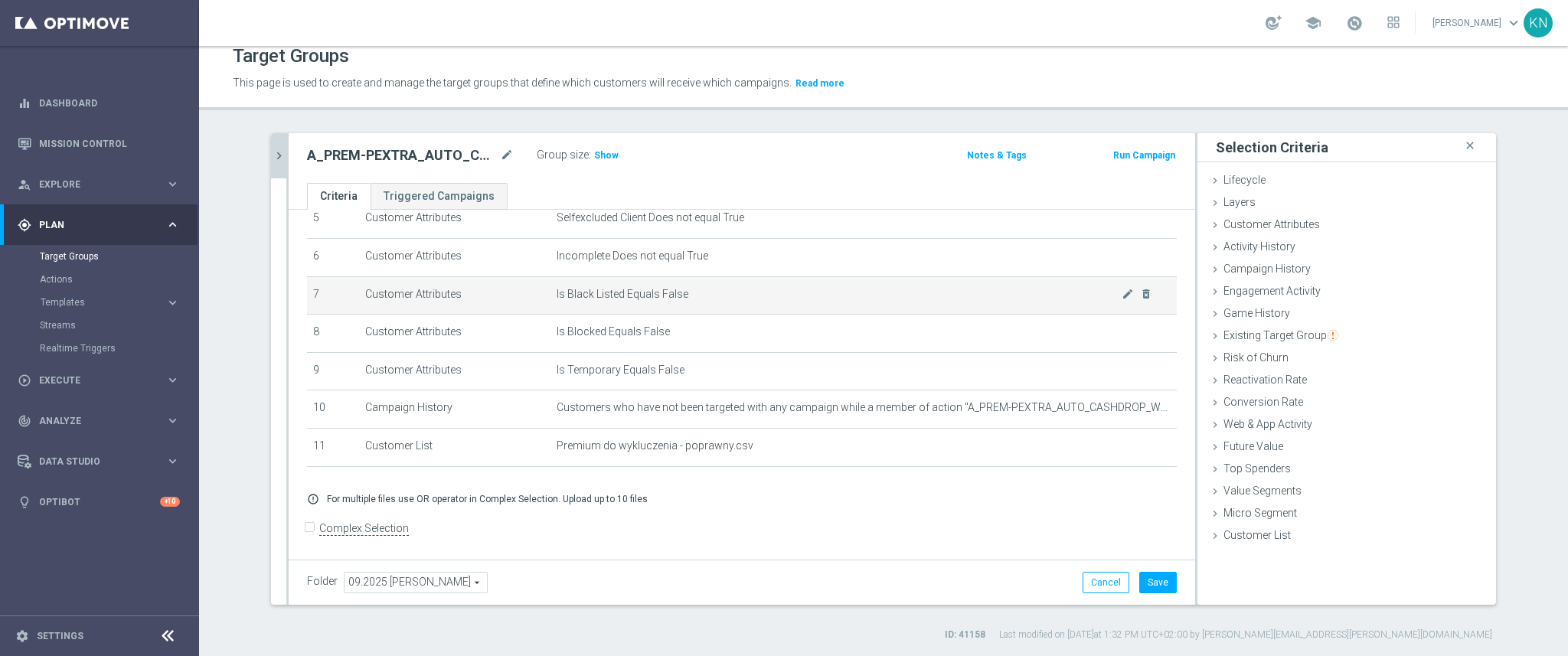
scroll to position [216, 0]
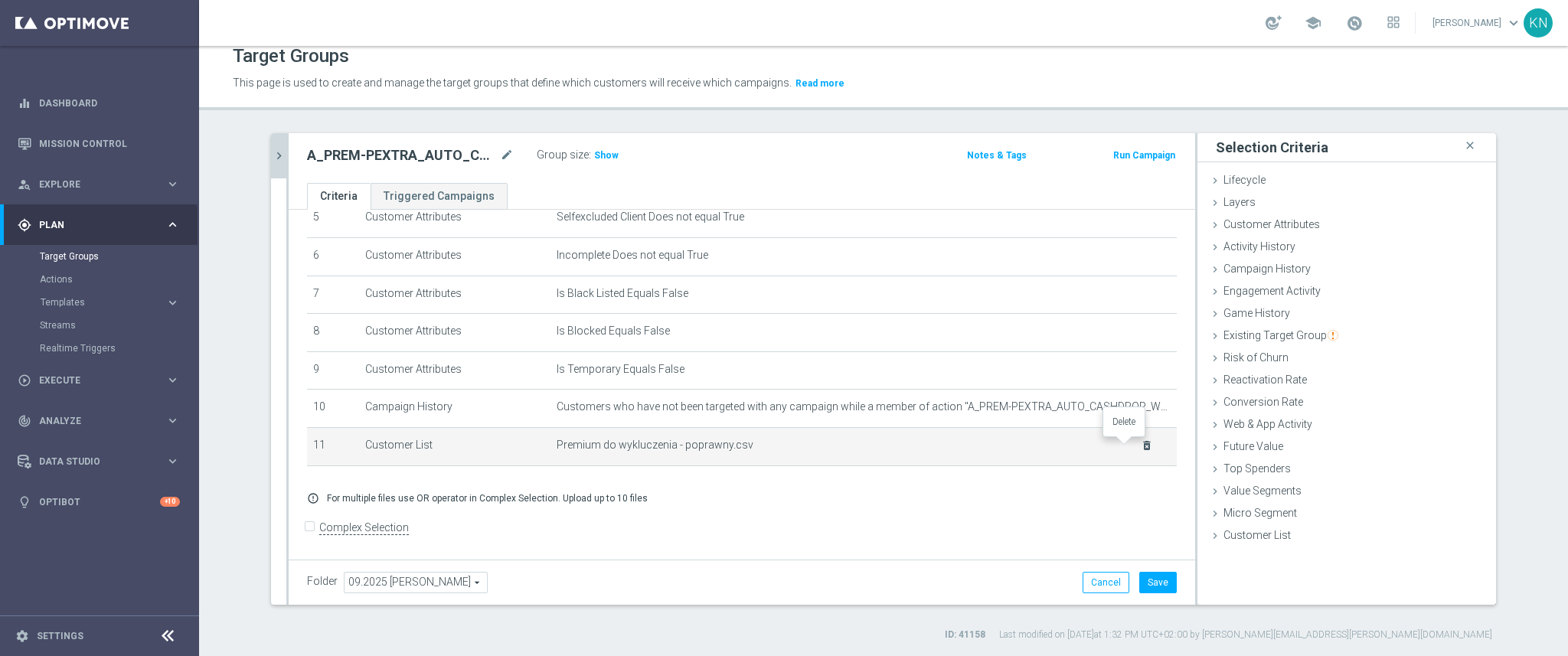
click at [1140, 448] on icon "delete_forever" at bounding box center [1147, 446] width 12 height 12
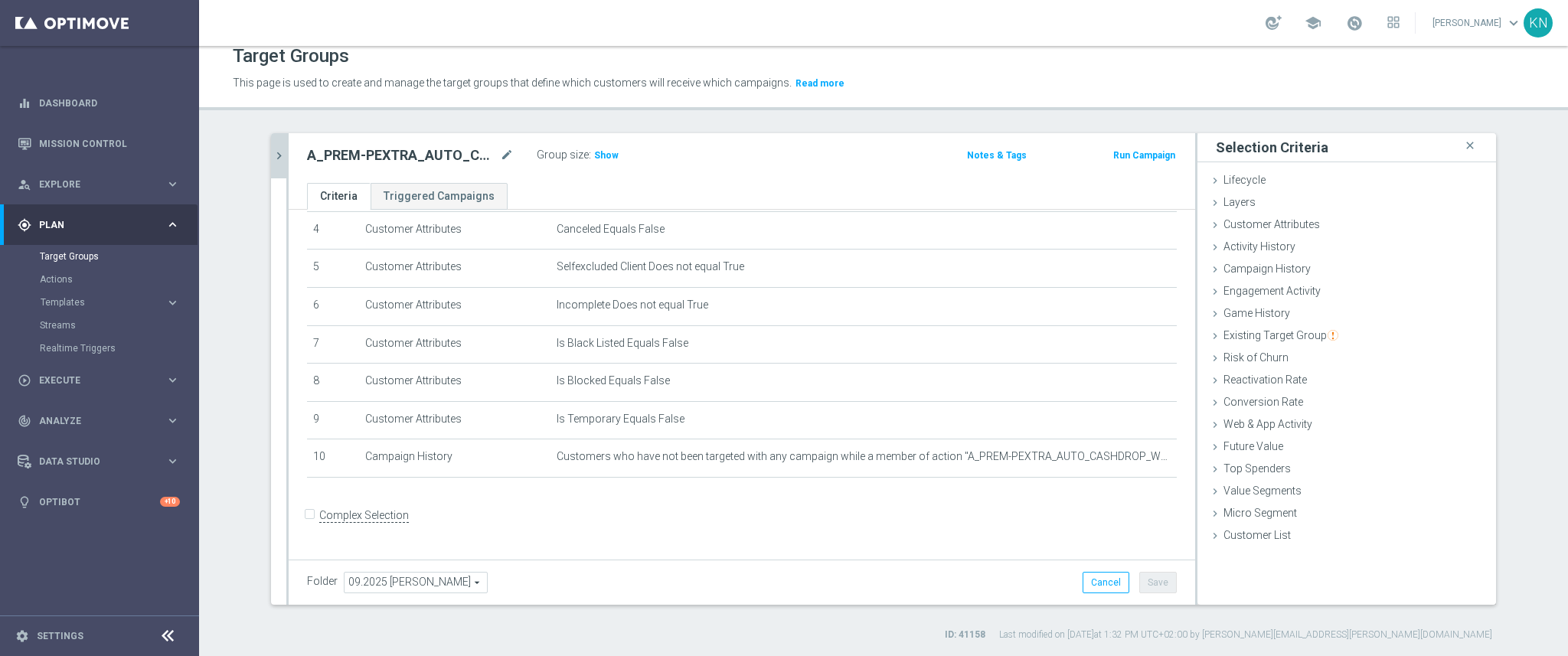
scroll to position [155, 0]
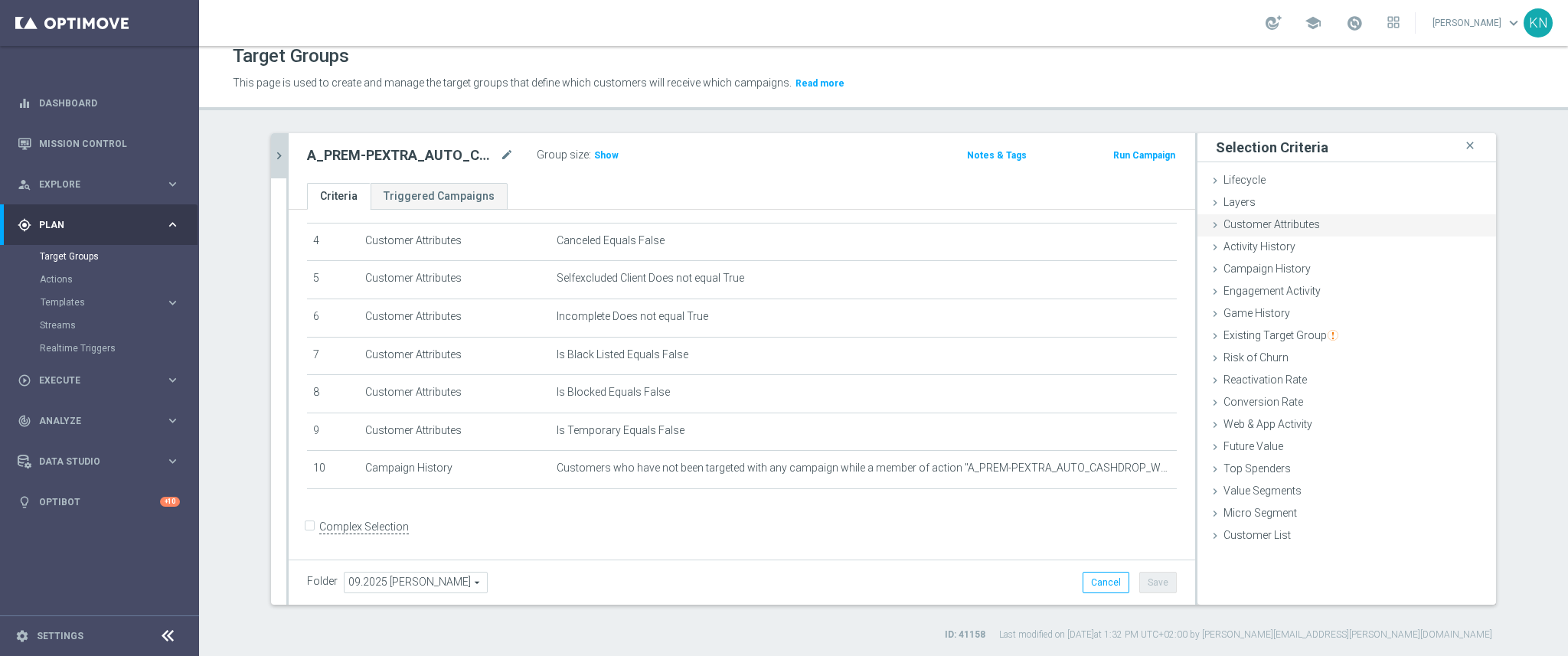
click at [1209, 225] on icon at bounding box center [1215, 225] width 12 height 12
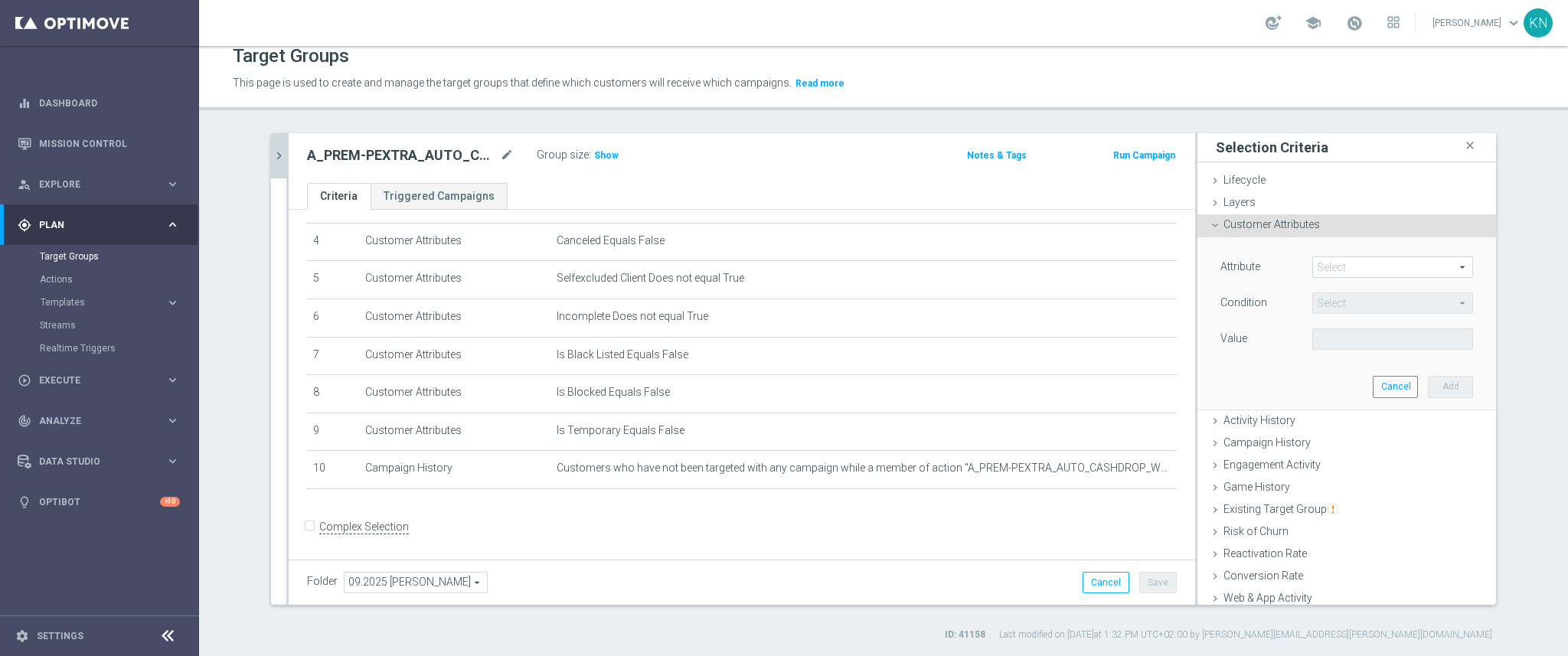
click at [1323, 263] on span at bounding box center [1392, 267] width 159 height 20
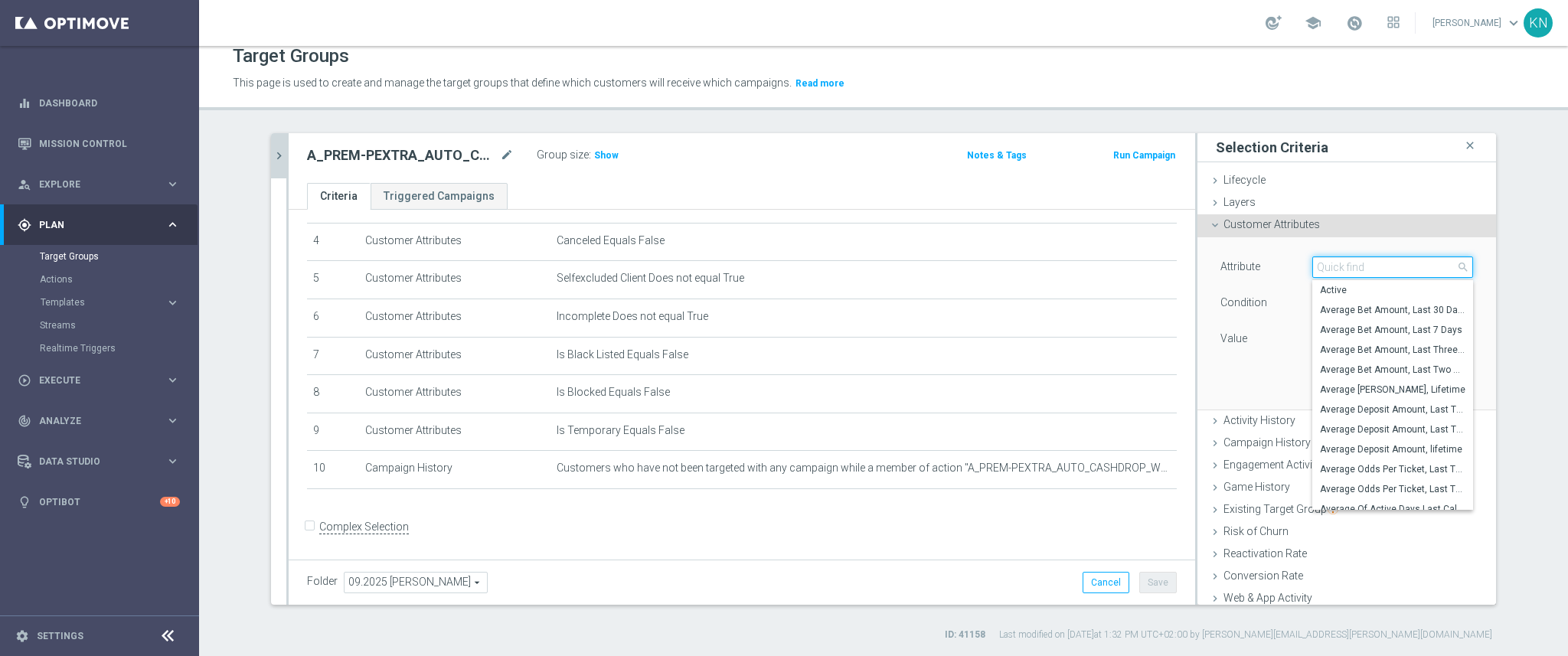
click at [1323, 263] on input "search" at bounding box center [1392, 267] width 161 height 21
type input "exc"
click at [1254, 195] on div "Layers done" at bounding box center [1347, 204] width 298 height 23
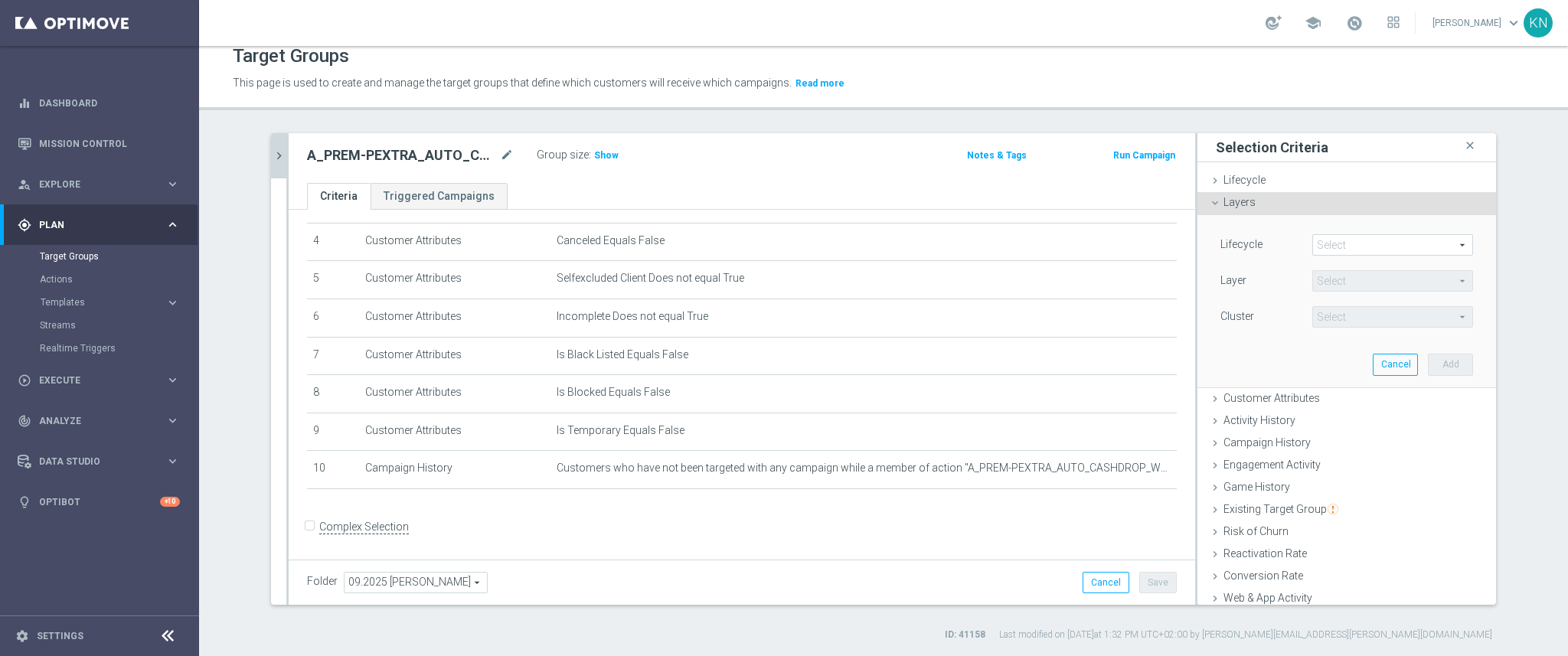
click at [1353, 239] on span at bounding box center [1392, 245] width 159 height 20
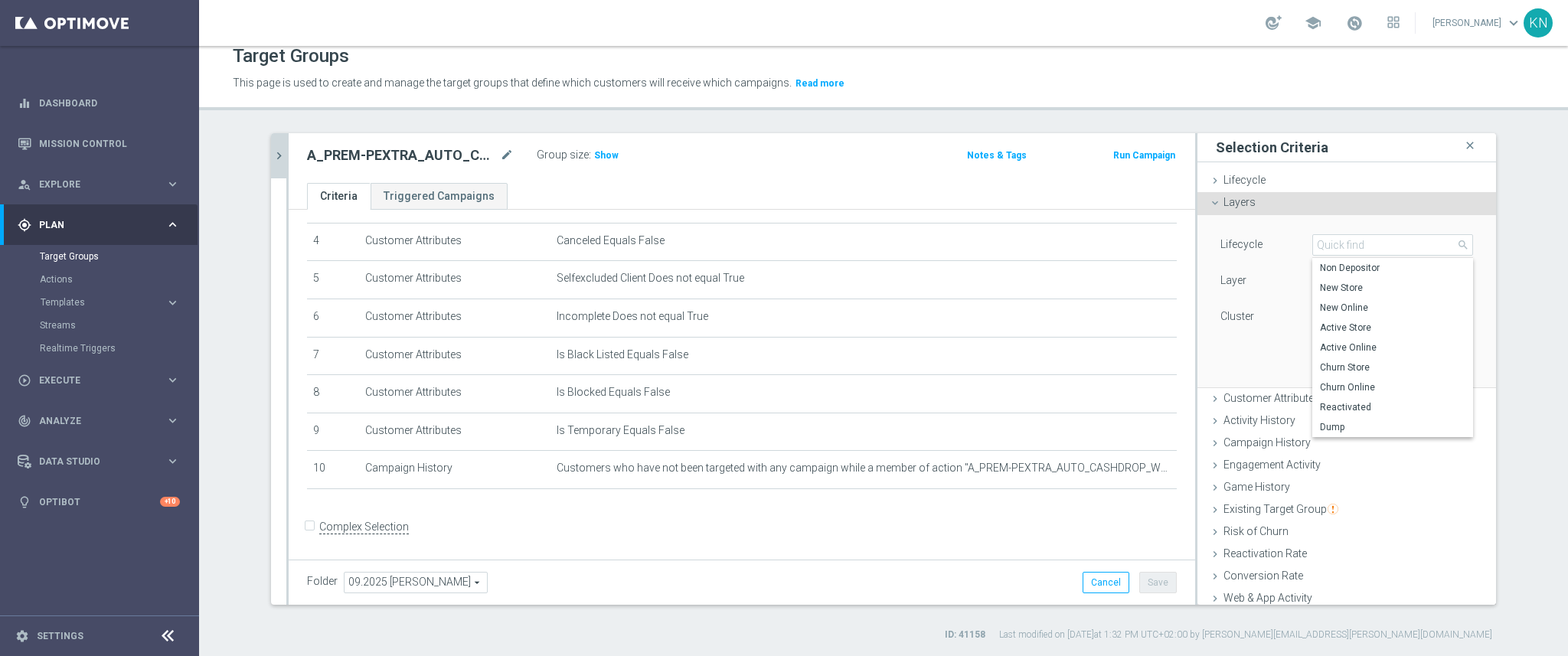
click at [585, 518] on form "Complex Selection Invalid Expression" at bounding box center [742, 544] width 870 height 57
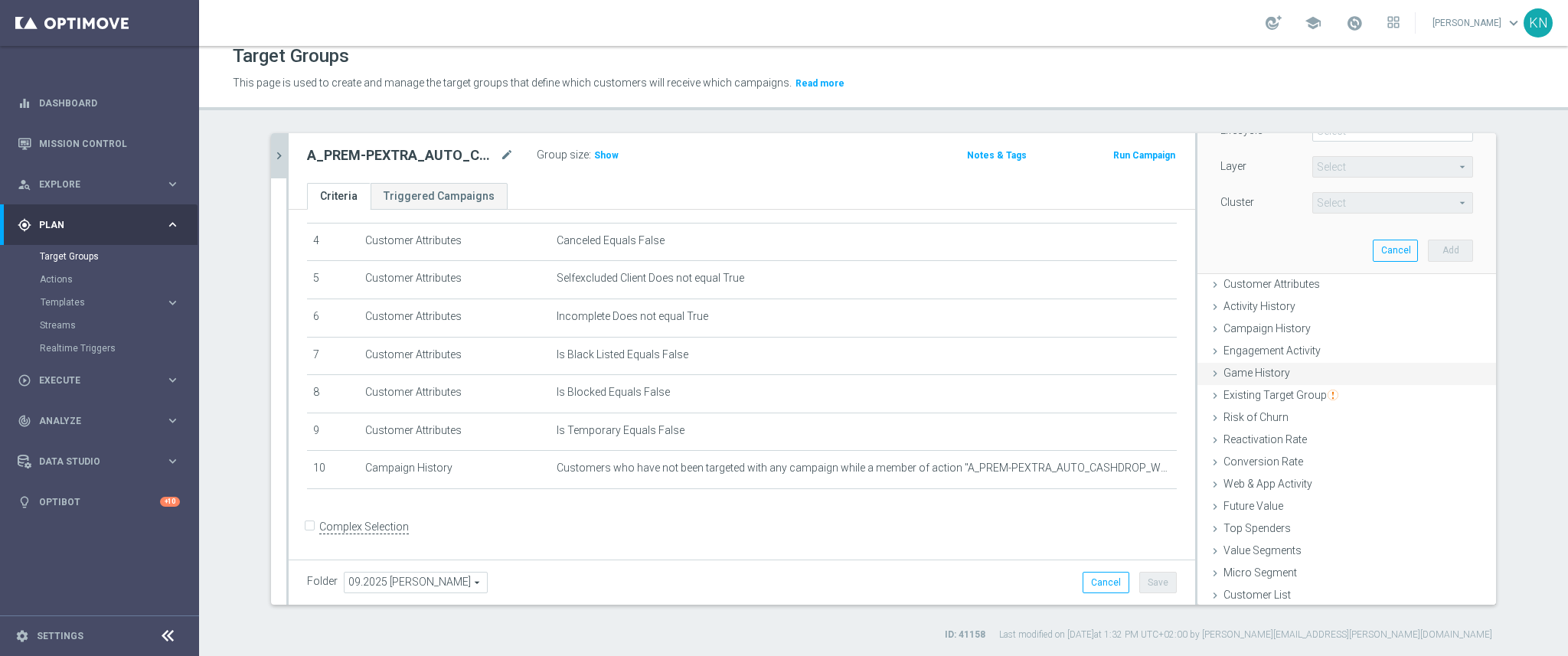
scroll to position [115, 0]
click at [1210, 319] on div "Campaign History done selection updated" at bounding box center [1347, 329] width 298 height 23
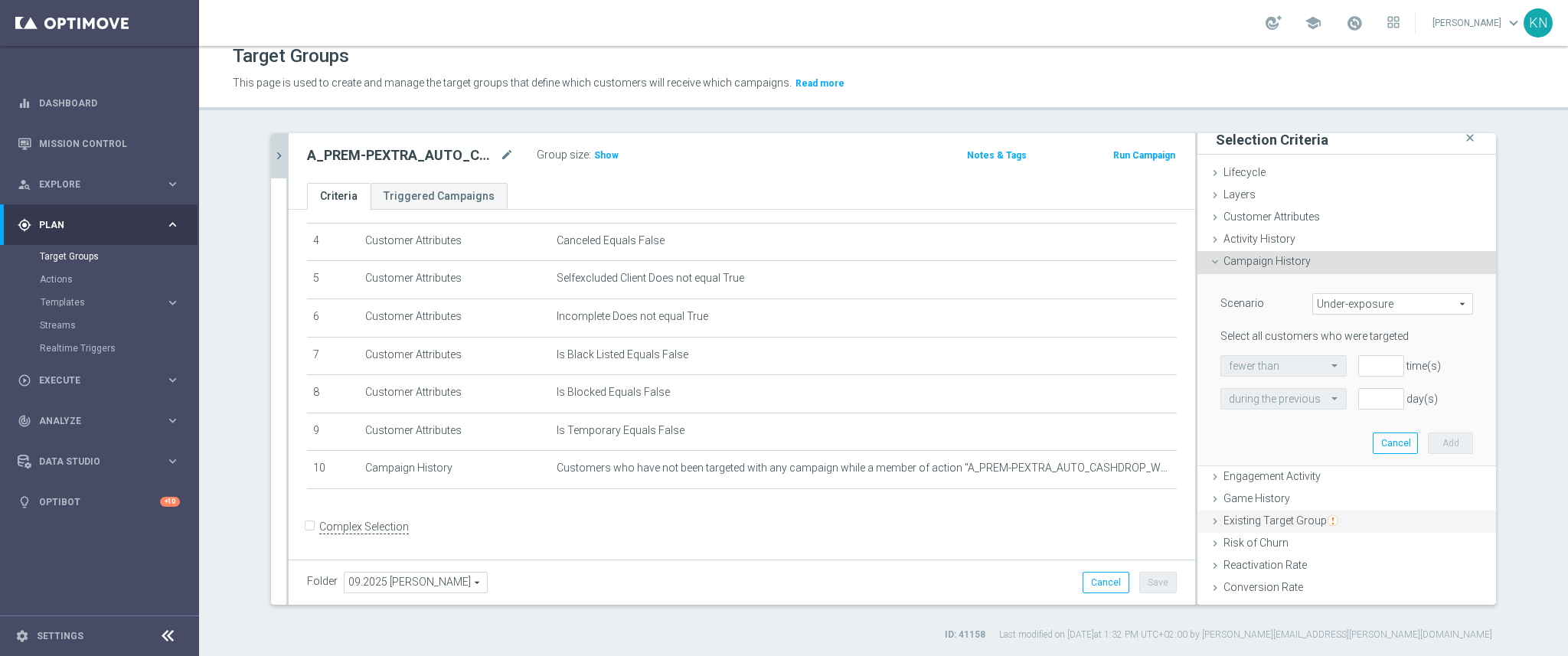
click at [1209, 520] on icon at bounding box center [1215, 522] width 12 height 12
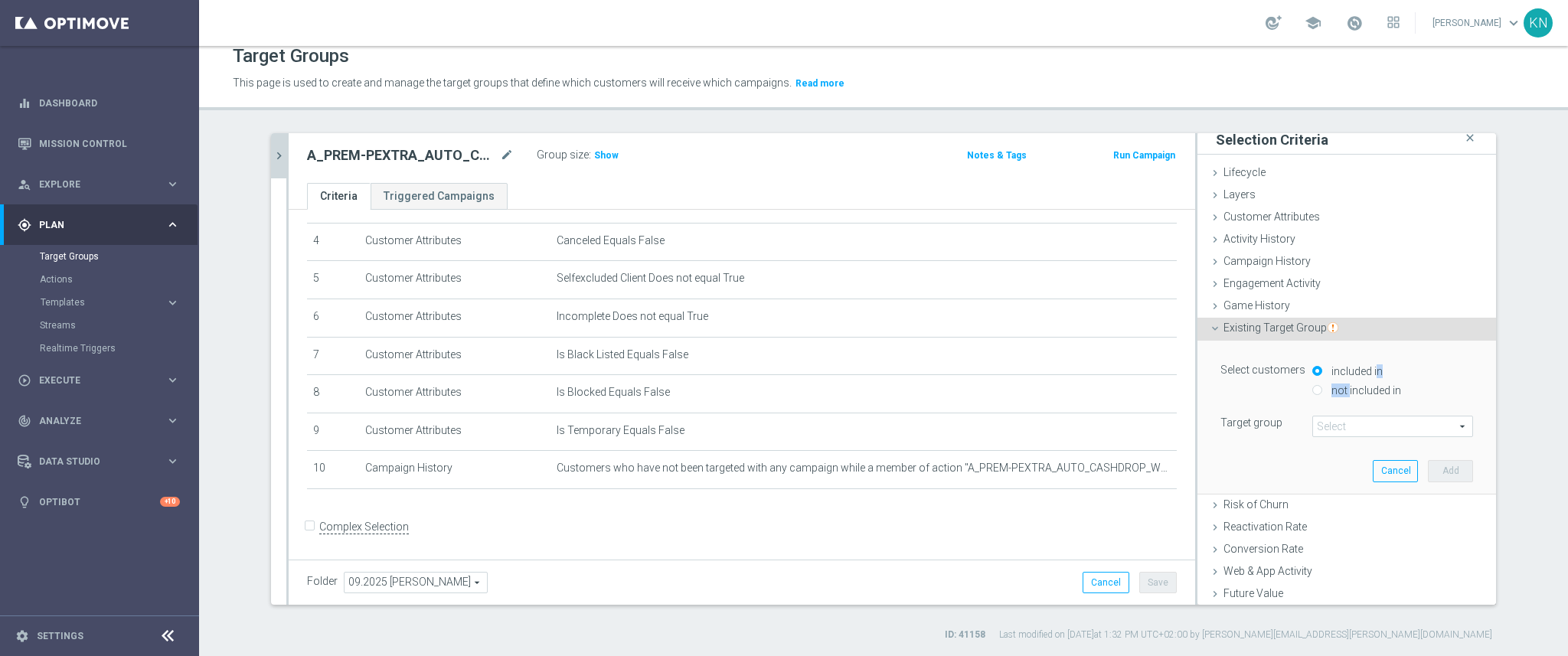
drag, startPoint x: 1337, startPoint y: 392, endPoint x: 1373, endPoint y: 359, distance: 48.8
click at [1373, 360] on div "Select customers included in not included in" at bounding box center [1347, 382] width 276 height 45
click at [1313, 388] on input "not included in" at bounding box center [1317, 390] width 10 height 10
radio input "true"
click at [1330, 424] on span at bounding box center [1392, 426] width 159 height 20
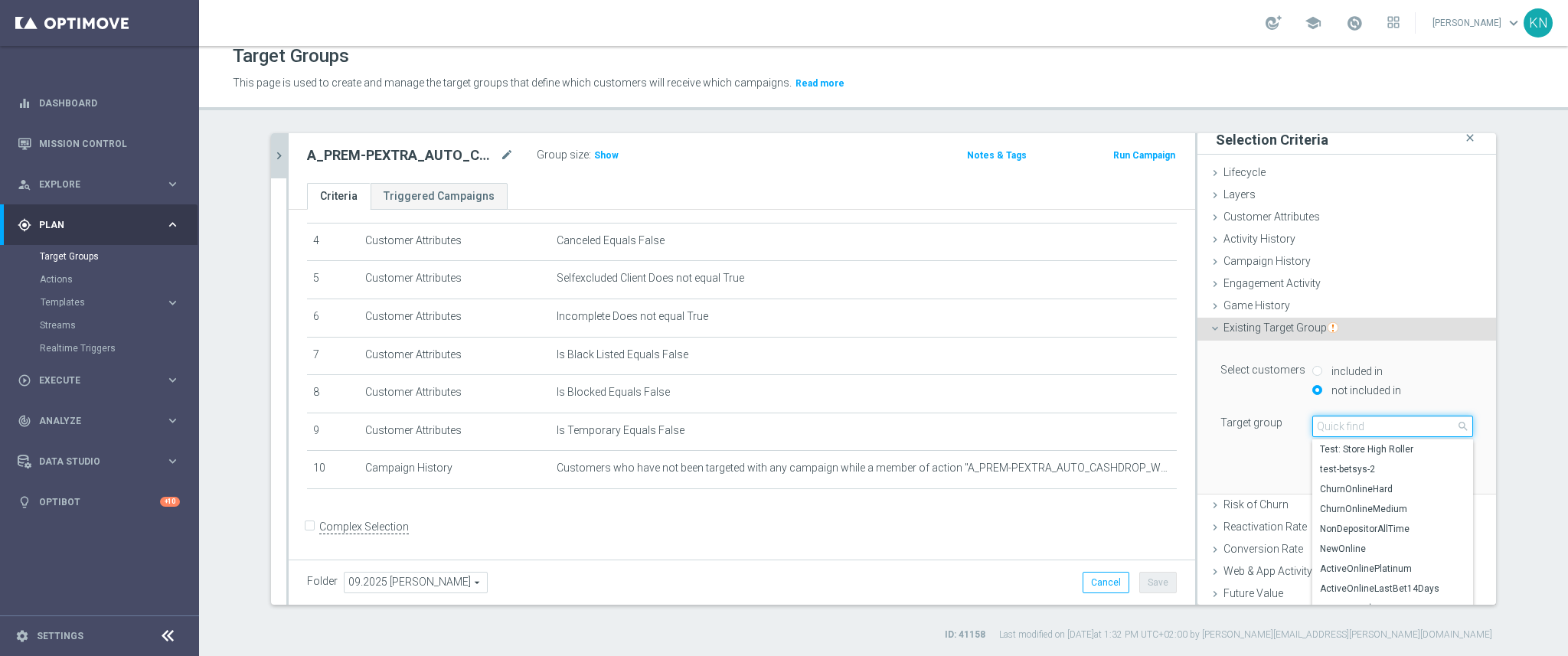
click at [1330, 424] on input "search" at bounding box center [1392, 427] width 161 height 21
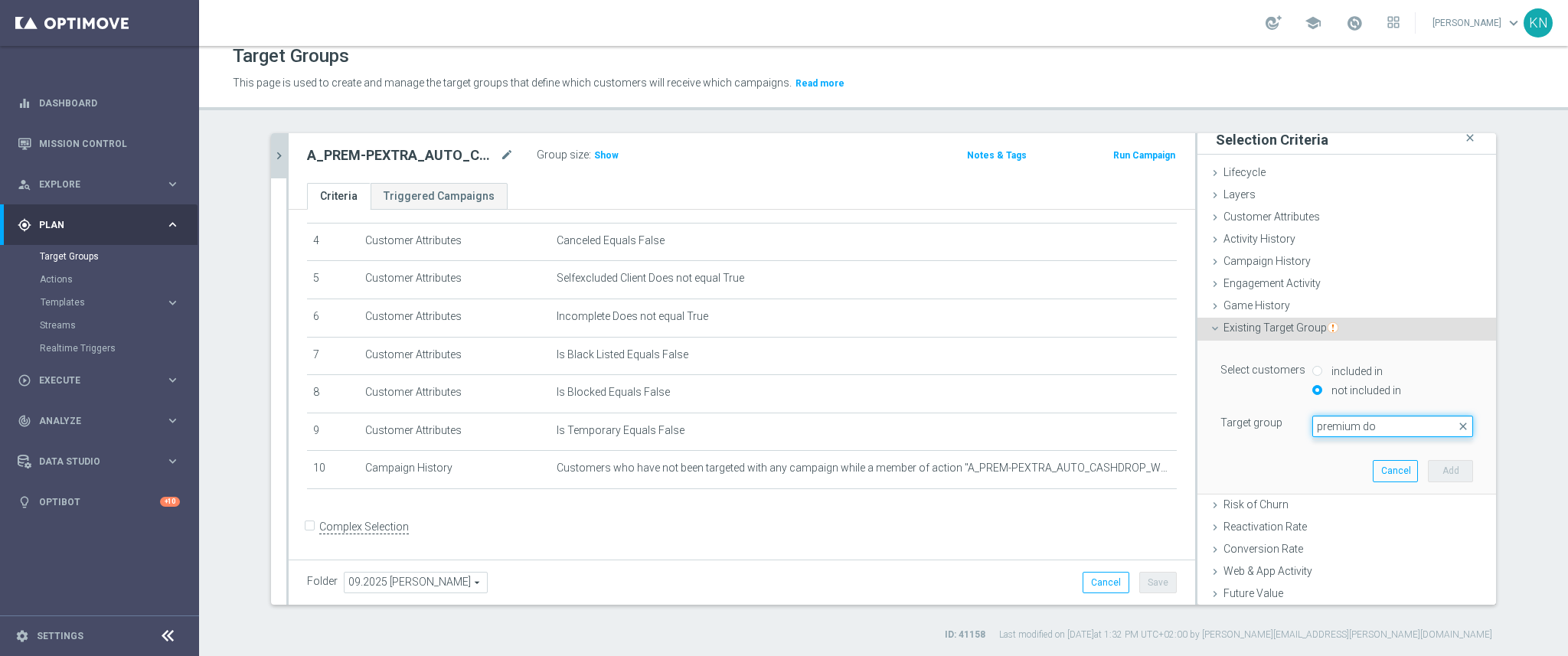
click at [1346, 428] on input "premium do" at bounding box center [1392, 427] width 161 height 21
type input "Premium do wyklucze"
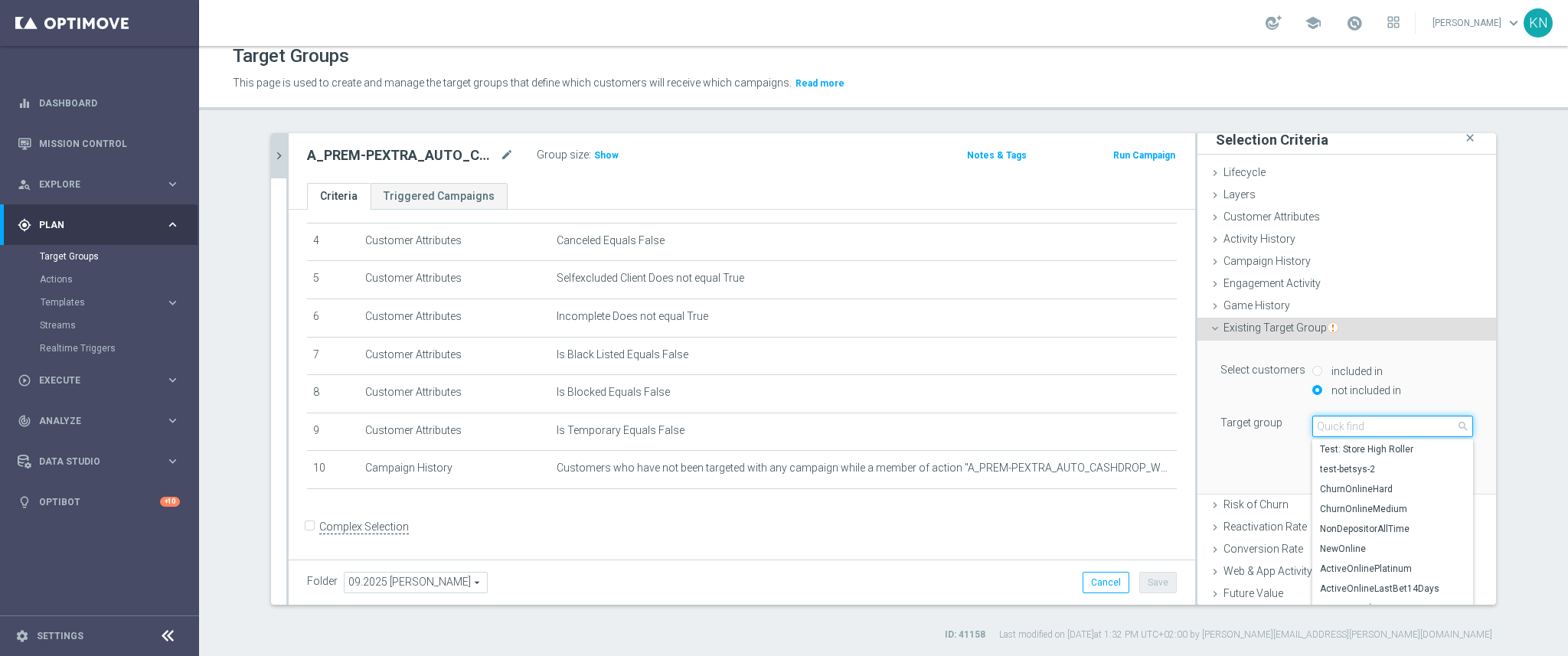
click at [1332, 427] on input "search" at bounding box center [1392, 427] width 161 height 21
paste input "Premium do wykluczenia 170925"
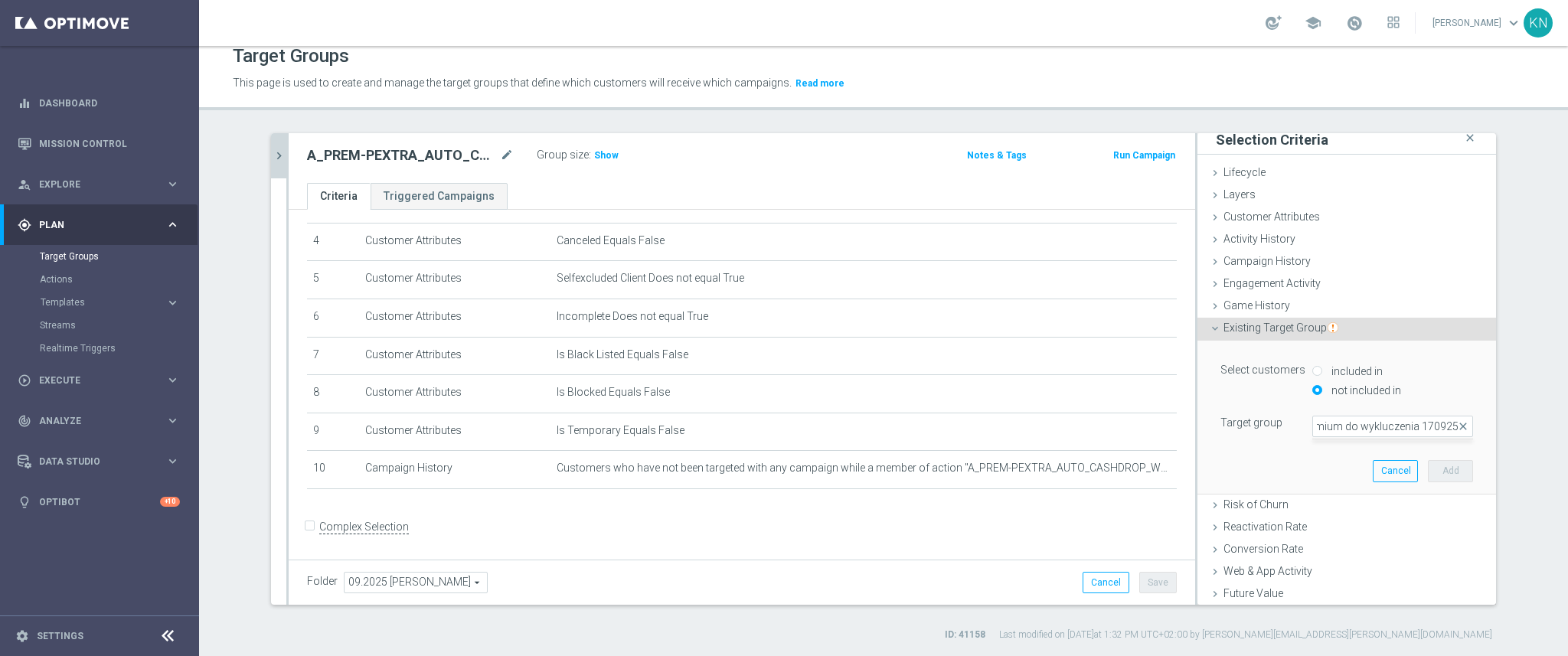
scroll to position [0, 0]
click at [1307, 444] on div "Select customers included in not included in Target group Select arrow_drop_dow…" at bounding box center [1347, 417] width 276 height 153
click at [850, 544] on form "Complex Selection Invalid Expression" at bounding box center [742, 544] width 870 height 57
click at [1315, 426] on span at bounding box center [1392, 426] width 159 height 20
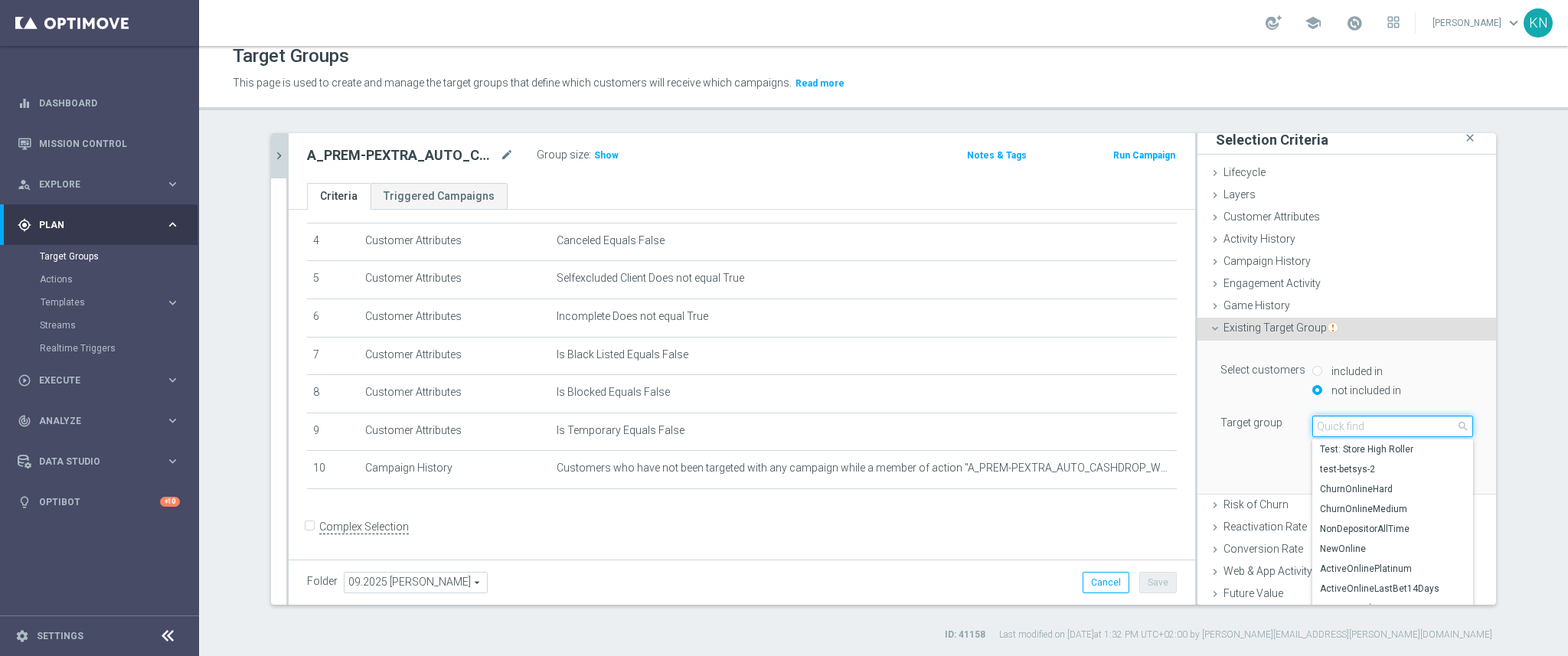
click at [1356, 426] on input "search" at bounding box center [1392, 427] width 161 height 21
paste input "Premium do wykluczenia 170925"
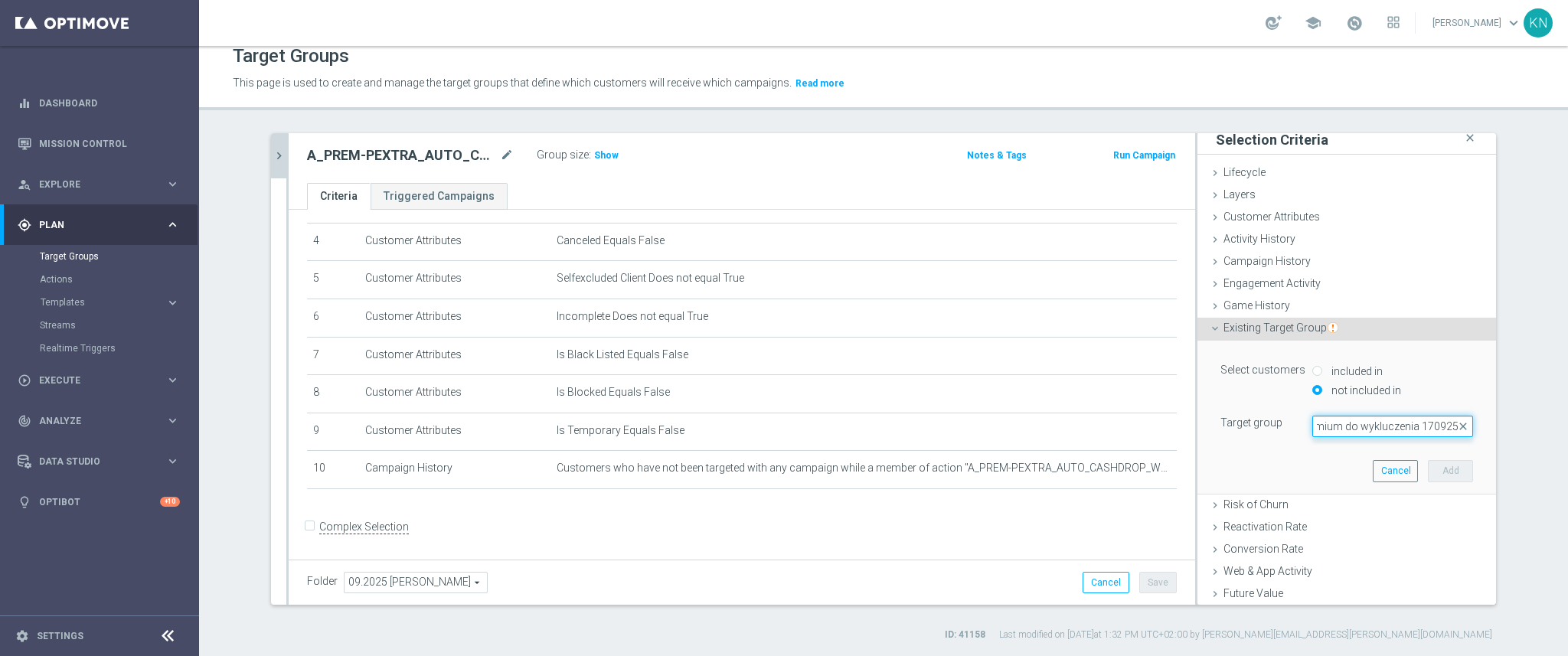
drag, startPoint x: 1356, startPoint y: 426, endPoint x: 1241, endPoint y: 411, distance: 116.0
drag, startPoint x: 1241, startPoint y: 411, endPoint x: 1334, endPoint y: 415, distance: 93.1
click at [1334, 415] on div "Select customers included in not included in Target group Select arrow_drop_dow…" at bounding box center [1347, 399] width 253 height 77
click at [1334, 427] on span at bounding box center [1392, 426] width 159 height 20
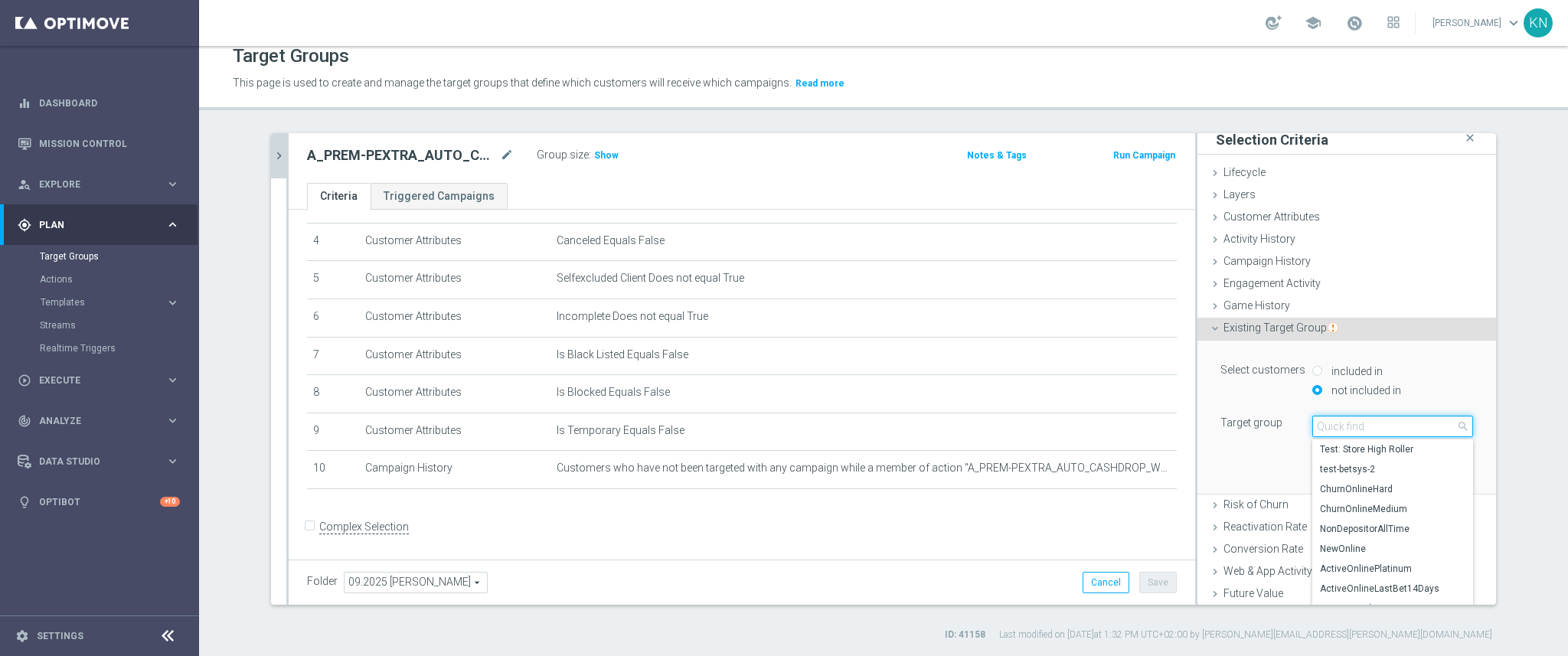
click at [1334, 427] on input "search" at bounding box center [1392, 427] width 161 height 21
type input "p"
click at [1327, 308] on div "Game History done" at bounding box center [1347, 307] width 298 height 23
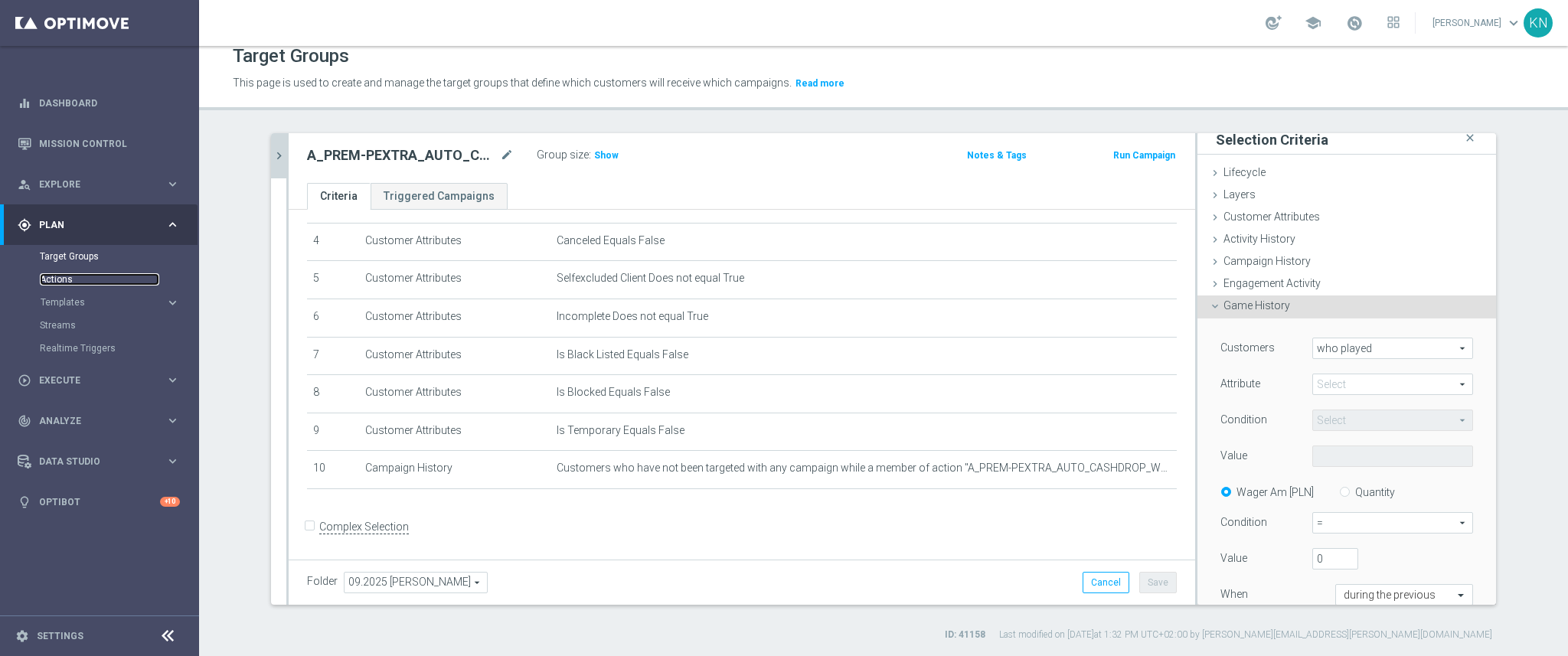
click at [68, 278] on link "Actions" at bounding box center [99, 279] width 119 height 12
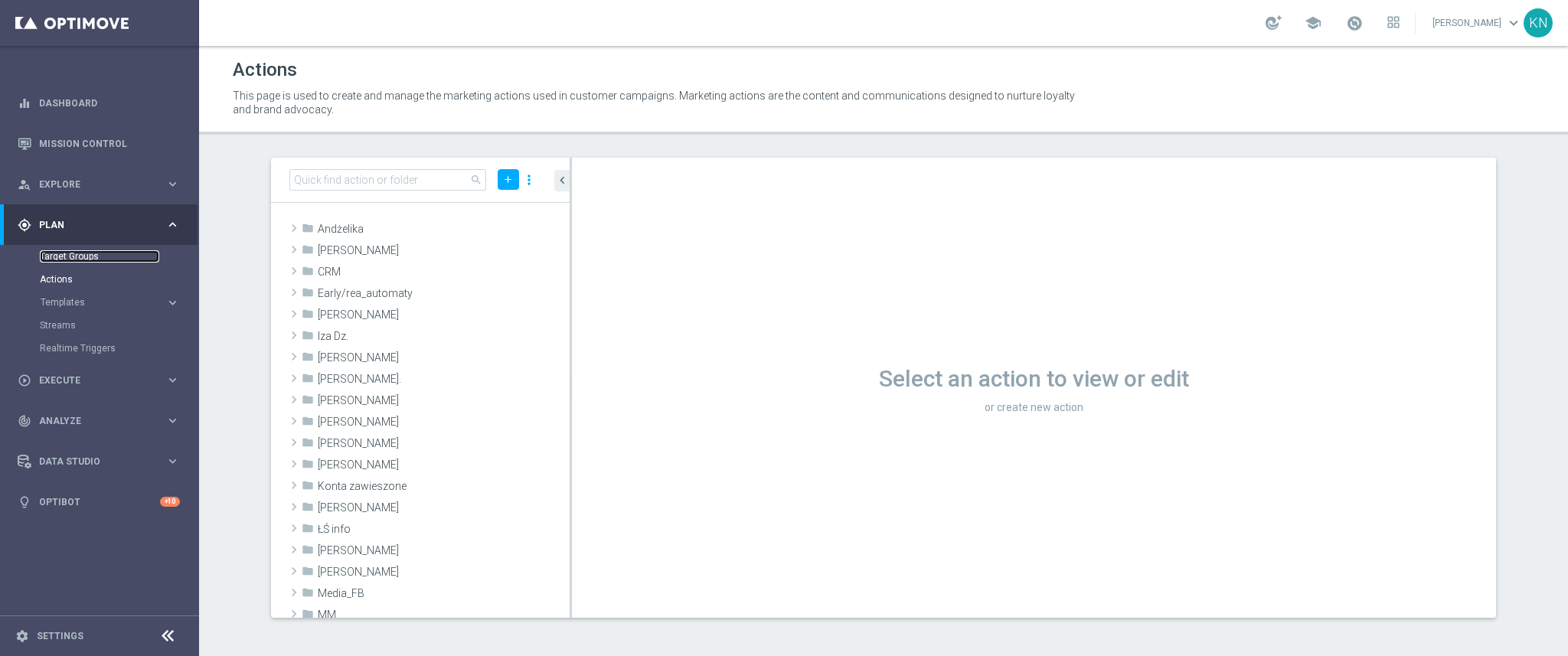
click at [61, 262] on link "Target Groups" at bounding box center [99, 256] width 119 height 12
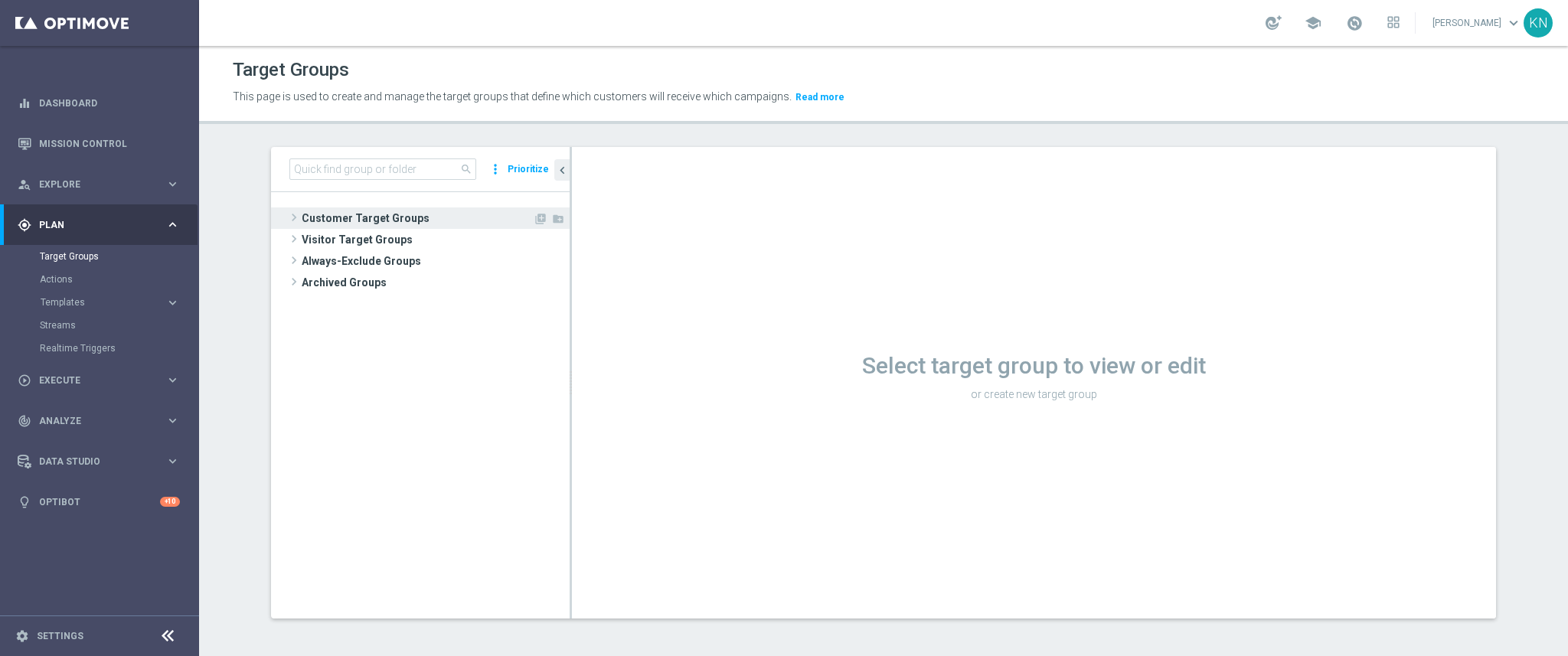
click at [383, 220] on span "Customer Target Groups" at bounding box center [417, 218] width 231 height 21
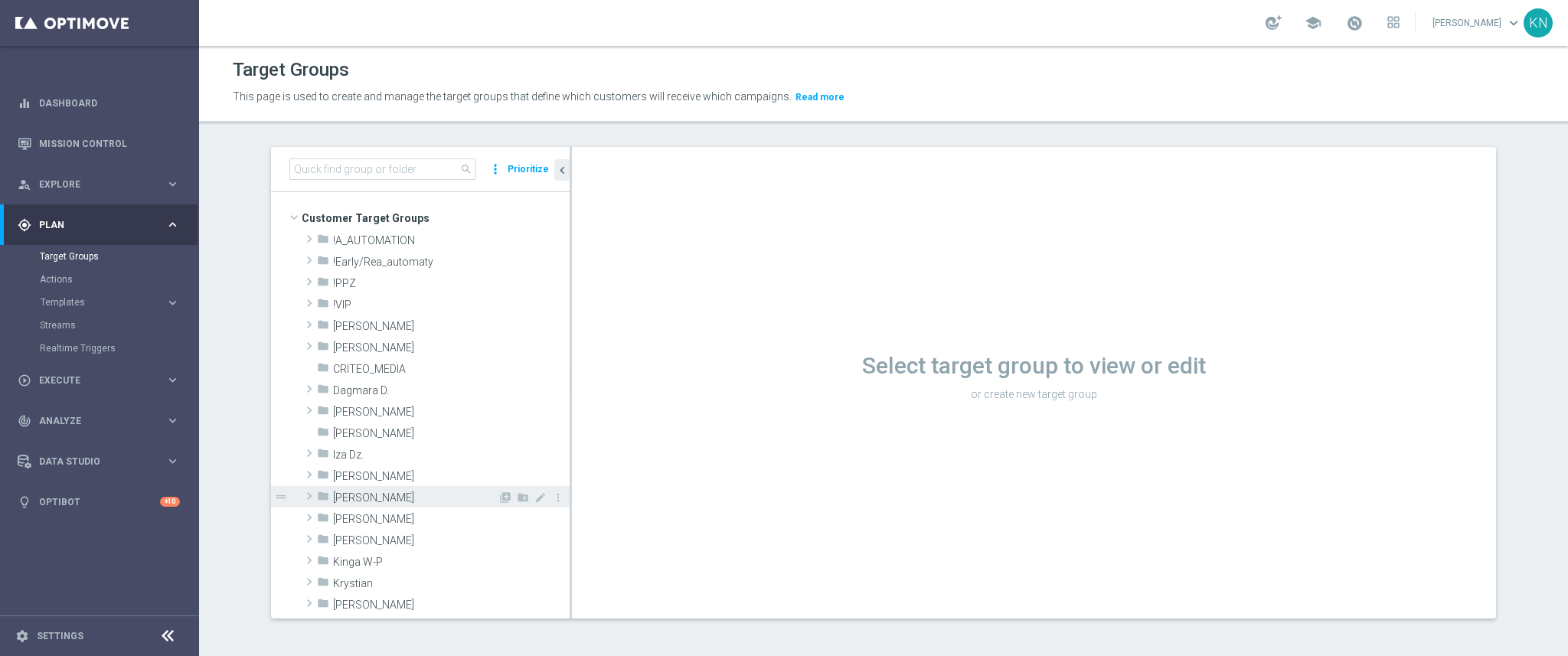
click at [336, 506] on div "folder Kamil N." at bounding box center [407, 497] width 181 height 21
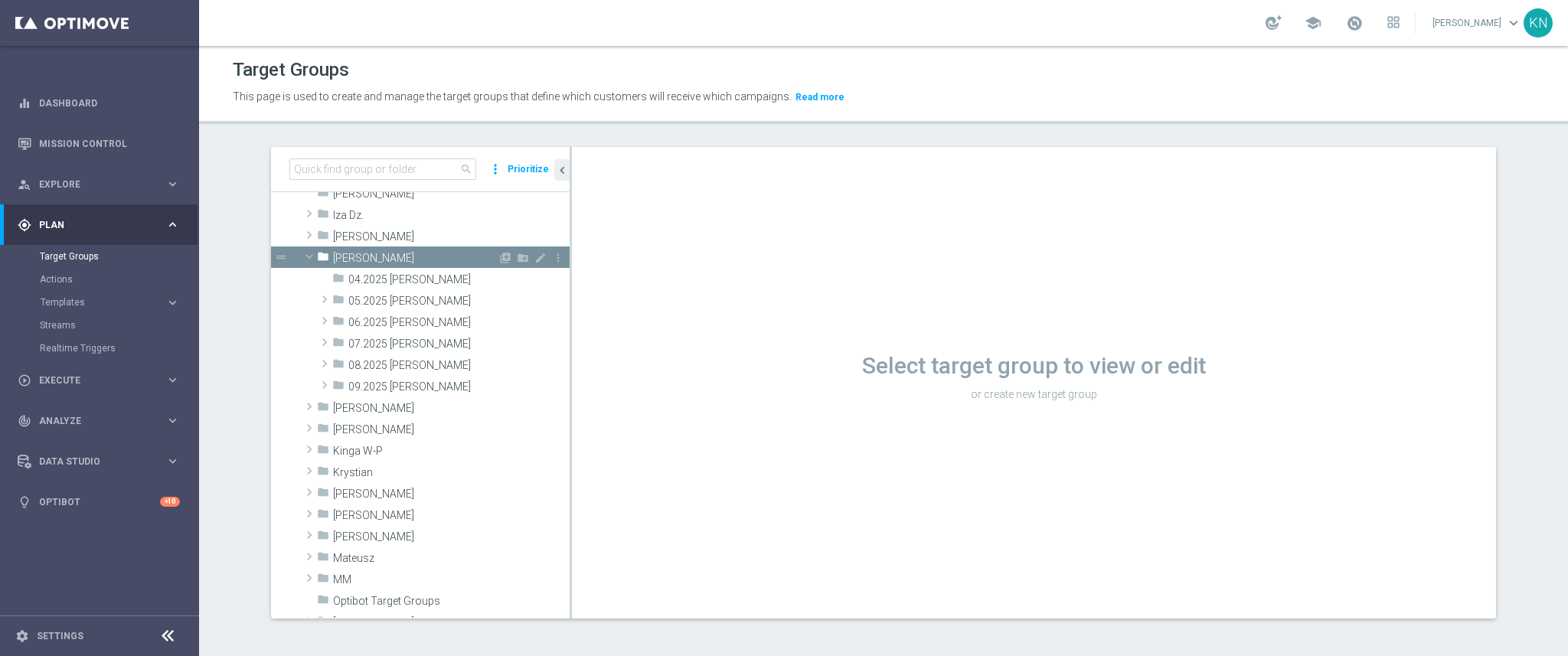
scroll to position [239, 0]
click at [389, 386] on span "09.2025 Kamil N." at bounding box center [423, 387] width 149 height 13
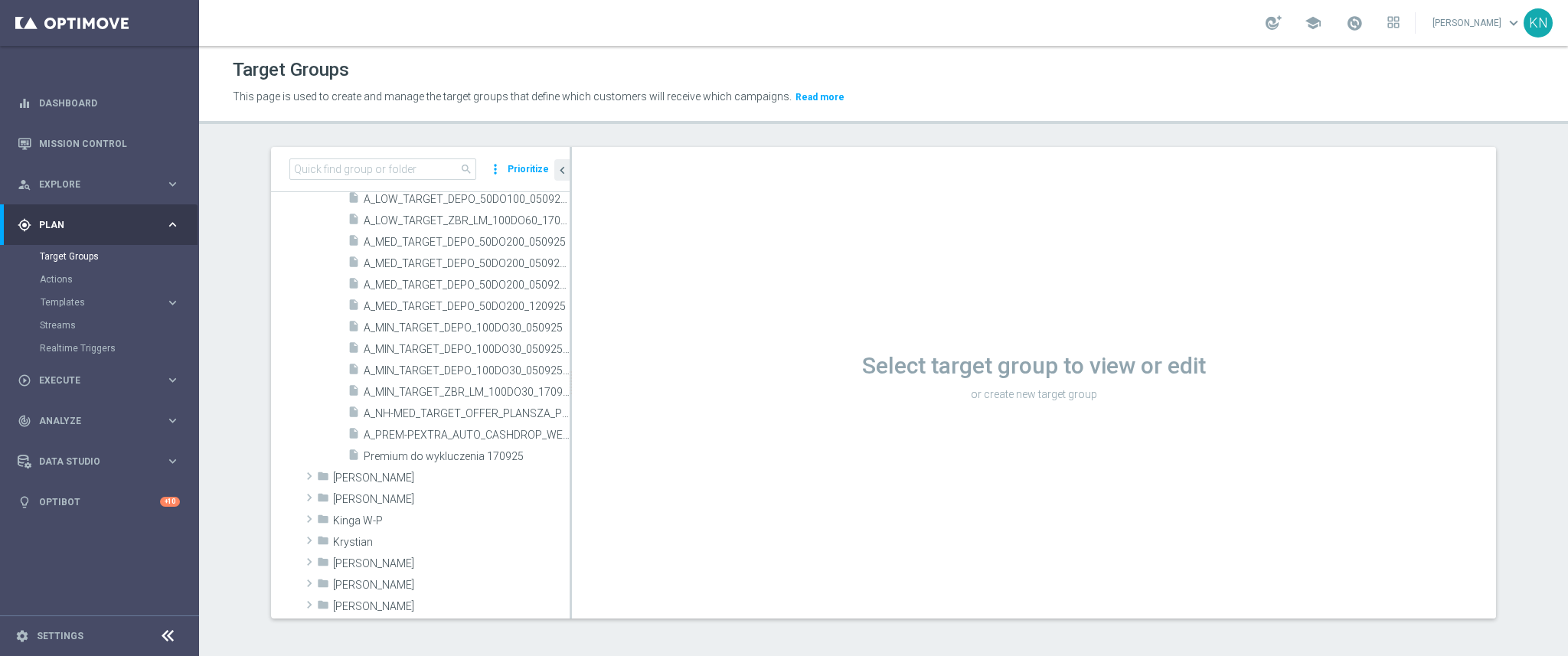
scroll to position [508, 0]
click at [430, 438] on span "A_PREM-PEXTRA_AUTO_CASHDROP_WELCOME_PW_MRKT_WEEKLY" at bounding box center [449, 435] width 171 height 13
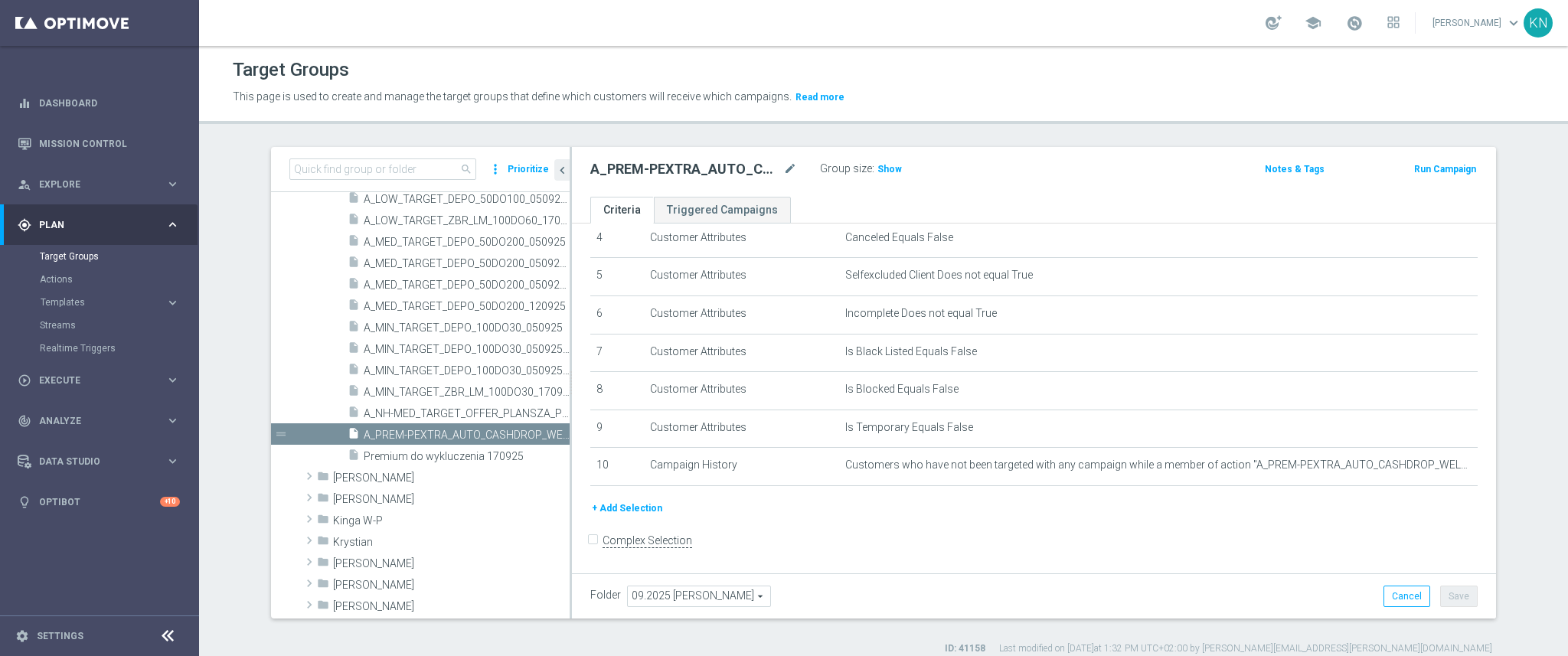
scroll to position [170, 0]
click at [559, 173] on icon "chevron_left" at bounding box center [562, 170] width 15 height 15
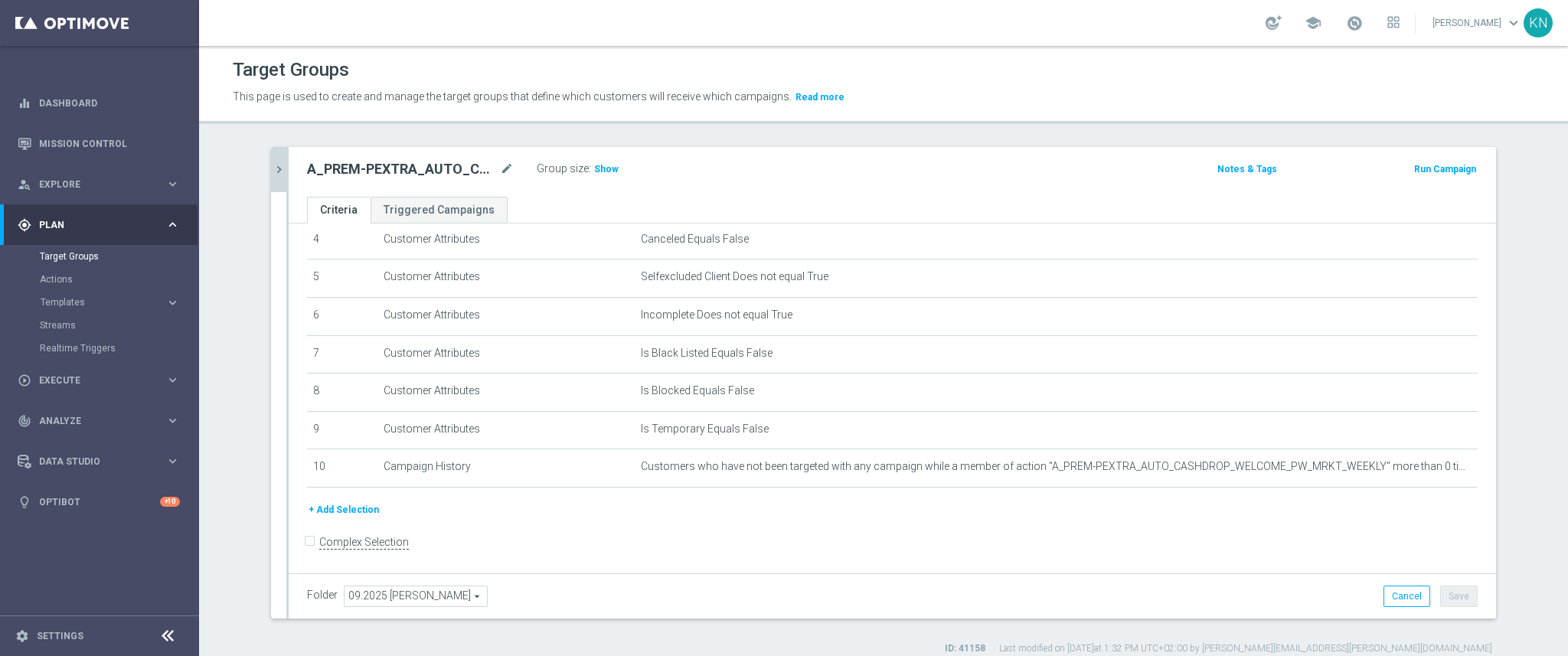
click at [343, 507] on button "+ Add Selection" at bounding box center [344, 509] width 74 height 17
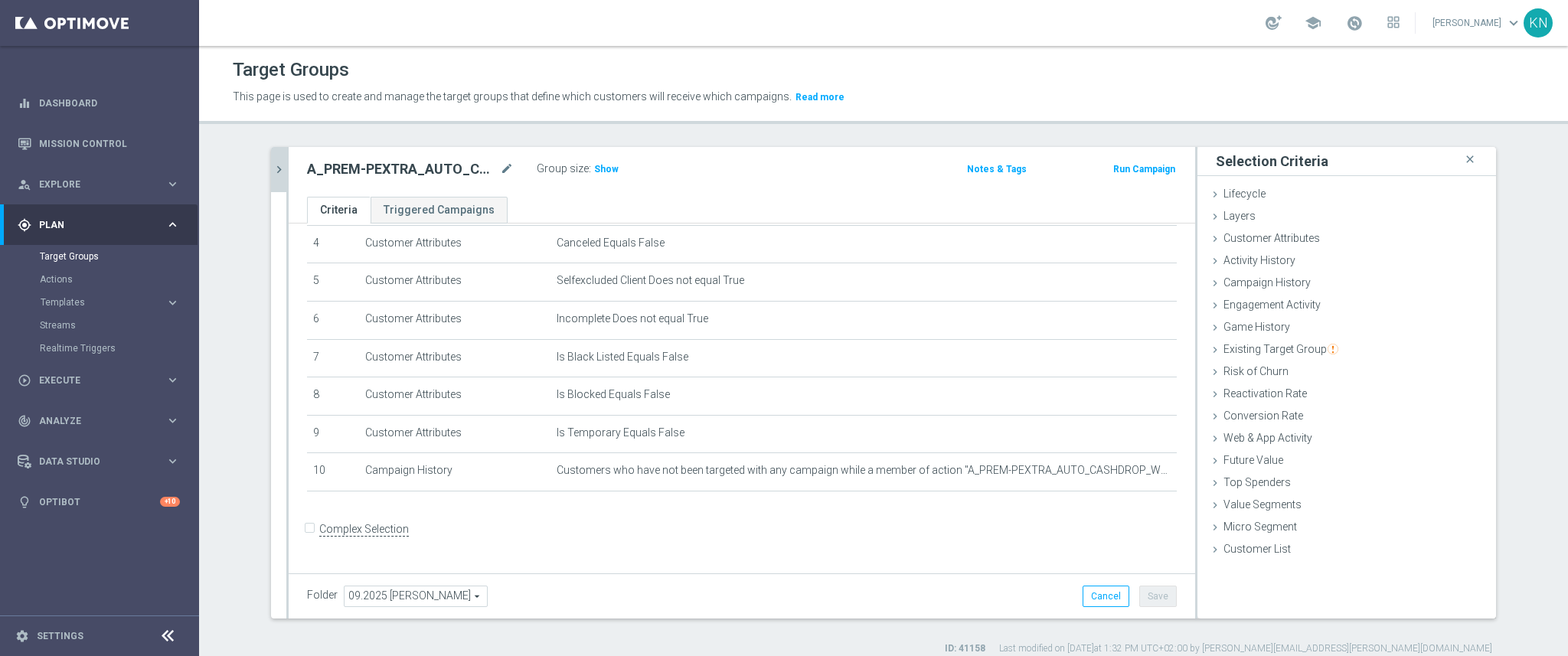
scroll to position [155, 0]
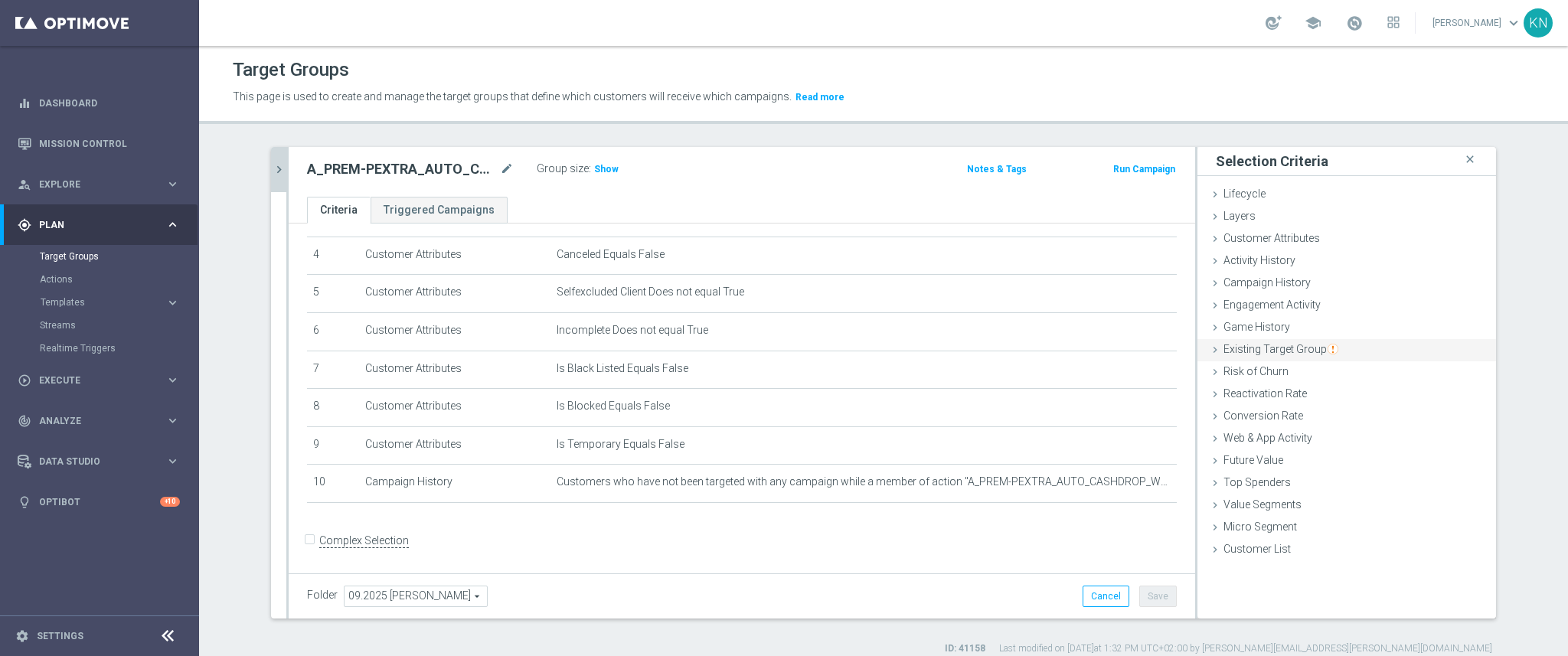
click at [1276, 350] on span "Existing Target Group" at bounding box center [1281, 350] width 115 height 12
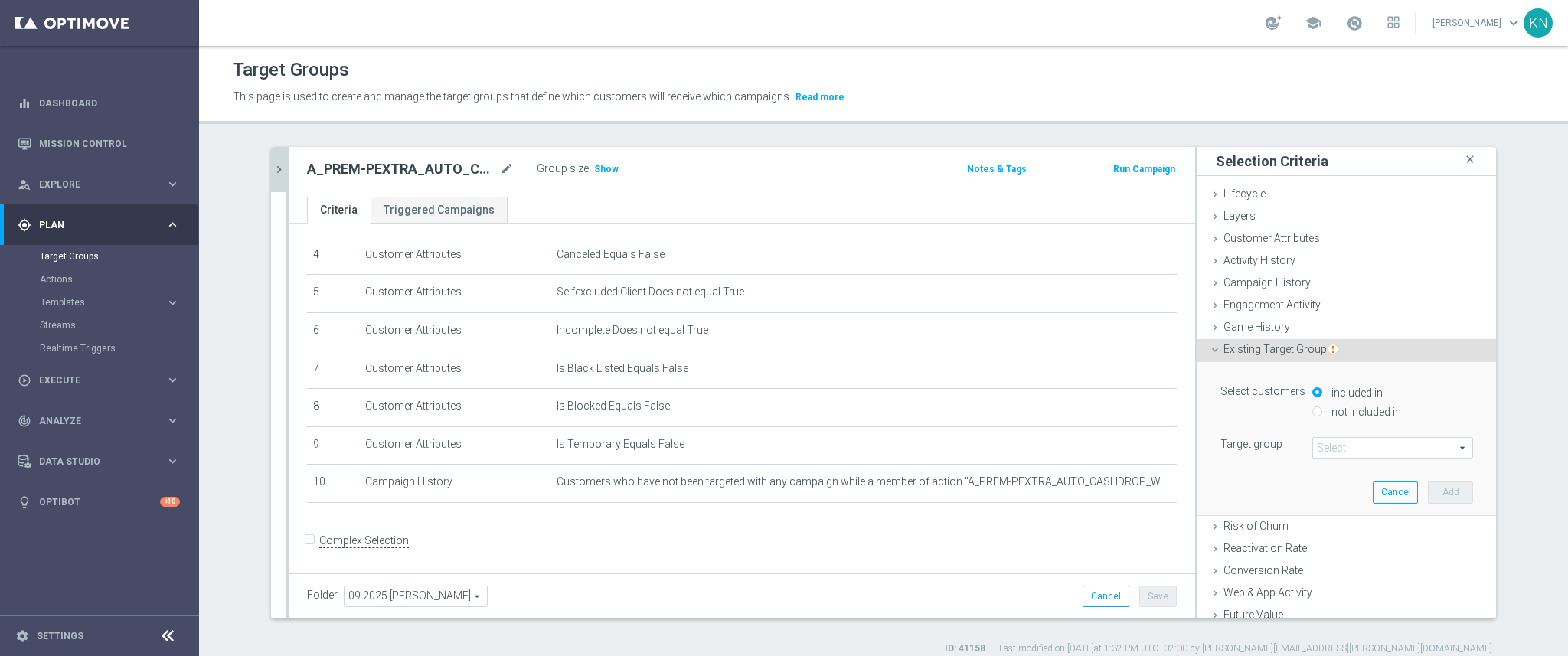
click at [1329, 402] on div "included in" at bounding box center [1392, 394] width 161 height 19
click at [1327, 412] on label "not included in" at bounding box center [1364, 412] width 74 height 14
click at [1322, 412] on input "not included in" at bounding box center [1317, 411] width 10 height 10
radio input "true"
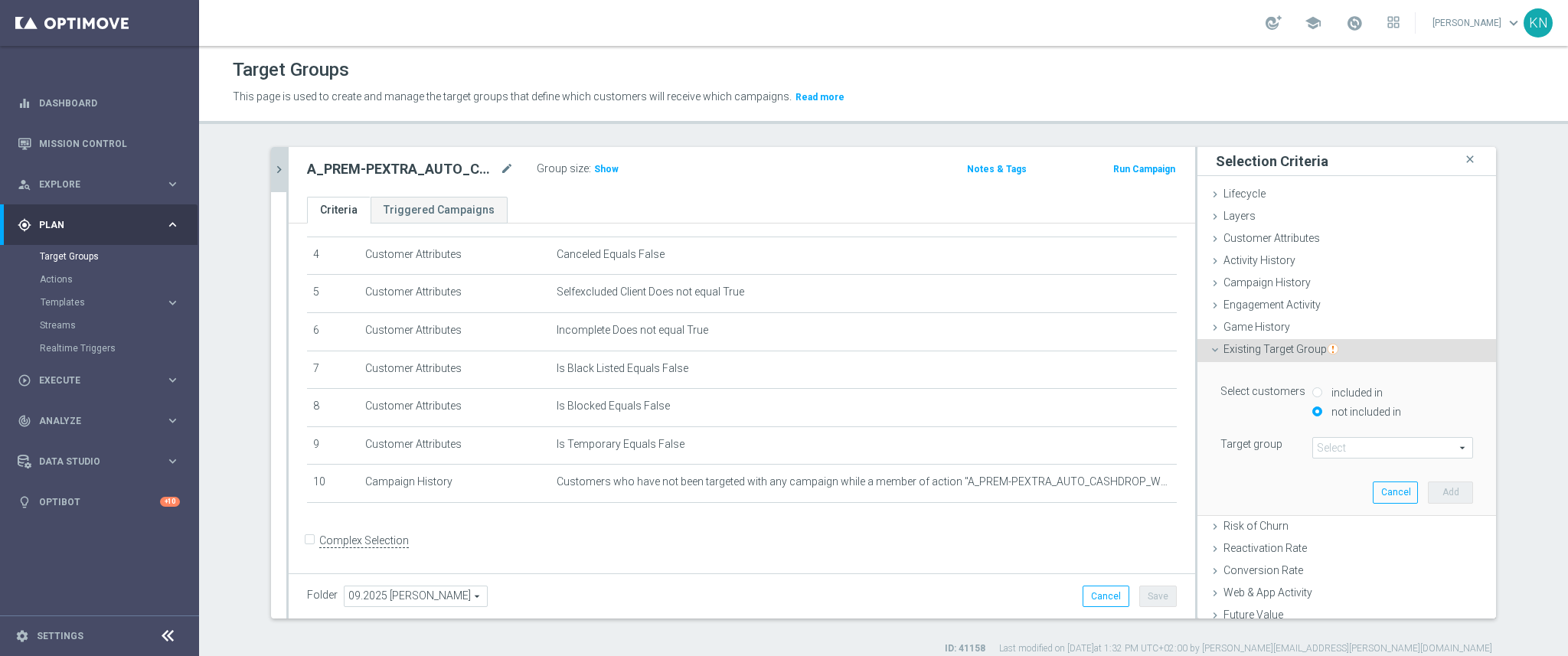
click at [1340, 451] on span at bounding box center [1392, 448] width 159 height 20
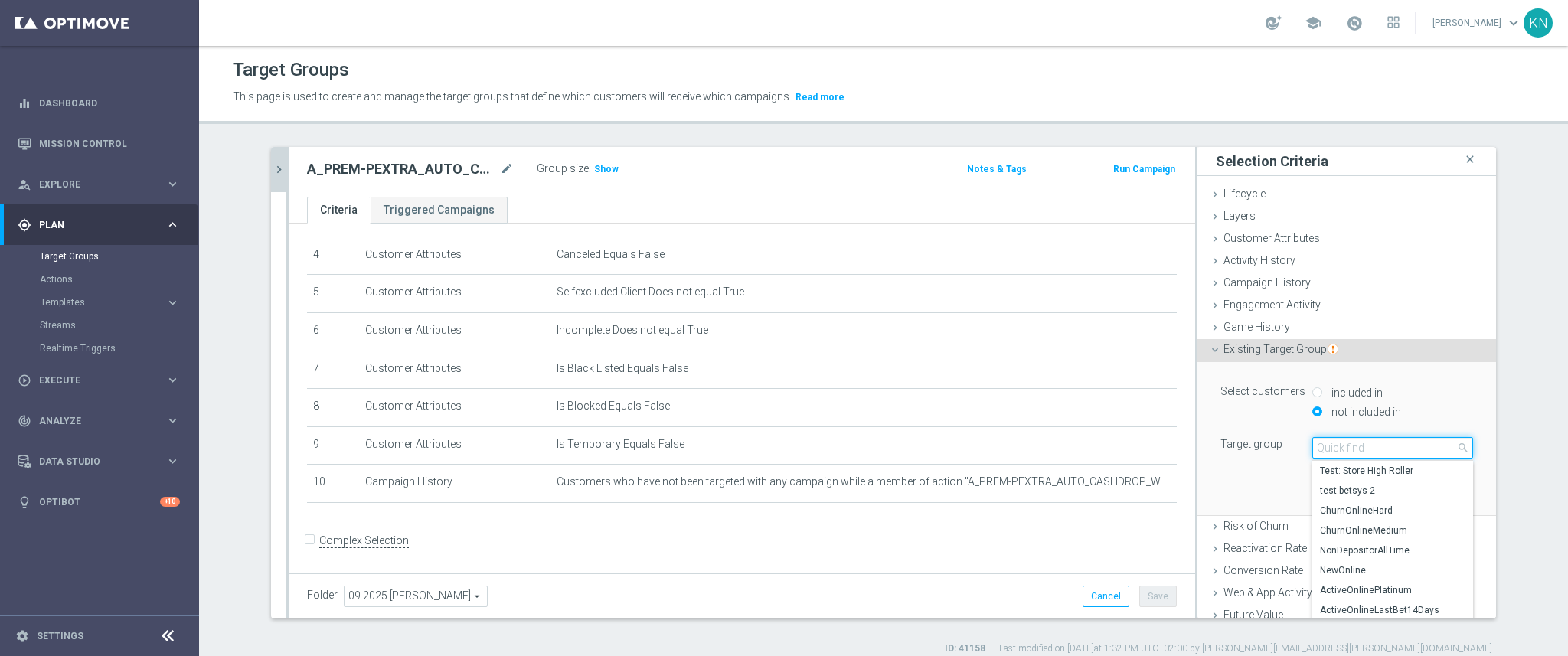
click at [1340, 451] on input "search" at bounding box center [1392, 448] width 161 height 21
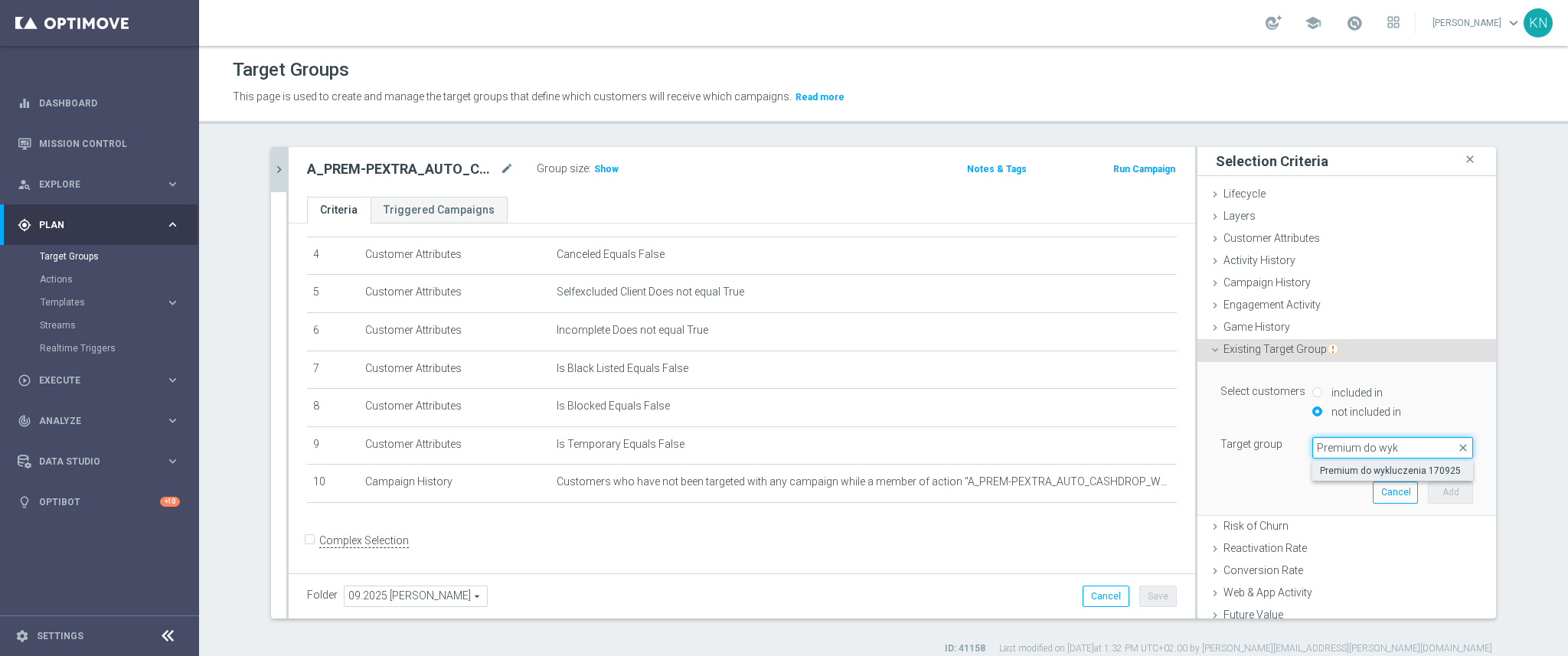
type input "Premium do wyk"
click at [1403, 472] on span "Premium do wykluczenia 170925" at bounding box center [1392, 471] width 146 height 12
type input "Premium do wykluczenia 170925"
click at [1428, 492] on button "Add" at bounding box center [1449, 493] width 45 height 21
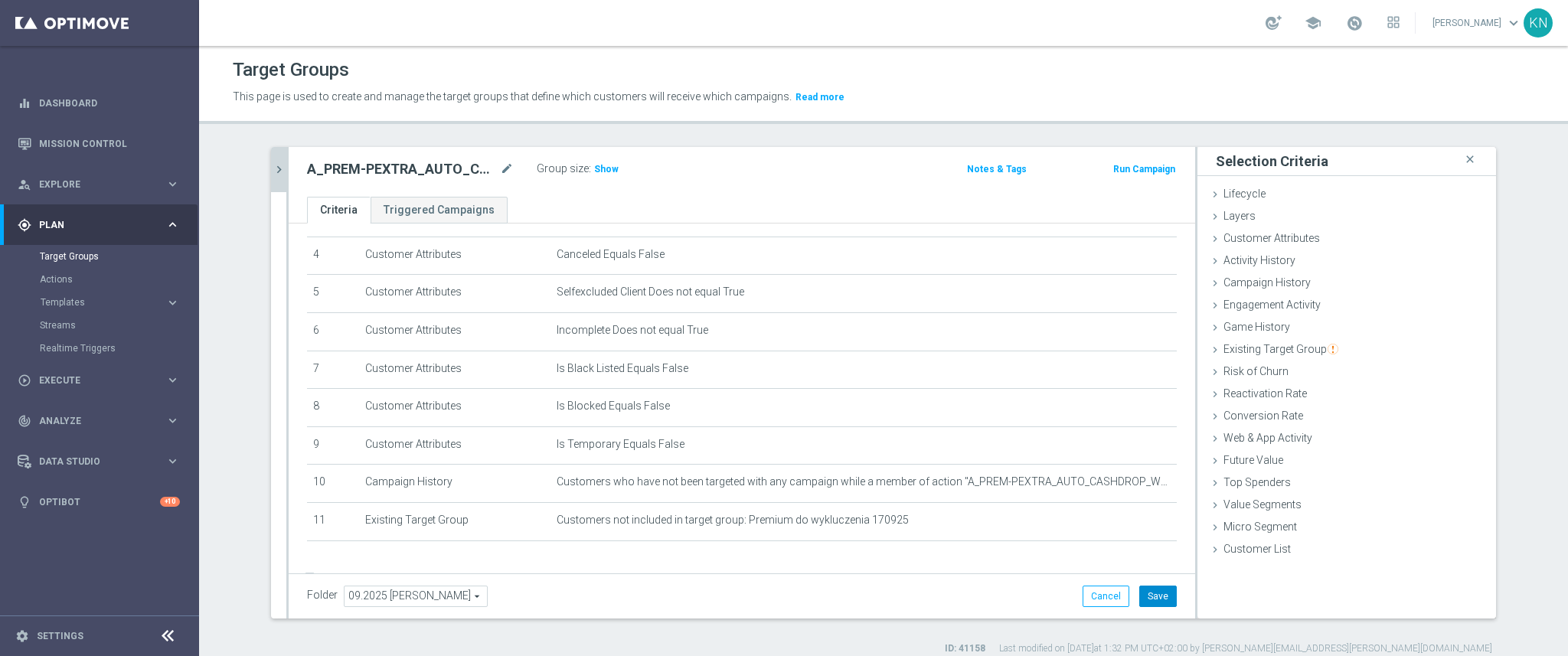
click at [1140, 596] on button "Save" at bounding box center [1158, 596] width 38 height 21
click at [596, 173] on span "Show" at bounding box center [607, 169] width 25 height 11
click at [730, 184] on div "A_PREM-PEXTRA_AUTO_CASHDROP_WELCOME_PW_MRKT_WEEKLY mode_edit Group size : 440 N…" at bounding box center [742, 171] width 907 height 50
click at [681, 177] on div "Group size : 440" at bounding box center [613, 171] width 153 height 25
click at [835, 562] on div "+ Add Selection" at bounding box center [742, 561] width 893 height 12
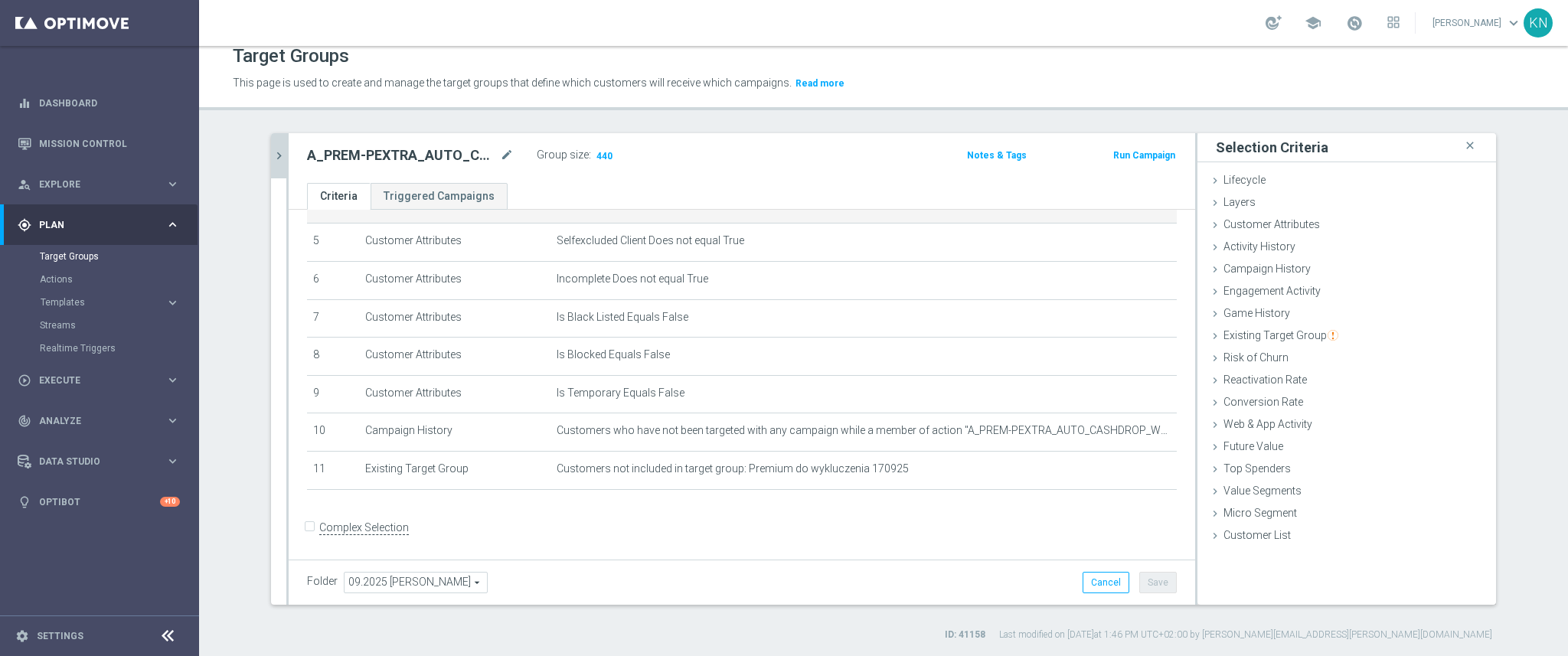
scroll to position [0, 0]
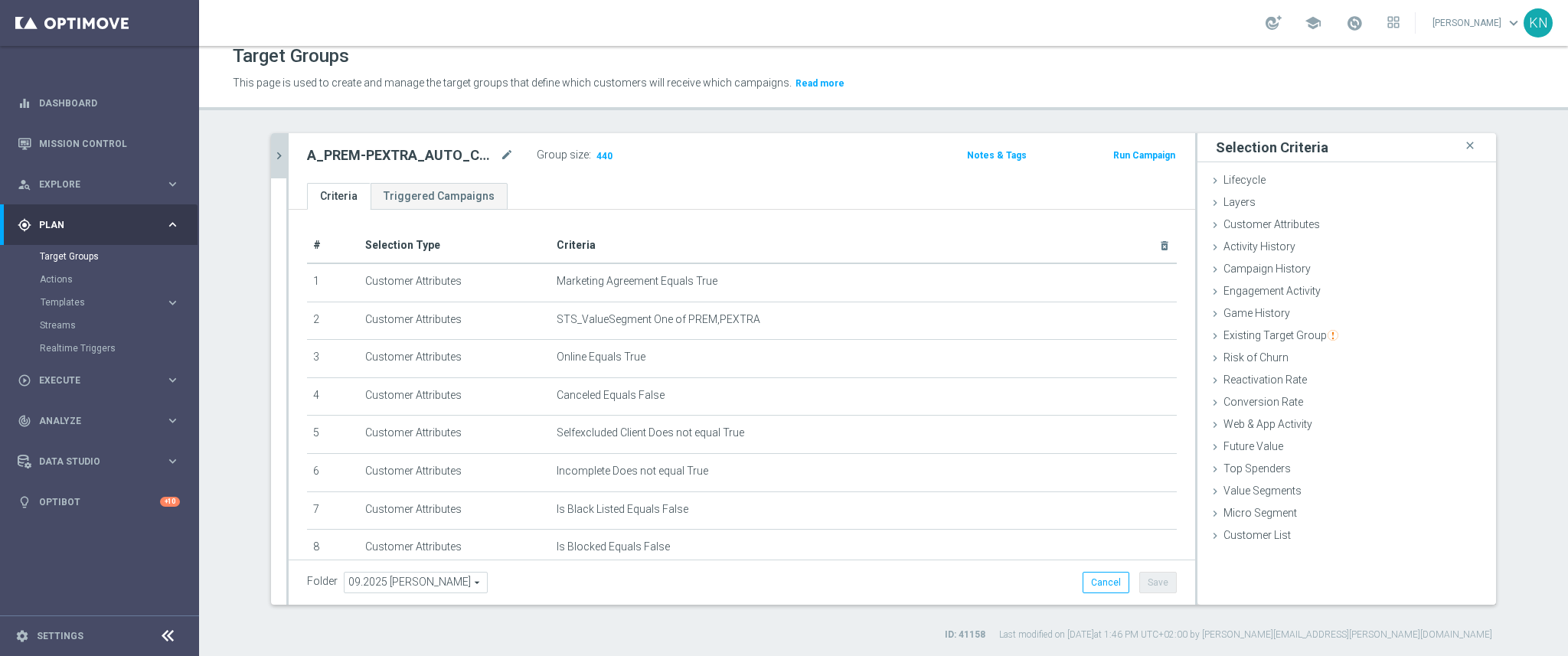
click at [273, 152] on icon "chevron_right" at bounding box center [279, 155] width 15 height 15
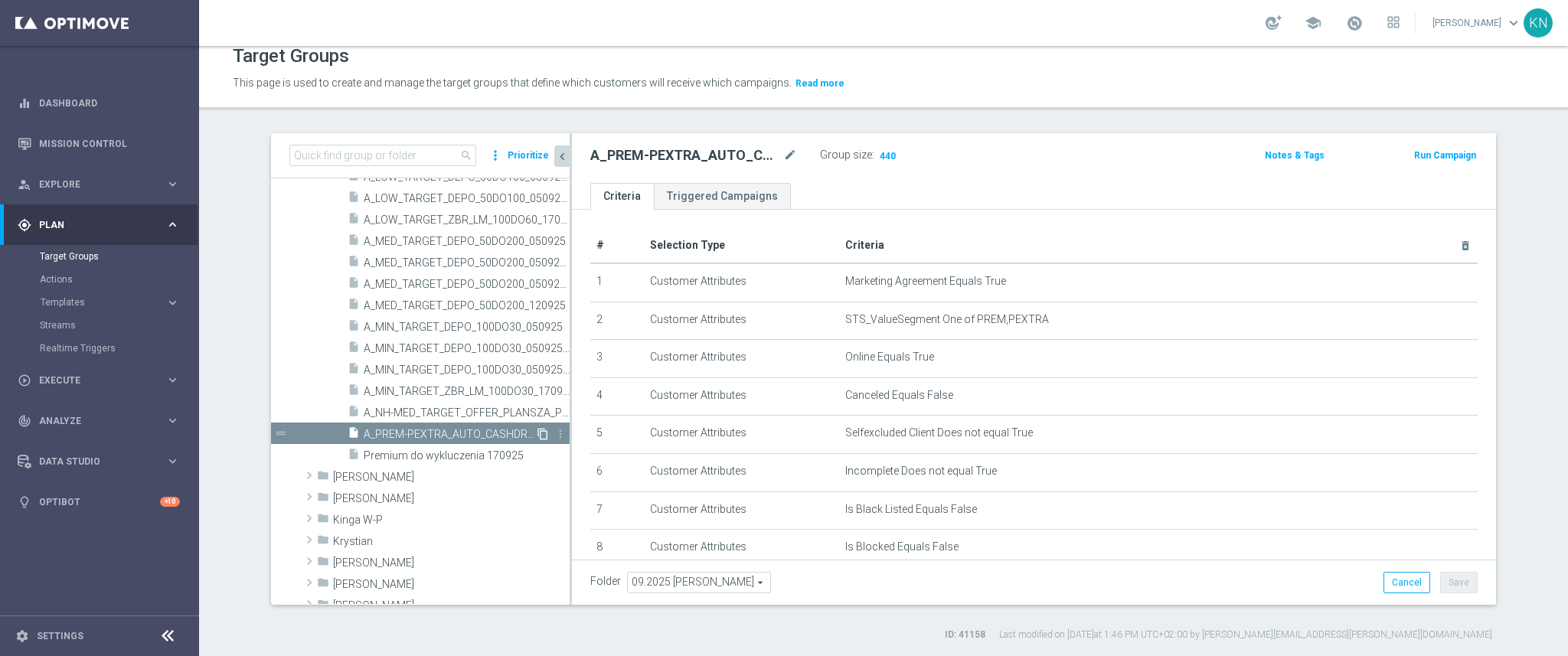
click at [536, 435] on icon "content_copy" at bounding box center [543, 434] width 12 height 12
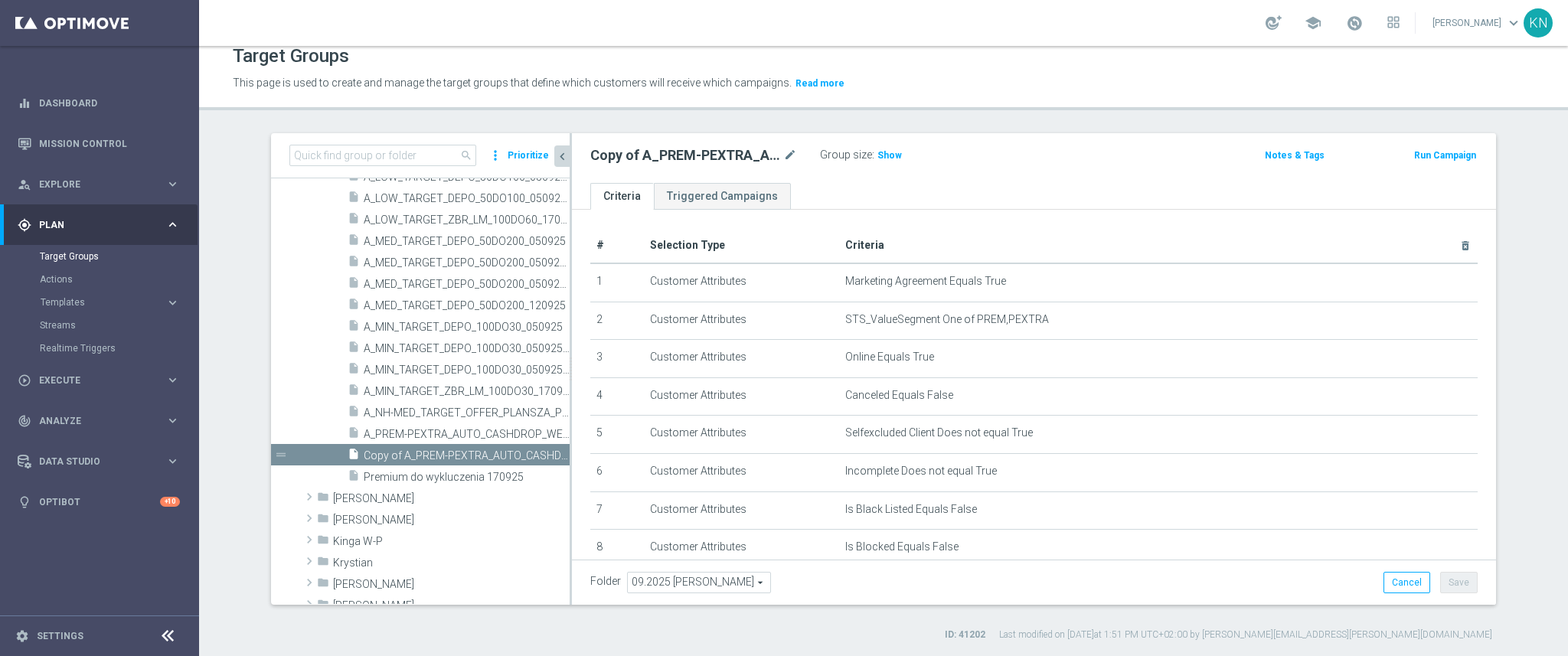
scroll to position [483, 0]
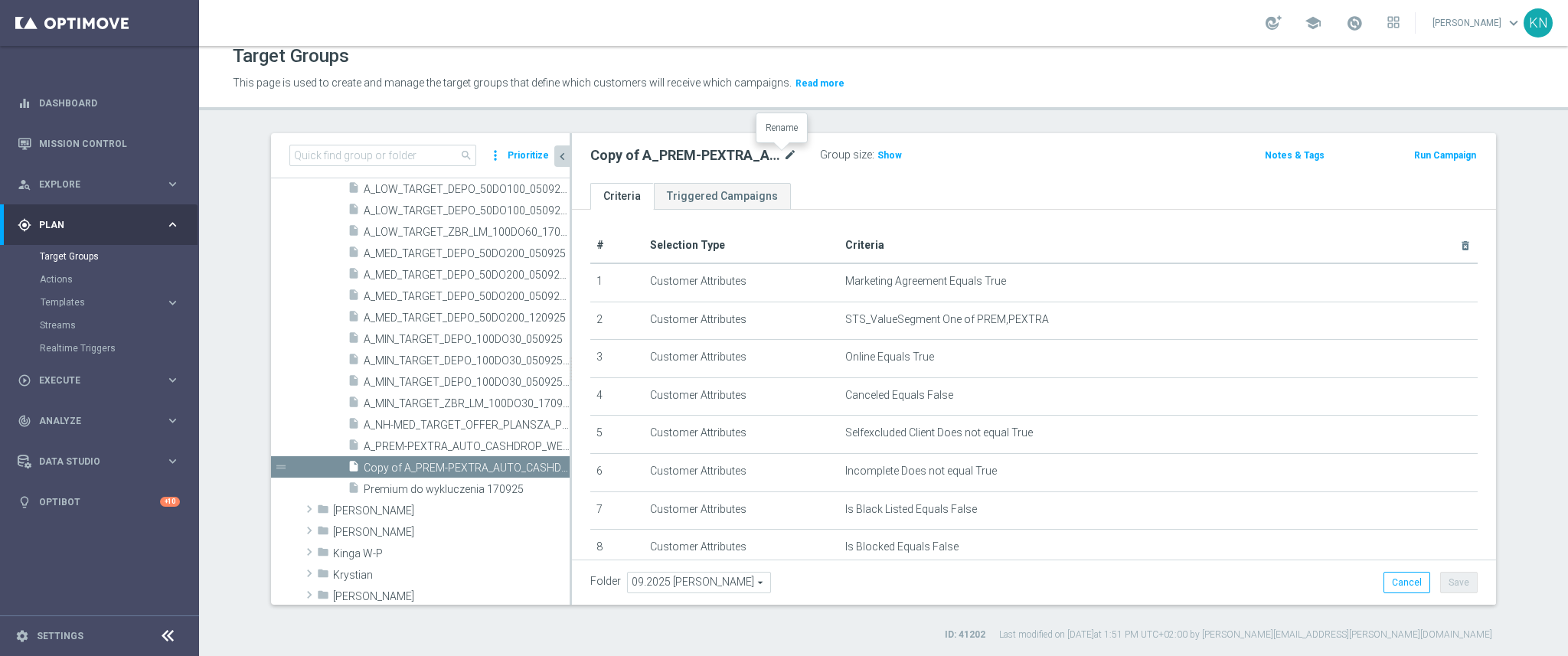
click at [783, 162] on icon "mode_edit" at bounding box center [790, 155] width 14 height 18
click at [714, 155] on input "Copy of A_PREM-PEXTRA_AUTO_CASHDROP_WELCOME_PW_MRKT_WEEKLY" at bounding box center [693, 157] width 206 height 21
click at [751, 155] on input "Copy of A_PREM-PEXTRA_AUTO_CASHDROP_WELCOME_PW_BEZ_MRKT_WEEKLY" at bounding box center [693, 157] width 206 height 21
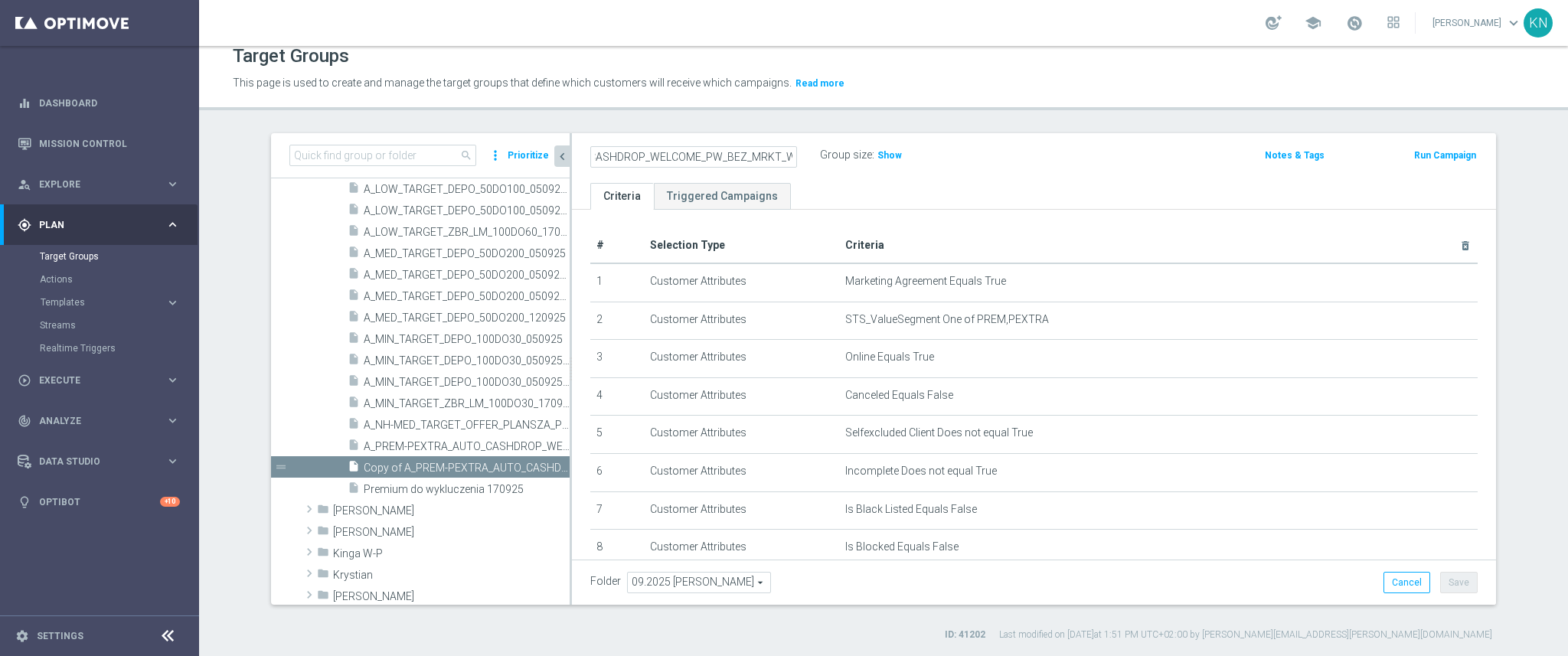
click at [751, 155] on input "Copy of A_PREM-PEXTRA_AUTO_CASHDROP_WELCOME_PW_BEZ_MRKT_WEEKLY" at bounding box center [693, 157] width 206 height 21
type input "Copy of A_PREM-PEXTRA_AUTO_CASHDROP_WELCOME_PW_BEZ_MRKT_WEEKLY"
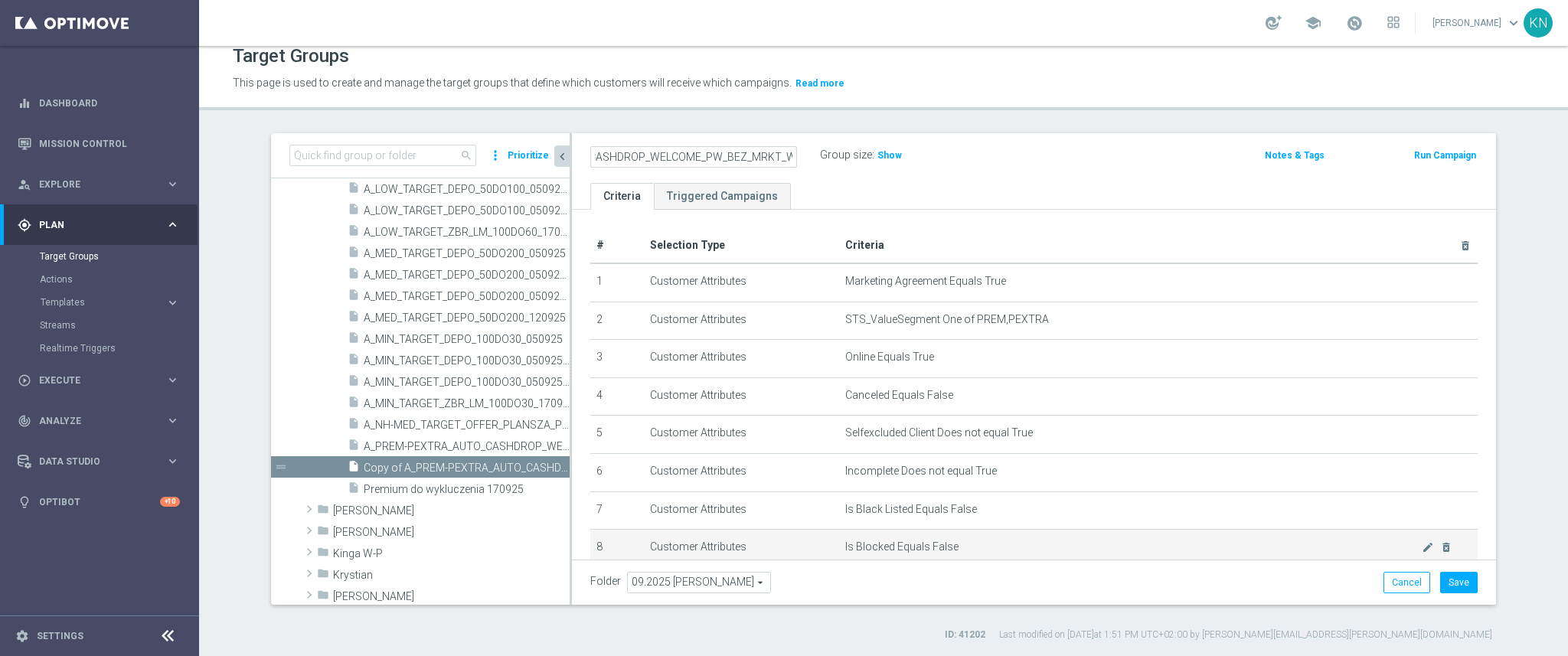
scroll to position [0, 0]
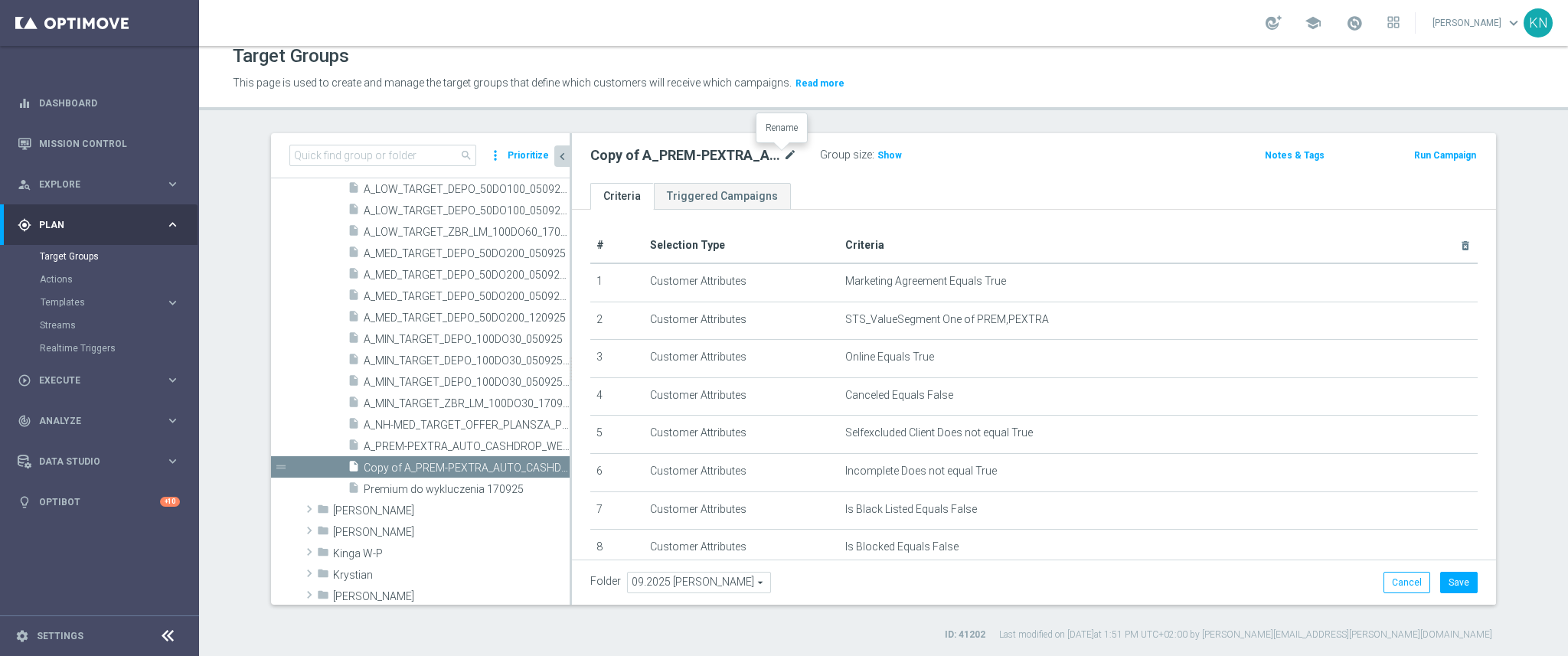
click at [785, 154] on icon "mode_edit" at bounding box center [790, 155] width 14 height 18
click at [621, 155] on input "Copy of A_PREM-PEXTRA_AUTO_CASHDROP_WELCOME_PW_BEZ_MRKT_WEEKLY" at bounding box center [693, 157] width 206 height 21
type input "A_PREM-PEXTRA_AUTO_CASHDROP_WELCOME_PW_BEZ_MRKT_WEEKLY"
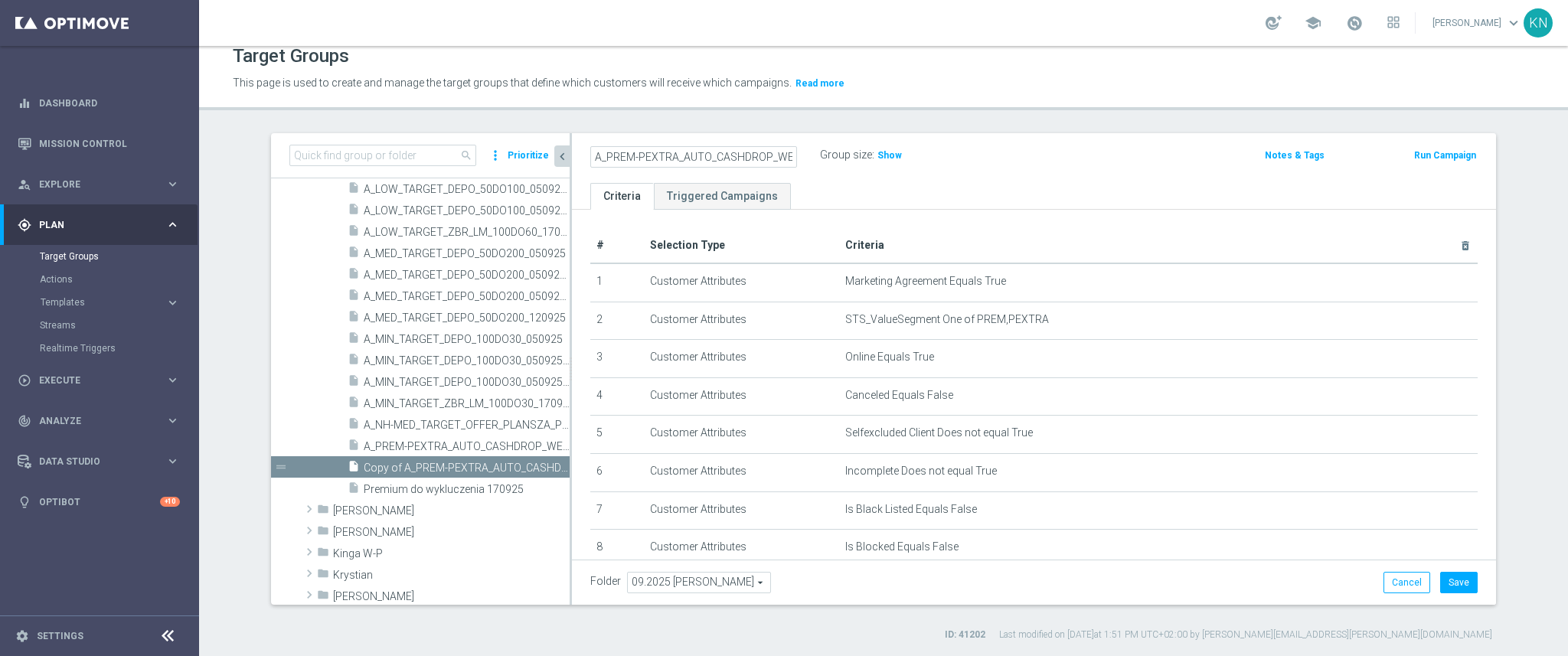
click at [840, 192] on ul "Criteria Triggered Campaigns" at bounding box center [1033, 196] width 924 height 27
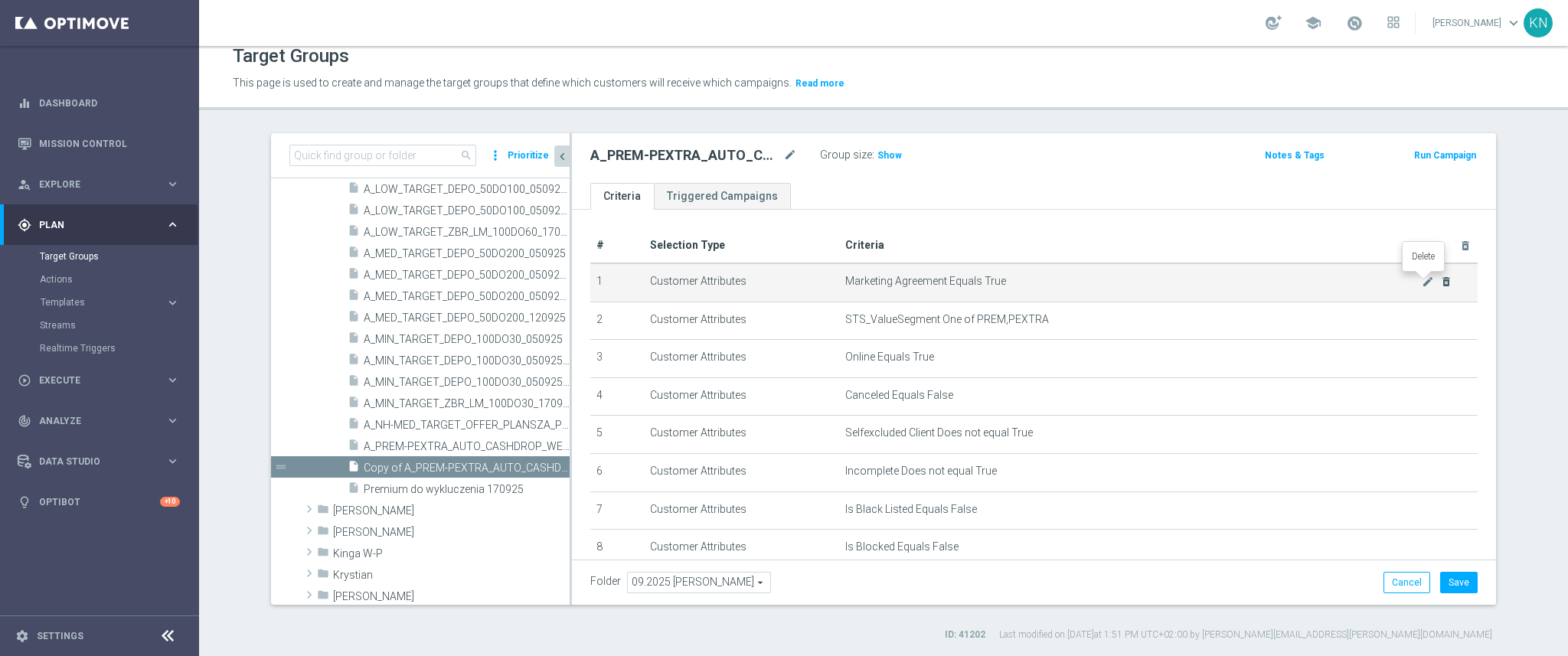
click at [1440, 283] on icon "delete_forever" at bounding box center [1446, 282] width 12 height 12
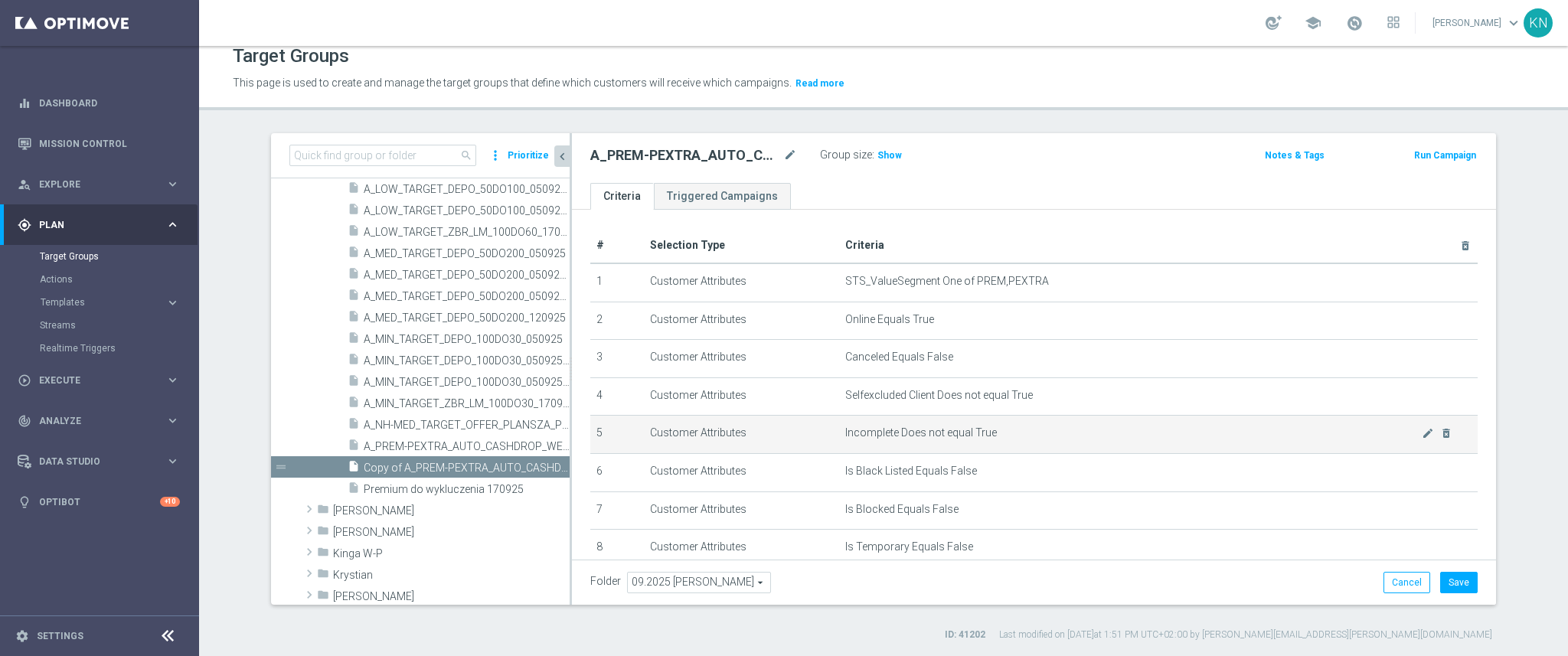
scroll to position [171, 0]
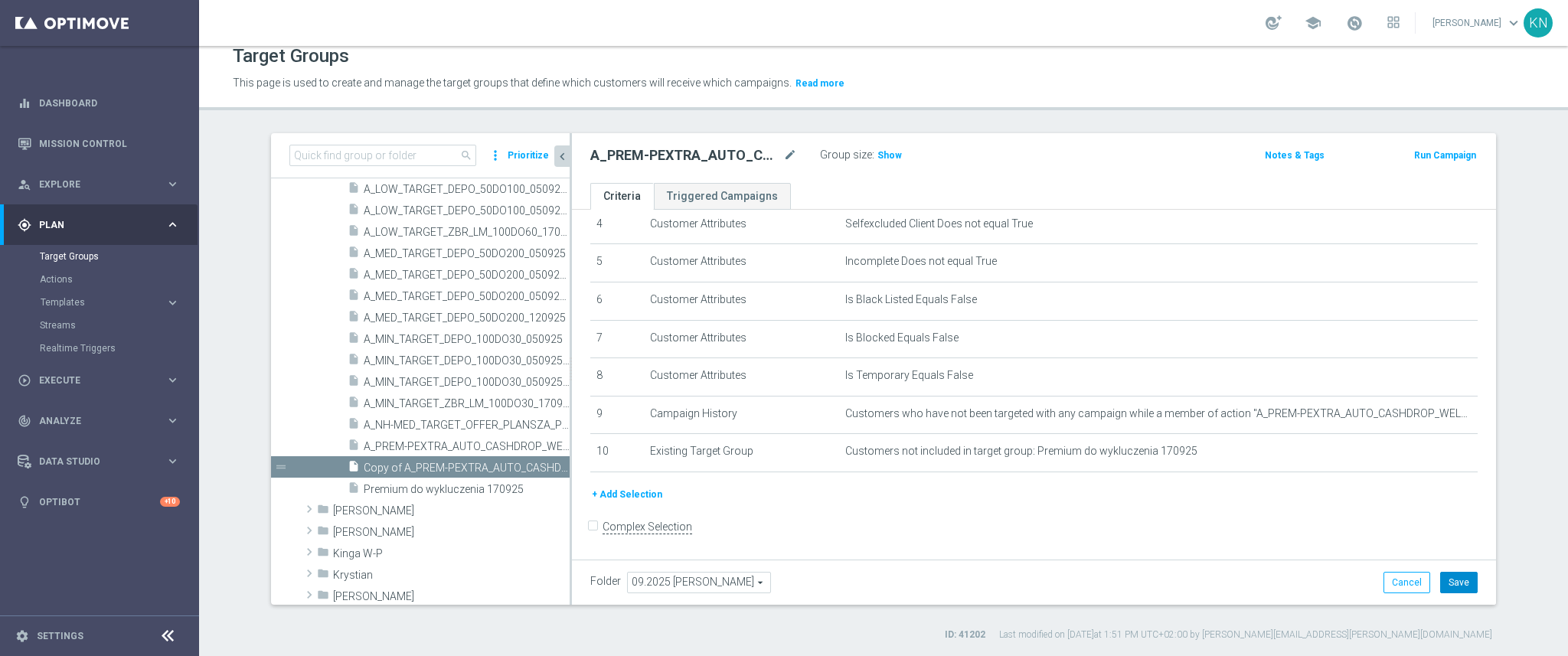
click at [1449, 579] on button "Save" at bounding box center [1458, 582] width 38 height 21
click at [454, 441] on span "A_PREM-PEXTRA_AUTO_CASHDROP_WELCOME_PW_MRKT_WEEKLY" at bounding box center [449, 446] width 171 height 13
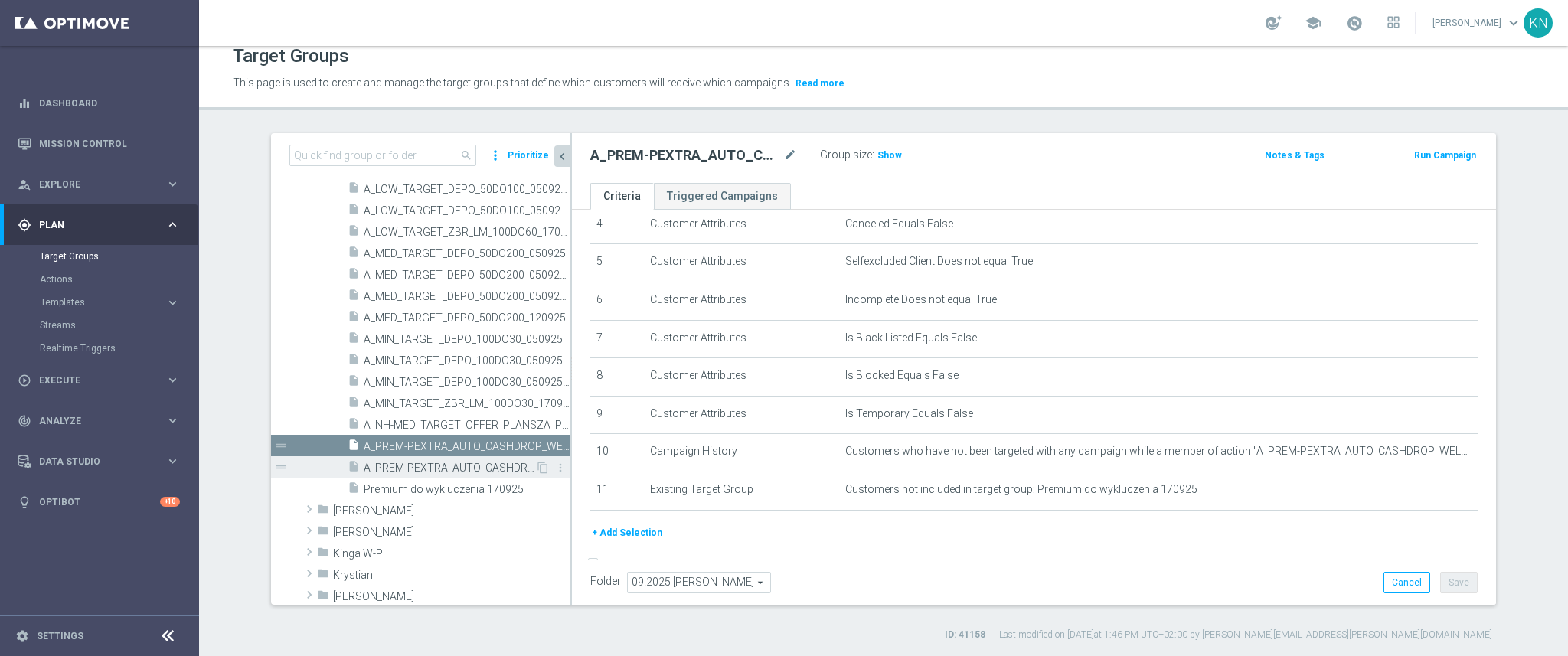
click at [451, 465] on span "A_PREM-PEXTRA_AUTO_CASHDROP_WELCOME_PW_BEZ_MRKT_WEEKLY" at bounding box center [449, 468] width 171 height 13
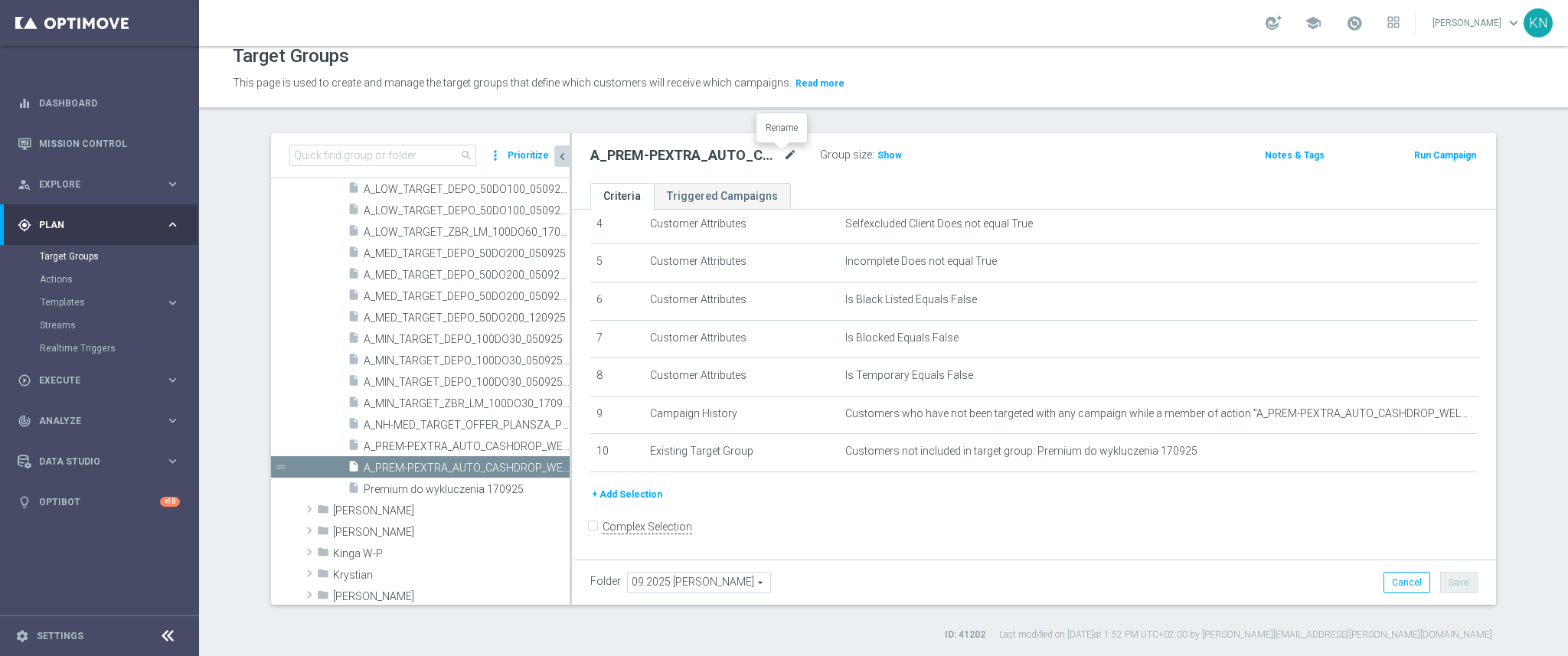
click at [783, 156] on icon "mode_edit" at bounding box center [790, 155] width 14 height 18
click at [783, 153] on icon "mode_edit" at bounding box center [790, 155] width 14 height 18
click at [686, 155] on input "A_PREM-PEXTRA_AUTO_CASHDROP_WELCOME_PW_BEZ_MRKT_WEEKLY" at bounding box center [693, 157] width 206 height 21
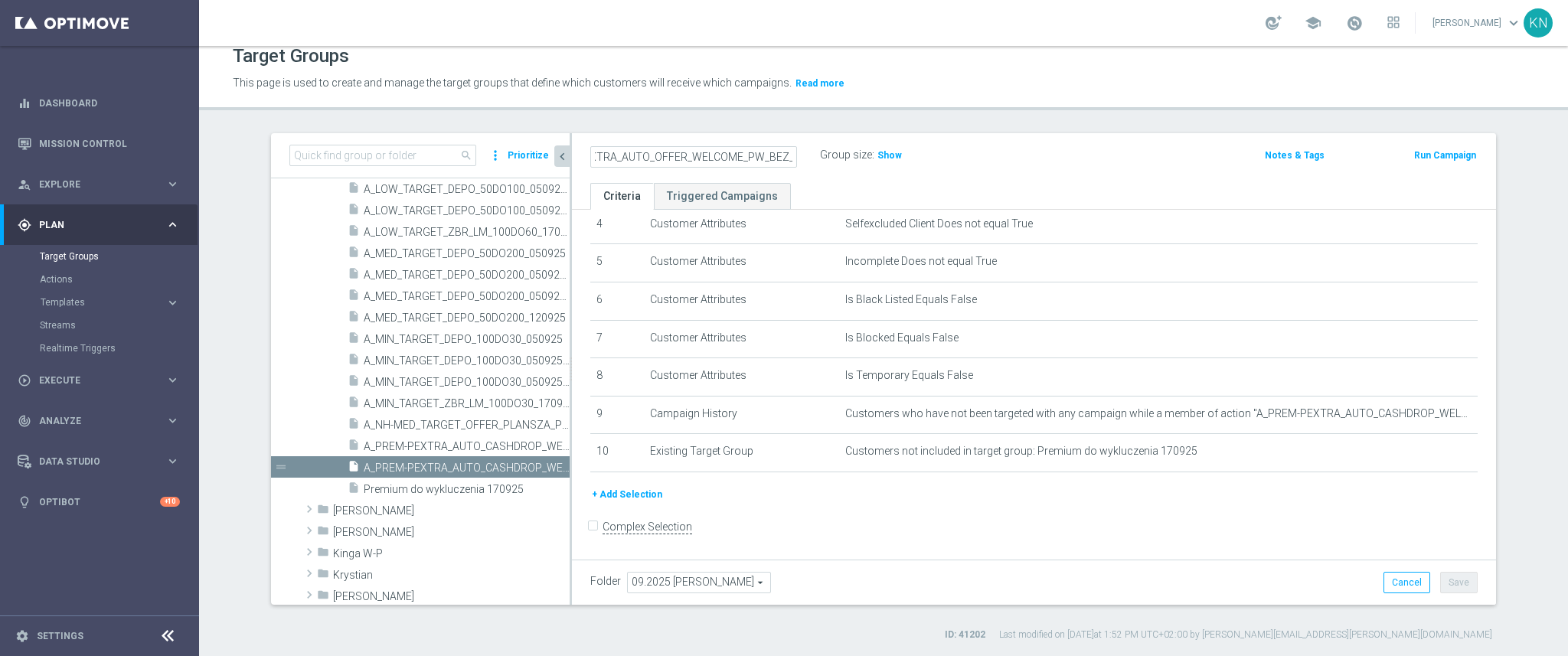
click at [733, 153] on input "A_PREM-PEXTRA_AUTO_OFFER_WELCOME_PW_BEZ_MRKT_WEEKLY" at bounding box center [693, 157] width 206 height 21
type input "A_PREM-PEXTRA_AUTO_OFFER_WELCOME_PW_BEZ_MRKT_WEEKLY"
click at [1171, 220] on span "Selfexcluded Client Does not equal True" at bounding box center [1133, 224] width 577 height 13
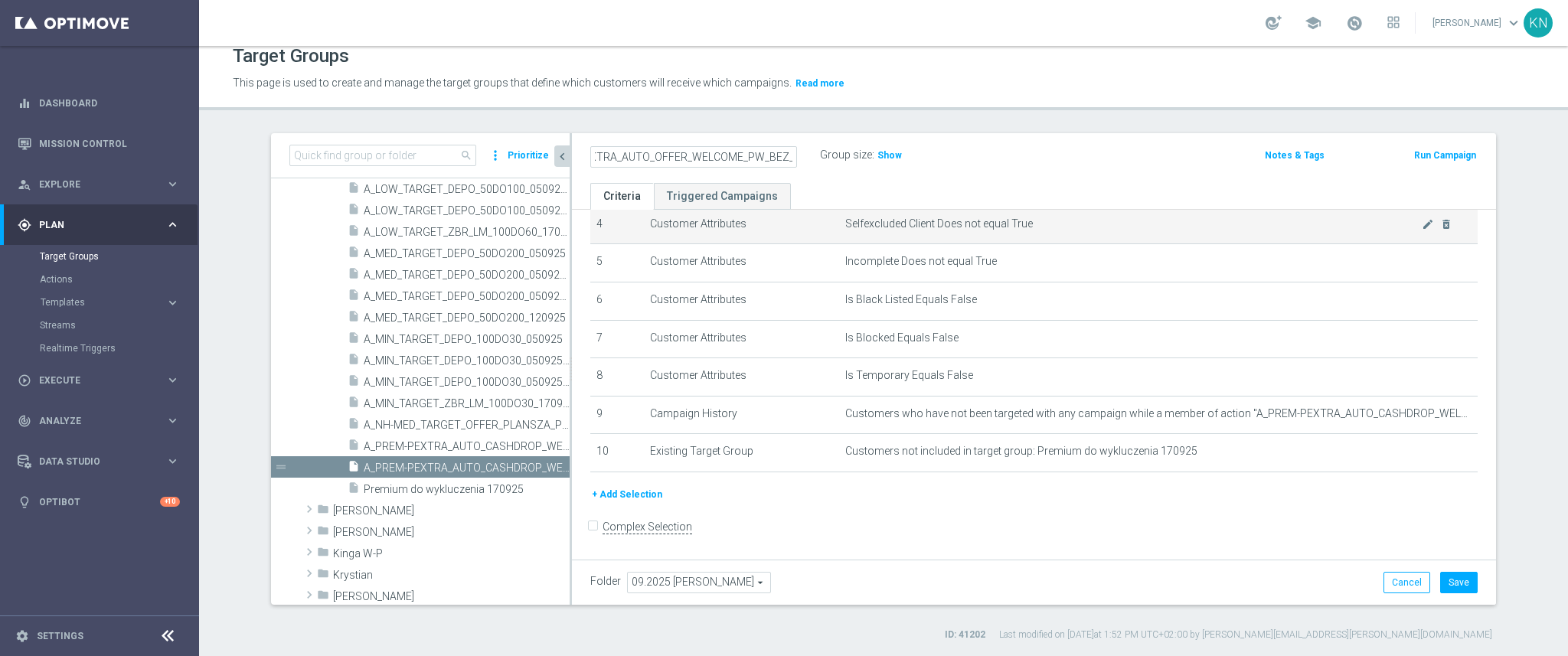
scroll to position [0, 0]
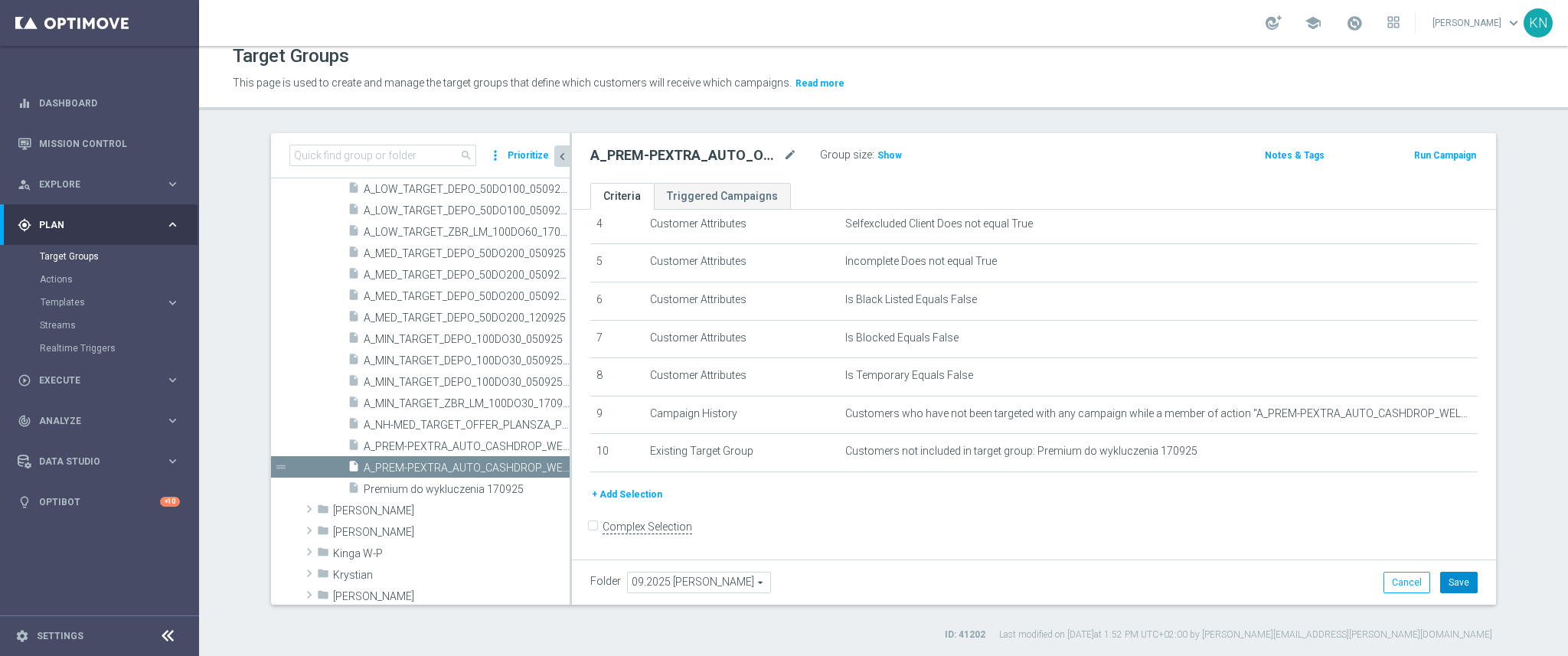
click at [1460, 573] on button "Save" at bounding box center [1458, 582] width 38 height 21
click at [1379, 153] on div "Run Campaign" at bounding box center [1413, 155] width 129 height 19
click at [1404, 412] on div at bounding box center [1405, 409] width 15 height 8
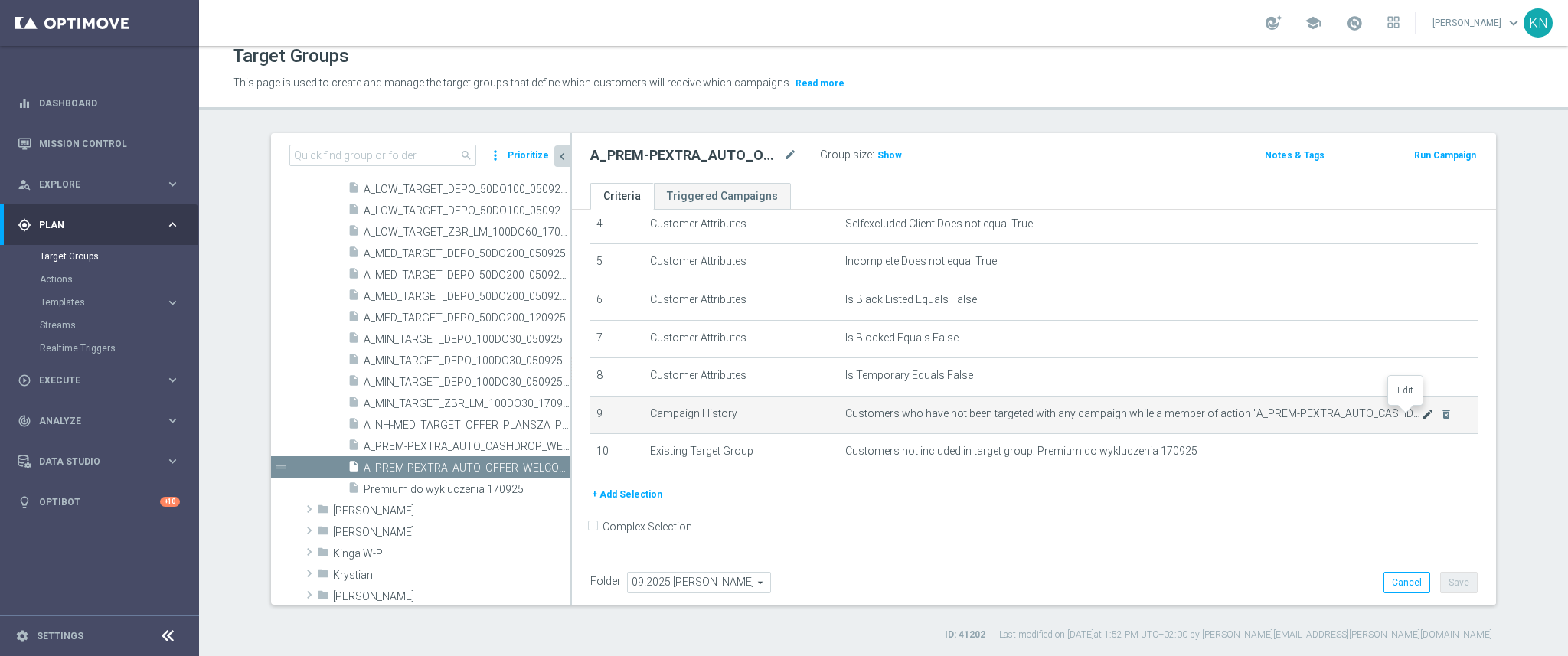
click at [1421, 418] on icon "mode_edit" at bounding box center [1428, 415] width 12 height 12
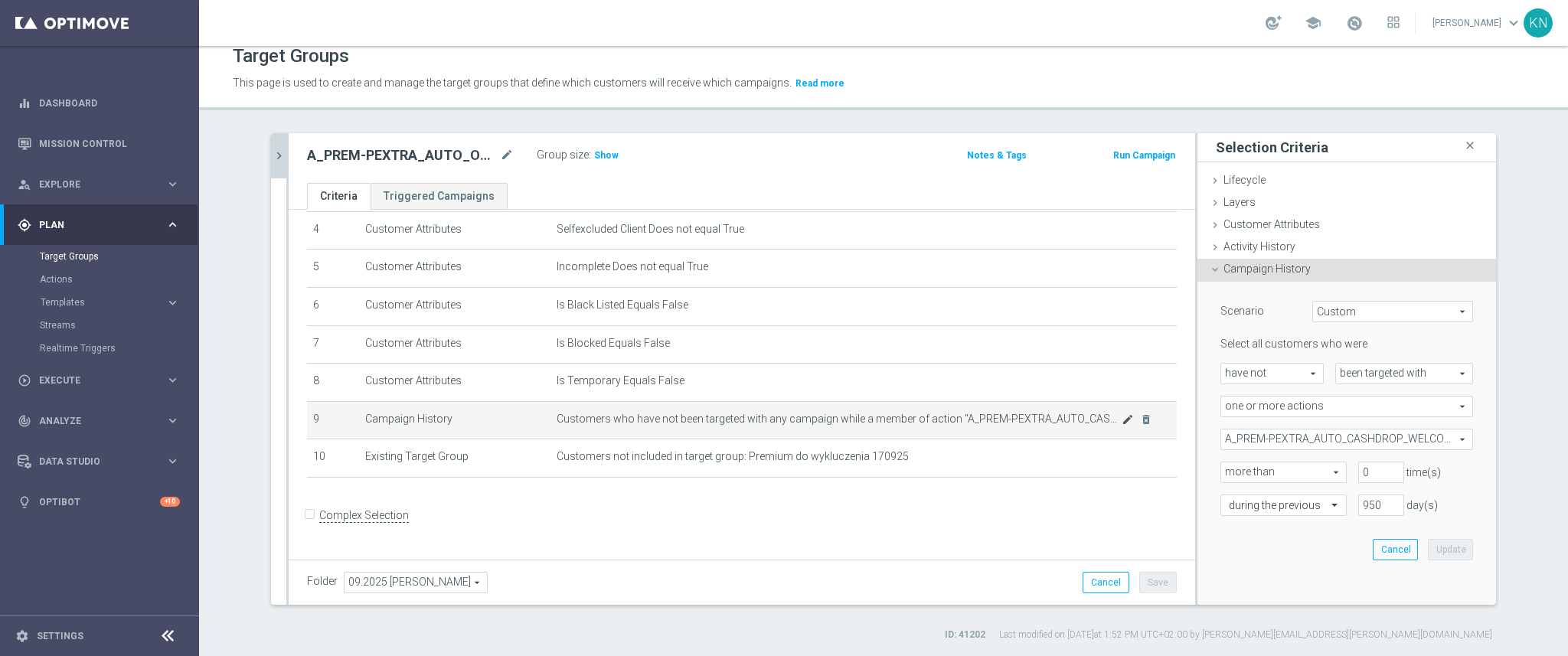
scroll to position [155, 0]
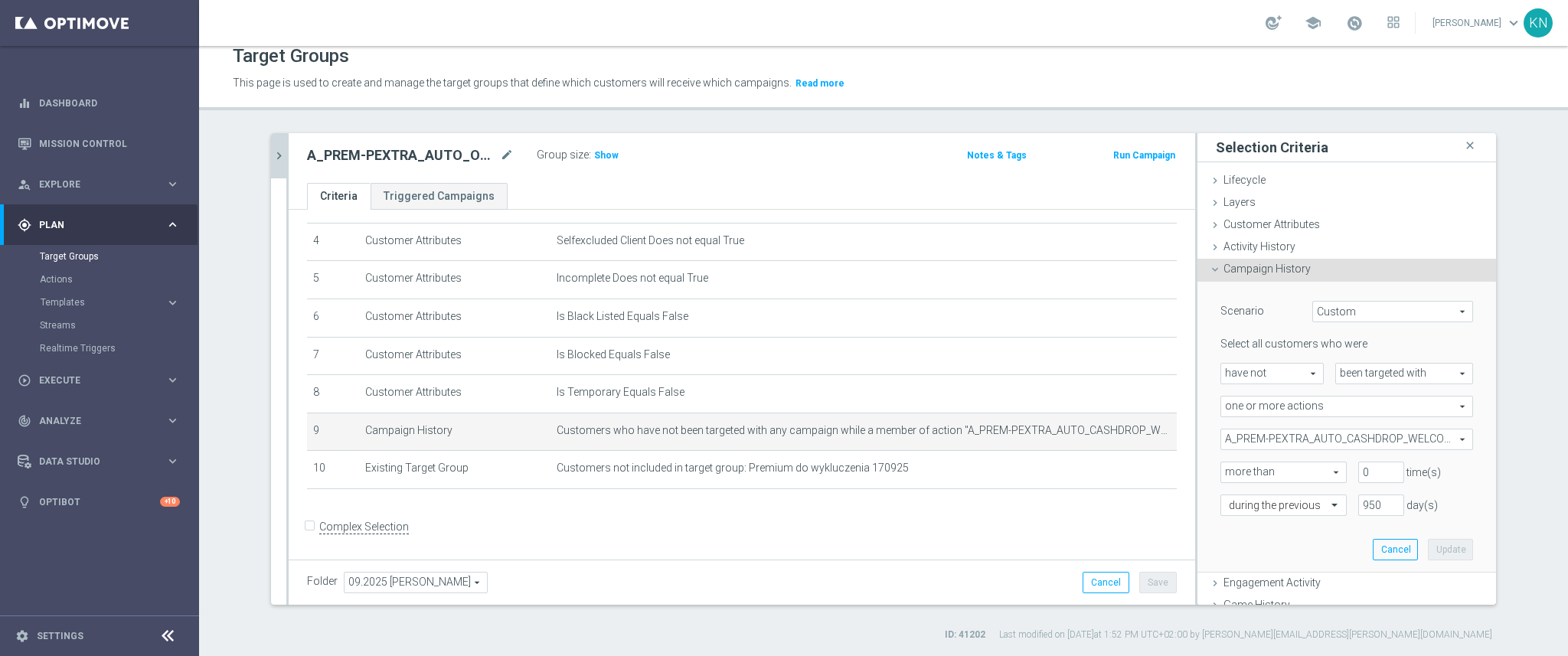
click at [1296, 439] on span "A_PREM-PEXTRA_AUTO_CASHDROP_WELCOME_PW_MRKT_WEEKLY" at bounding box center [1347, 439] width 251 height 20
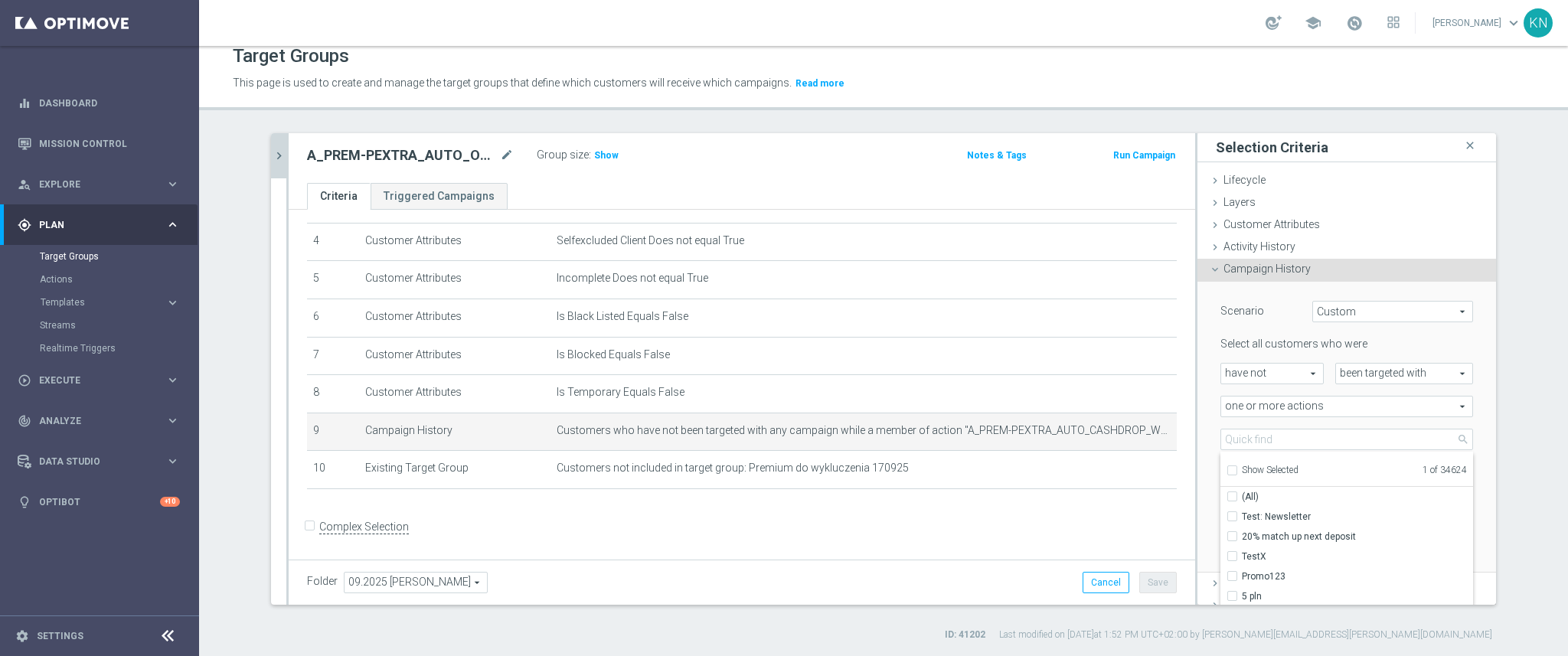
click at [1241, 471] on span "Show Selected" at bounding box center [1270, 470] width 57 height 11
click at [1234, 471] on input "Show Selected" at bounding box center [1231, 472] width 10 height 10
checkbox input "true"
click at [1241, 515] on label "A_PREM-PEXTRA_AUTO_CASHDROP_WELCOME_PW_MRKT_WEEKLY" at bounding box center [1356, 516] width 231 height 20
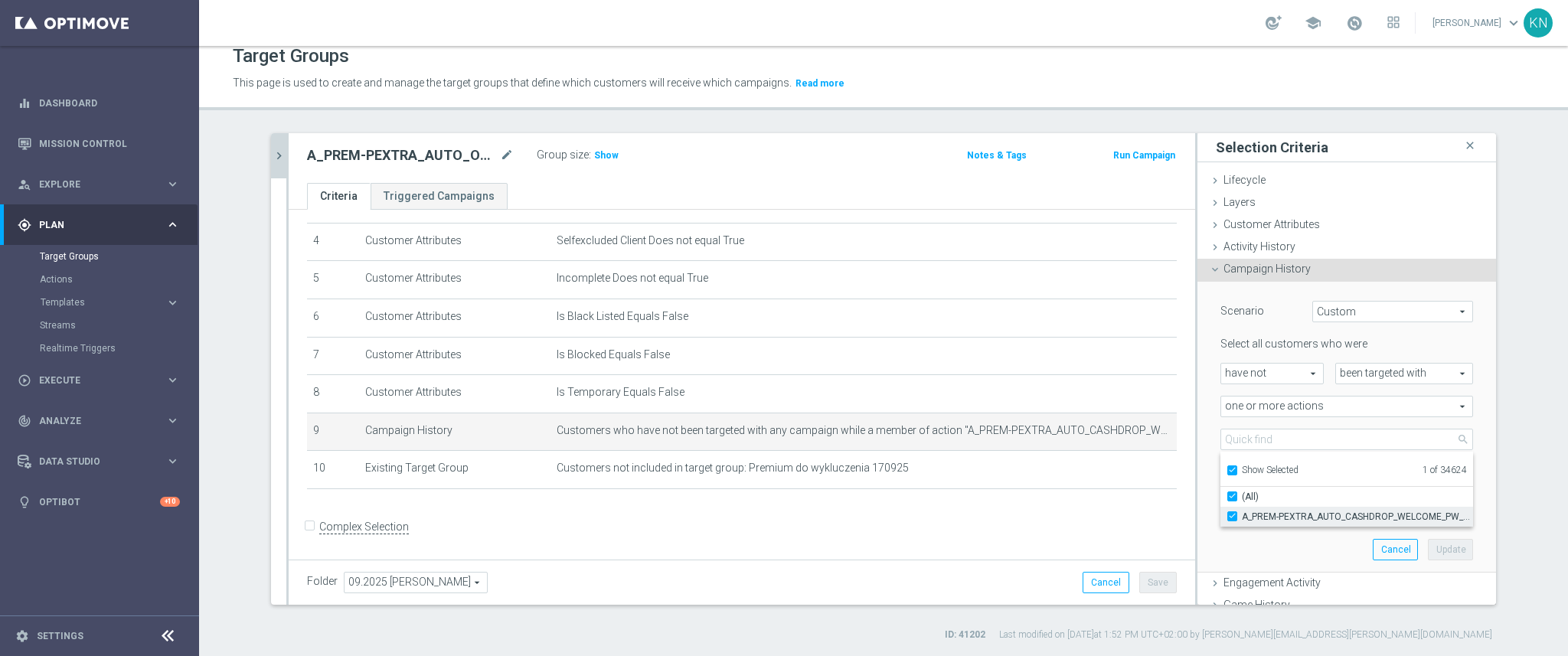
click at [1232, 515] on input "A_PREM-PEXTRA_AUTO_CASHDROP_WELCOME_PW_MRKT_WEEKLY" at bounding box center [1236, 516] width 10 height 10
checkbox input "false"
type input "Select Action"
checkbox input "false"
click at [1226, 468] on input "Show Selected" at bounding box center [1231, 472] width 10 height 10
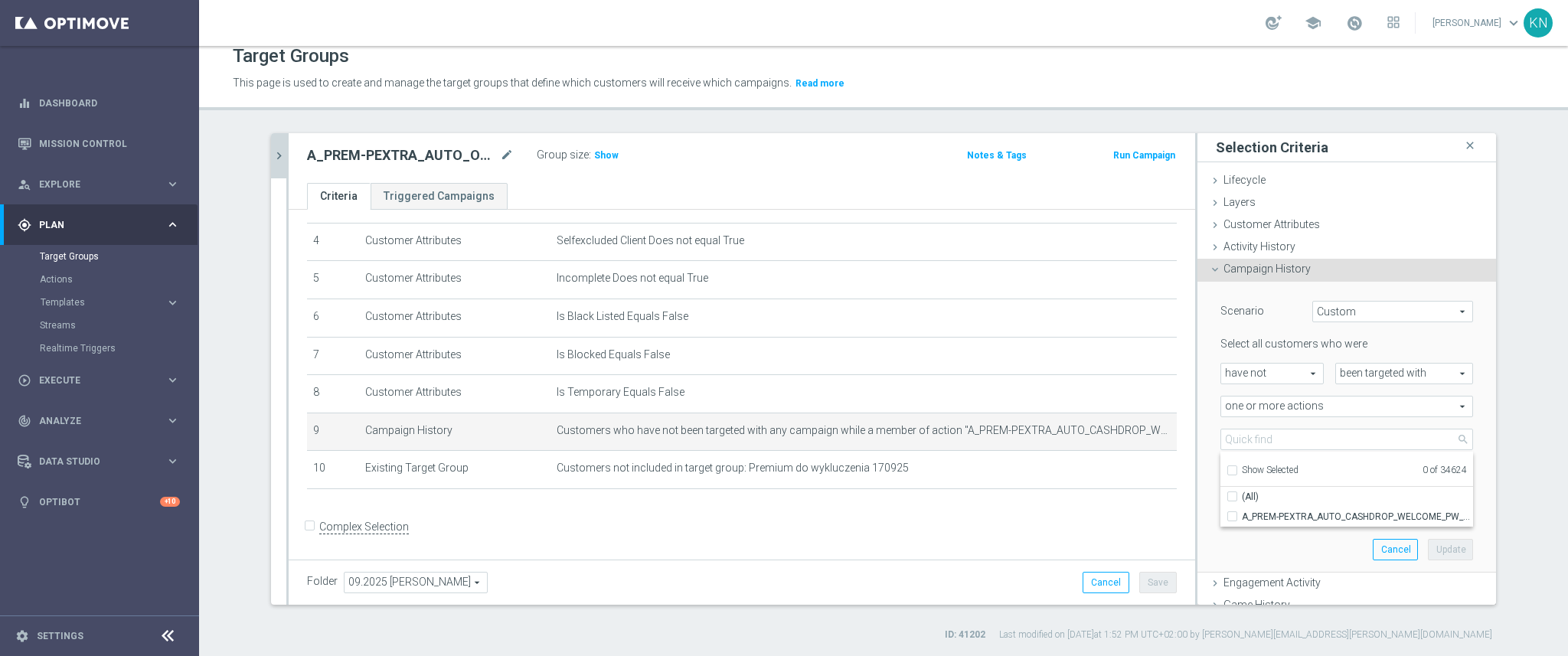
checkbox input "false"
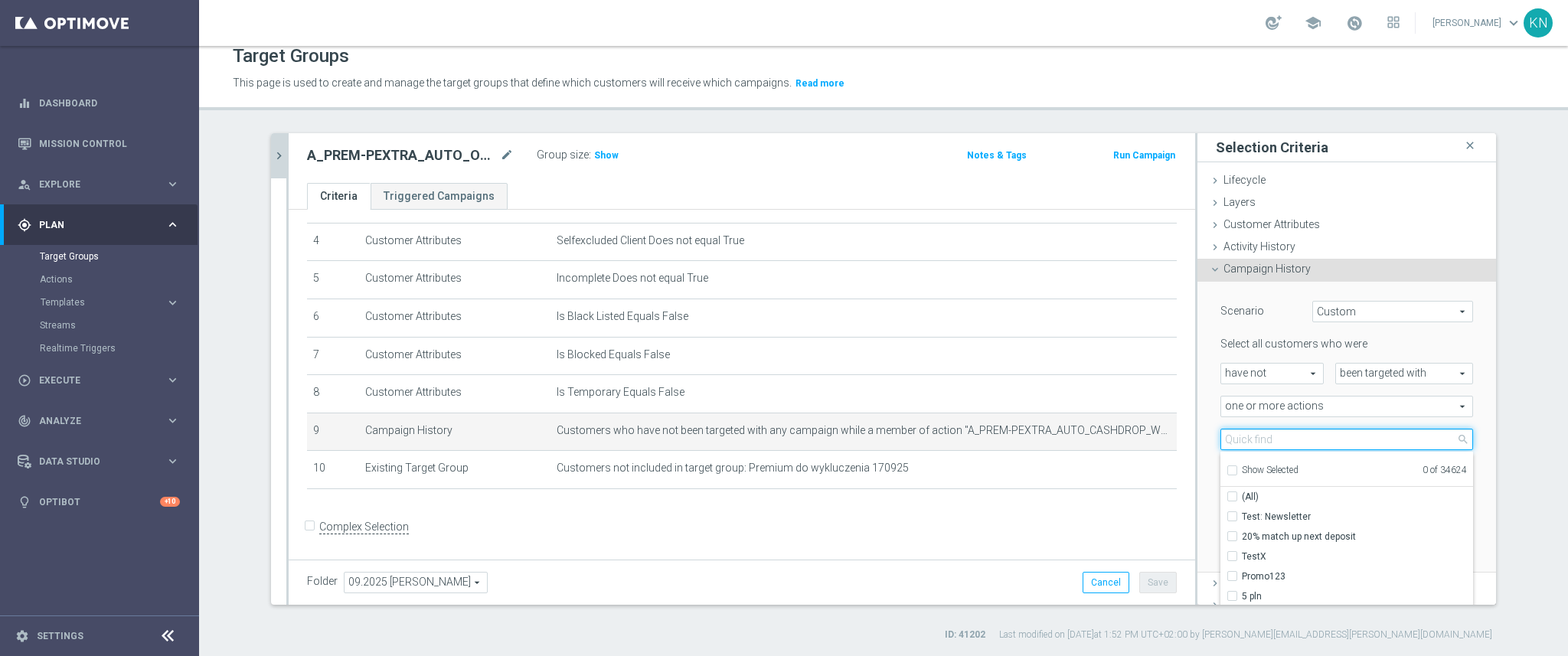
click at [1255, 429] on input "search" at bounding box center [1347, 439] width 253 height 21
paste input "A_PREM-PEXTRA_AUTO_OFFER_WELCOME_PW_BEZ_MRKT_WEEKLY"
type input "A_PREM-PEXTRA_AUTO_OFFER_WELCOME_PW_BEZ_MRKT_WEEKLY"
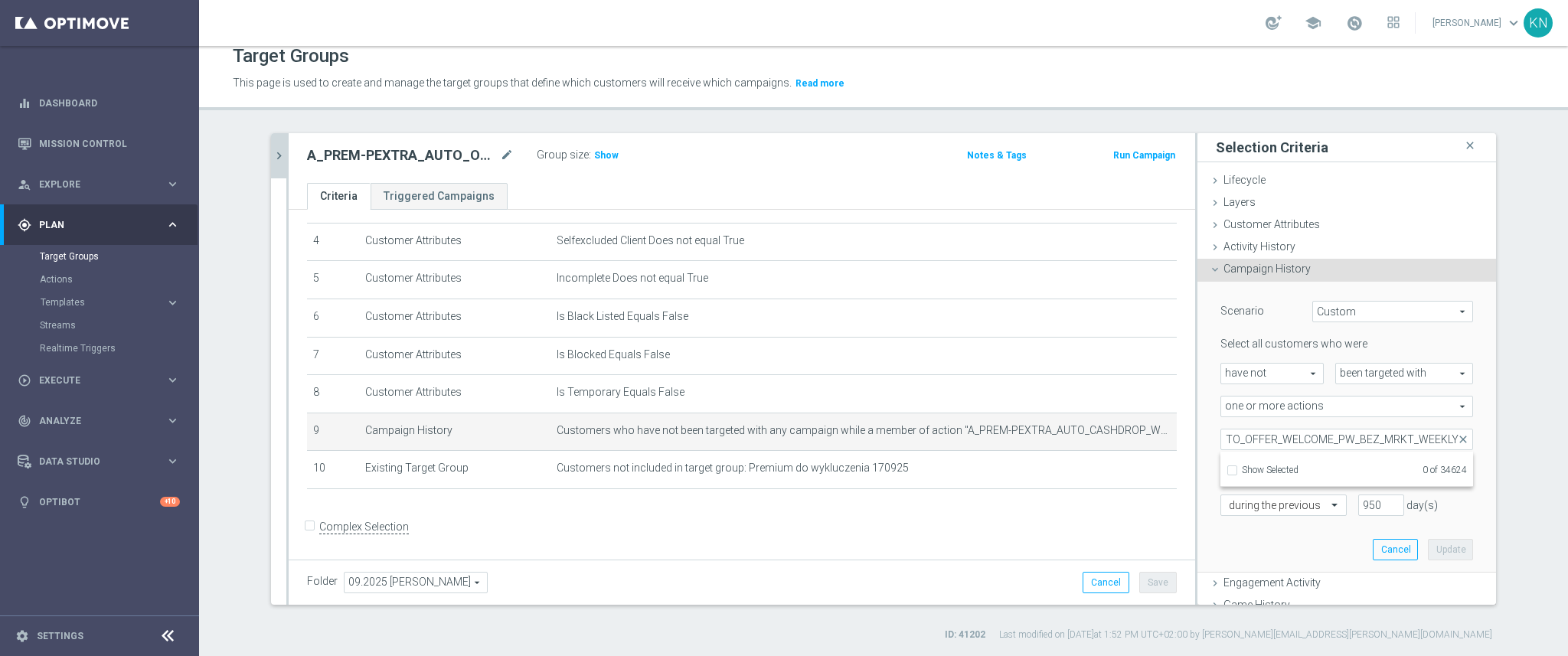
click at [1320, 548] on div "Scenario Custom Custom arrow_drop_down search Select all customers who were hav…" at bounding box center [1347, 427] width 276 height 291
click at [988, 515] on form "Complex Selection Invalid Expression" at bounding box center [742, 544] width 870 height 57
click at [1373, 546] on button "Cancel" at bounding box center [1395, 550] width 45 height 21
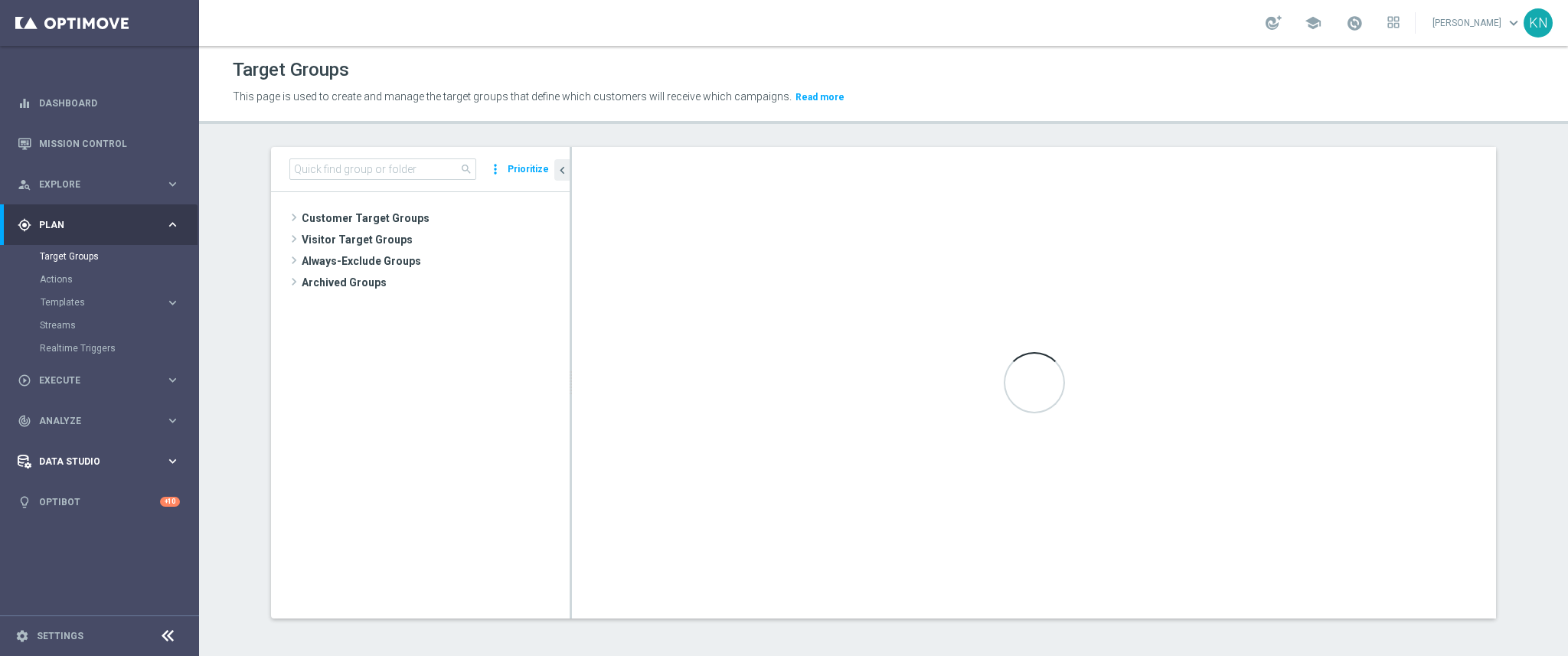
click at [141, 459] on span "Data Studio" at bounding box center [102, 462] width 126 height 9
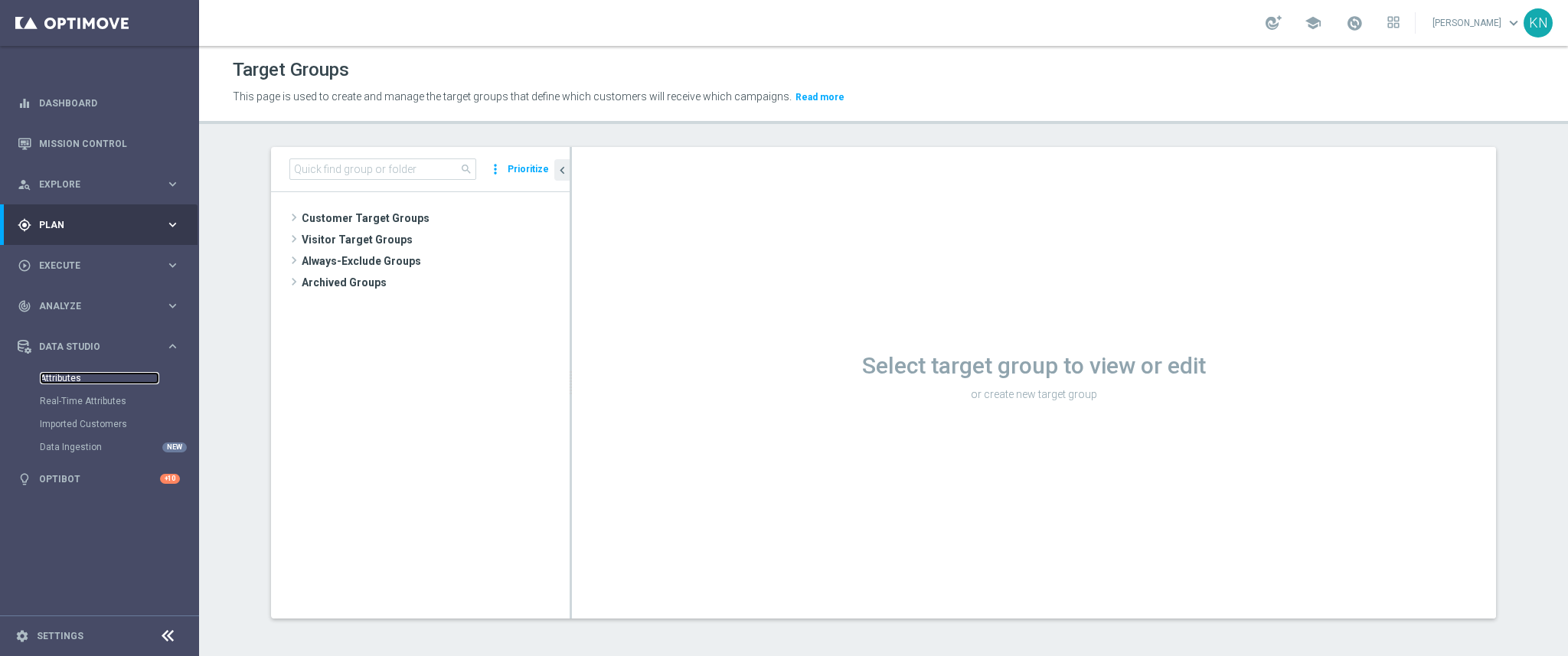
click at [76, 377] on link "Attributes" at bounding box center [99, 378] width 119 height 12
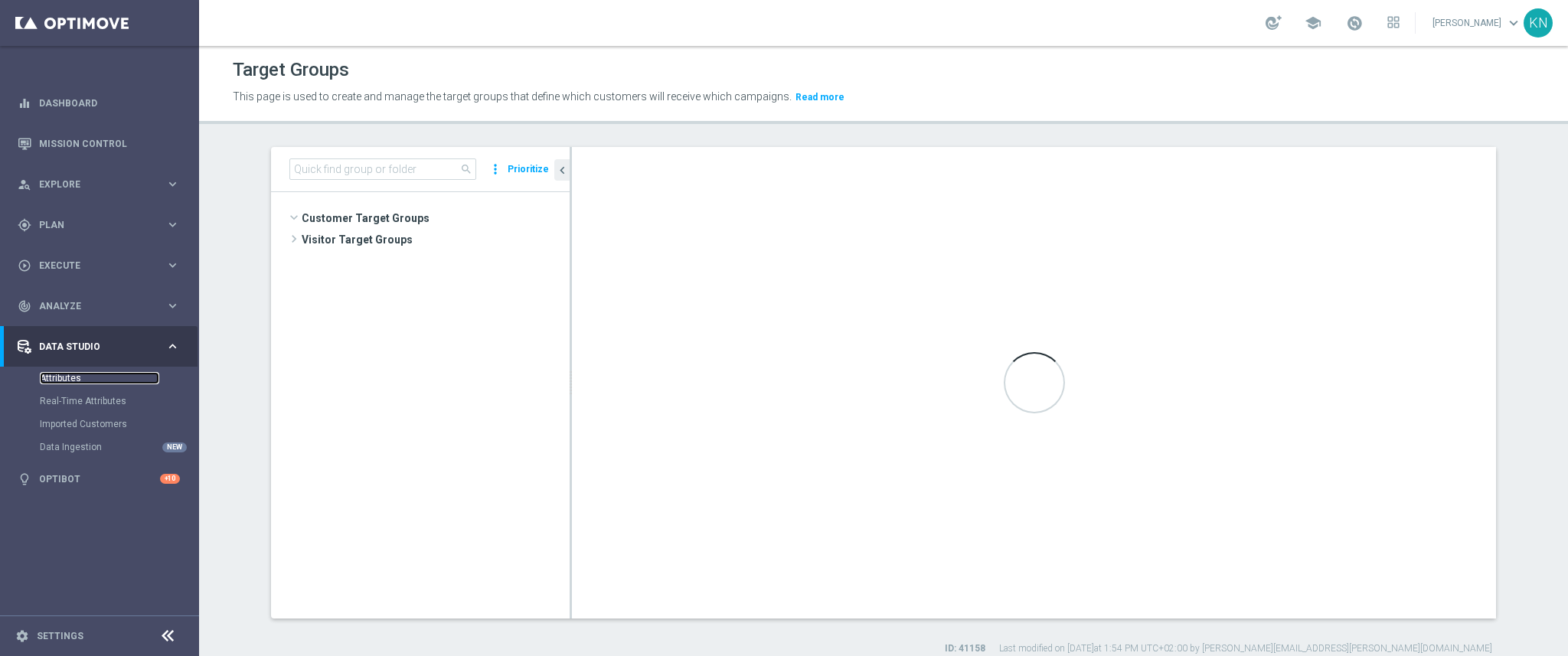
scroll to position [464, 0]
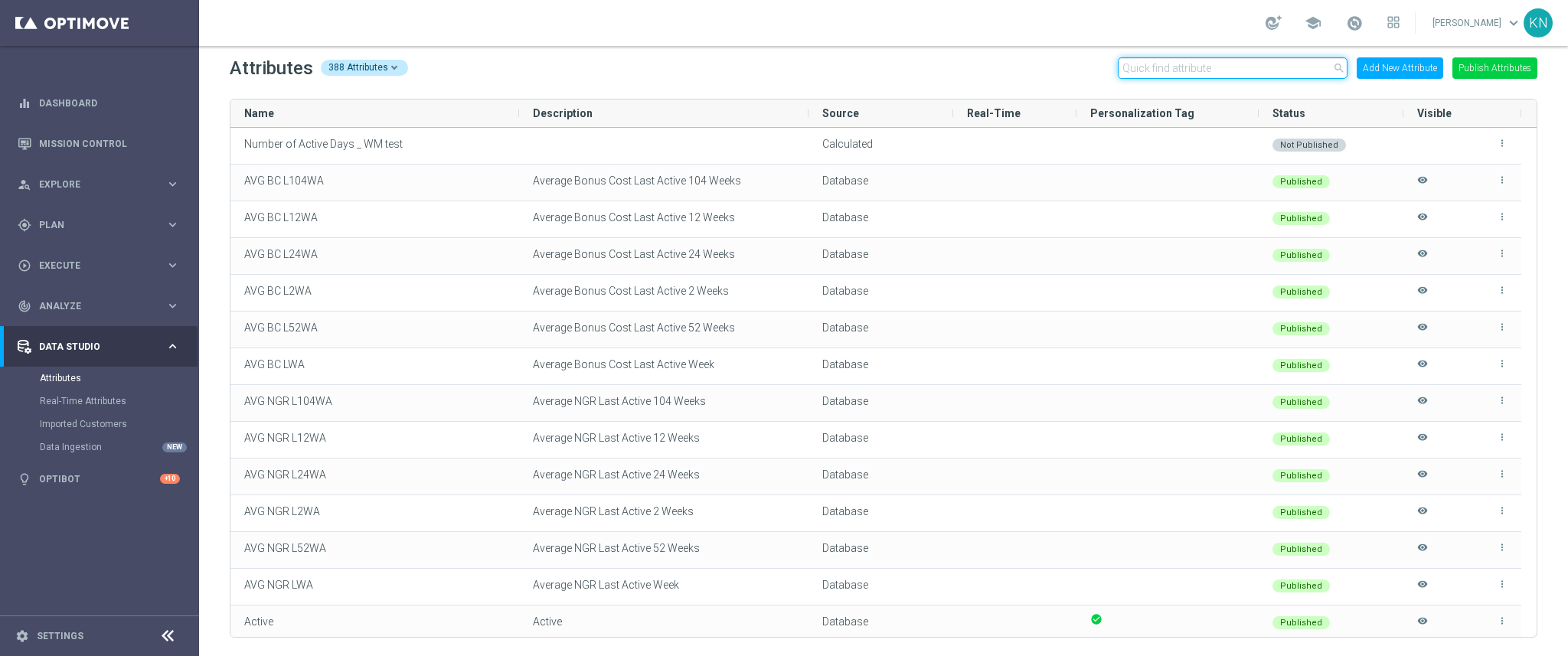
click at [1175, 69] on input "text" at bounding box center [1233, 68] width 230 height 21
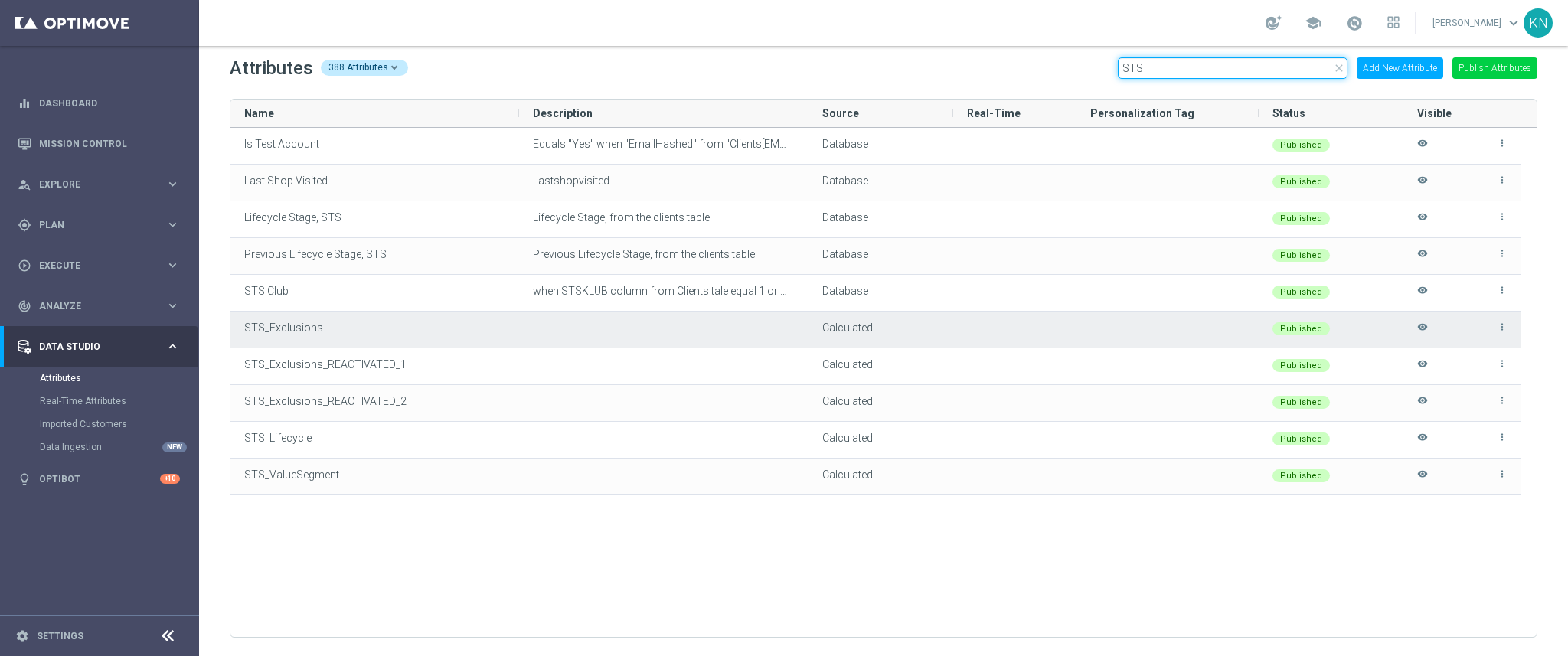
type input "STS"
click at [1502, 331] on icon "more_vert" at bounding box center [1502, 327] width 11 height 11
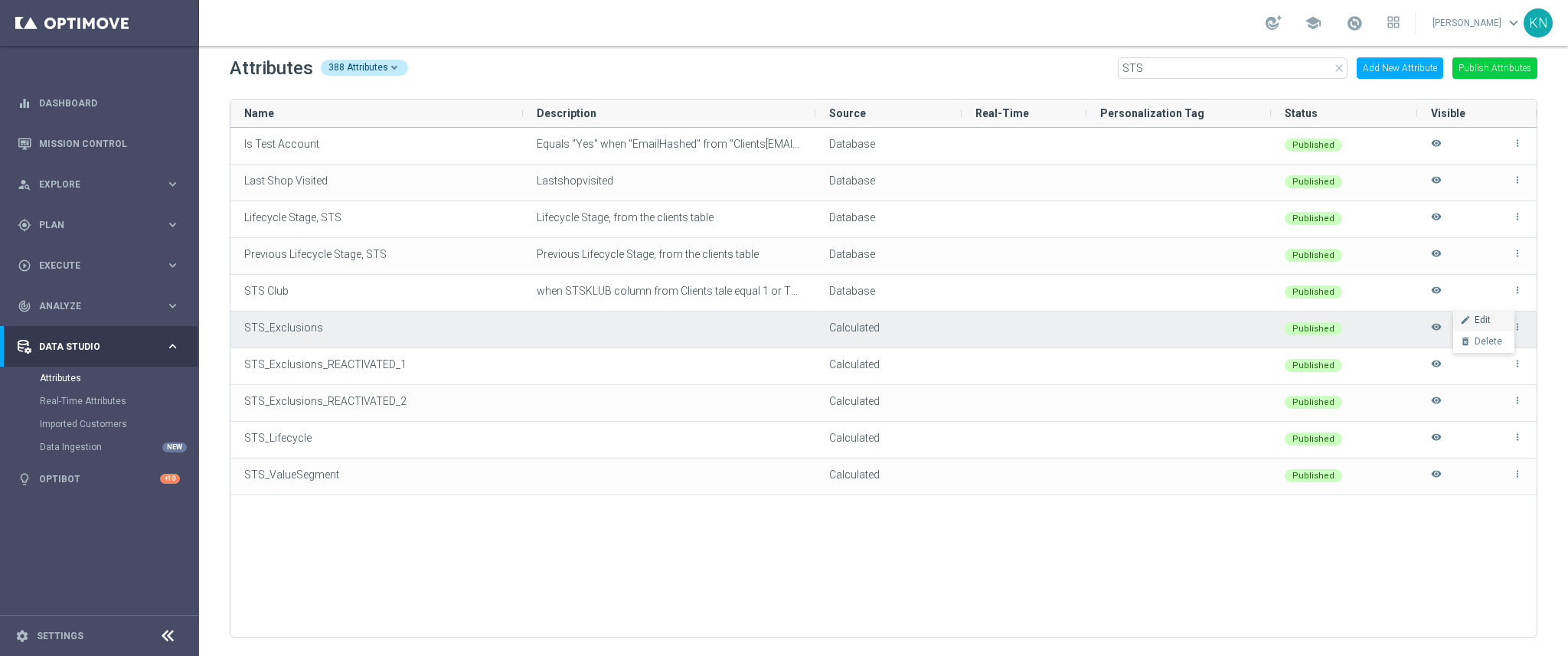
click at [1486, 317] on span "Edit" at bounding box center [1483, 321] width 16 height 12
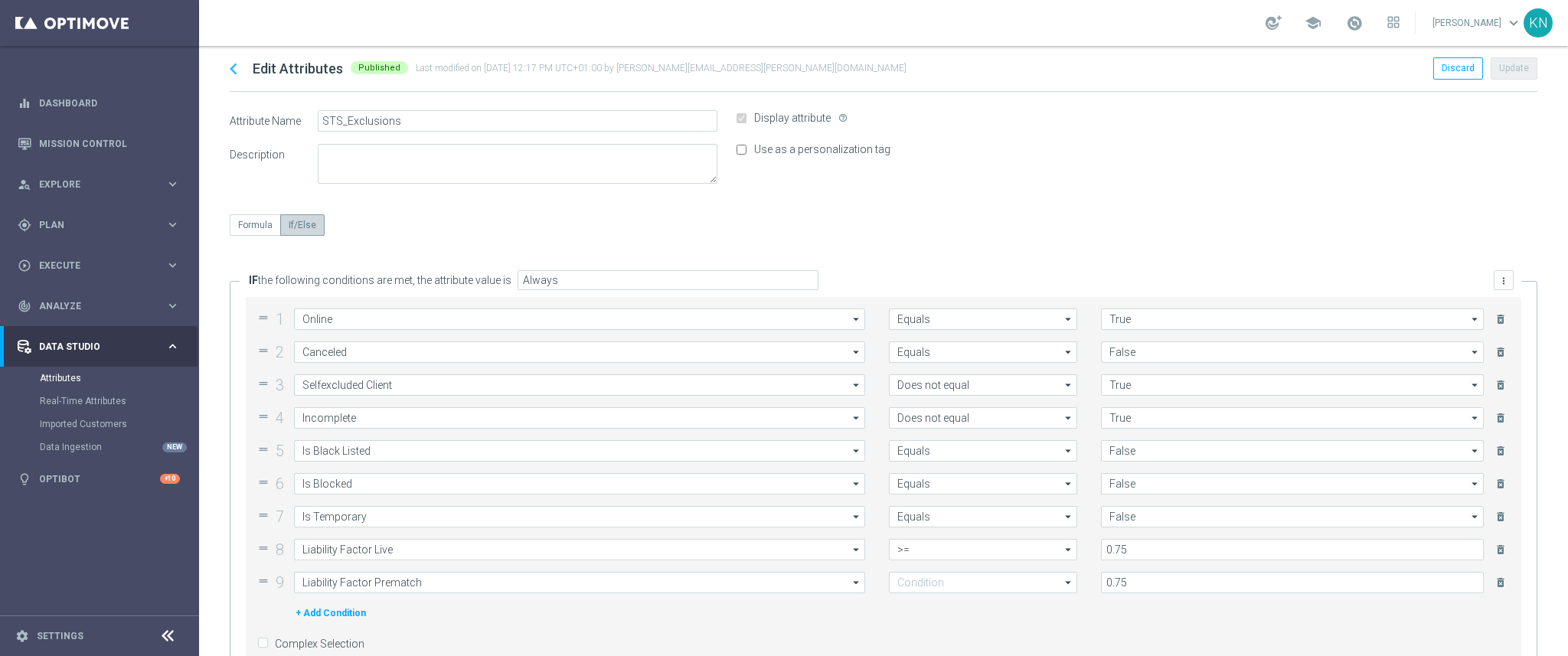
type input ">="
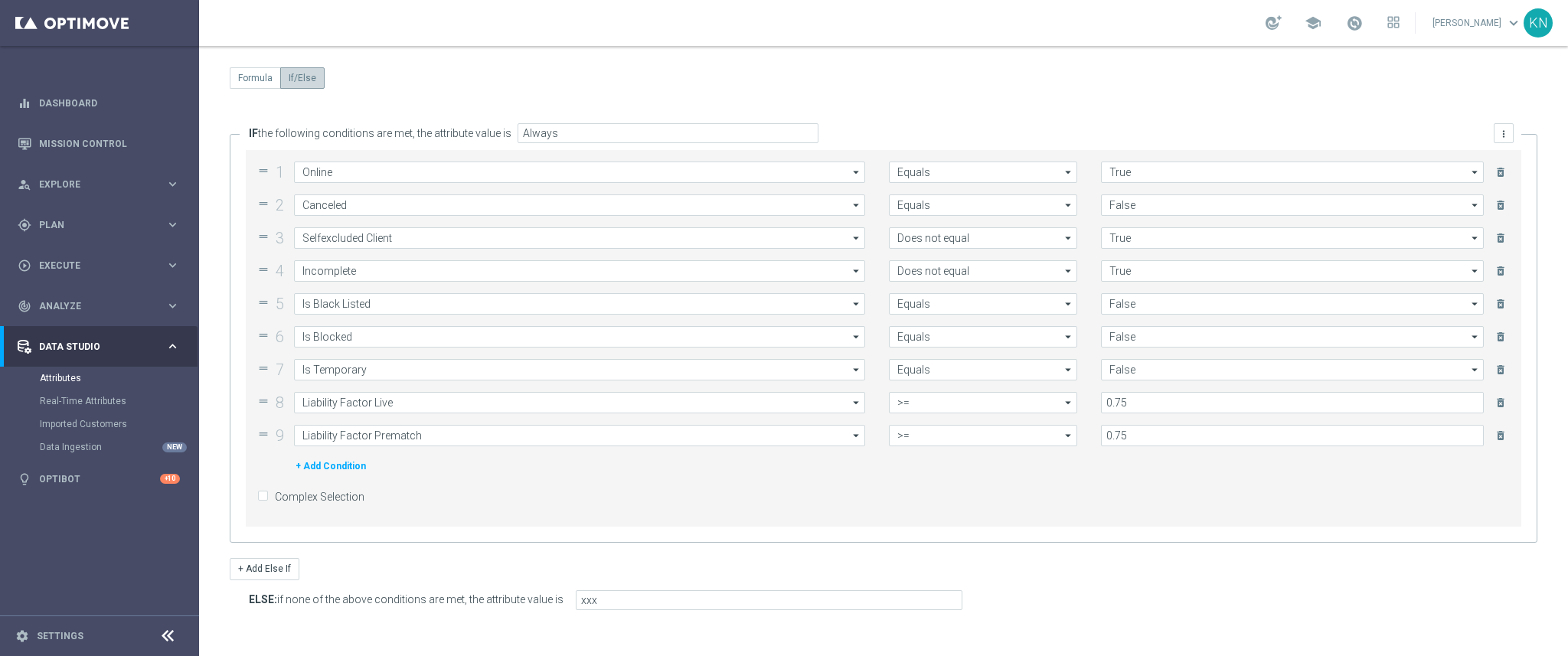
scroll to position [130, 0]
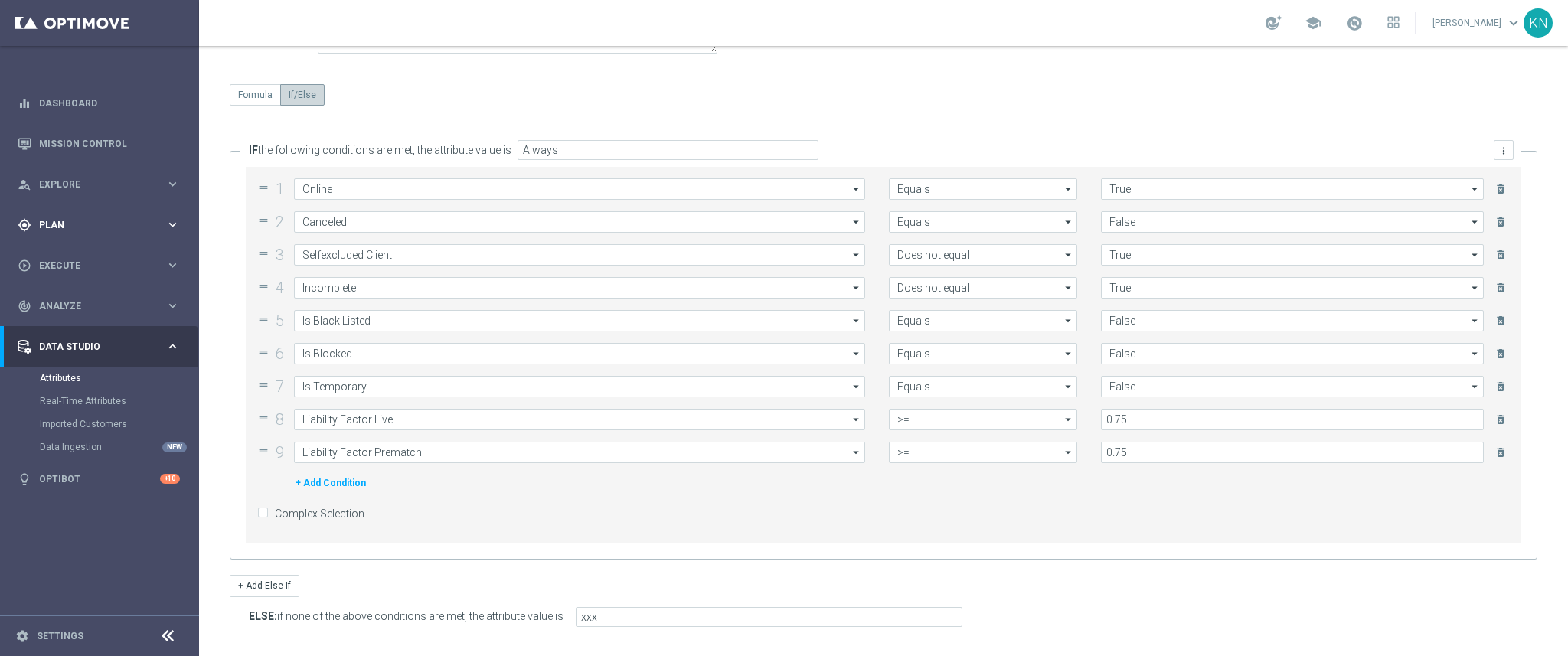
click at [65, 220] on span "Plan" at bounding box center [102, 225] width 126 height 9
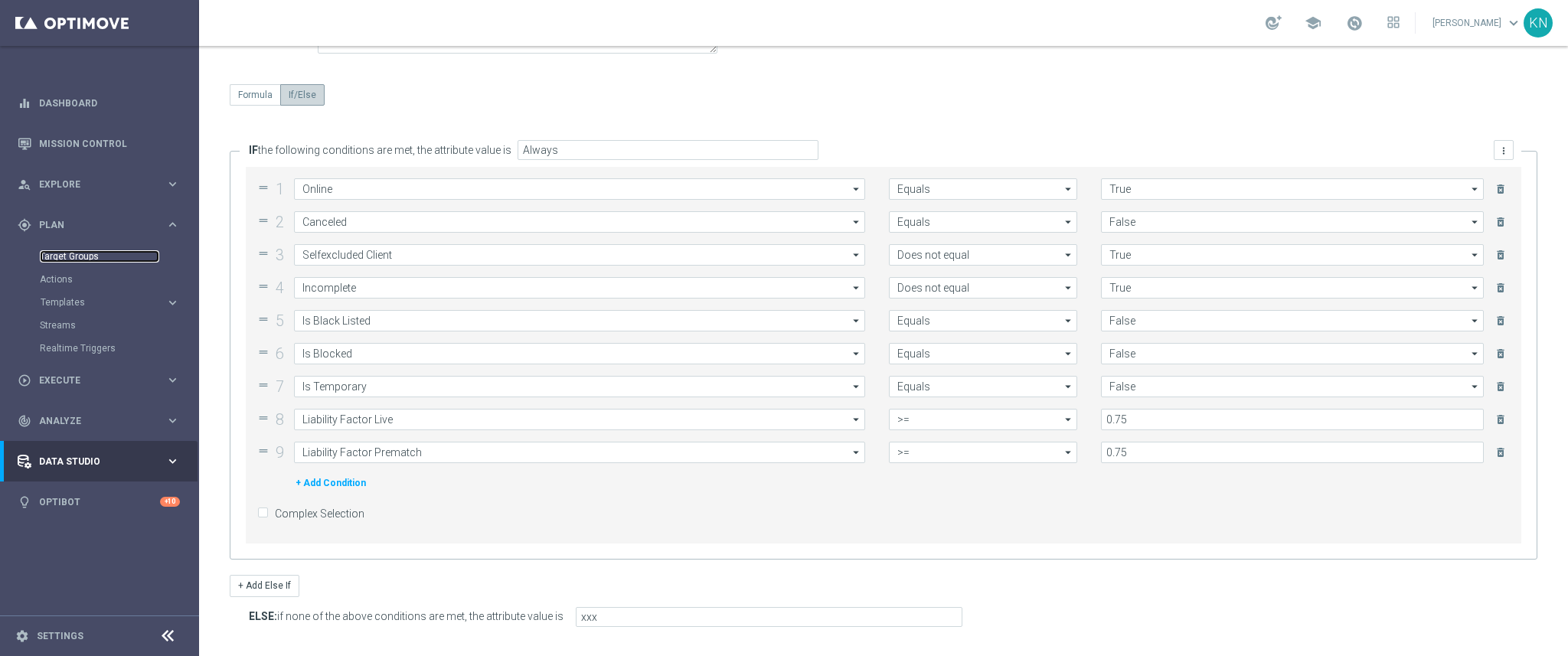
click at [83, 250] on link "Target Groups" at bounding box center [99, 256] width 119 height 12
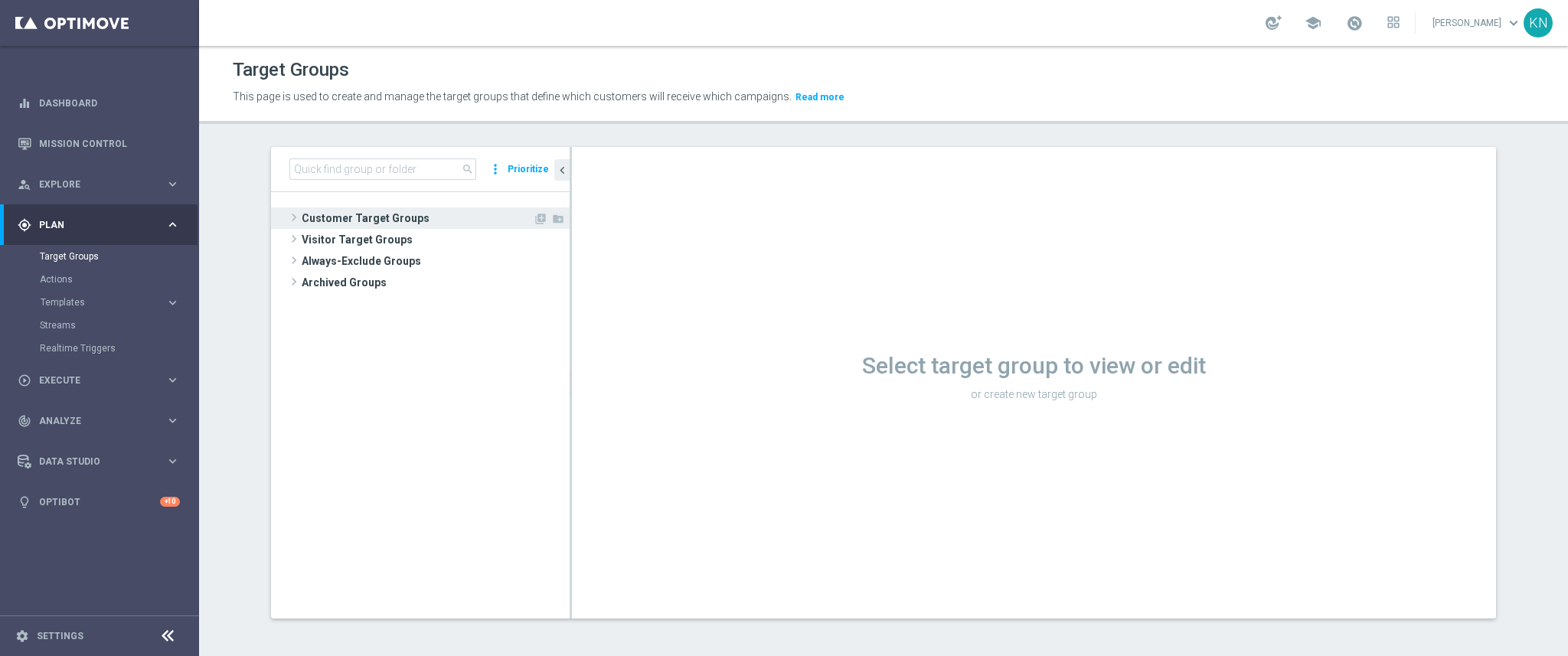
click at [371, 210] on span "Customer Target Groups" at bounding box center [417, 218] width 231 height 21
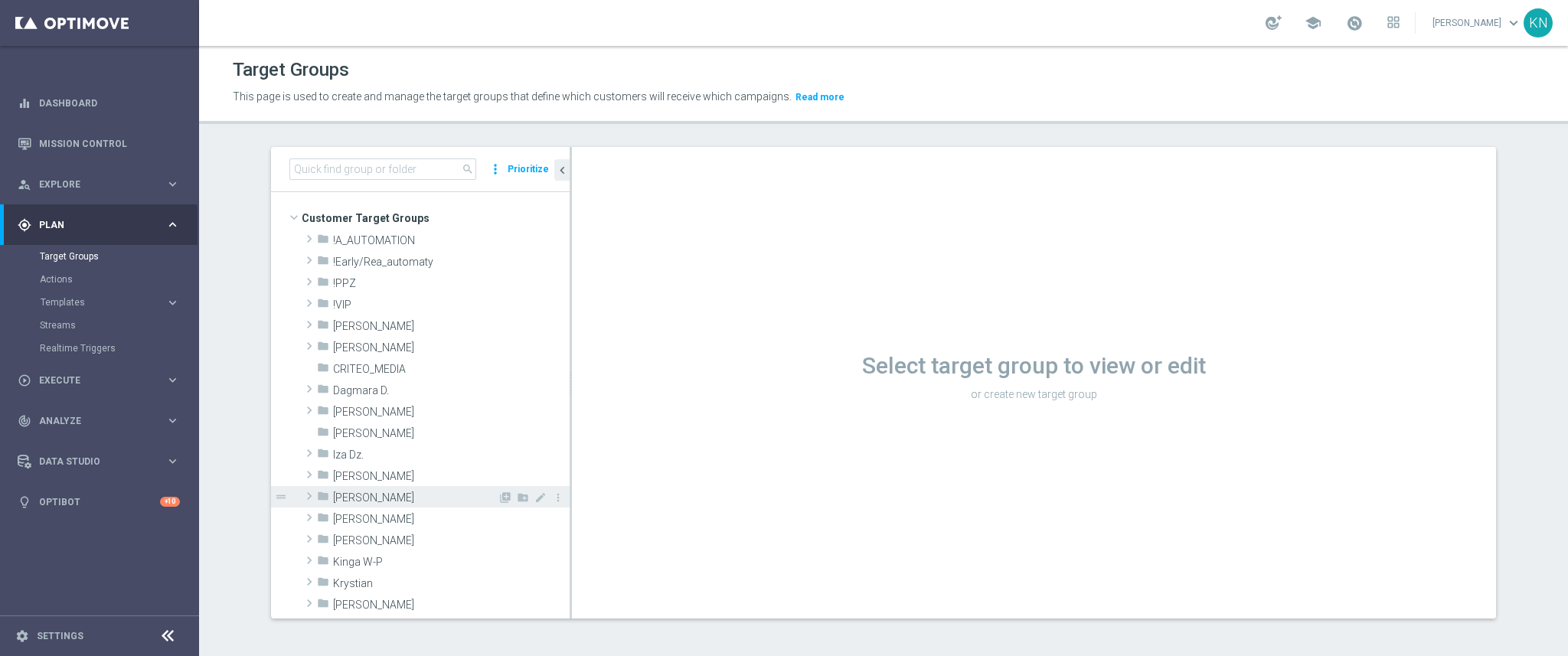
click at [363, 501] on span "Kamil N." at bounding box center [414, 498] width 164 height 13
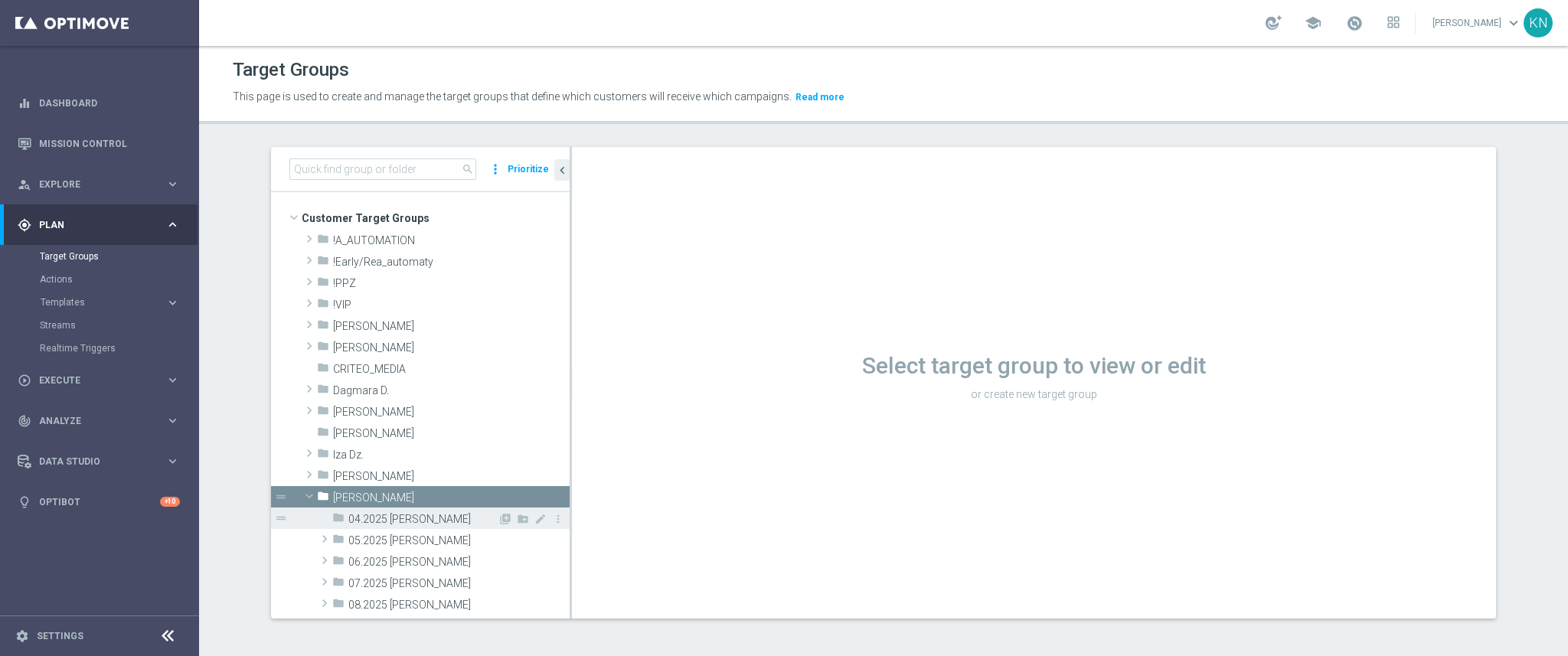
click at [388, 524] on span "04.2025 Kamil N." at bounding box center [423, 519] width 149 height 13
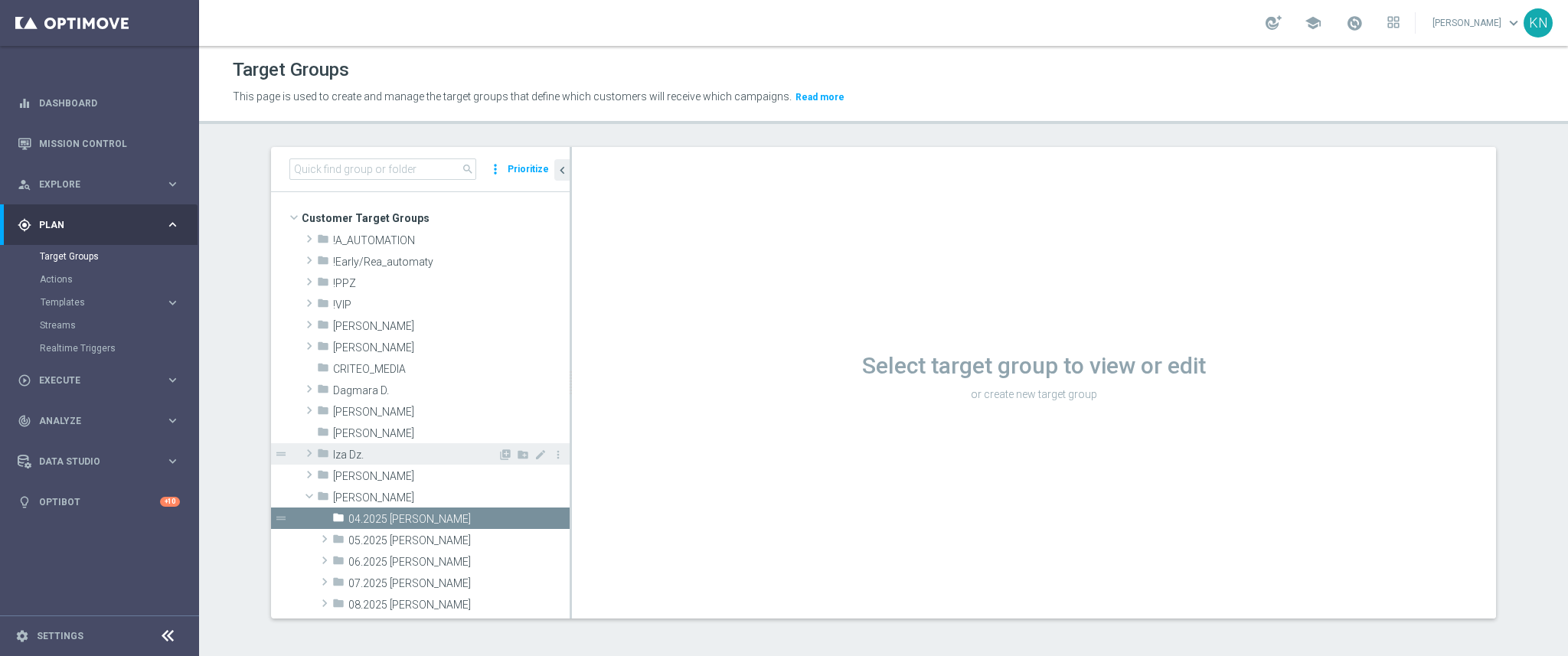
scroll to position [127, 0]
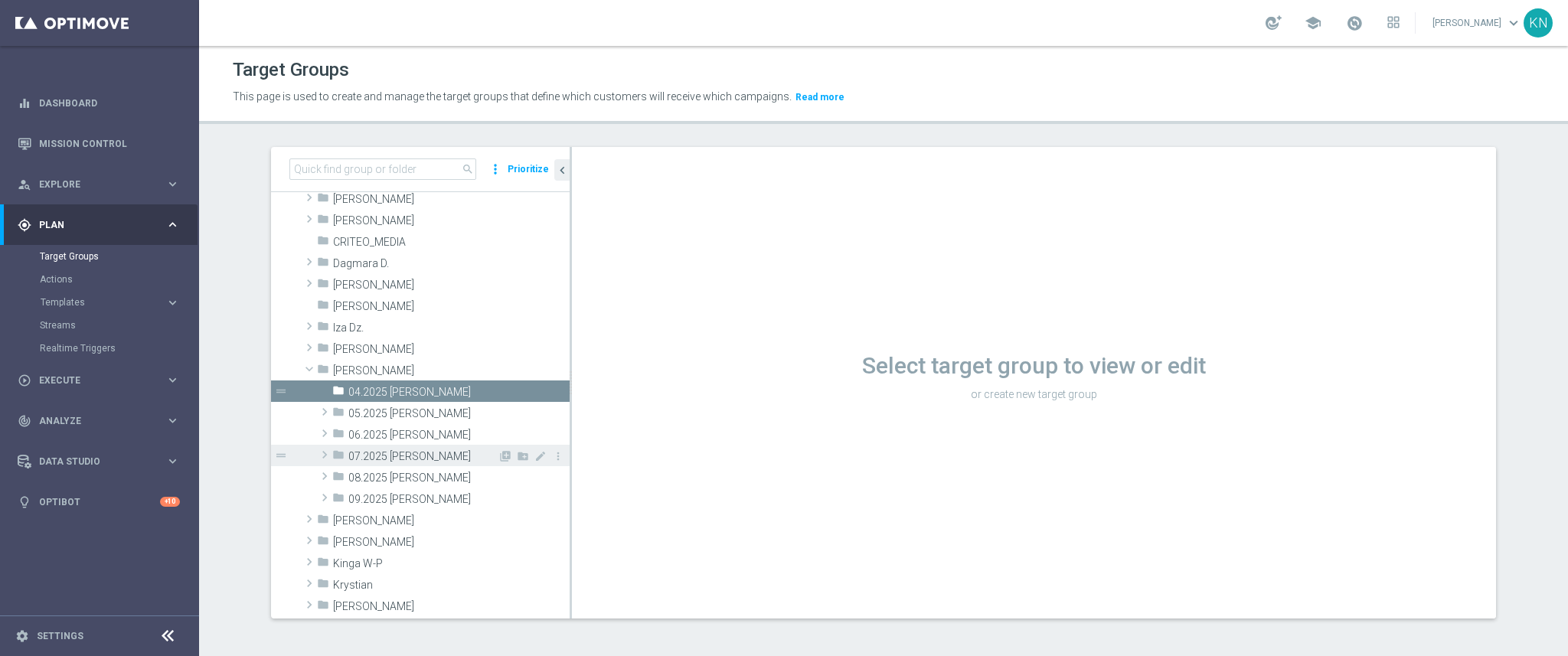
click at [396, 445] on div "folder 07.2025 Kamil N." at bounding box center [414, 456] width 165 height 21
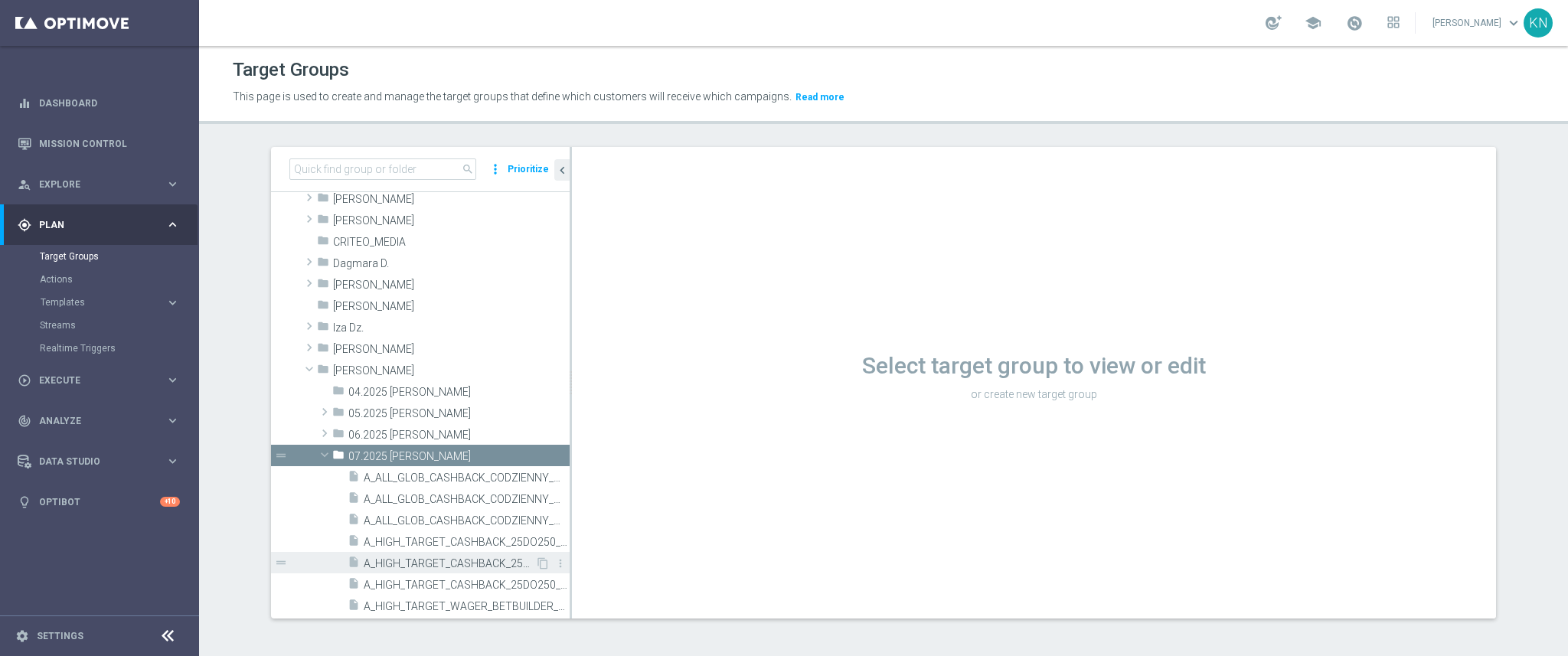
click at [419, 560] on span "A_HIGH_TARGET_CASHBACK_25DO250_160725_MAIL" at bounding box center [449, 564] width 171 height 13
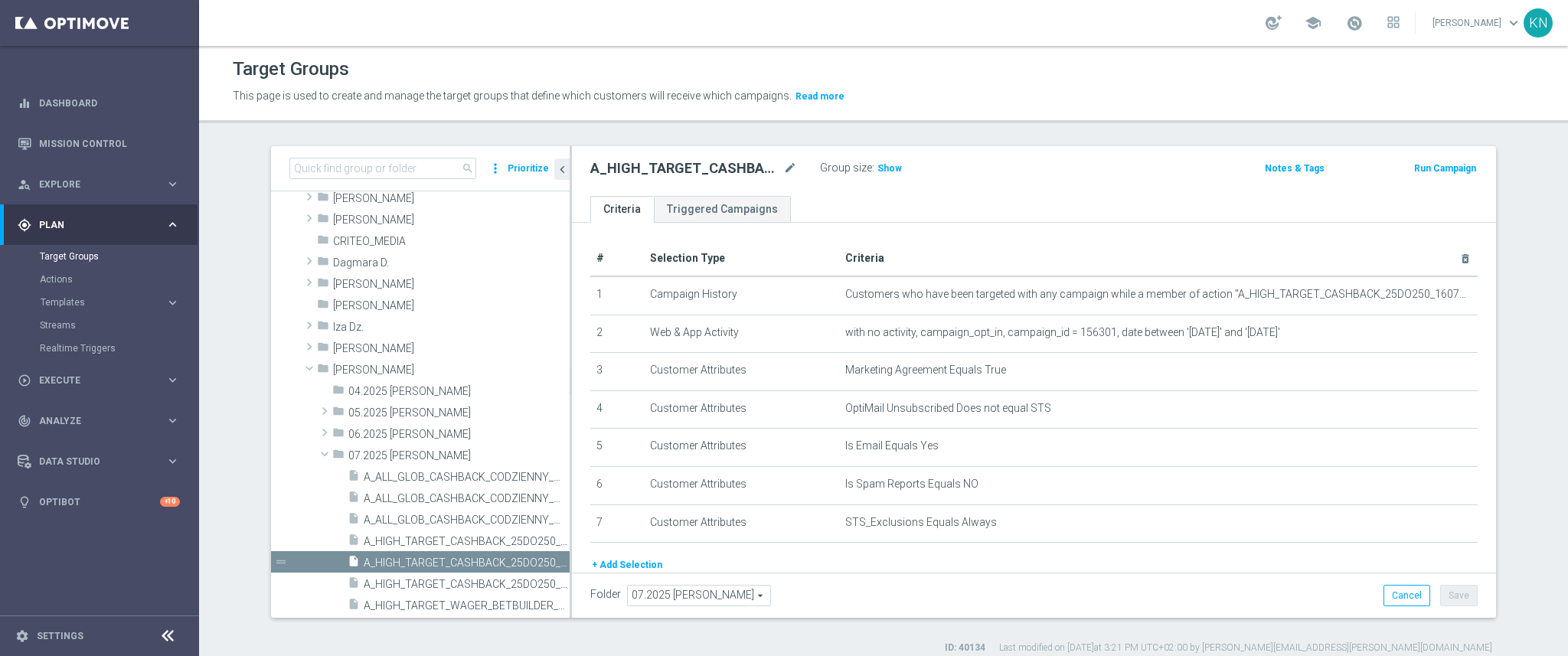
click at [602, 568] on button "+ Add Selection" at bounding box center [627, 565] width 74 height 17
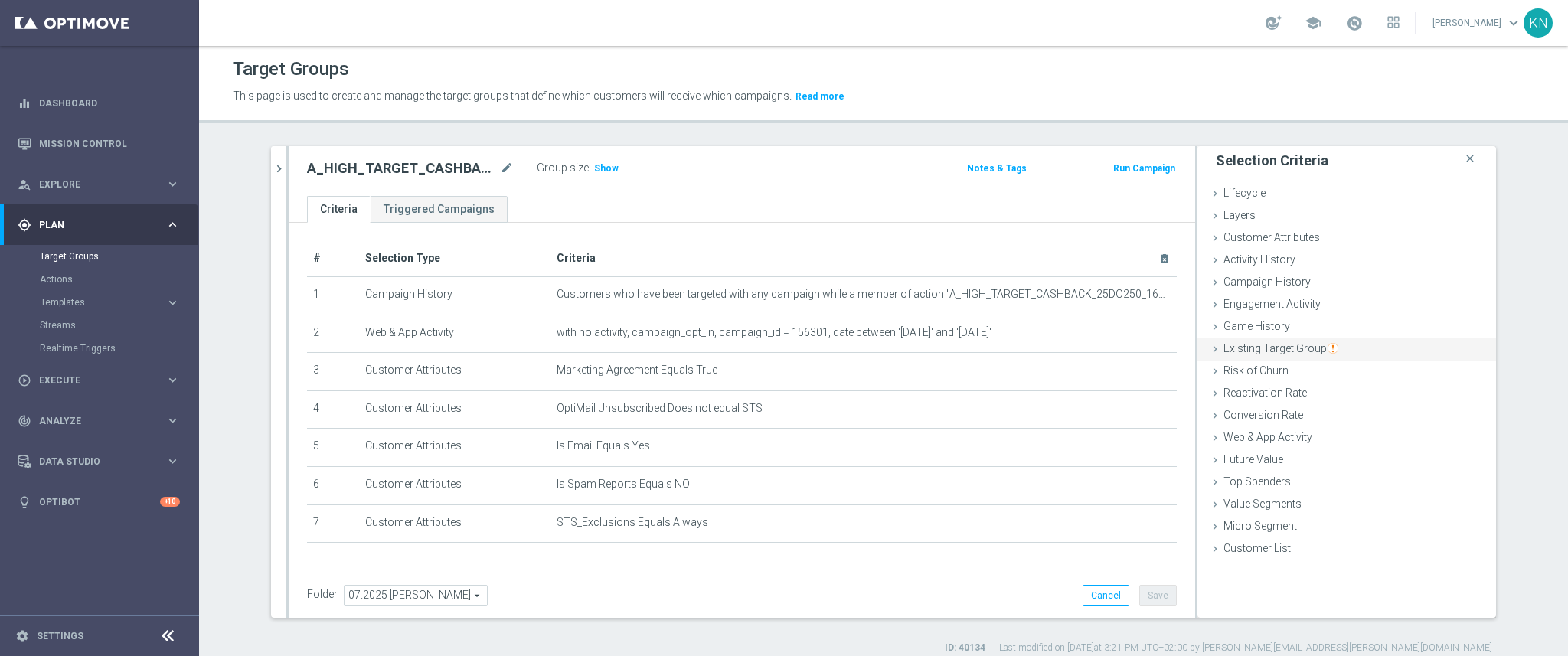
click at [1215, 351] on div "Existing Target Group done" at bounding box center [1347, 350] width 298 height 23
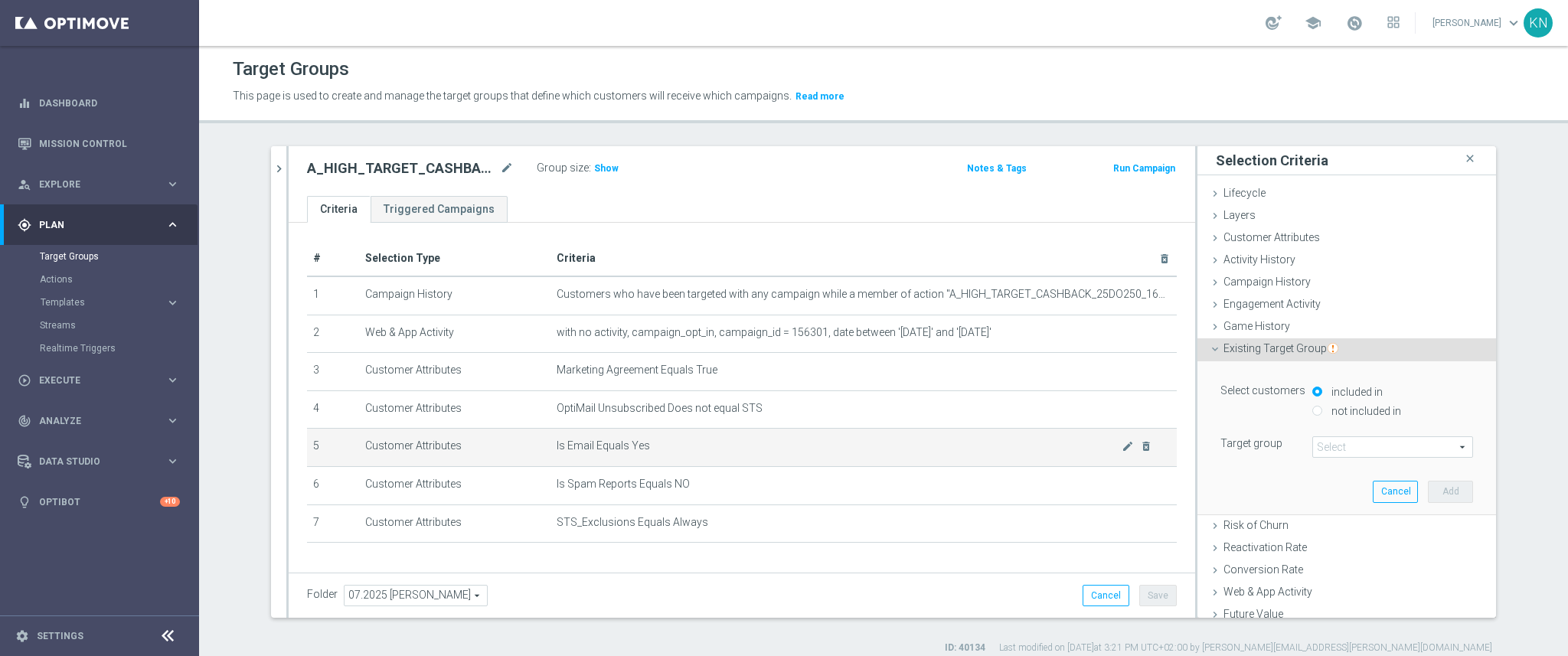
scroll to position [40, 0]
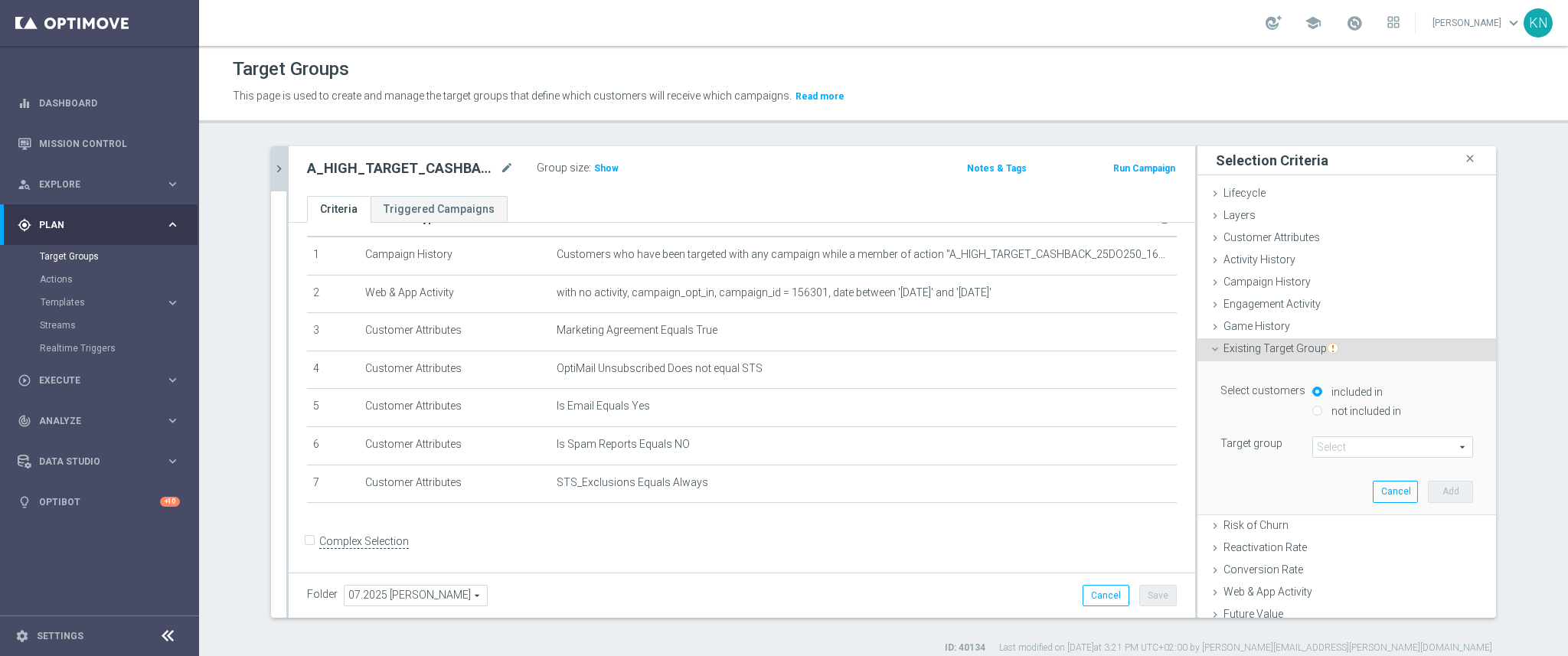
click at [275, 166] on icon "chevron_right" at bounding box center [279, 169] width 15 height 15
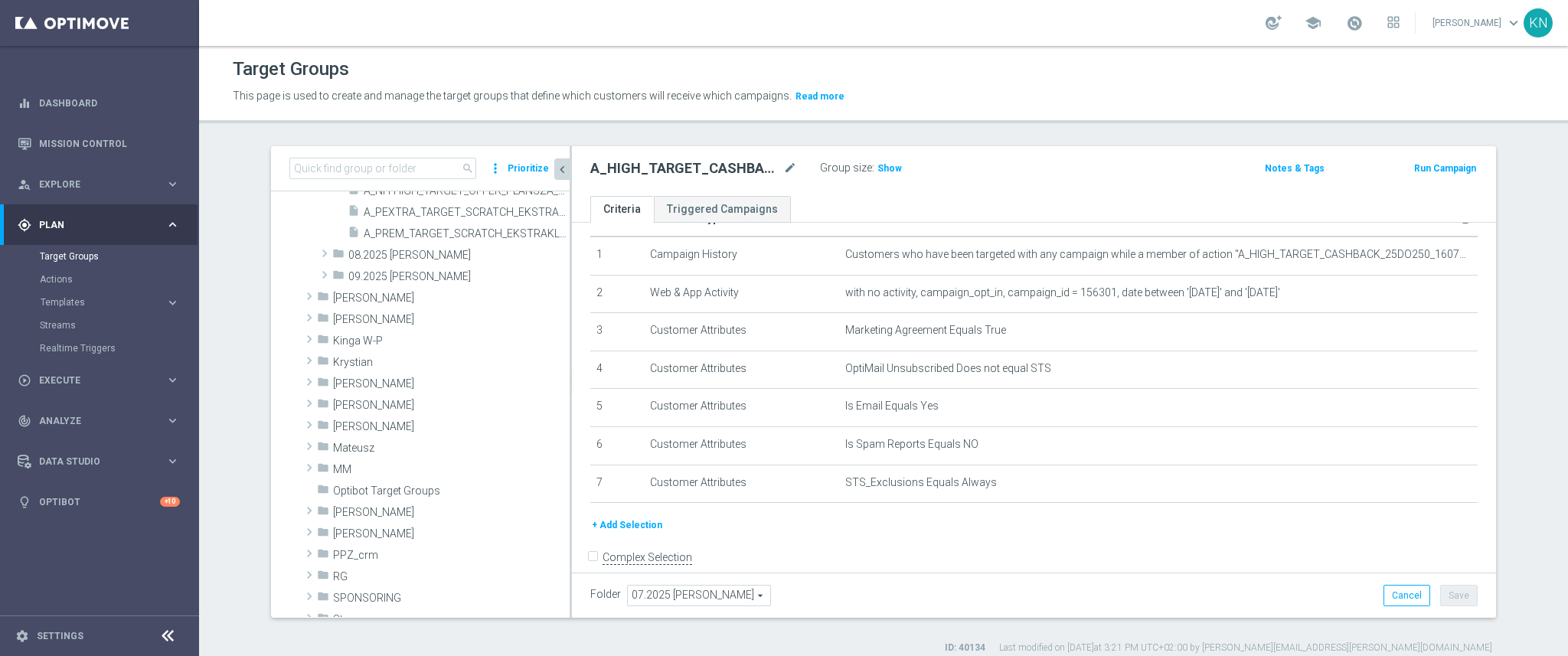
scroll to position [1022, 0]
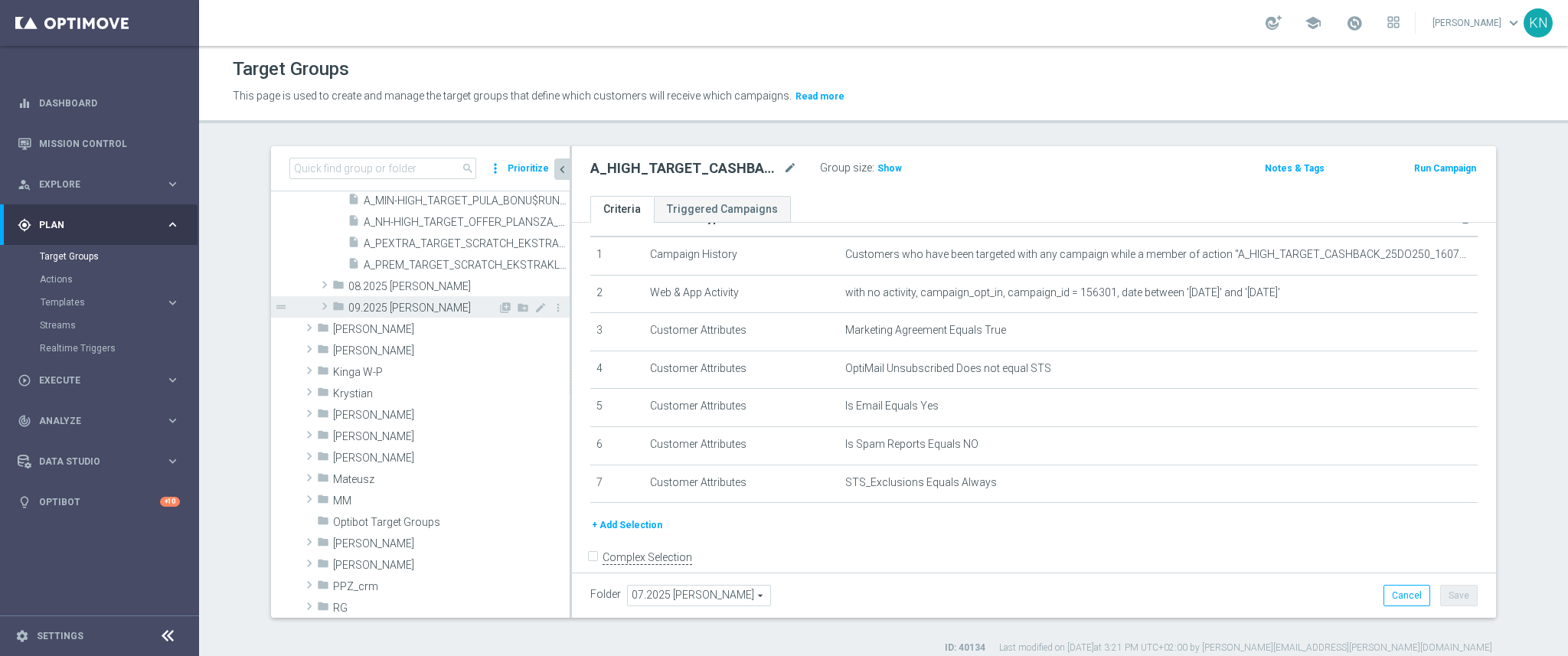
click at [317, 304] on span at bounding box center [324, 306] width 15 height 18
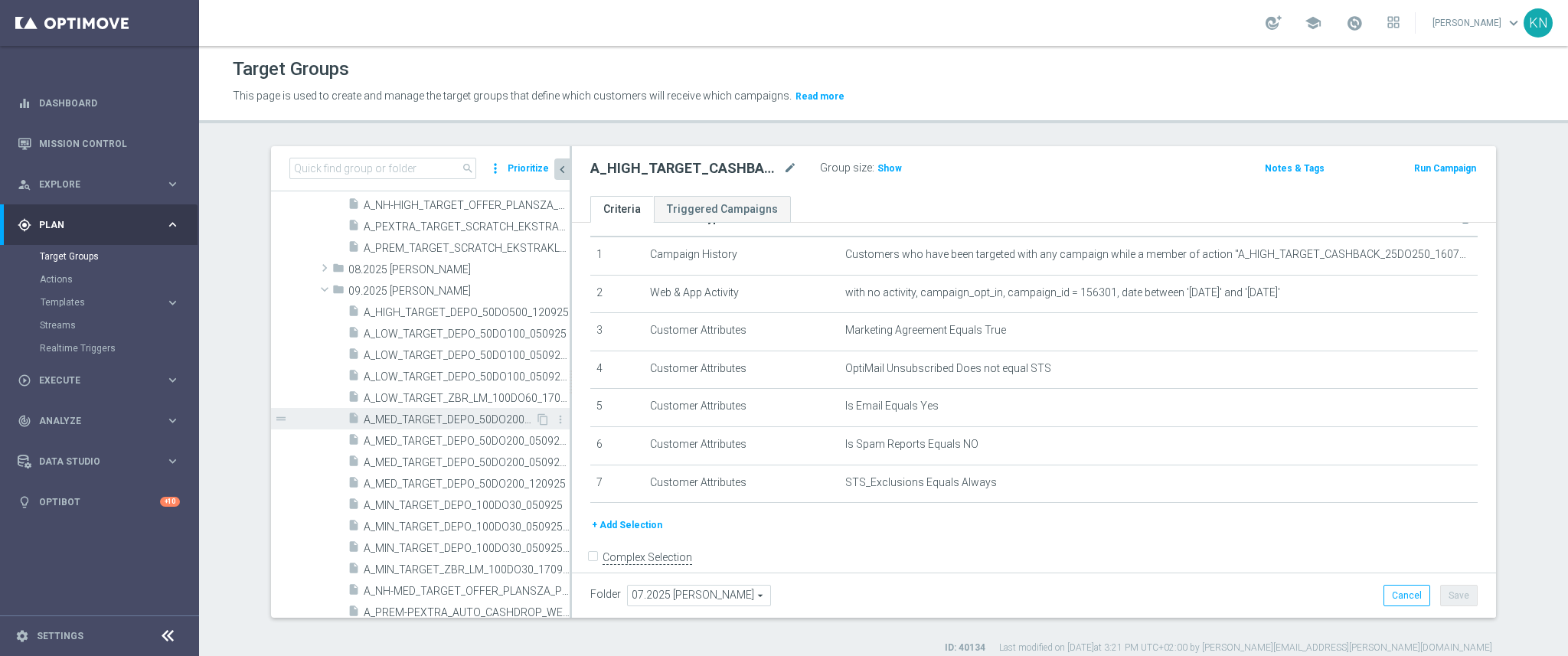
scroll to position [1027, 0]
click at [500, 302] on icon "library_add" at bounding box center [506, 302] width 12 height 12
type input "09.2025 Kamil N."
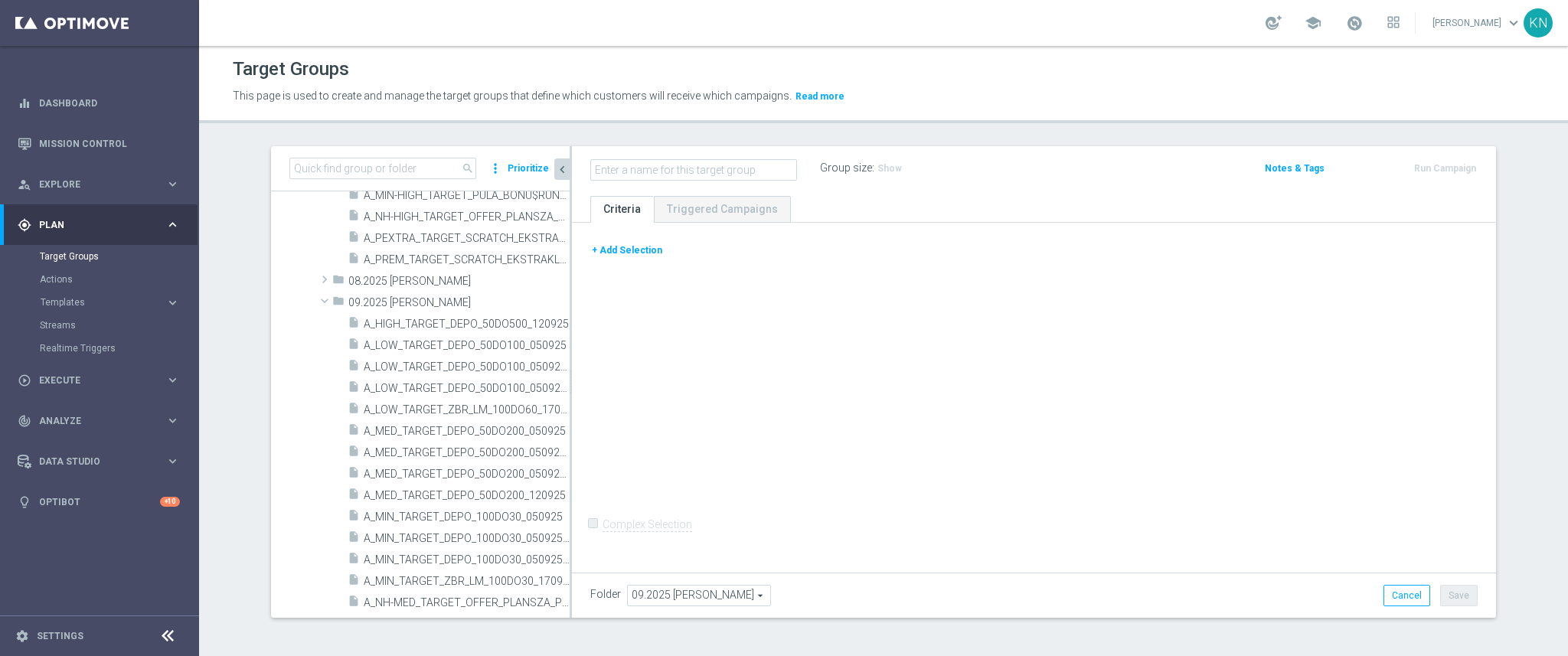
click at [650, 170] on input "text" at bounding box center [693, 169] width 206 height 21
type input "d"
type input "Premium do wykluczenia 170925"
click at [605, 250] on button "+ Add Selection" at bounding box center [627, 250] width 74 height 17
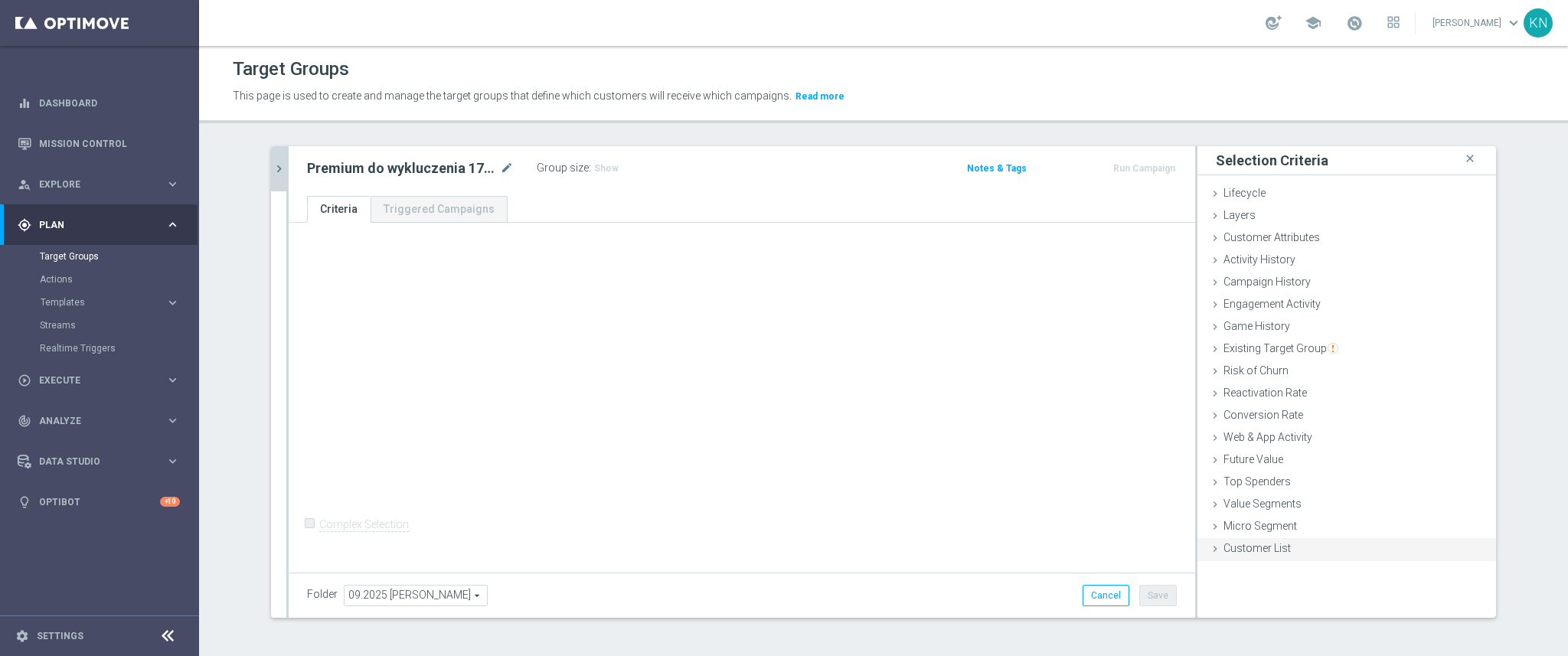
click at [1226, 543] on span "Customer List" at bounding box center [1257, 548] width 68 height 12
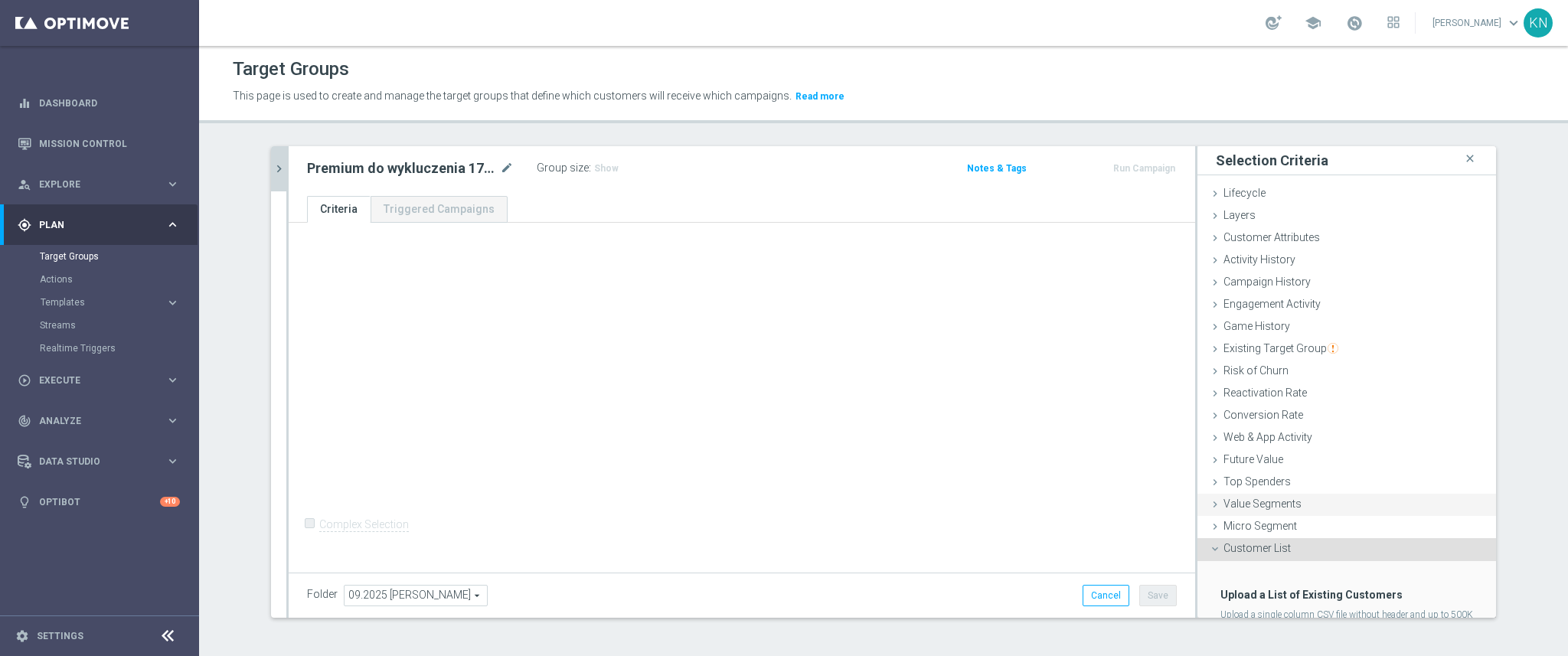
scroll to position [79, 0]
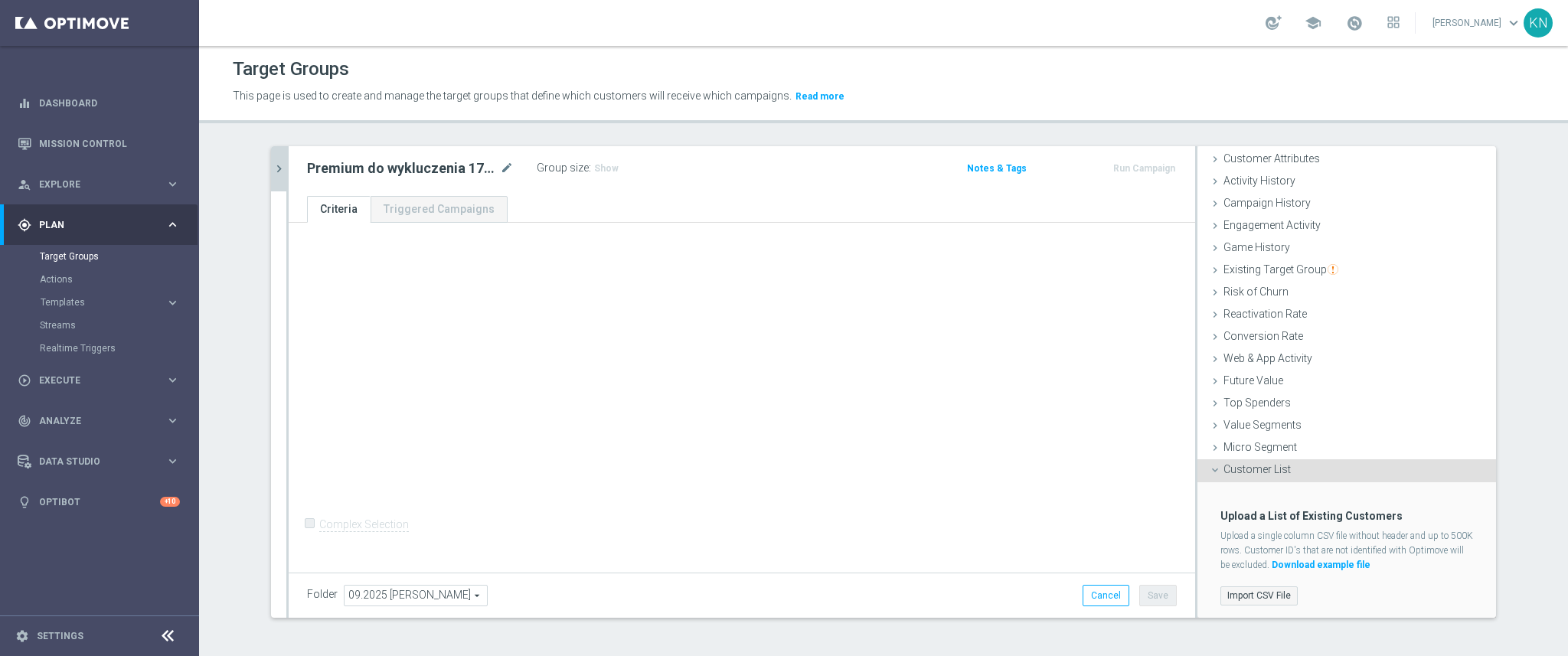
click at [1262, 592] on label "Import CSV File" at bounding box center [1259, 596] width 77 height 19
click at [0, 0] on input "Import CSV File" at bounding box center [0, 0] width 0 height 0
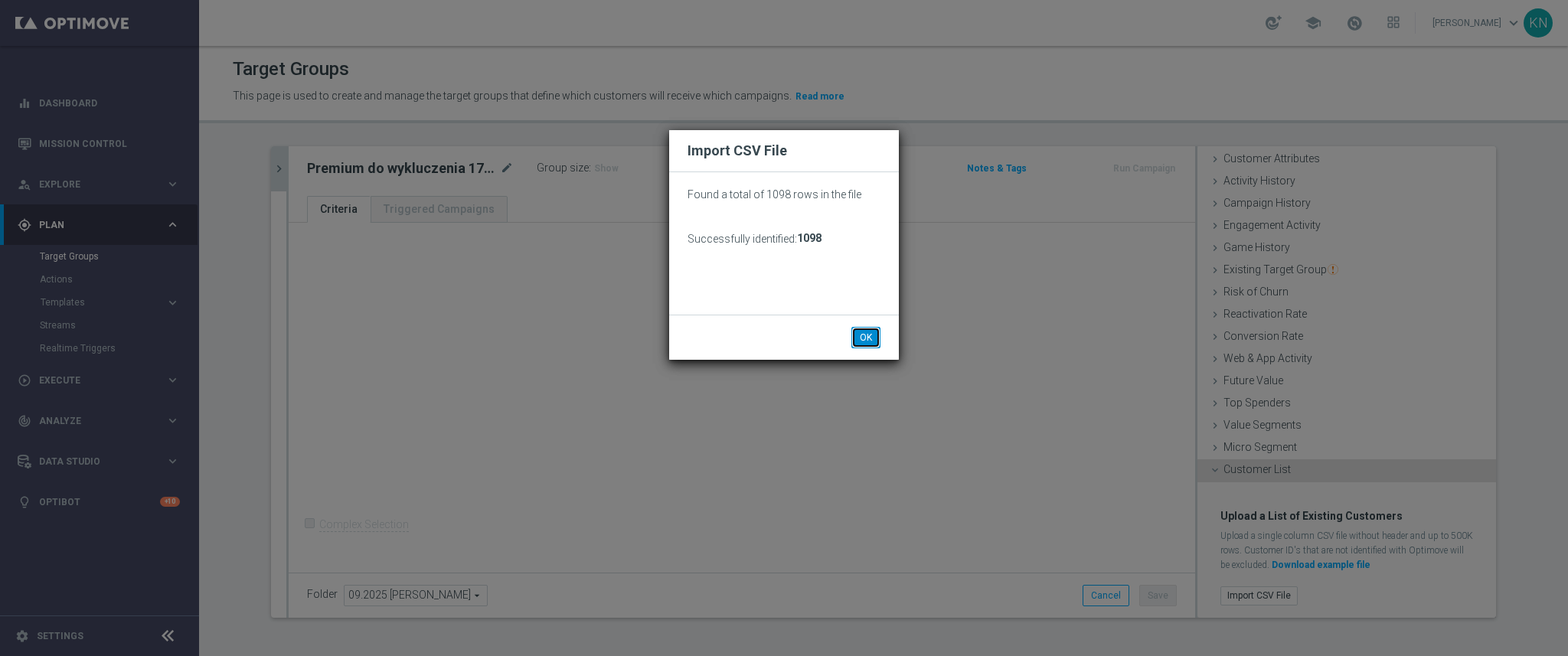
click at [859, 335] on button "OK" at bounding box center [866, 337] width 29 height 21
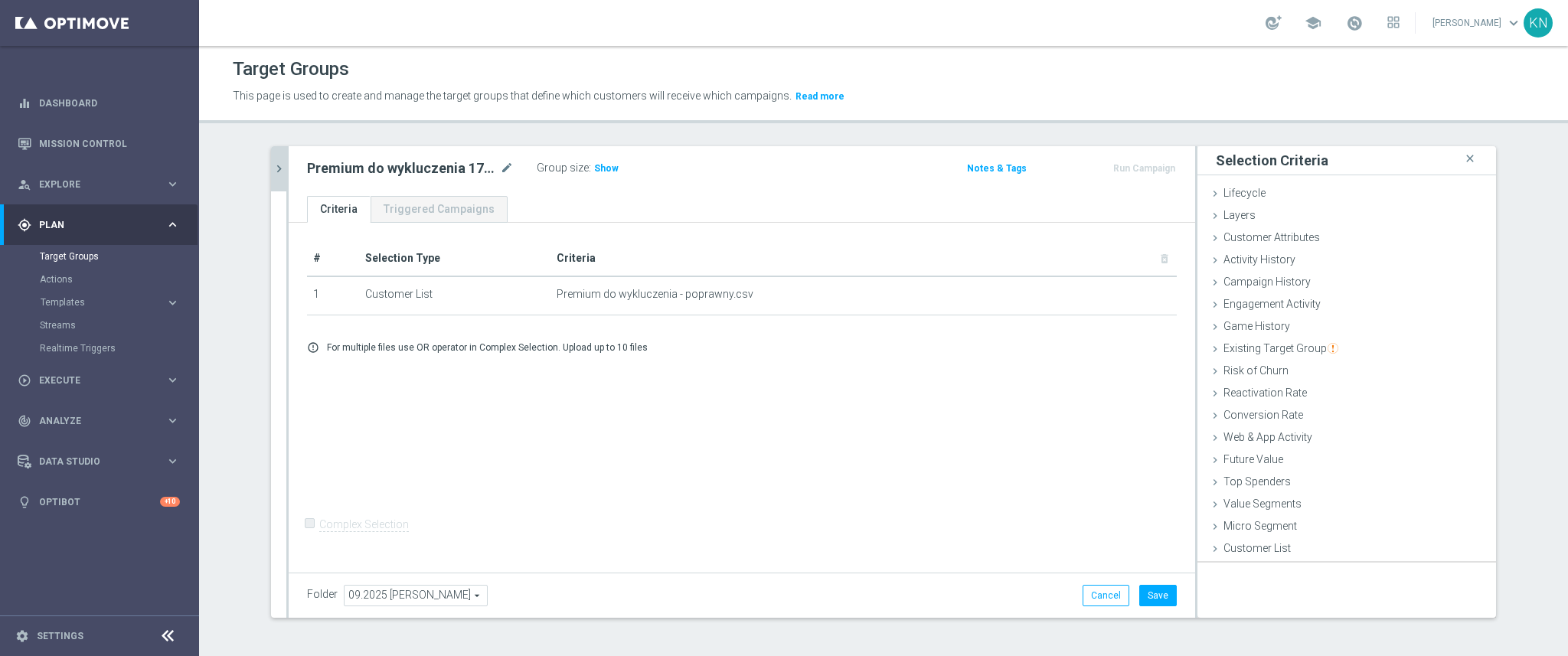
scroll to position [0, 0]
click at [1158, 595] on button "Save" at bounding box center [1158, 595] width 38 height 21
click at [472, 159] on h2 "Premium do wykluczenia 170925" at bounding box center [402, 168] width 190 height 18
click at [451, 168] on h2 "Premium do wykluczenia 170925" at bounding box center [402, 168] width 190 height 18
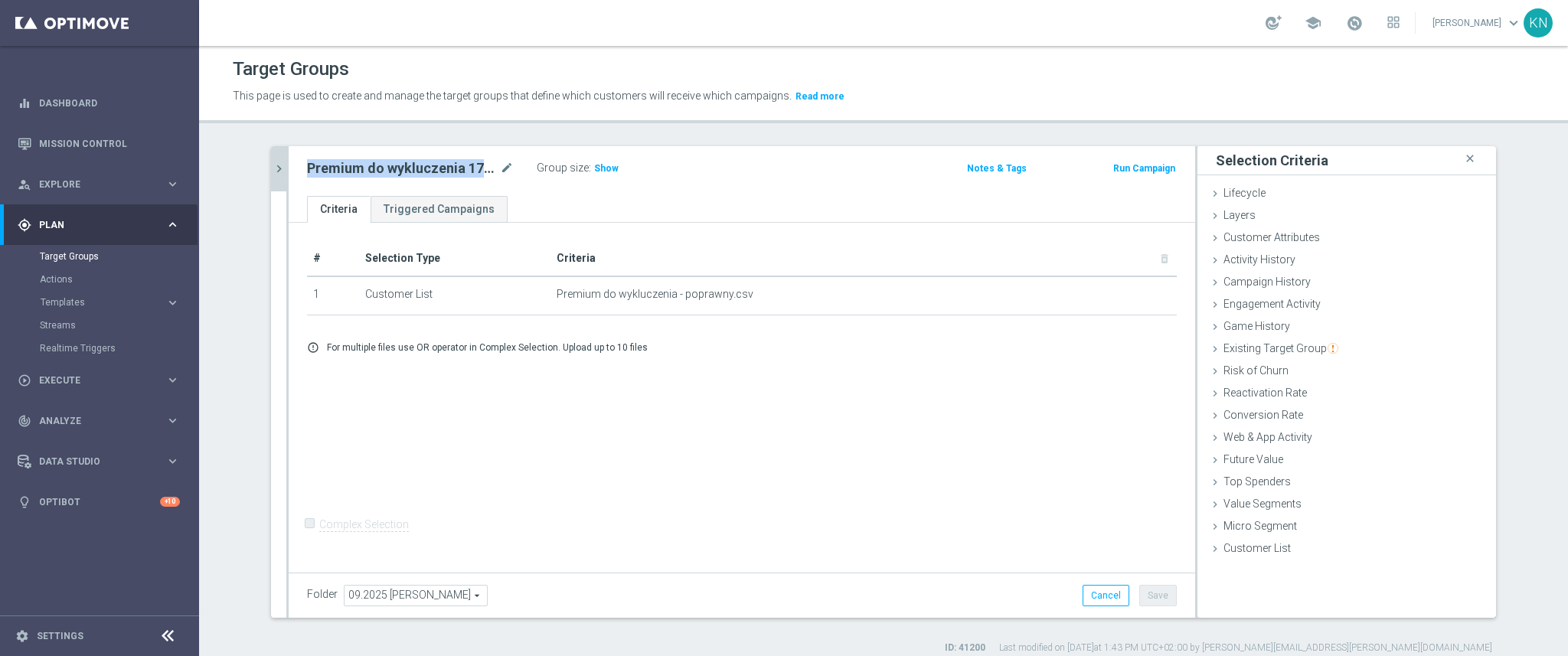
click at [451, 168] on h2 "Premium do wykluczenia 170925" at bounding box center [402, 168] width 190 height 18
copy div "Premium do wykluczenia 170925"
click at [51, 283] on link "Actions" at bounding box center [99, 279] width 119 height 12
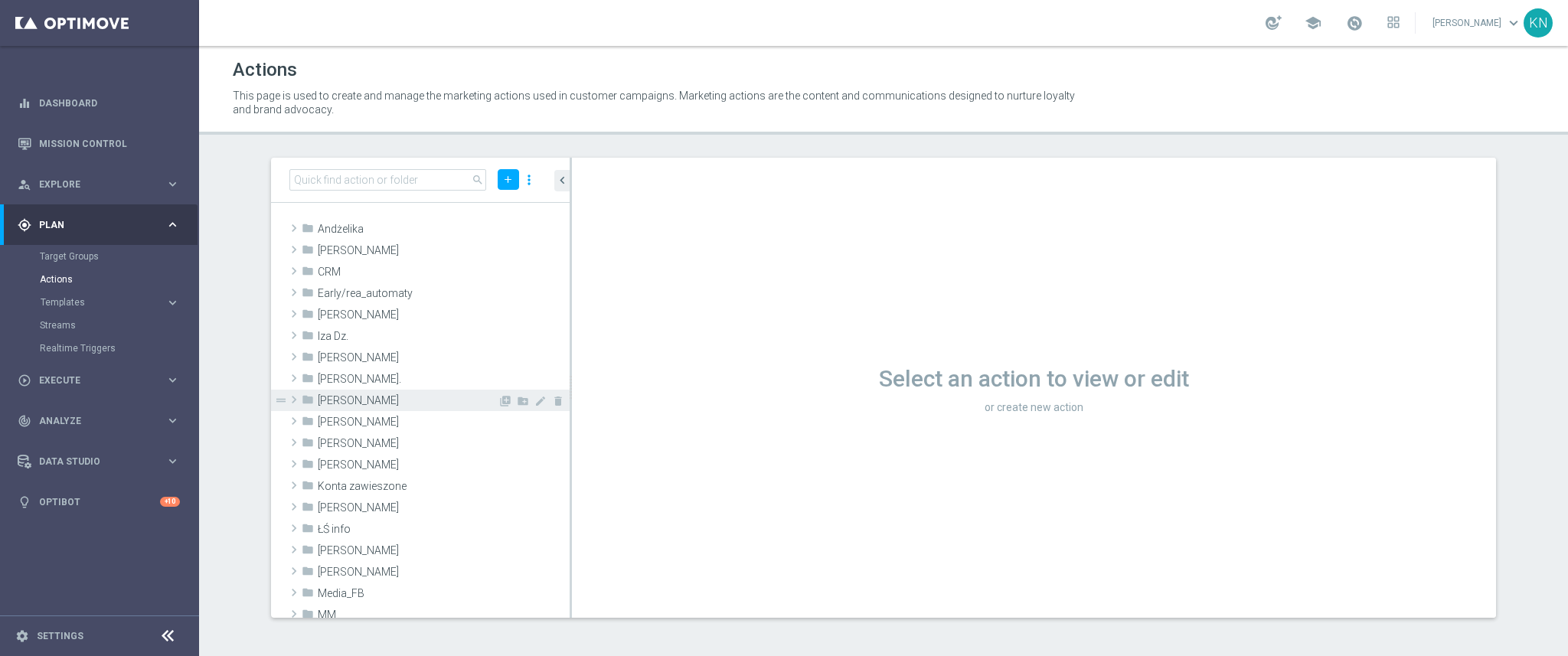
click at [345, 398] on span "Kamil N." at bounding box center [407, 400] width 180 height 13
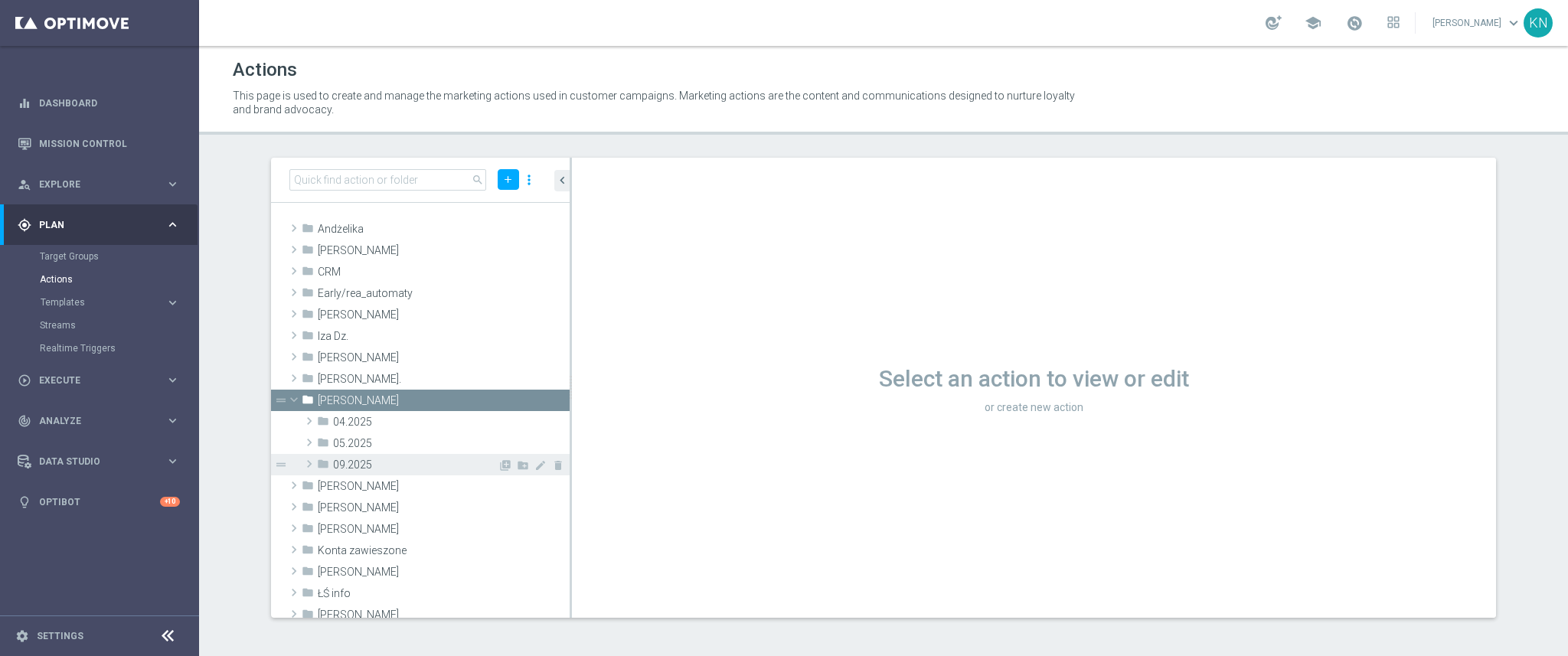
click at [349, 457] on div "folder 09.2025" at bounding box center [407, 465] width 181 height 21
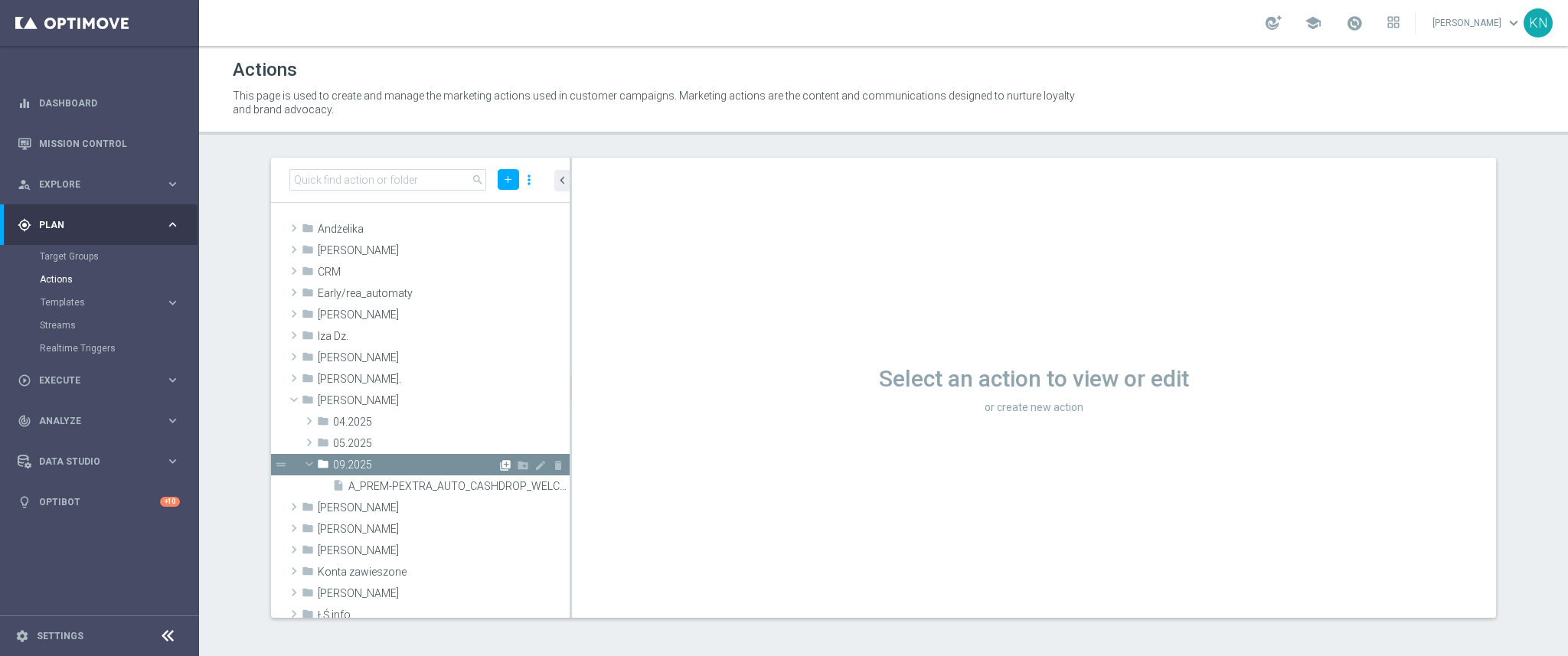
click at [500, 464] on icon "library_add" at bounding box center [506, 465] width 12 height 12
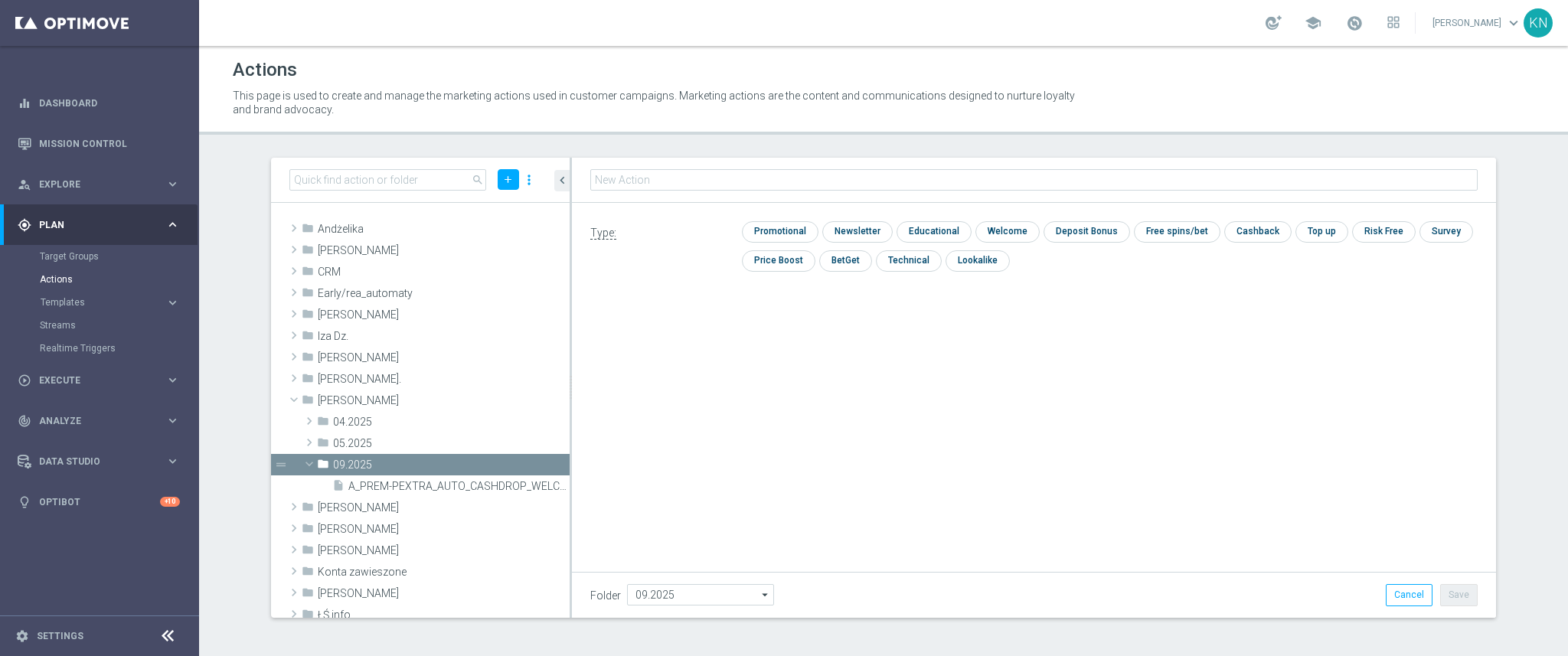
click at [809, 184] on input "text" at bounding box center [1033, 180] width 888 height 21
type input "A_PREM-PEXTRA_AUTO_OFFER_WELCOME_PW_BEZ_MRKT_WEEKLY"
click at [859, 229] on input "checkbox" at bounding box center [856, 232] width 67 height 21
checkbox input "true"
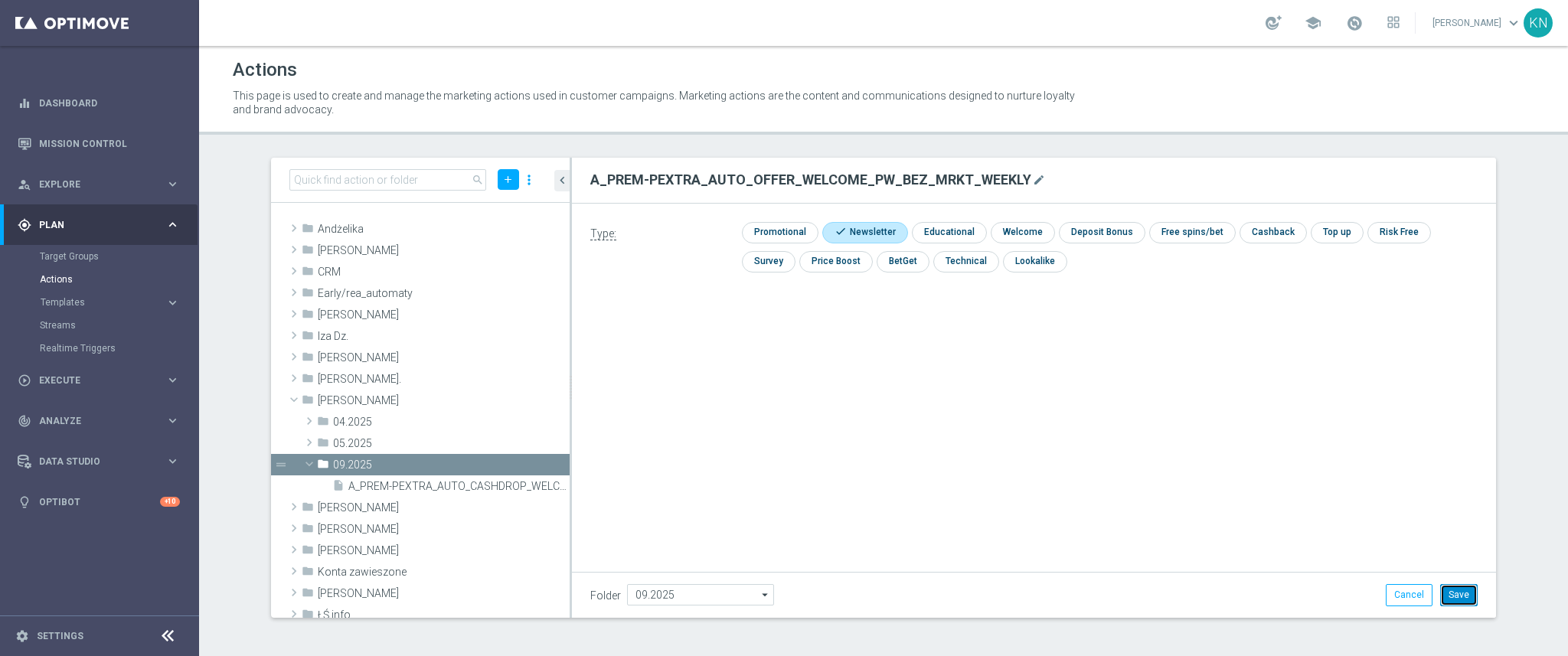
click at [1468, 596] on button "Save" at bounding box center [1458, 595] width 38 height 21
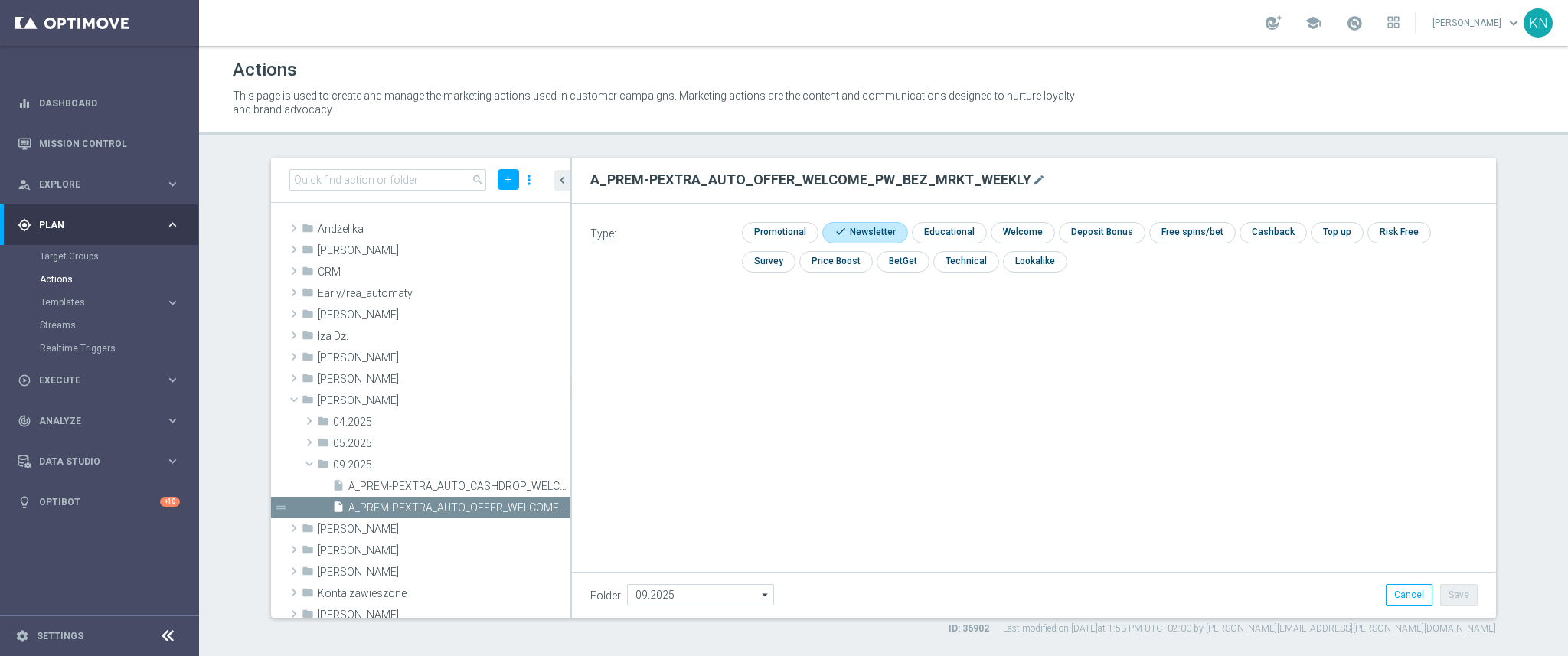
click at [63, 249] on div "Target Groups" at bounding box center [119, 256] width 158 height 23
click at [64, 262] on link "Target Groups" at bounding box center [99, 256] width 119 height 12
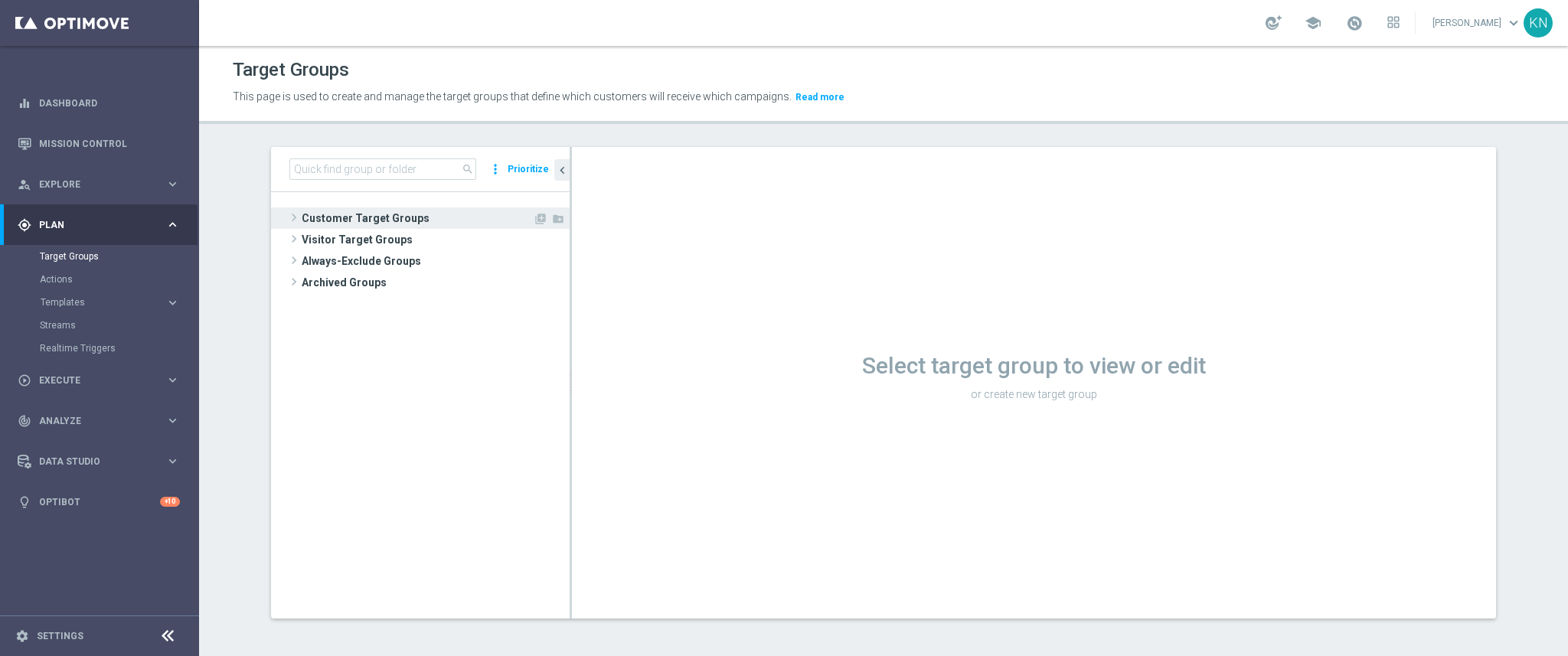
click at [365, 215] on span "Customer Target Groups" at bounding box center [417, 218] width 231 height 21
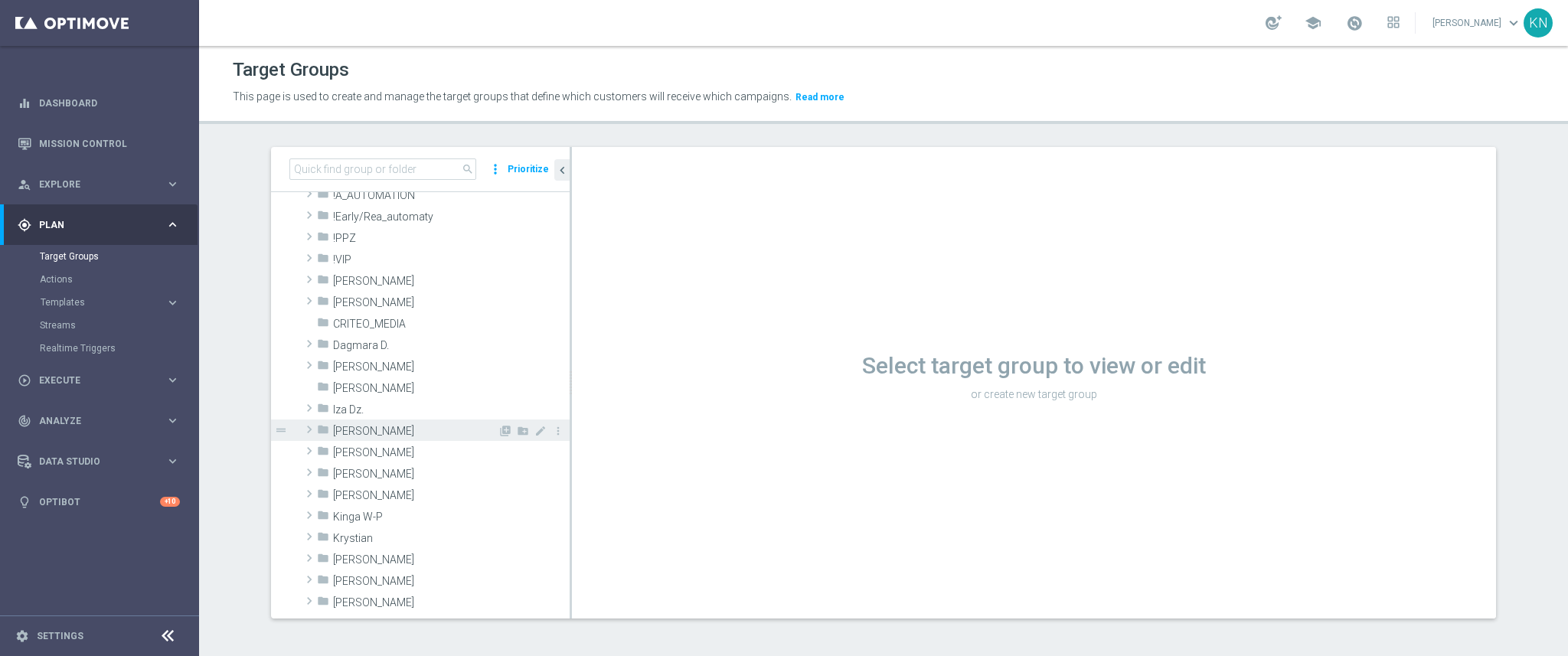
scroll to position [57, 0]
click at [304, 437] on span at bounding box center [309, 439] width 15 height 18
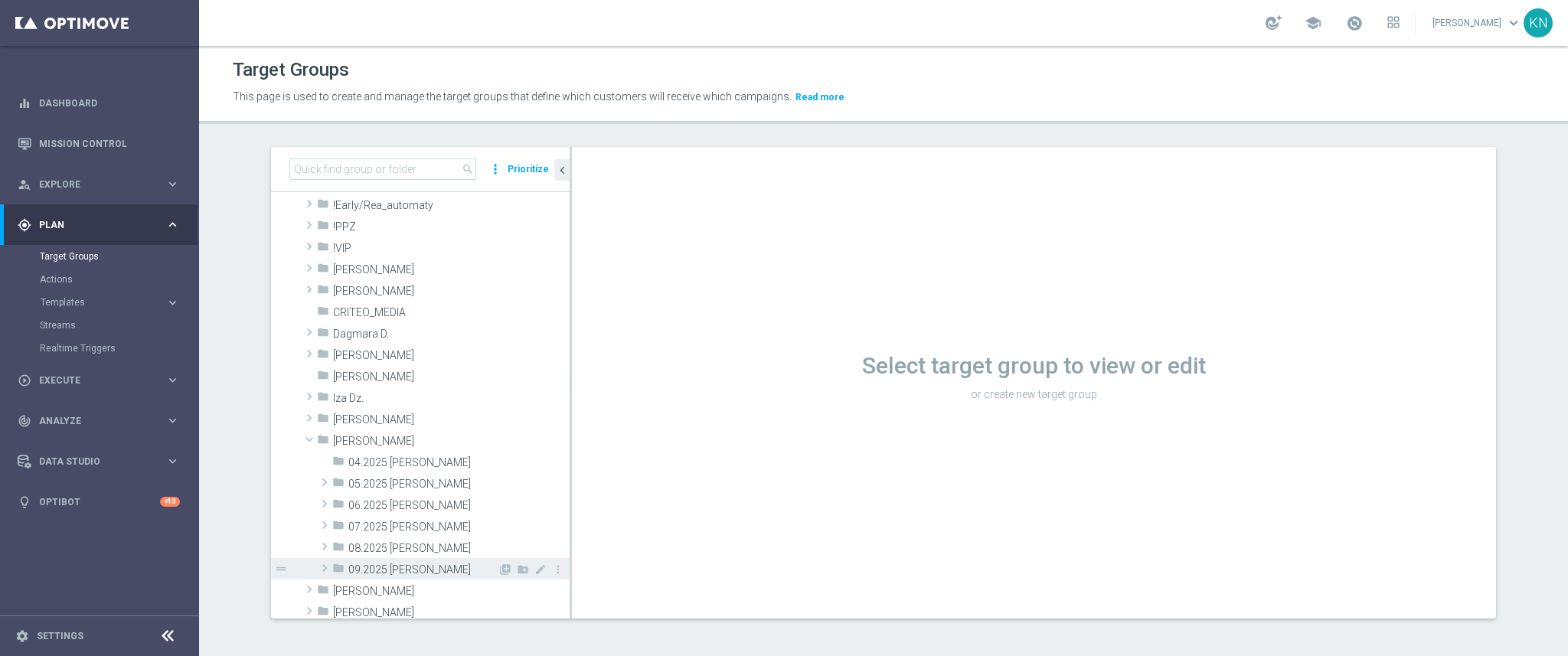
click at [354, 570] on span "09.2025 Kamil N." at bounding box center [423, 570] width 149 height 13
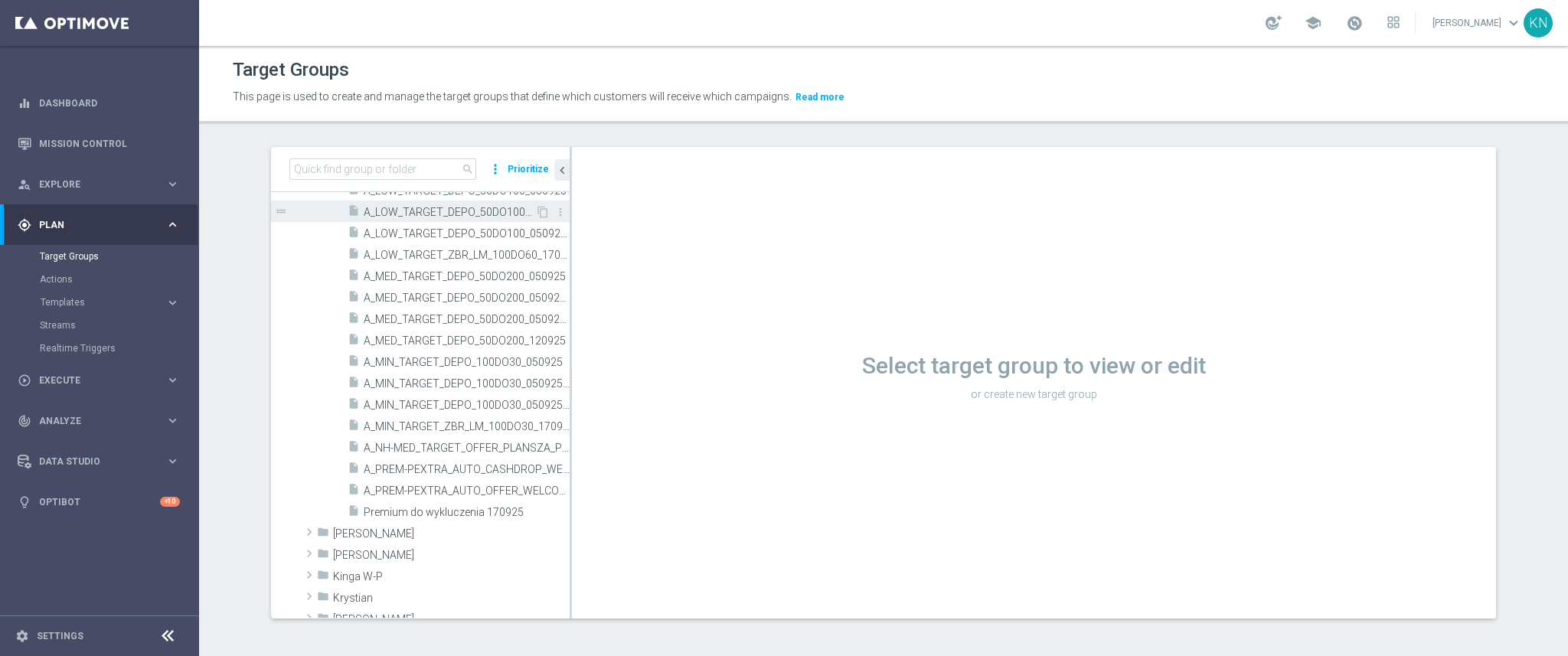
scroll to position [476, 0]
click at [387, 495] on div "insert_drive_file A_PREM-PEXTRA_AUTO_OFFER_WELCOME_PW_BEZ_MRKT_WEEKLY" at bounding box center [442, 488] width 188 height 21
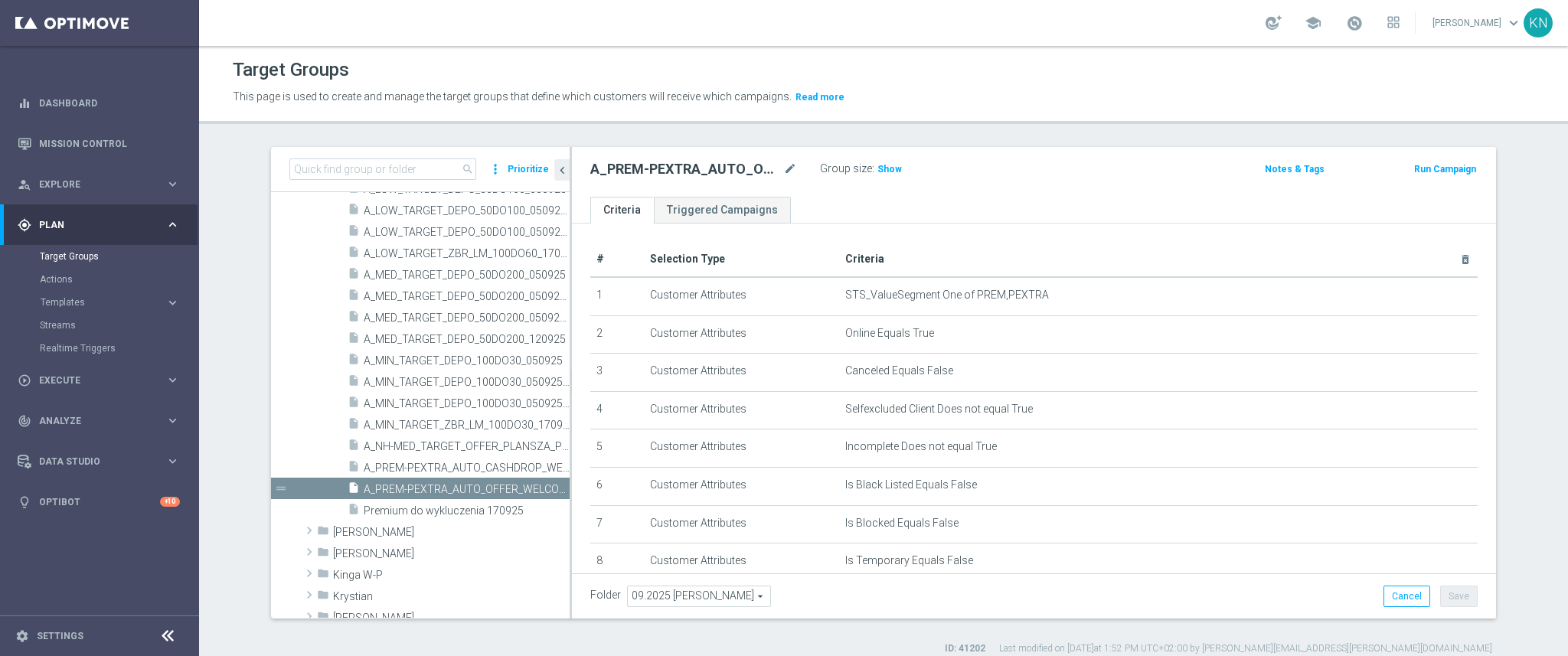
scroll to position [171, 0]
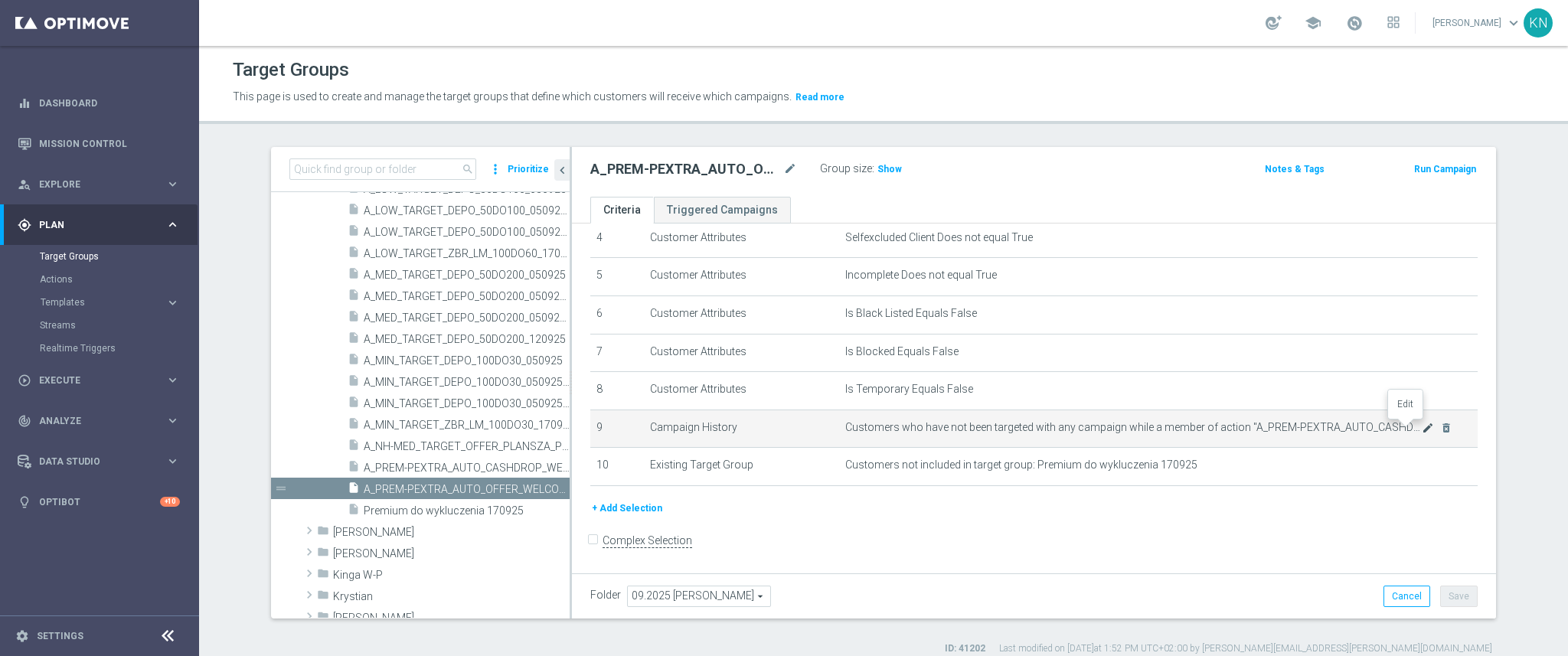
click at [1421, 429] on icon "mode_edit" at bounding box center [1428, 429] width 12 height 12
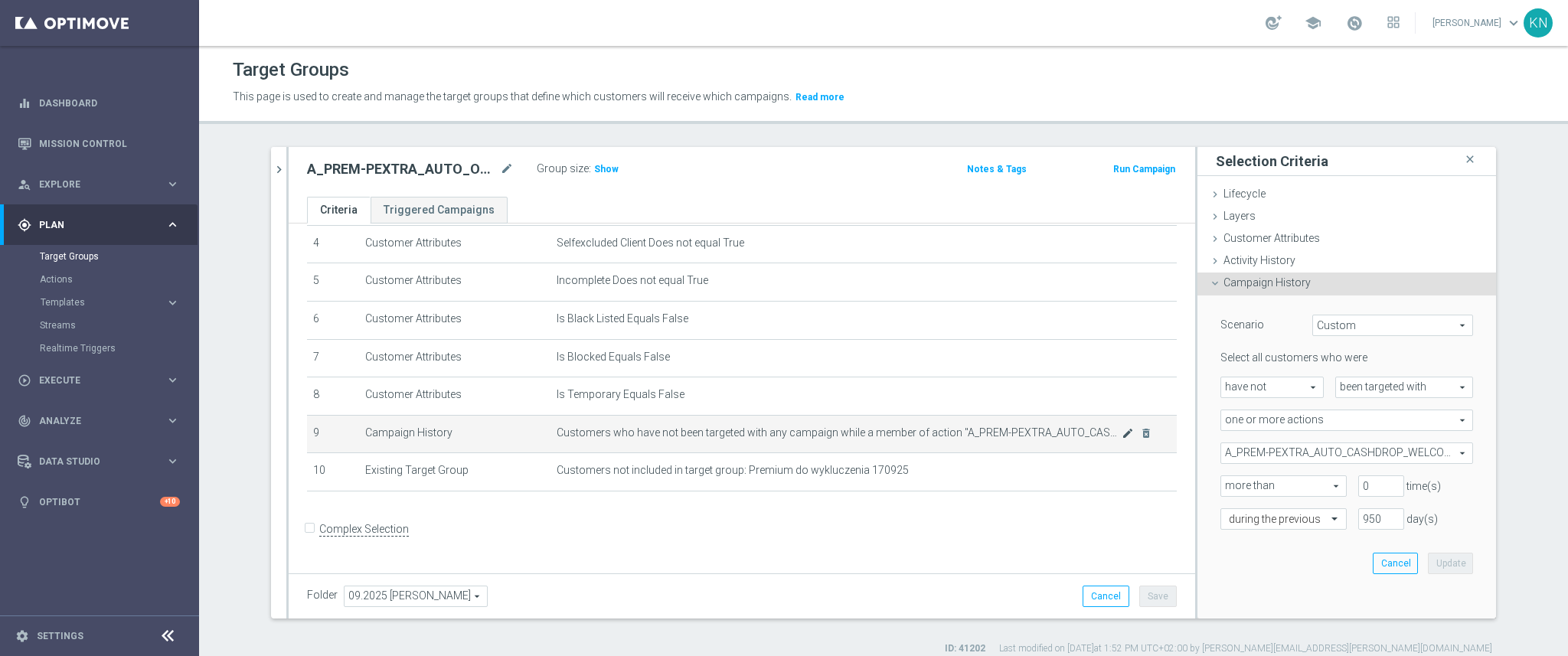
scroll to position [155, 0]
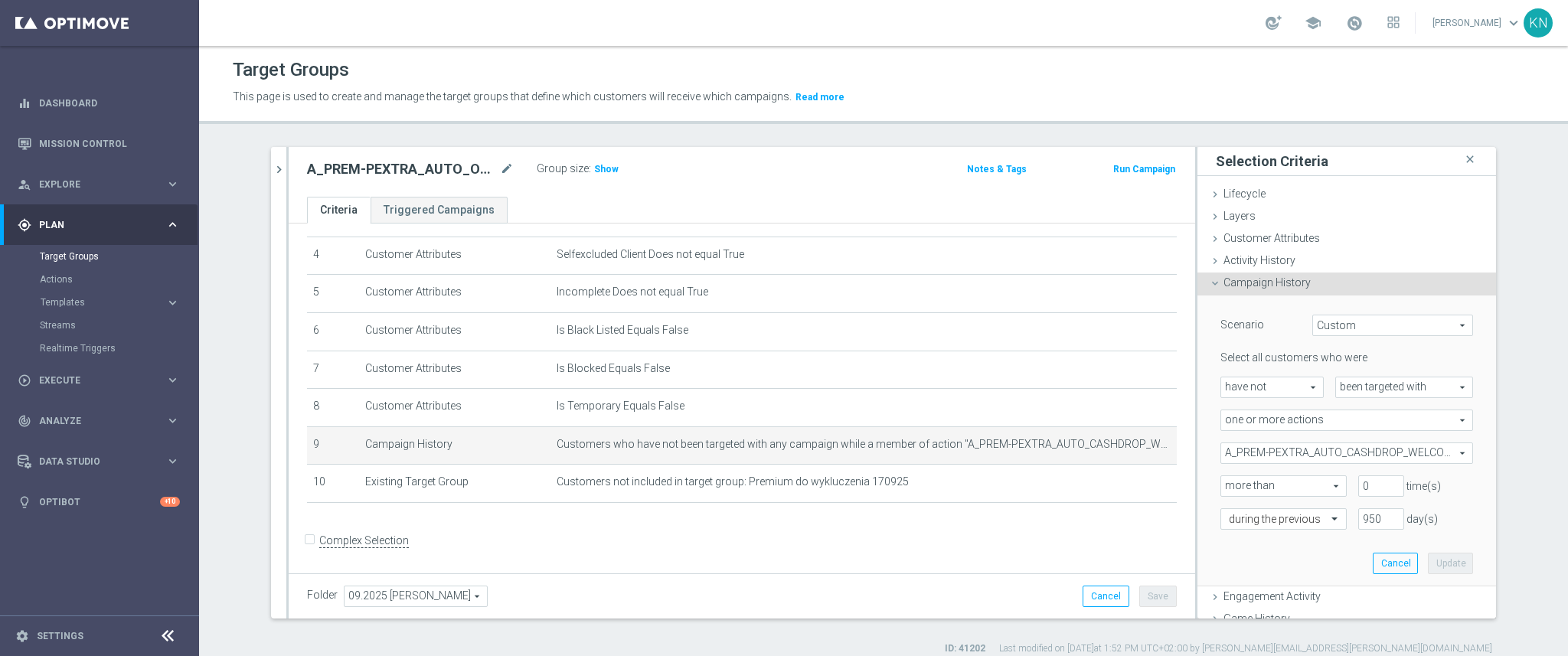
click at [1327, 457] on span "A_PREM-PEXTRA_AUTO_CASHDROP_WELCOME_PW_MRKT_WEEKLY" at bounding box center [1347, 453] width 251 height 20
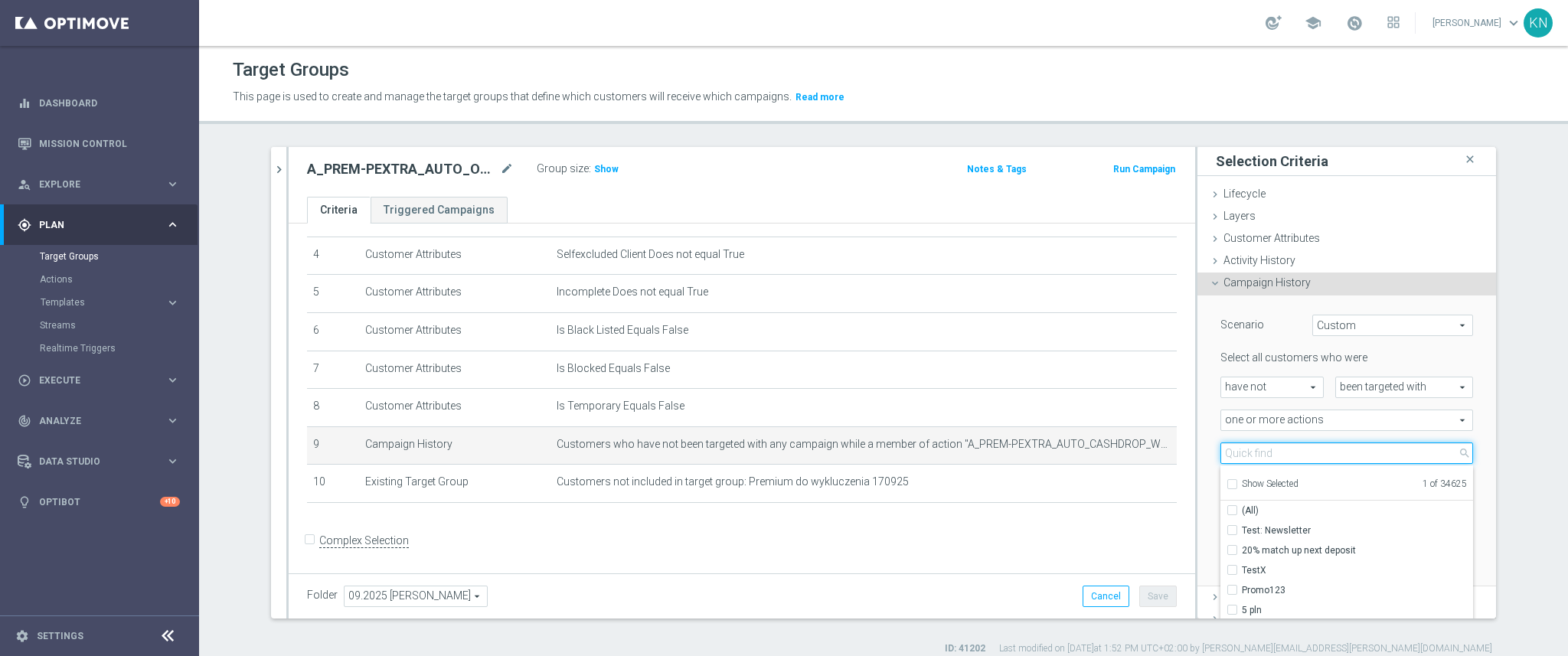
click at [1283, 451] on input "search" at bounding box center [1347, 453] width 253 height 21
click at [1226, 485] on input "Show Selected" at bounding box center [1231, 487] width 10 height 10
checkbox input "true"
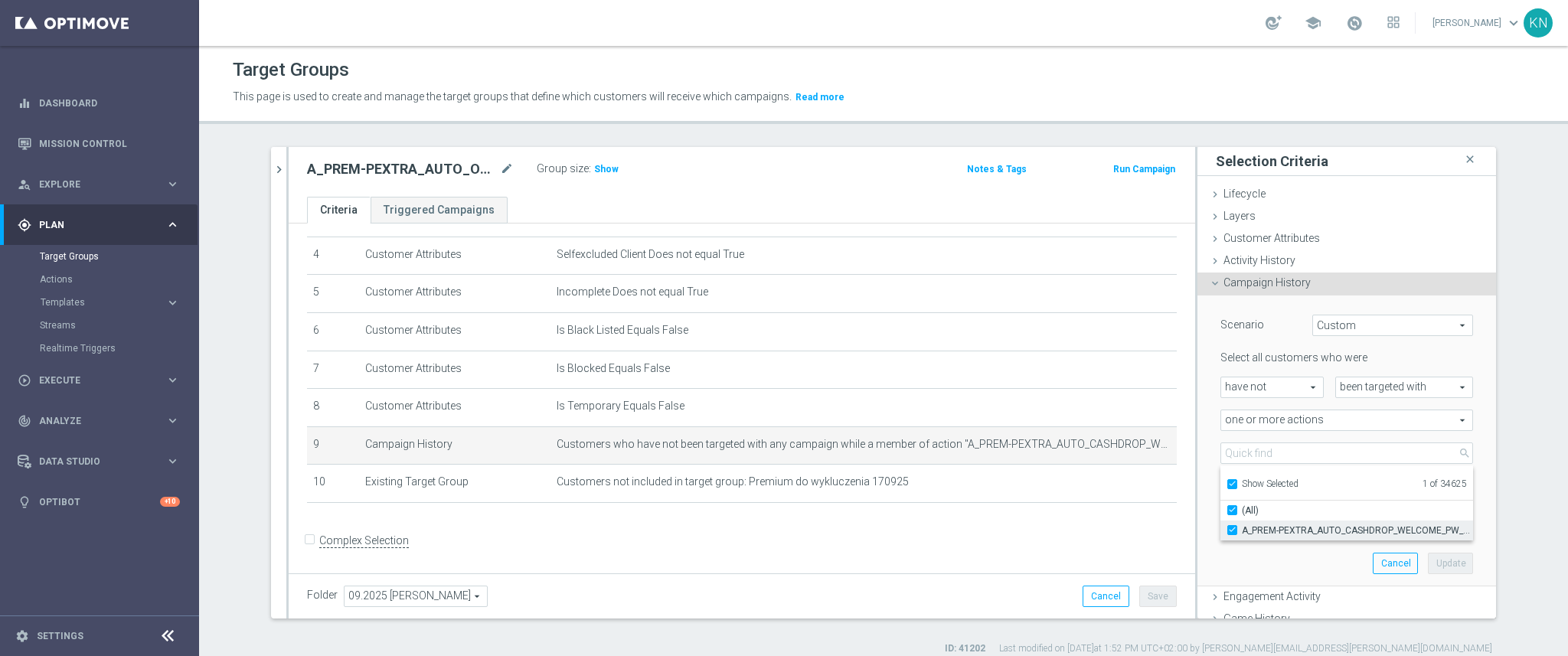
click at [1241, 530] on label "A_PREM-PEXTRA_AUTO_CASHDROP_WELCOME_PW_MRKT_WEEKLY" at bounding box center [1356, 530] width 231 height 20
click at [1232, 530] on input "A_PREM-PEXTRA_AUTO_CASHDROP_WELCOME_PW_MRKT_WEEKLY" at bounding box center [1236, 530] width 10 height 10
checkbox input "false"
type input "Select Action"
checkbox input "false"
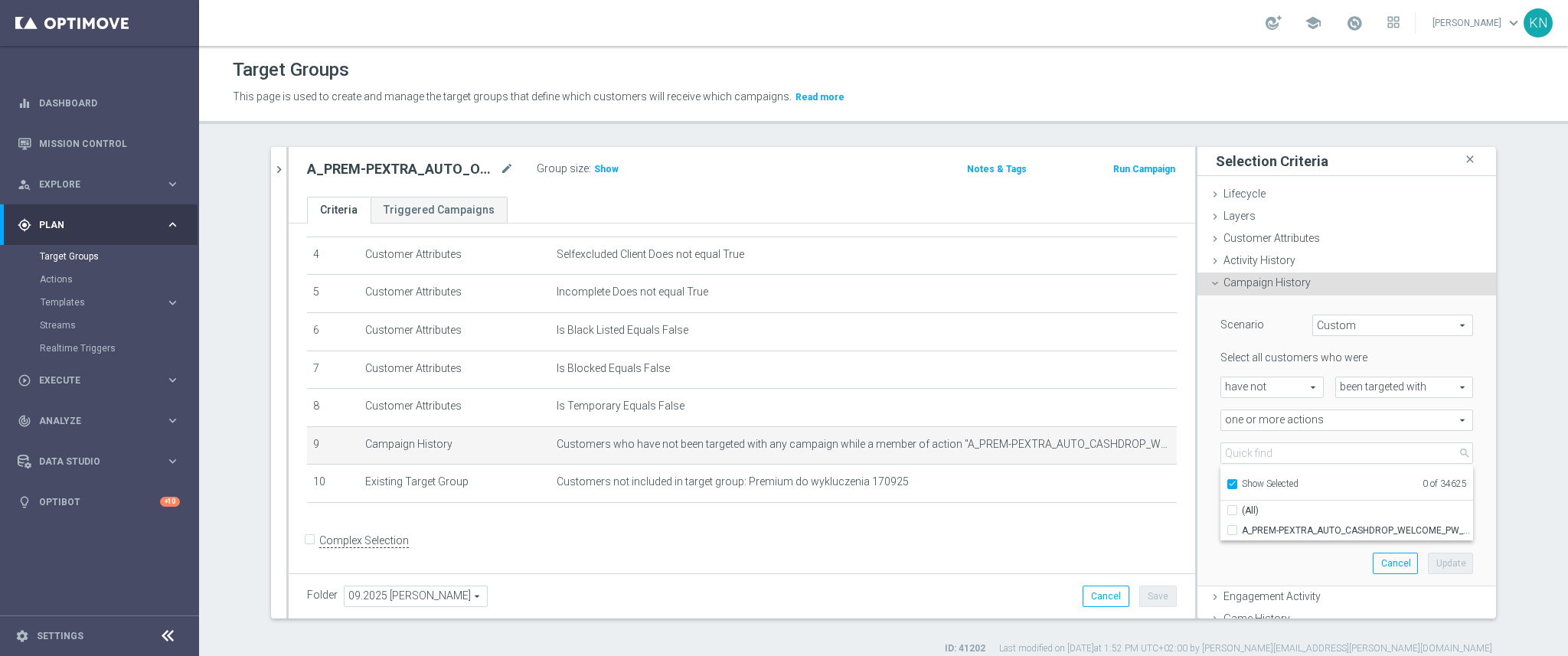
click at [1226, 482] on input "Show Selected" at bounding box center [1231, 487] width 10 height 10
checkbox input "false"
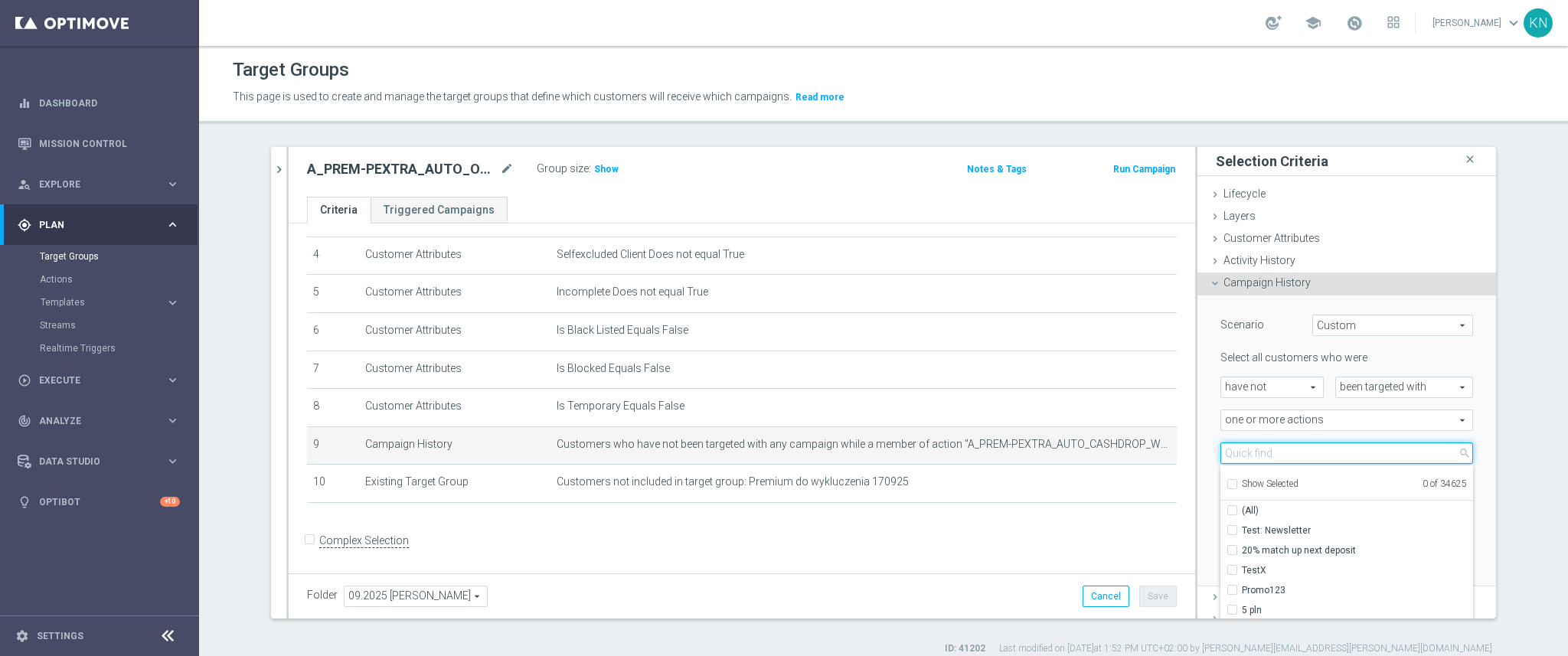
click at [1248, 449] on input "search" at bounding box center [1347, 453] width 253 height 21
paste input "A_PREM-PEXTRA_AUTO_OFFER_WELCOME_PW_BEZ_MRKT_WEEKLY"
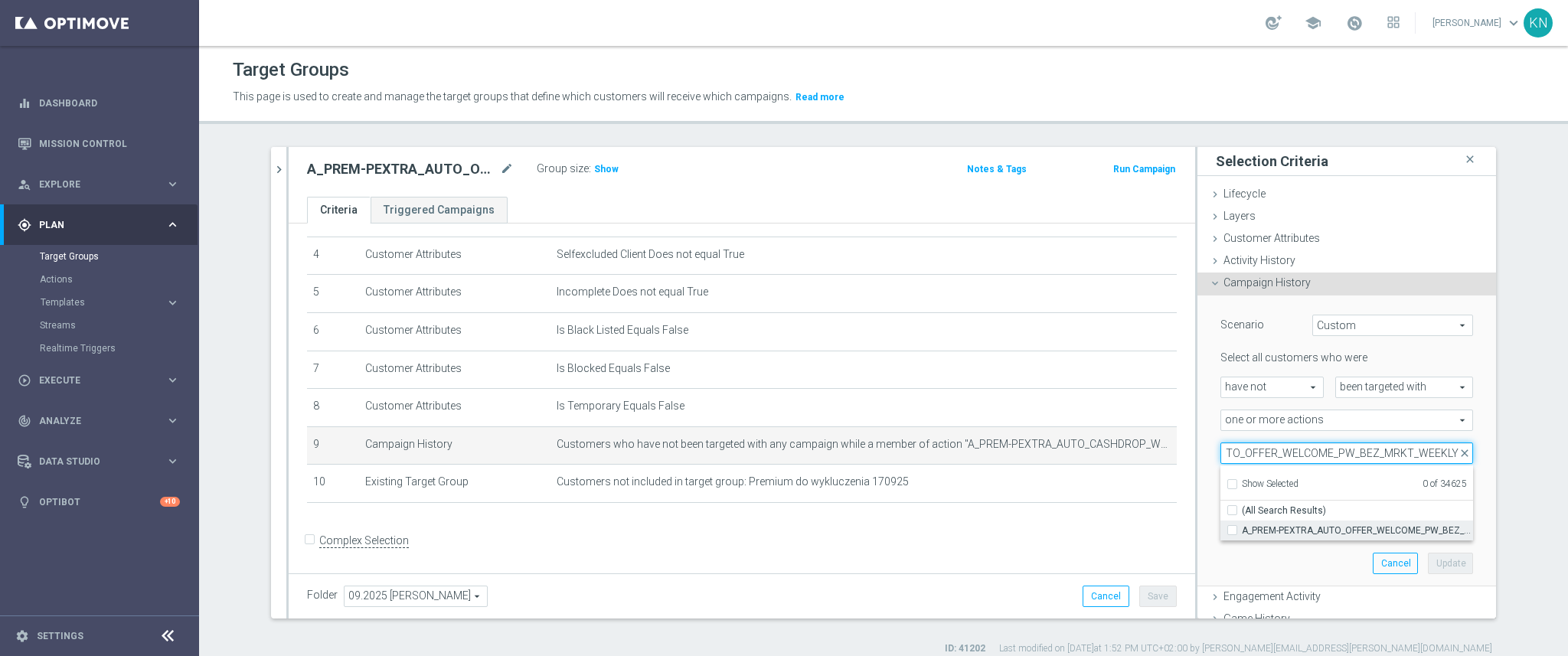
type input "A_PREM-PEXTRA_AUTO_OFFER_WELCOME_PW_BEZ_MRKT_WEEKLY"
click at [1232, 533] on input "A_PREM-PEXTRA_AUTO_OFFER_WELCOME_PW_BEZ_MRKT_WEEKLY" at bounding box center [1236, 530] width 10 height 10
checkbox input "true"
type input "A_PREM-PEXTRA_AUTO_OFFER_WELCOME_PW_BEZ_MRKT_WEEKLY"
checkbox input "true"
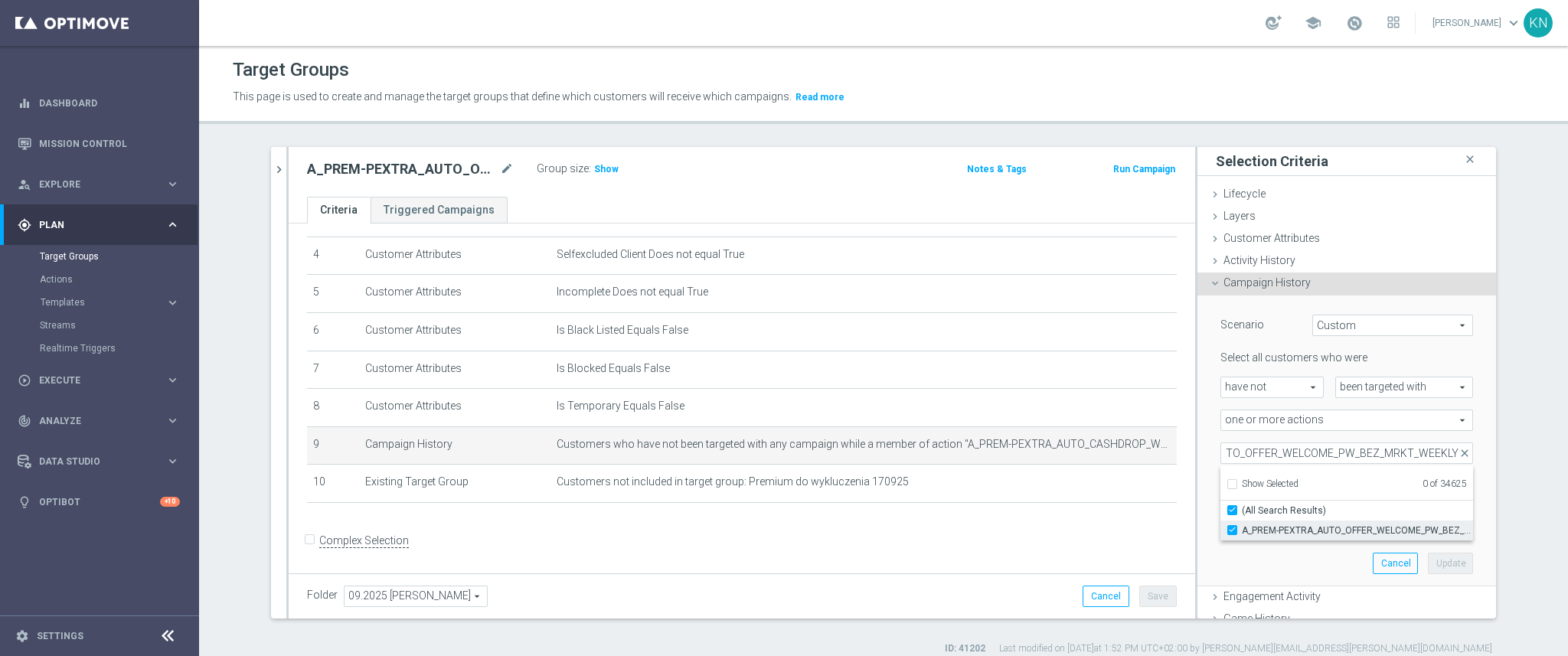
scroll to position [0, 0]
click at [1289, 569] on div "Scenario Custom Custom arrow_drop_down search Select all customers who were hav…" at bounding box center [1347, 441] width 276 height 291
click at [1428, 568] on button "Update" at bounding box center [1449, 564] width 45 height 21
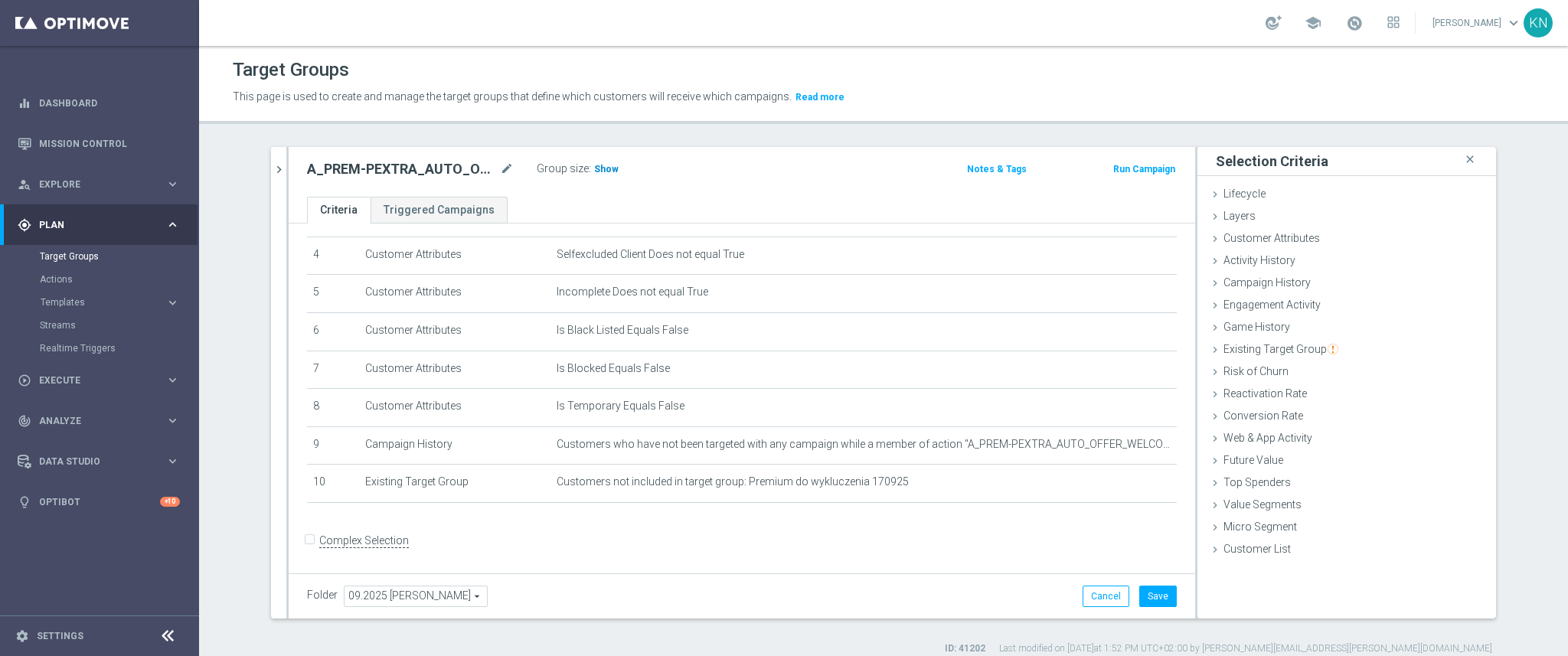
click at [601, 169] on span "Show" at bounding box center [607, 169] width 25 height 11
click at [644, 32] on div "school Kamil Nowak keyboard_arrow_down KN" at bounding box center [883, 23] width 1369 height 46
click at [731, 184] on div "A_PREM-PEXTRA_AUTO_OFFER_WELCOME_PW_BEZ_MRKT_WEEKLY mode_edit Group size : 536 …" at bounding box center [742, 171] width 907 height 50
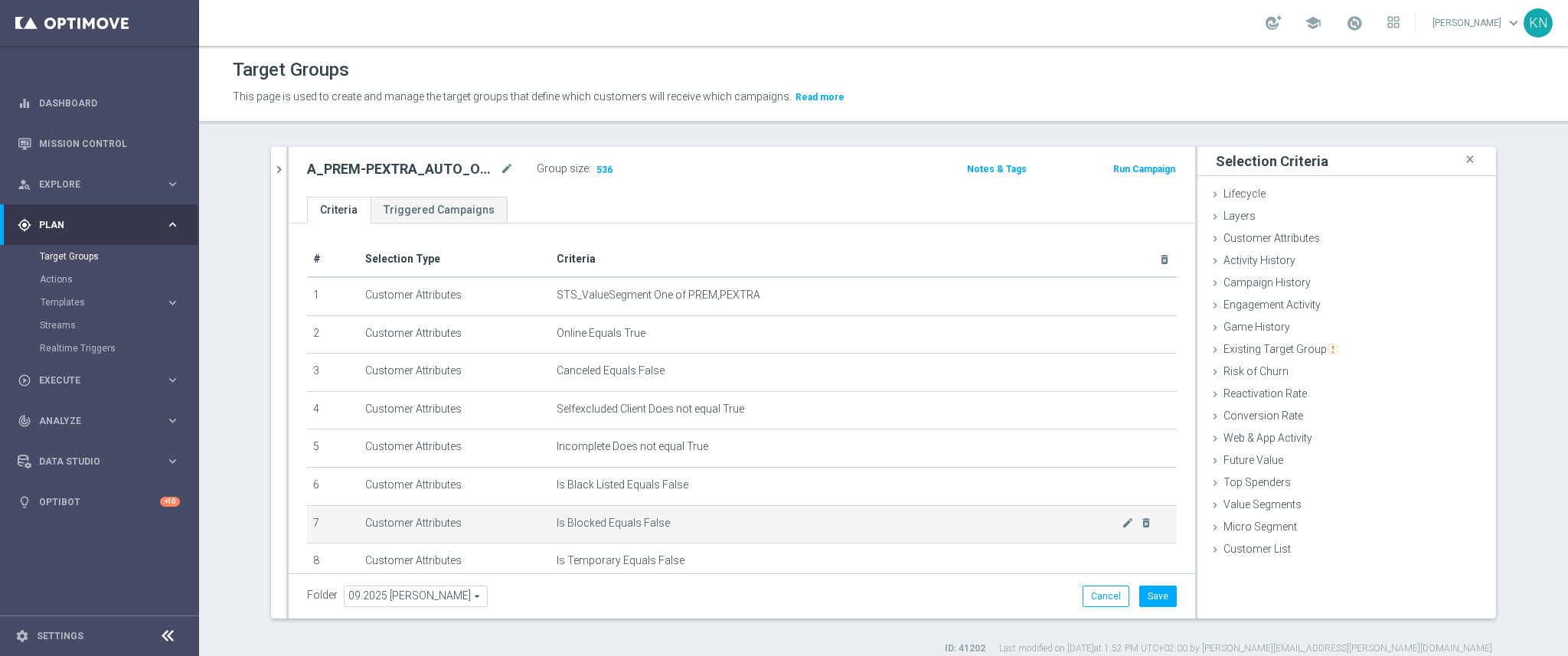
scroll to position [155, 0]
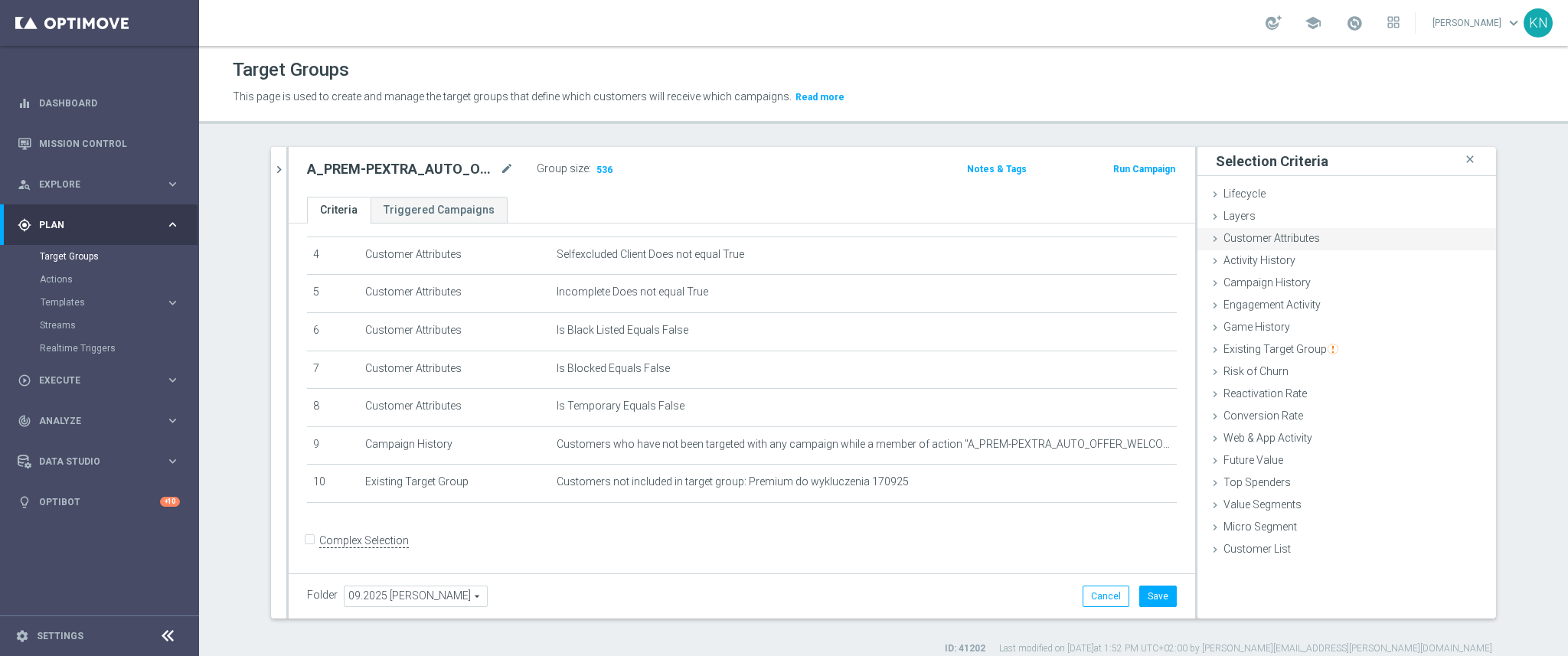
click at [1278, 241] on span "Customer Attributes" at bounding box center [1272, 238] width 97 height 12
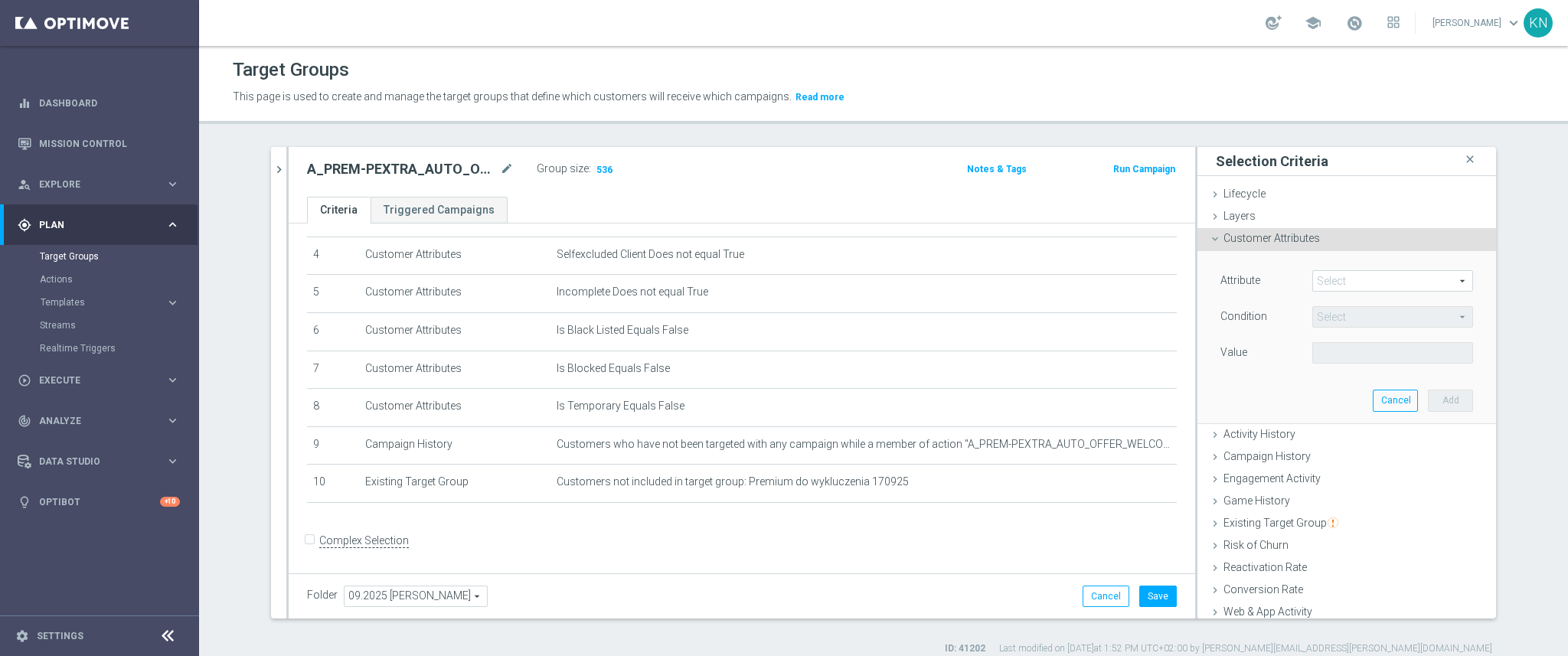
click at [1316, 282] on span at bounding box center [1392, 281] width 159 height 20
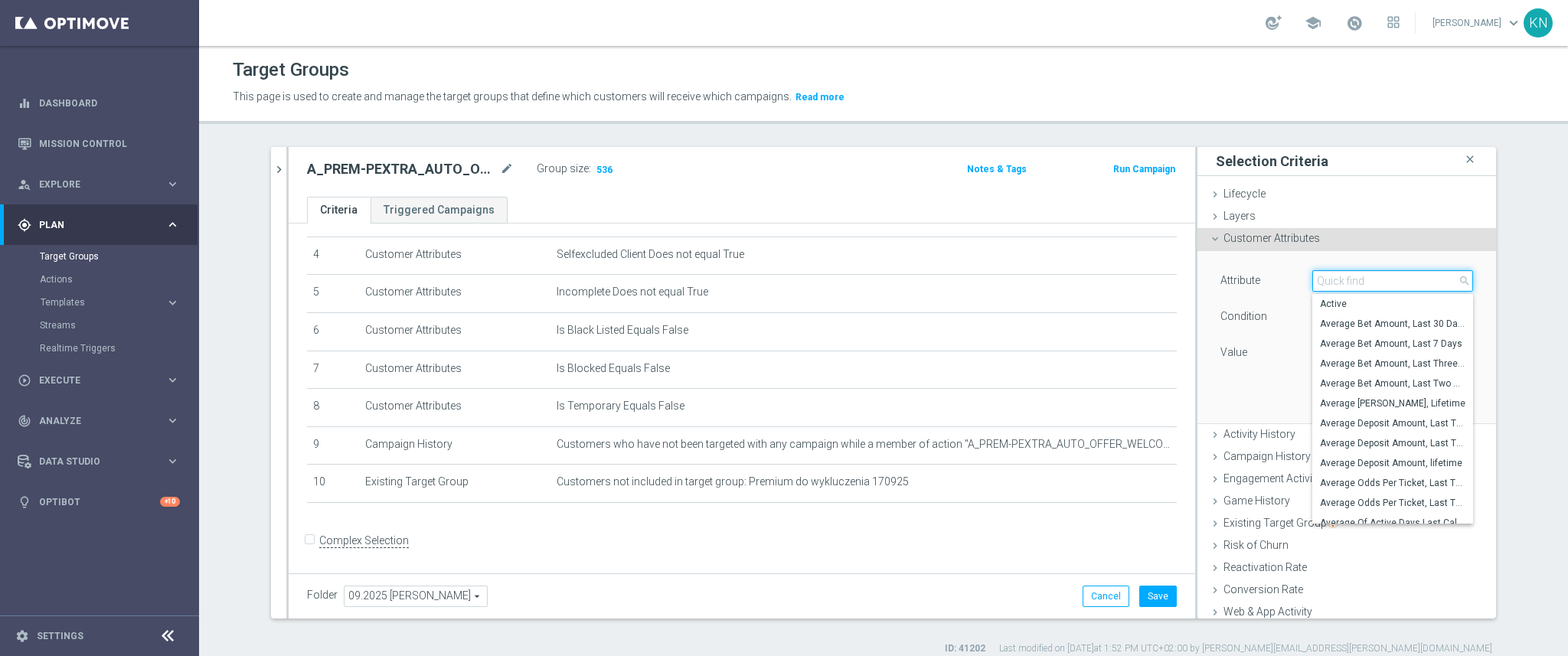
click at [1316, 282] on input "search" at bounding box center [1392, 281] width 161 height 21
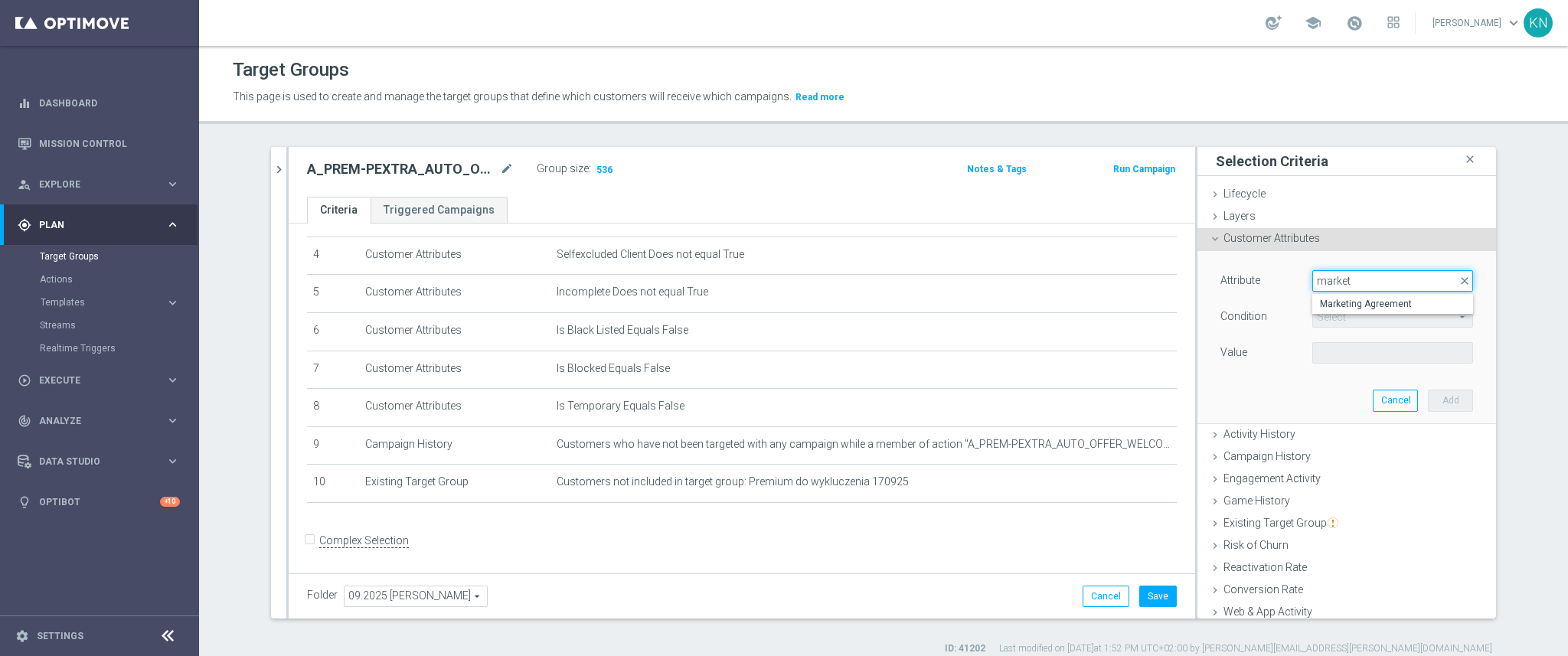
type input "market"
click at [1337, 314] on opti-search-list "Select arrow_drop_down search" at bounding box center [1392, 318] width 161 height 11
click at [1342, 282] on span at bounding box center [1392, 281] width 159 height 20
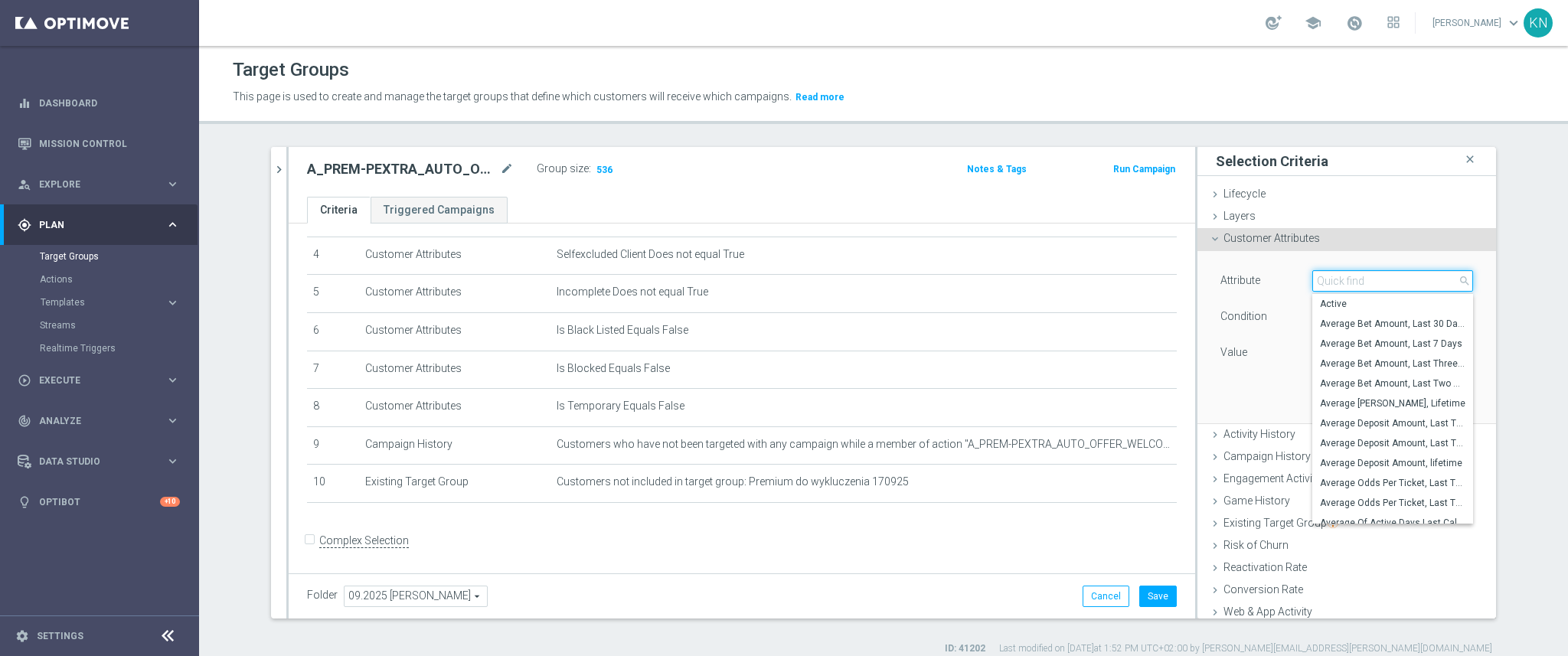
click at [1342, 282] on input "search" at bounding box center [1392, 281] width 161 height 21
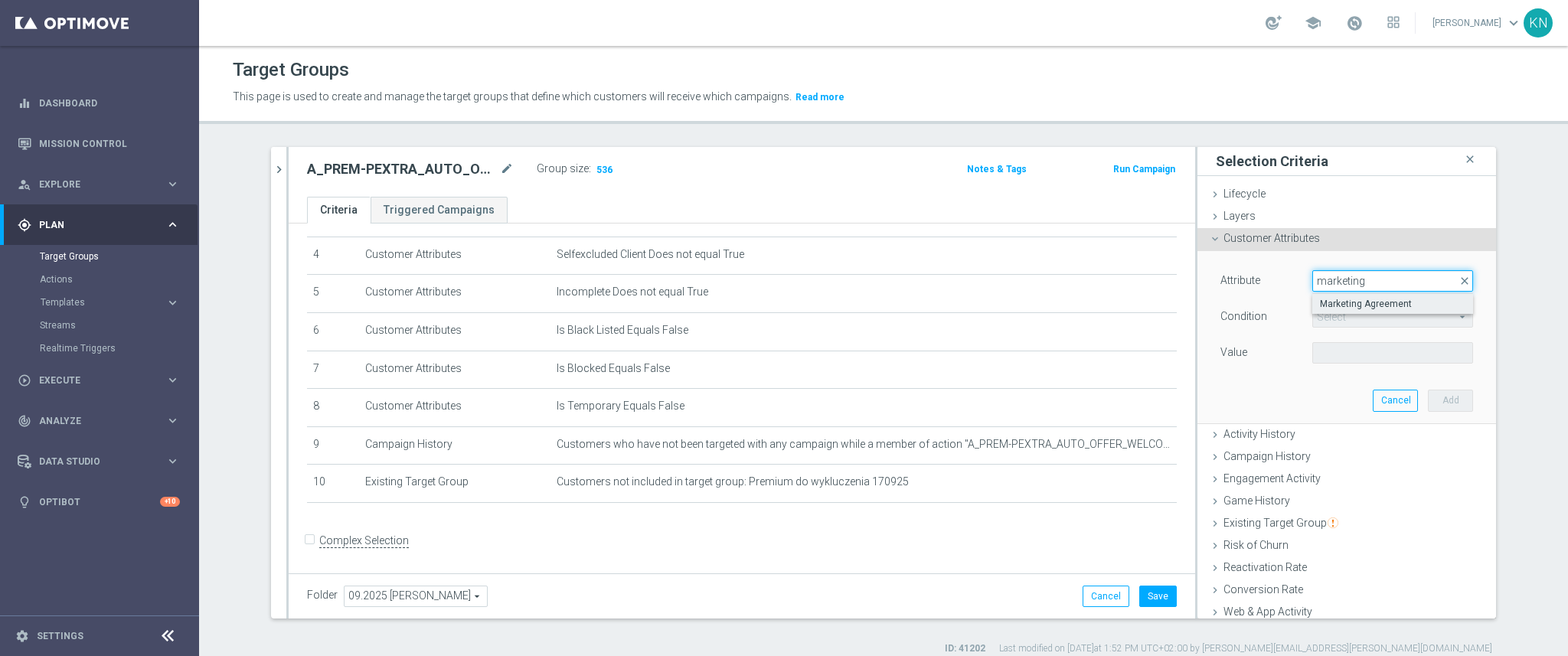
type input "marketing"
click at [1350, 306] on span "Marketing Agreement" at bounding box center [1392, 304] width 146 height 12
type input "Marketing Agreement"
click at [1340, 320] on span "Equals" at bounding box center [1392, 317] width 159 height 20
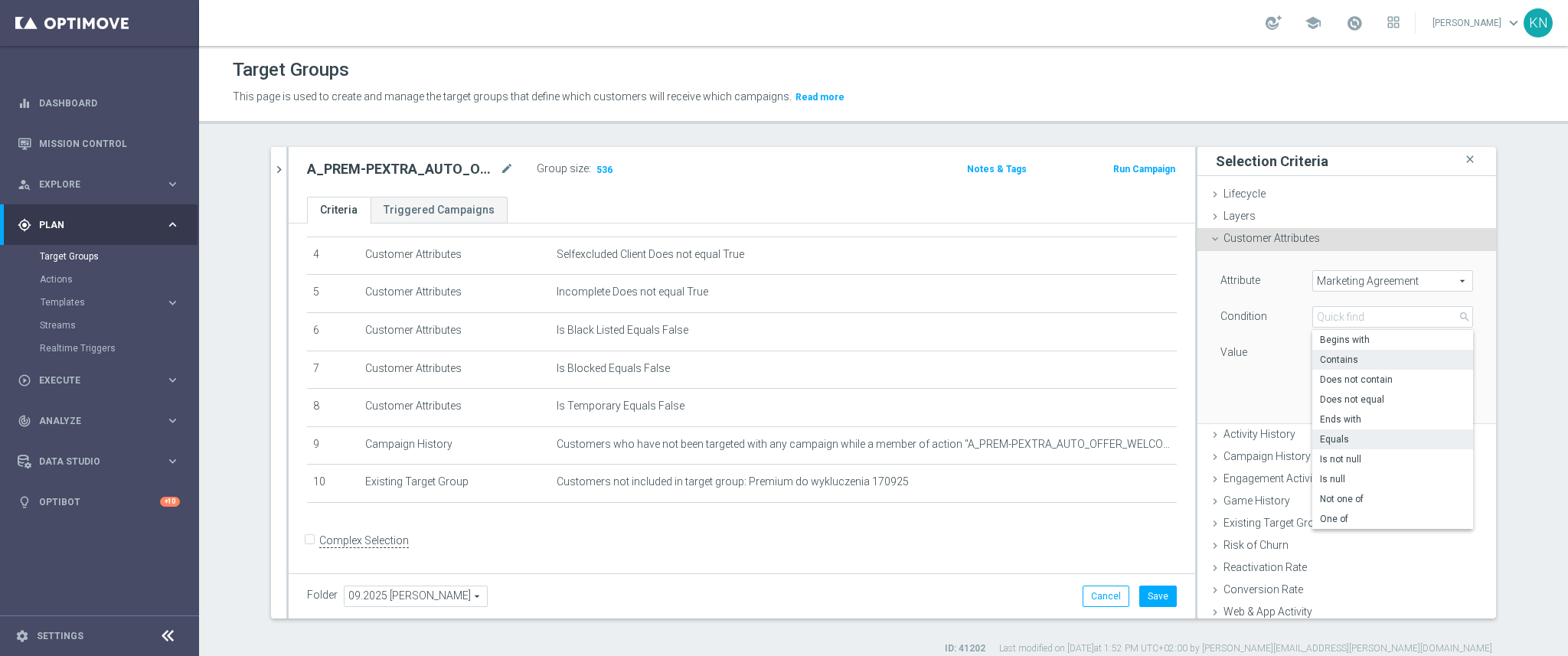
click at [1350, 354] on span "Contains" at bounding box center [1392, 360] width 146 height 12
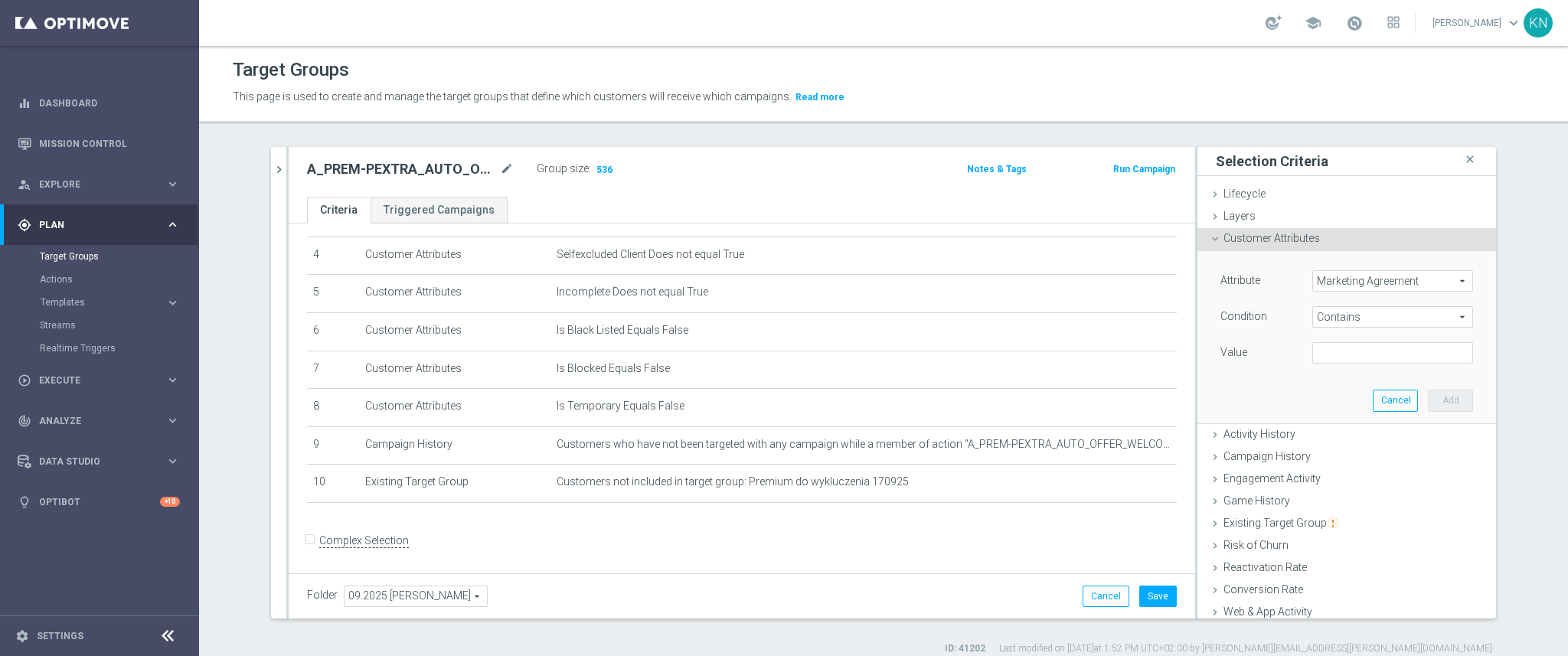
click at [1319, 308] on span "Contains" at bounding box center [1392, 317] width 159 height 20
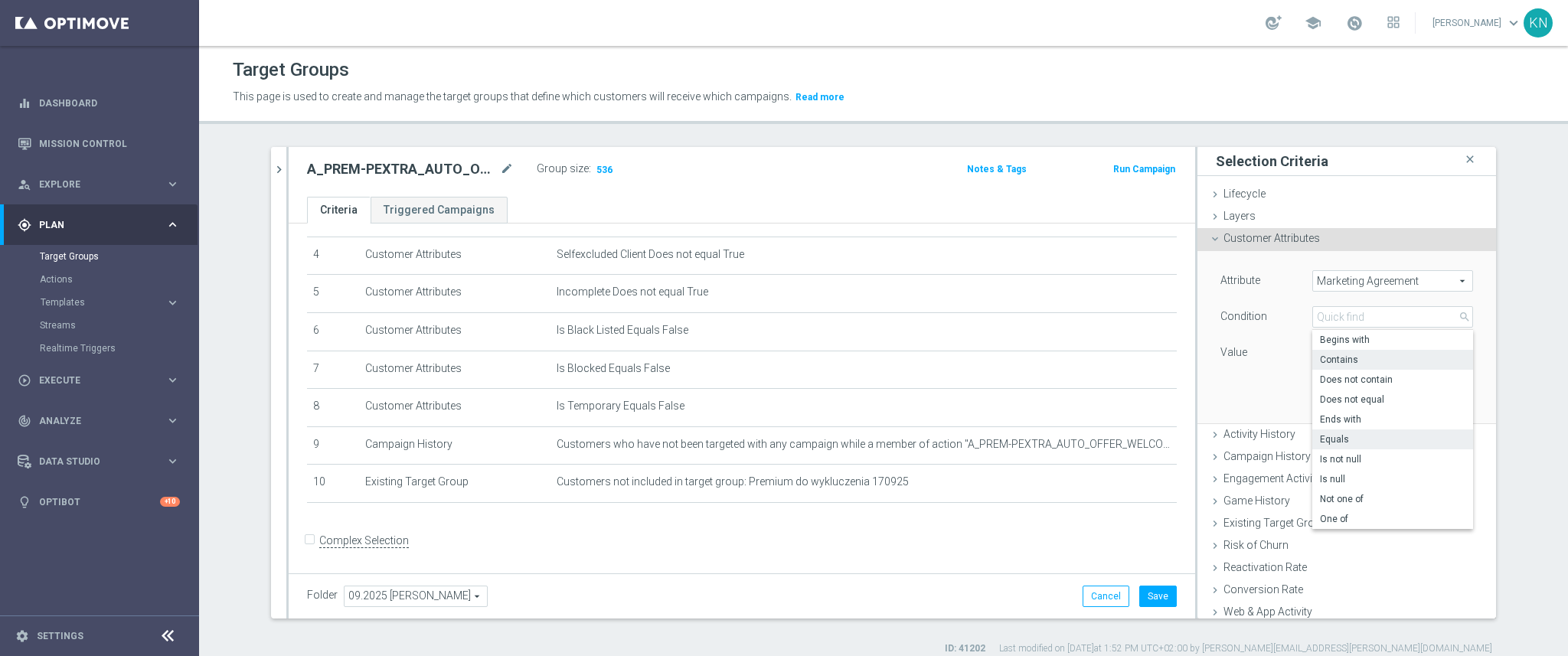
click at [1336, 442] on span "Equals" at bounding box center [1392, 440] width 146 height 12
type input "Equals"
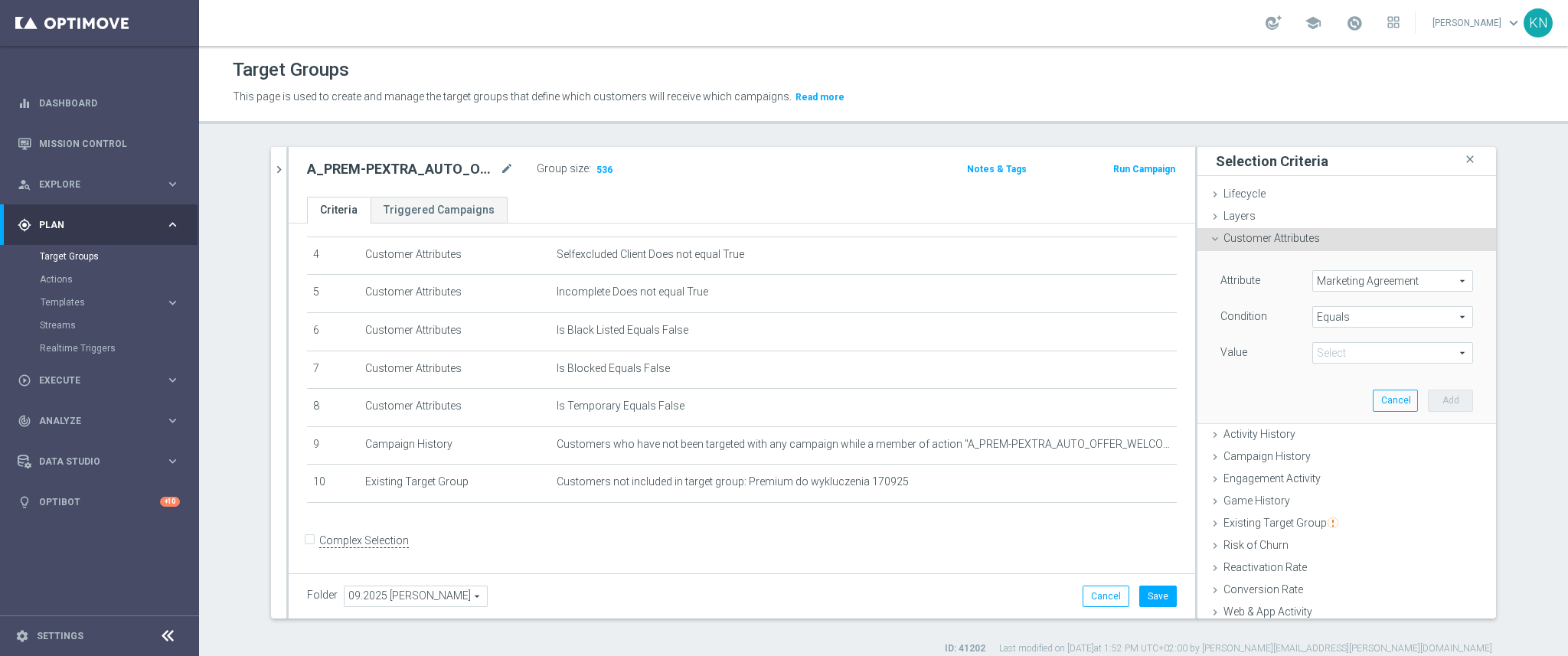
click at [1361, 343] on span at bounding box center [1392, 353] width 159 height 20
click at [1323, 398] on span "False" at bounding box center [1392, 396] width 146 height 12
type input "False"
click at [1428, 392] on button "Add" at bounding box center [1449, 400] width 45 height 21
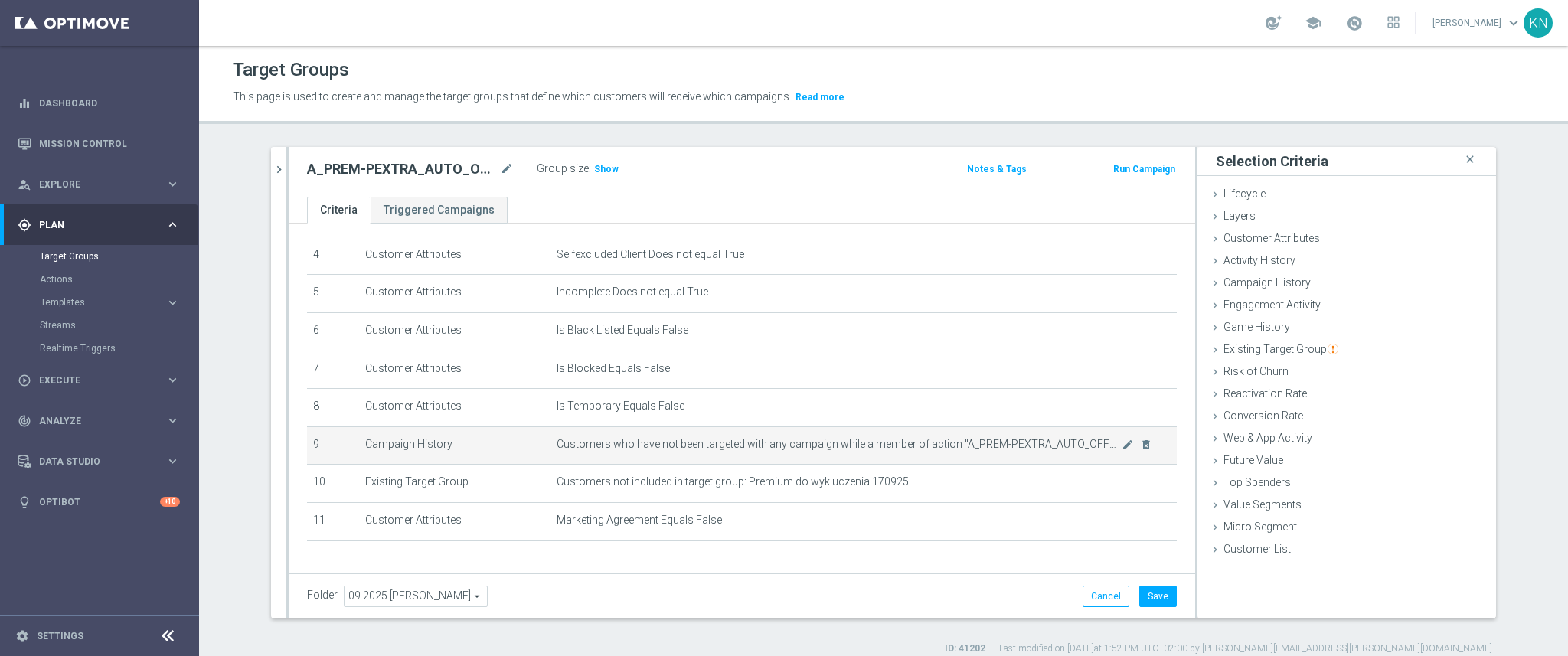
scroll to position [0, 0]
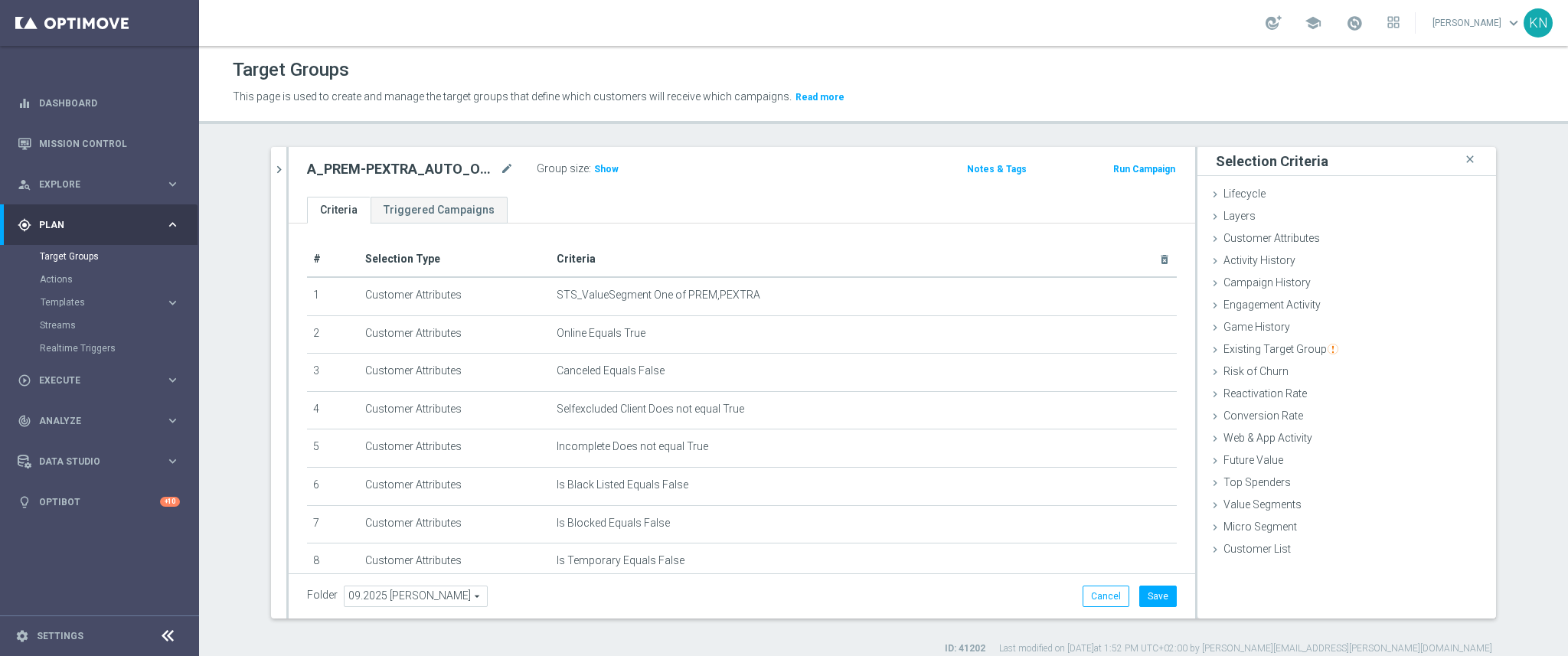
click at [592, 178] on div "Group size : Show" at bounding box center [613, 169] width 153 height 21
click at [594, 170] on span "Show" at bounding box center [607, 169] width 25 height 11
click at [670, 194] on div "A_PREM-PEXTRA_AUTO_OFFER_WELCOME_PW_BEZ_MRKT_WEEKLY mode_edit Group size : Show…" at bounding box center [742, 171] width 907 height 50
click at [1152, 589] on button "Save" at bounding box center [1158, 596] width 38 height 21
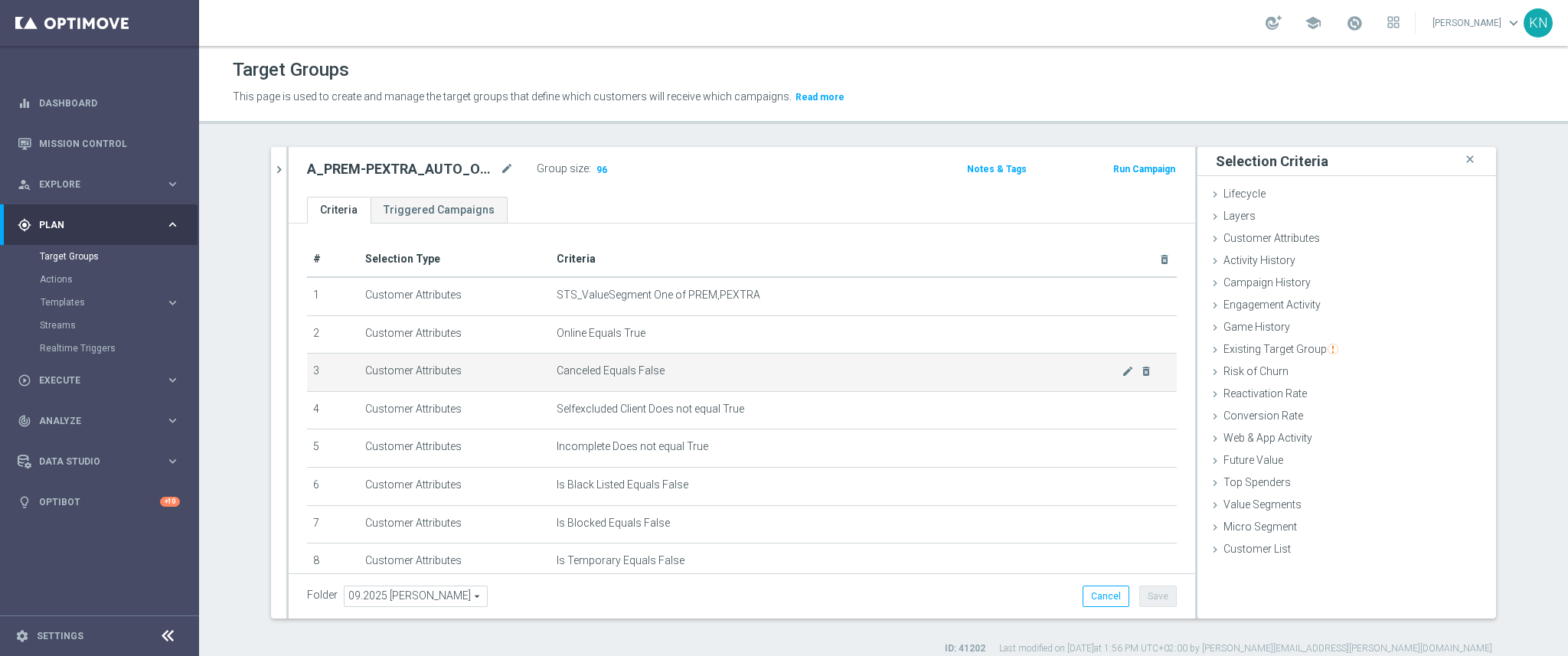
scroll to position [192, 0]
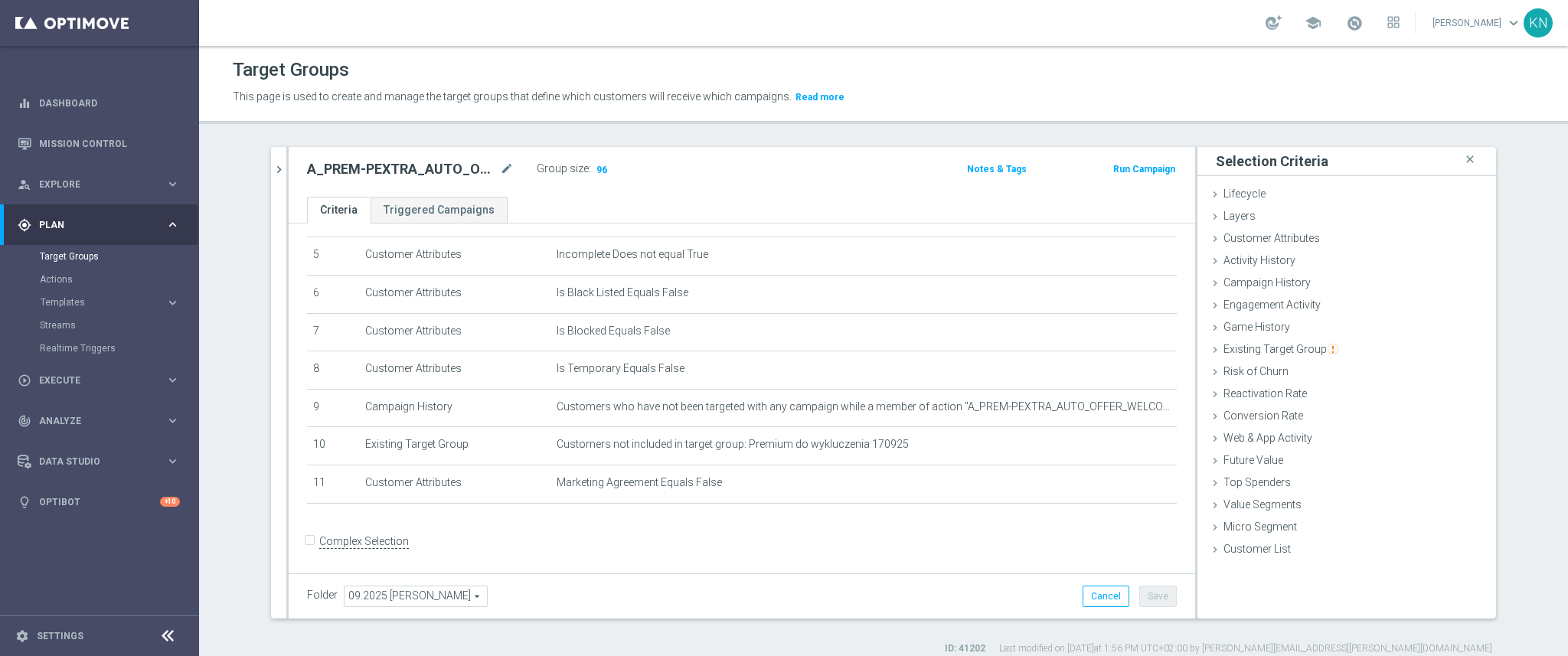
click at [1521, 170] on section "search more_vert Prioritize Customer Target Groups library_add create_new_folder" at bounding box center [883, 400] width 1369 height 508
click at [603, 537] on form "Complex Selection Invalid Expression" at bounding box center [742, 558] width 870 height 57
click at [678, 543] on form "Complex Selection Invalid Expression" at bounding box center [742, 558] width 870 height 57
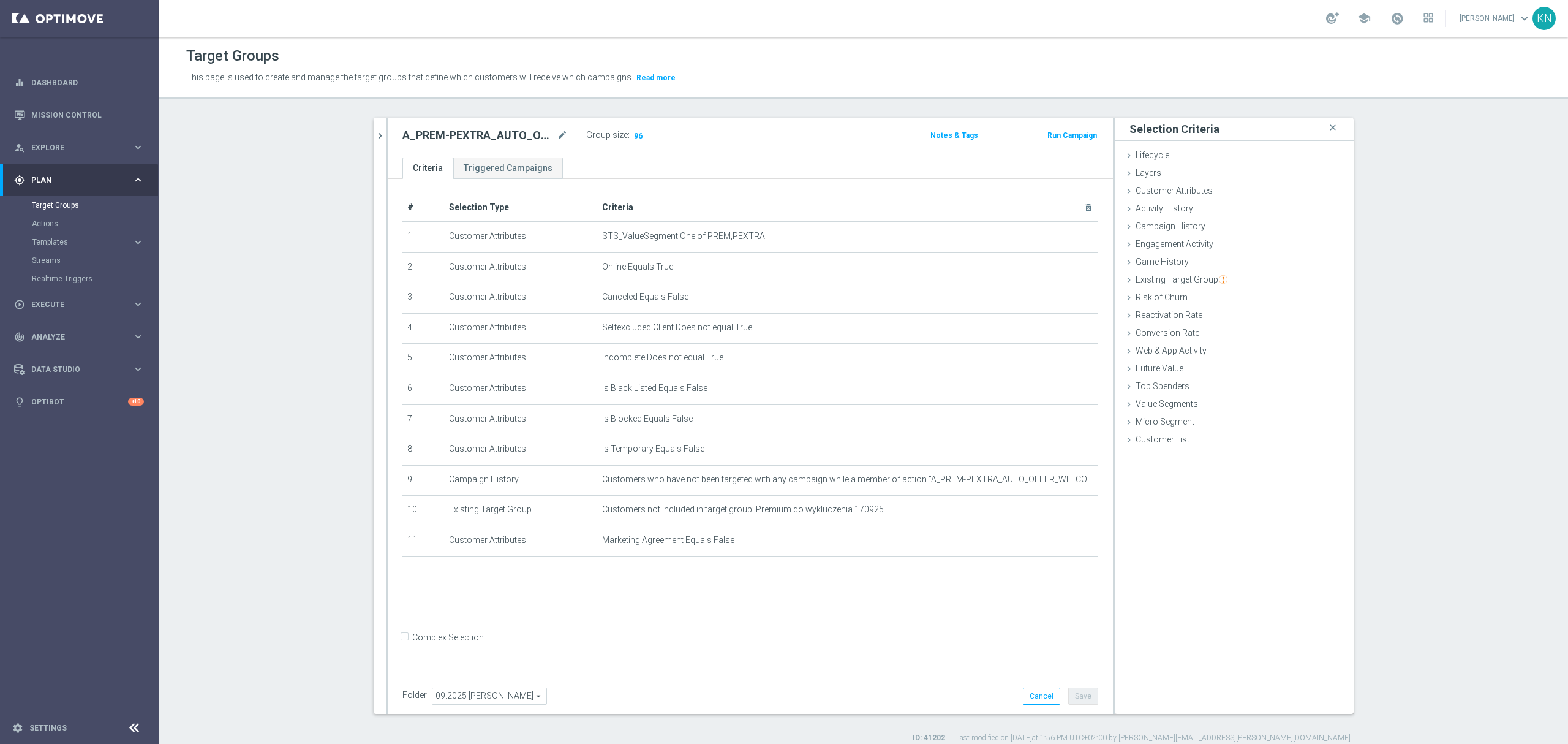
scroll to position [0, 0]
drag, startPoint x: 369, startPoint y: 132, endPoint x: 398, endPoint y: 141, distance: 30.4
click at [374, 131] on icon "chevron_right" at bounding box center [380, 136] width 12 height 12
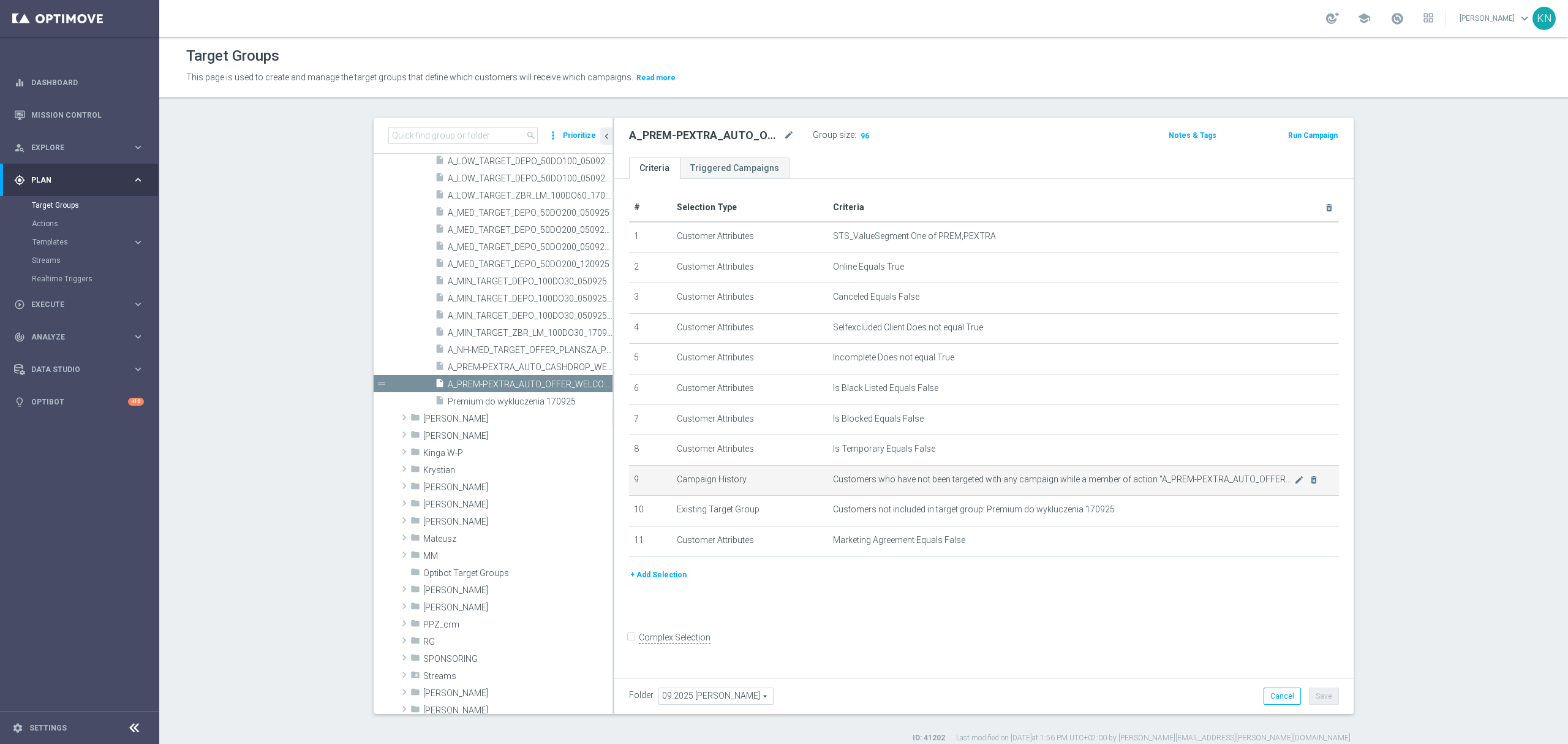
scroll to position [466, 0]
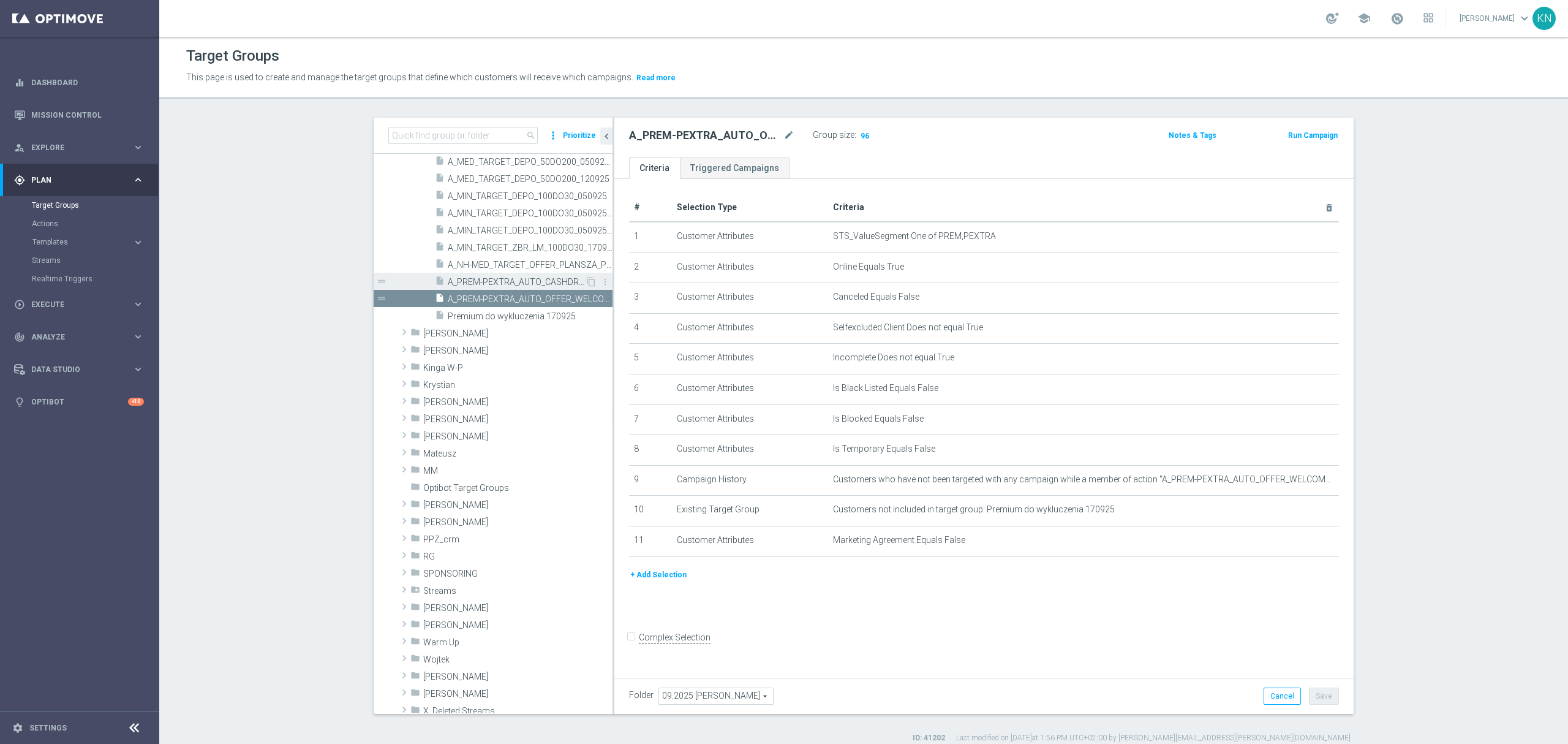
click at [517, 280] on span "A_PREM-PEXTRA_AUTO_CASHDROP_WELCOME_PW_MRKT_WEEKLY" at bounding box center [516, 282] width 137 height 11
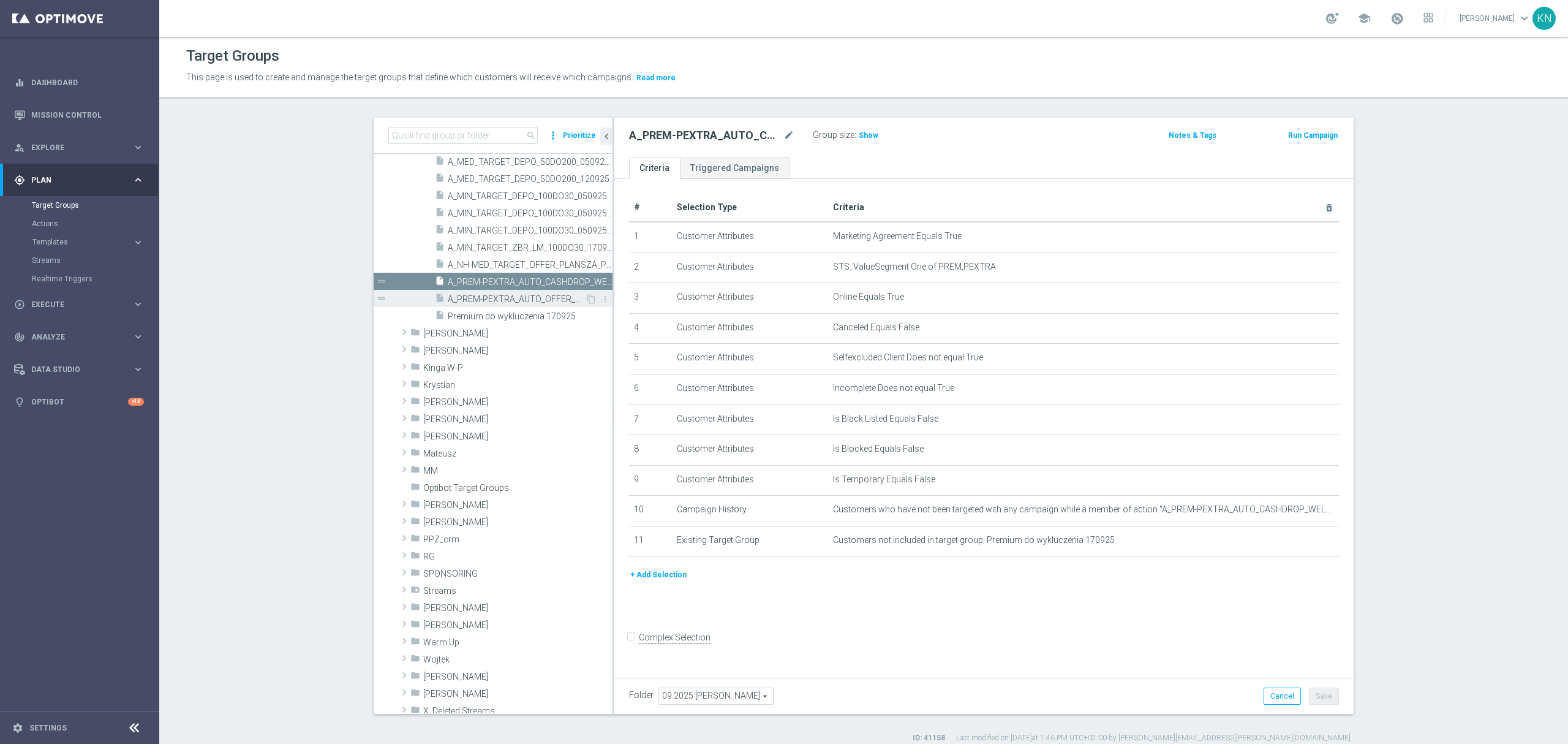
click at [514, 300] on span "A_PREM-PEXTRA_AUTO_OFFER_WELCOME_PW_BEZ_MRKT_WEEKLY" at bounding box center [516, 299] width 137 height 11
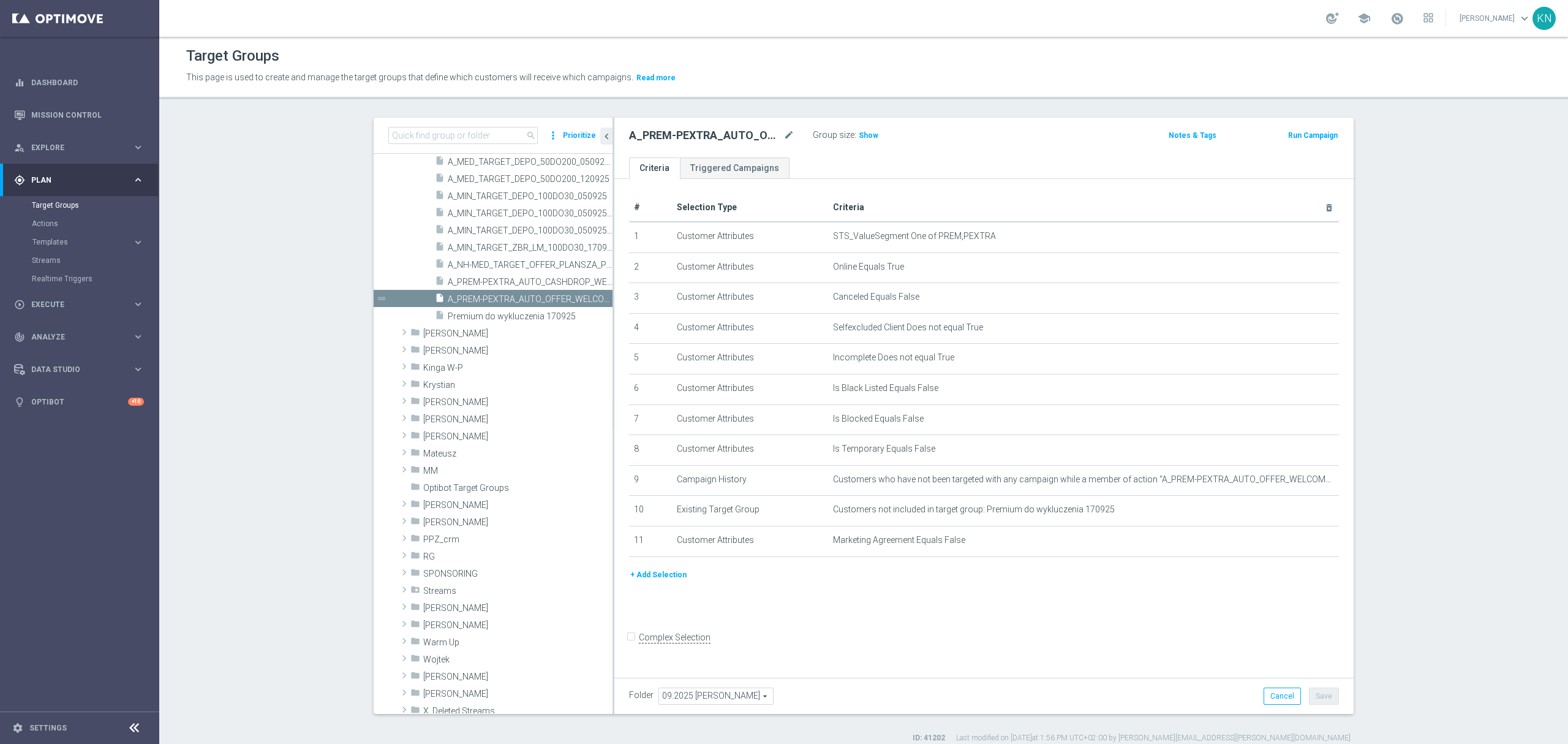
click at [922, 524] on div "# Selection Type Criteria delete_forever 1 Customer Attributes STS_ValueSegment…" at bounding box center [984, 426] width 740 height 493
click at [917, 524] on div "+ Add Selection" at bounding box center [984, 579] width 729 height 22
click at [936, 524] on form "Complex Selection Invalid Expression" at bounding box center [984, 650] width 710 height 46
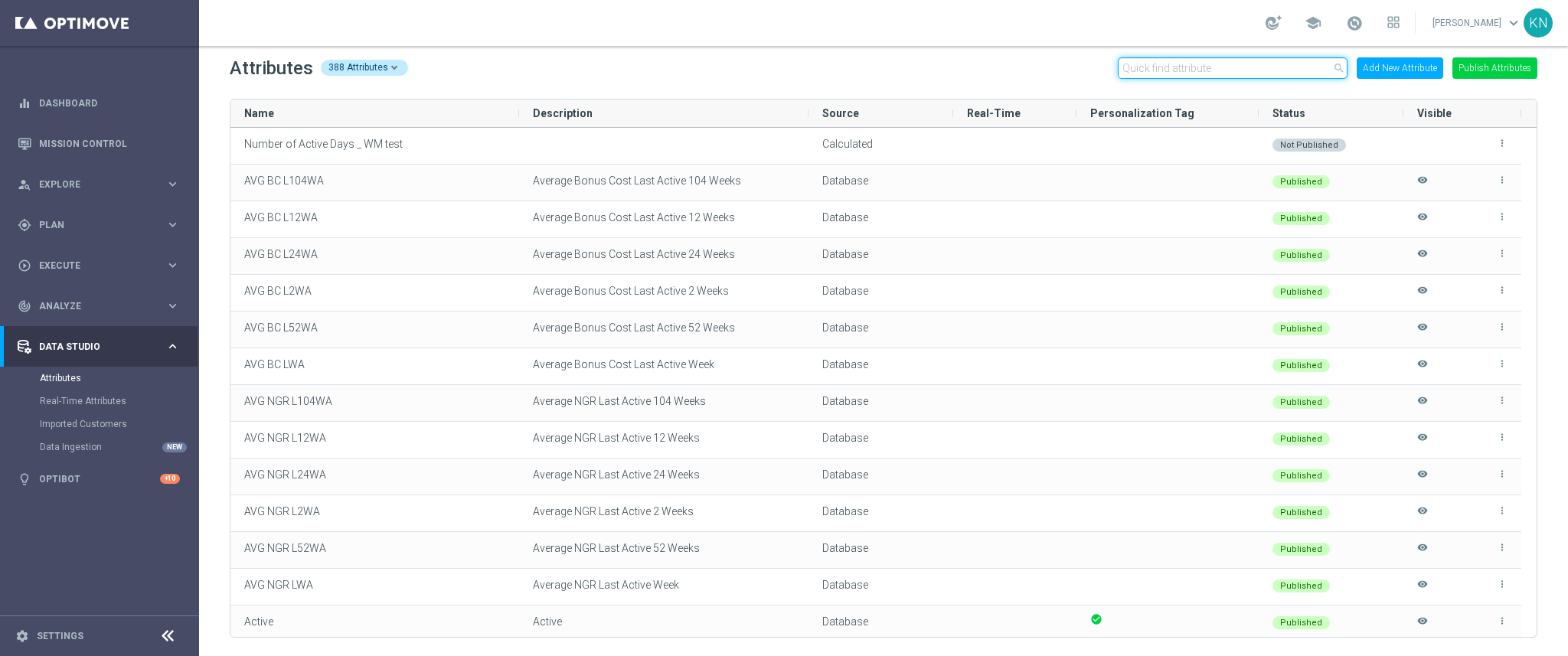
click at [1154, 68] on input "text" at bounding box center [1233, 68] width 230 height 21
